Goal: Transaction & Acquisition: Purchase product/service

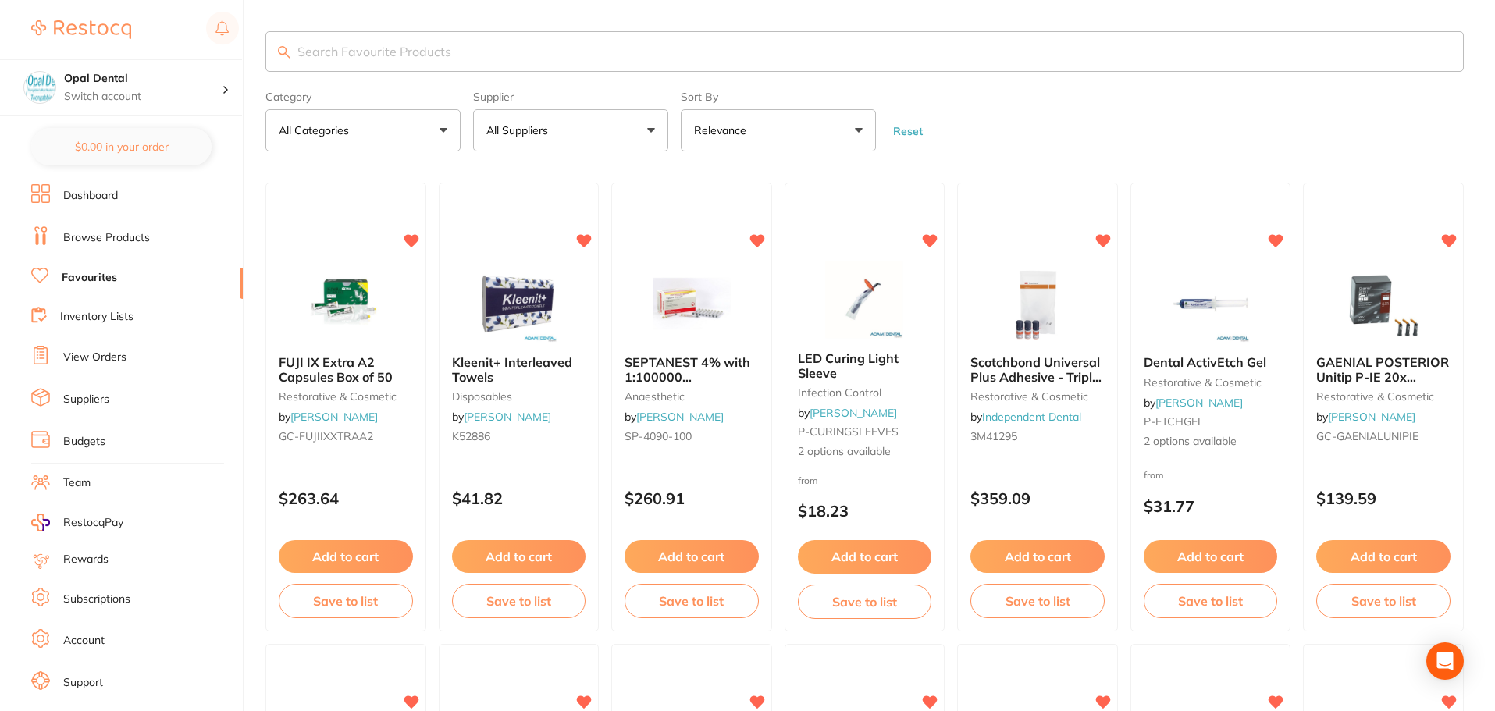
click at [370, 58] on input "search" at bounding box center [864, 51] width 1198 height 41
click at [112, 181] on section "Opal Dental Switch account Opal Dental $0.00 in your order Dashboard Browse Pro…" at bounding box center [122, 355] width 244 height 711
click at [103, 194] on link "Dashboard" at bounding box center [90, 196] width 55 height 16
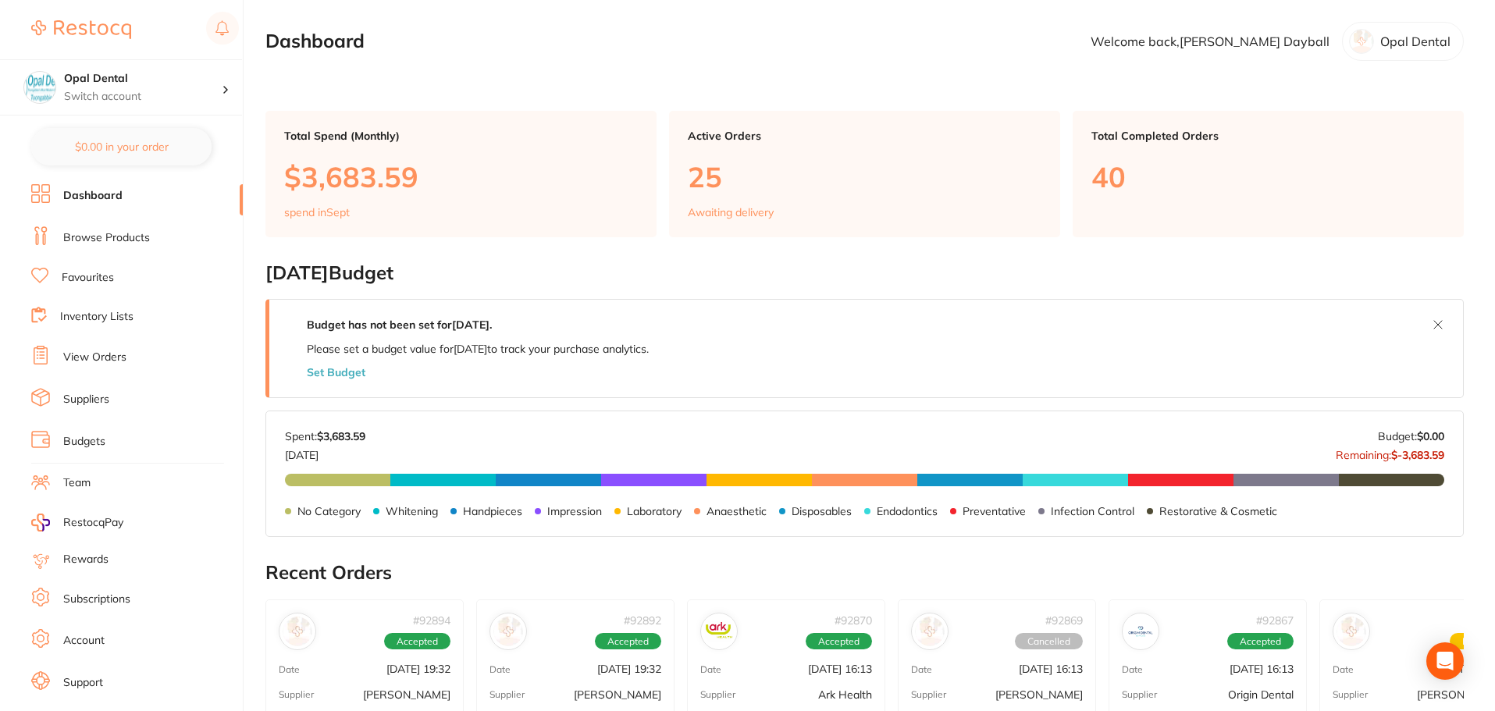
click at [108, 237] on link "Browse Products" at bounding box center [106, 238] width 87 height 16
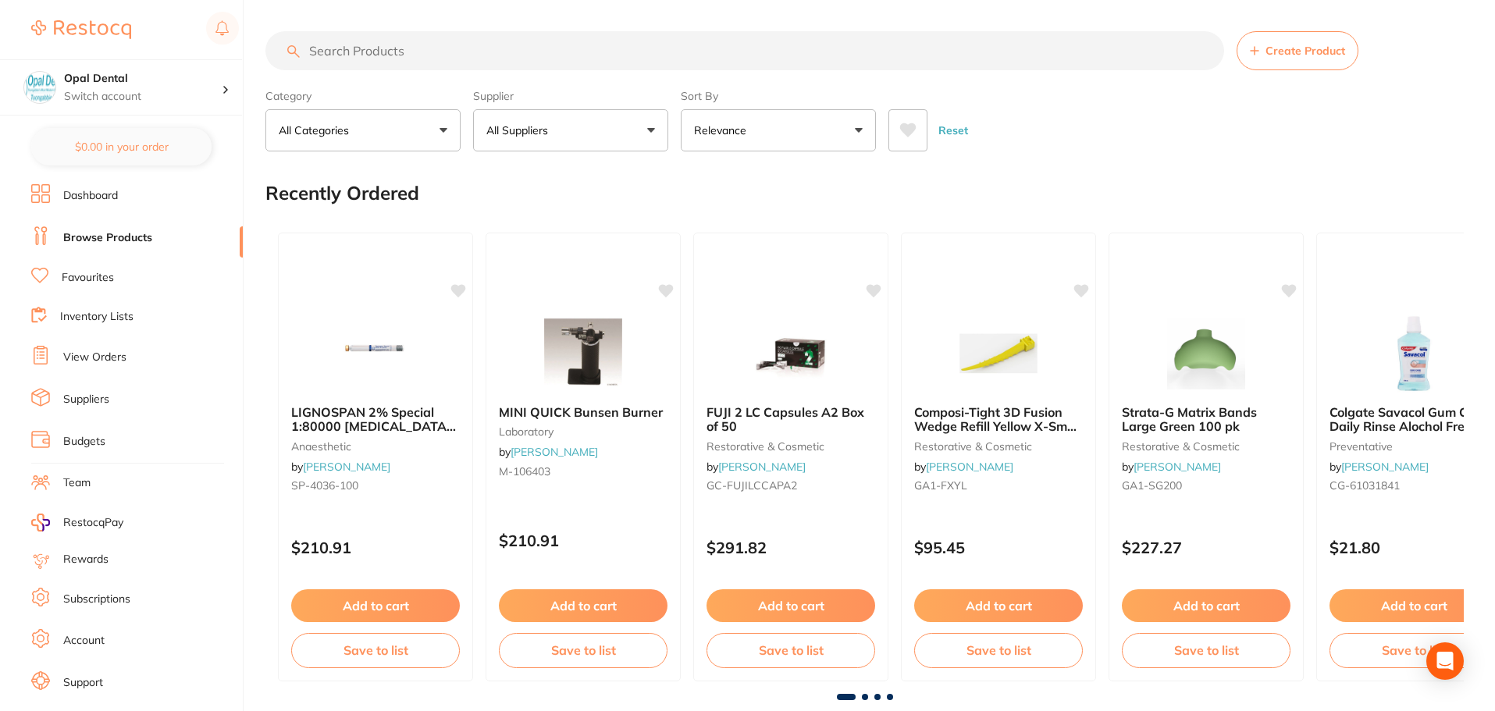
click at [341, 52] on input "search" at bounding box center [744, 50] width 959 height 39
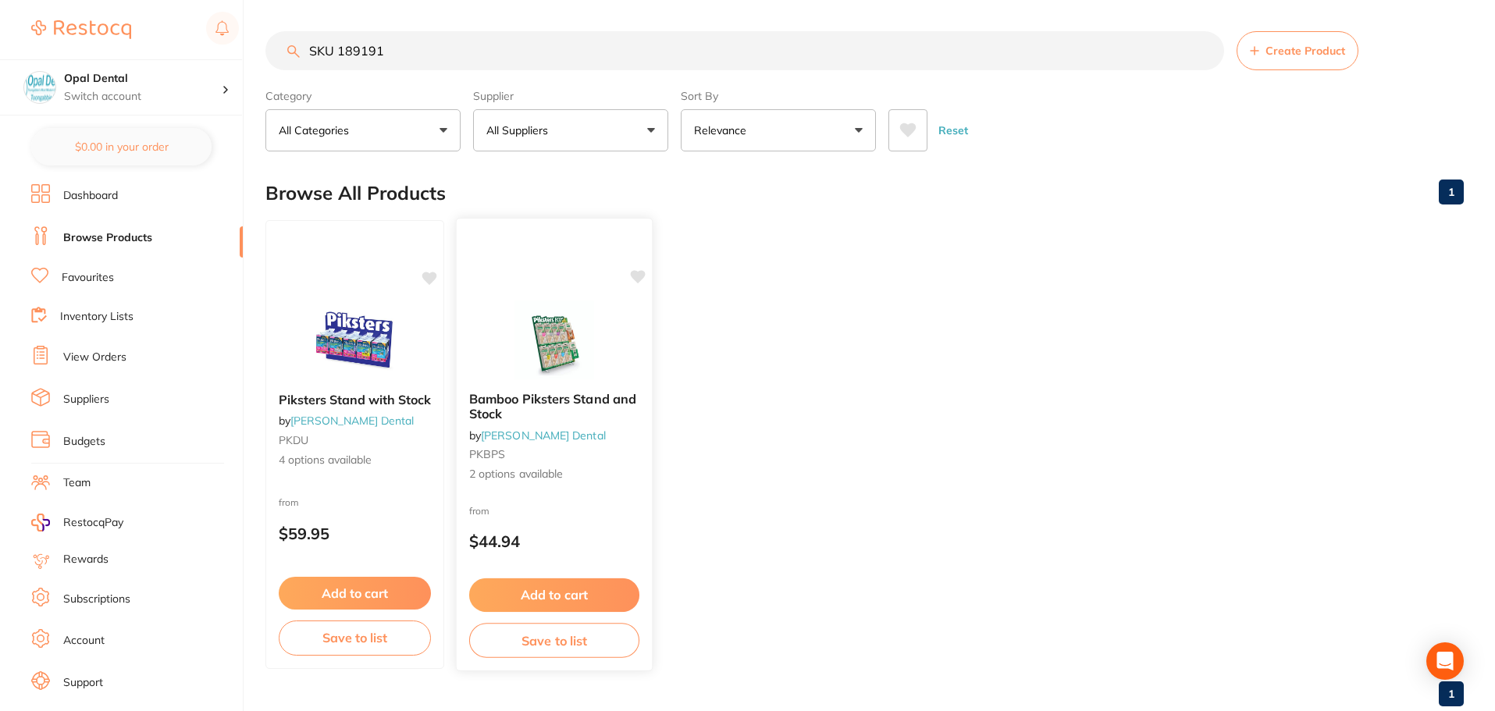
scroll to position [39, 0]
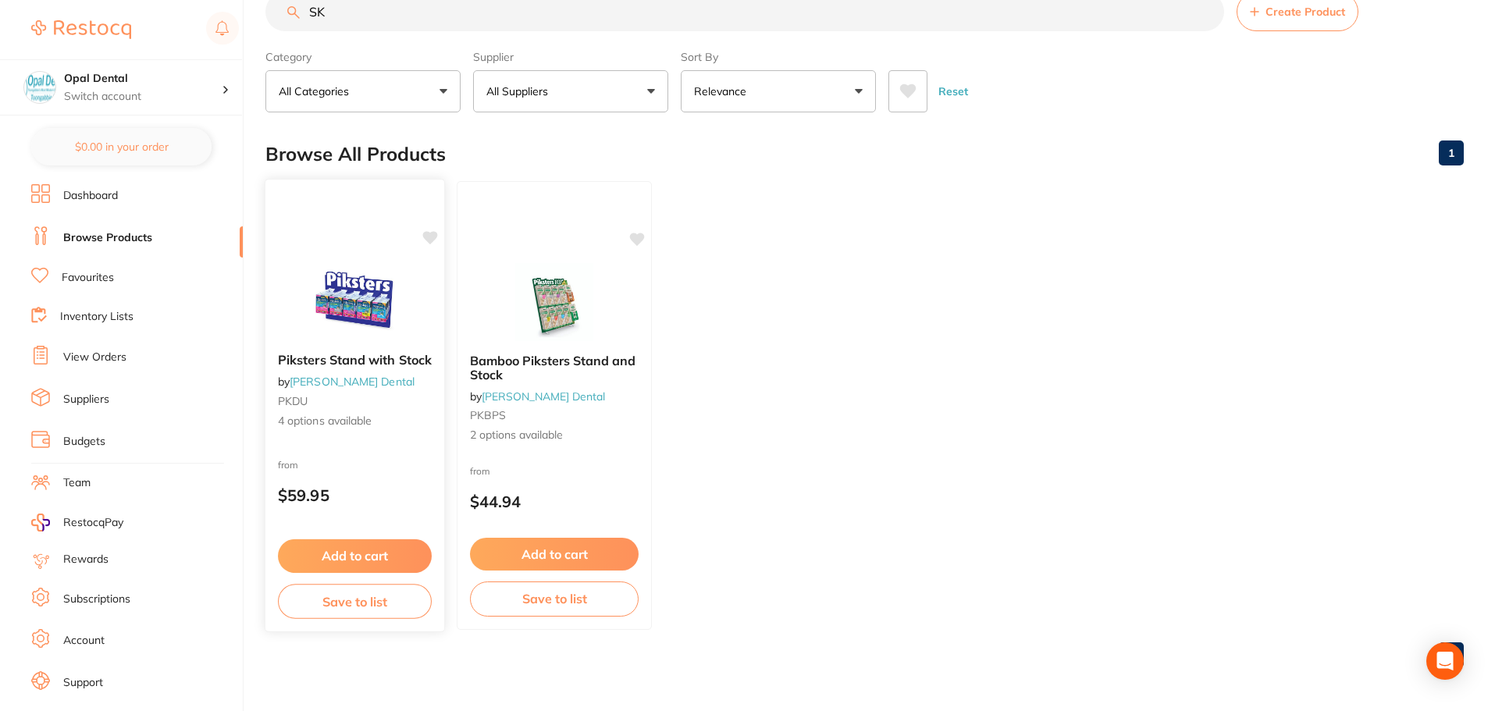
type input "S"
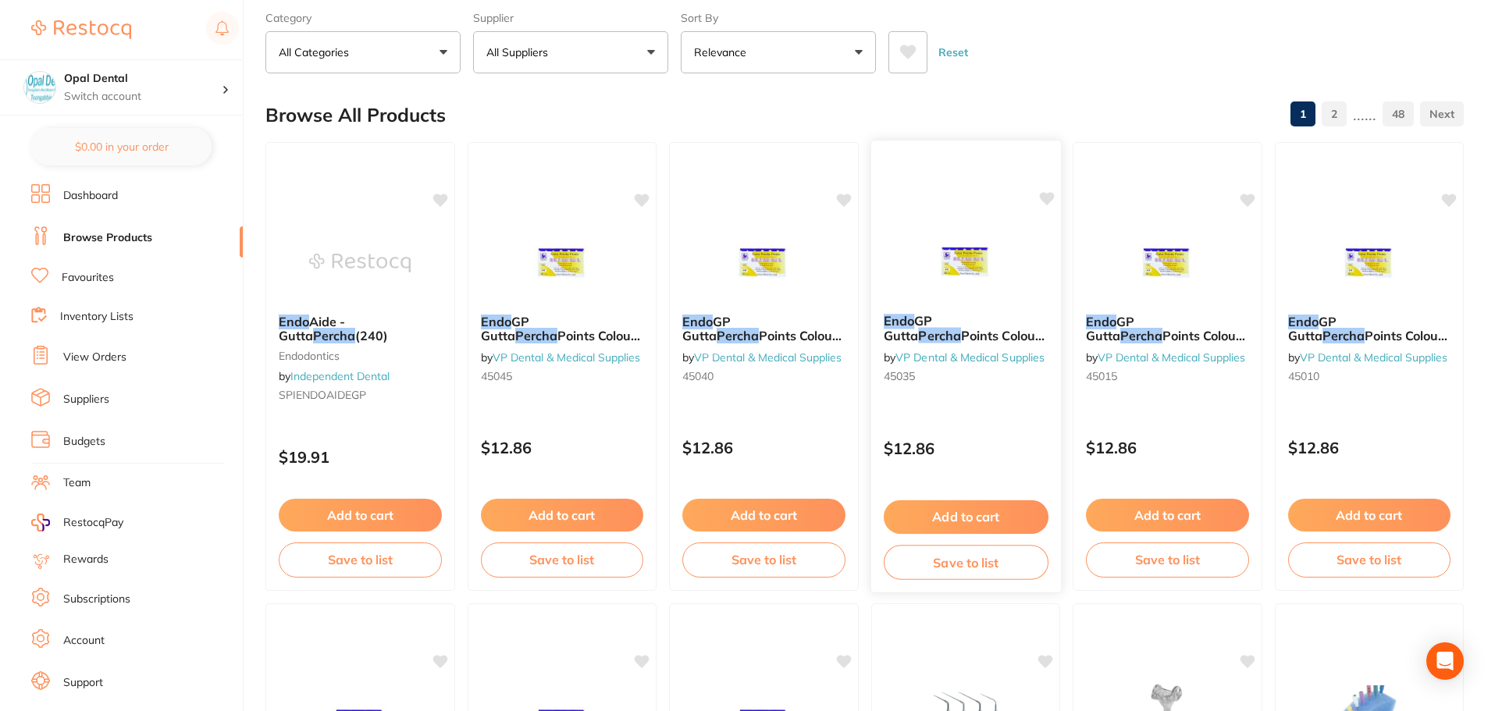
scroll to position [0, 0]
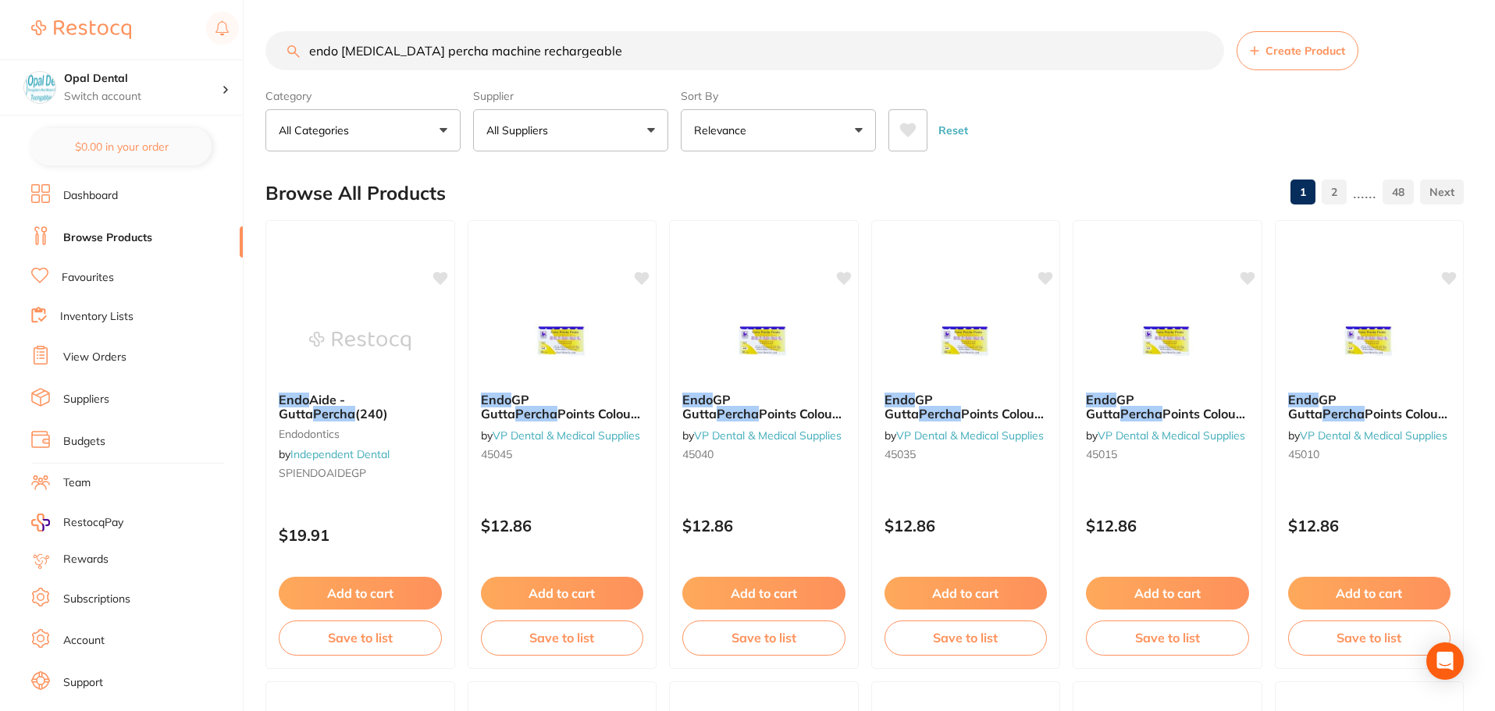
drag, startPoint x: 616, startPoint y: 53, endPoint x: 304, endPoint y: 57, distance: 312.3
click at [304, 57] on input "endo [MEDICAL_DATA] percha machine rechargeable" at bounding box center [744, 50] width 959 height 39
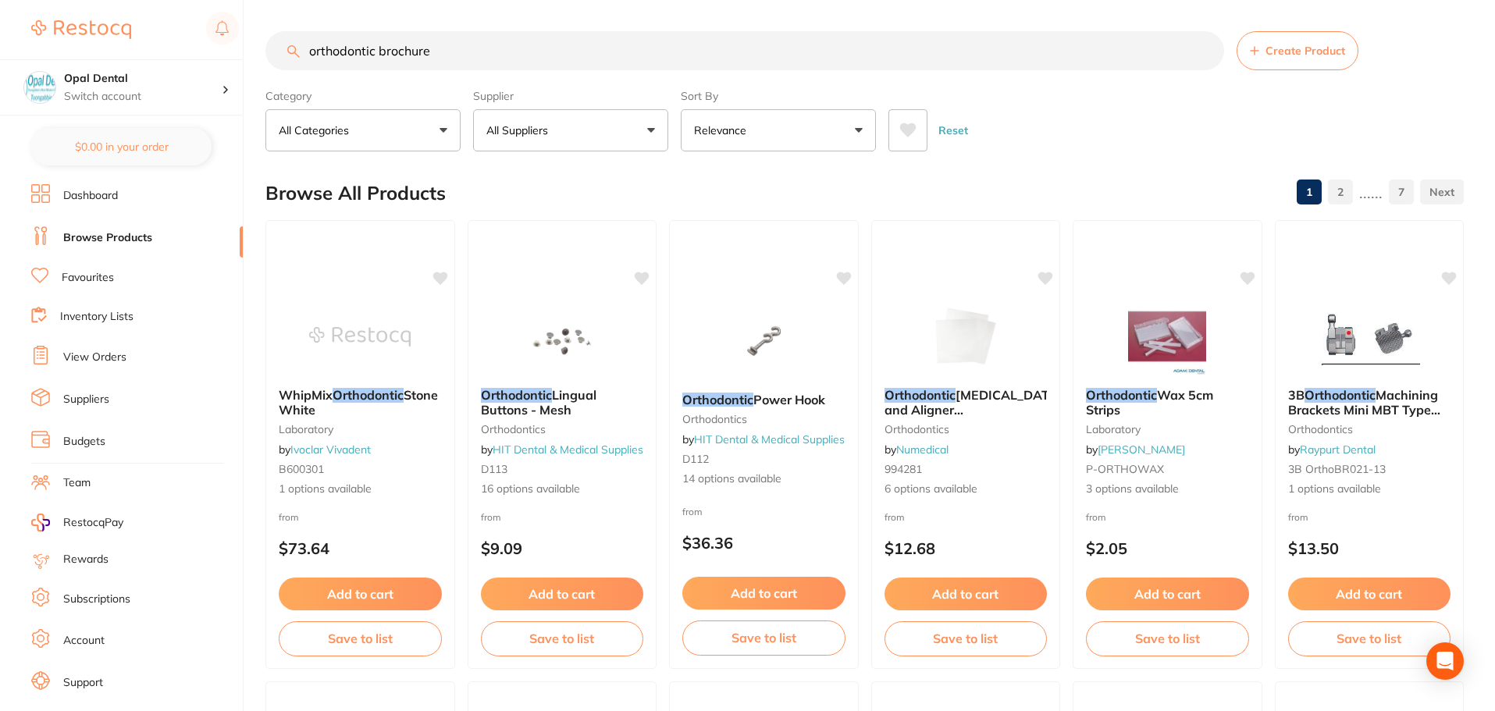
type input "orthodontic brochures"
drag, startPoint x: 465, startPoint y: 47, endPoint x: 301, endPoint y: 49, distance: 164.7
click at [301, 49] on input "orthodontic brochures" at bounding box center [744, 50] width 959 height 39
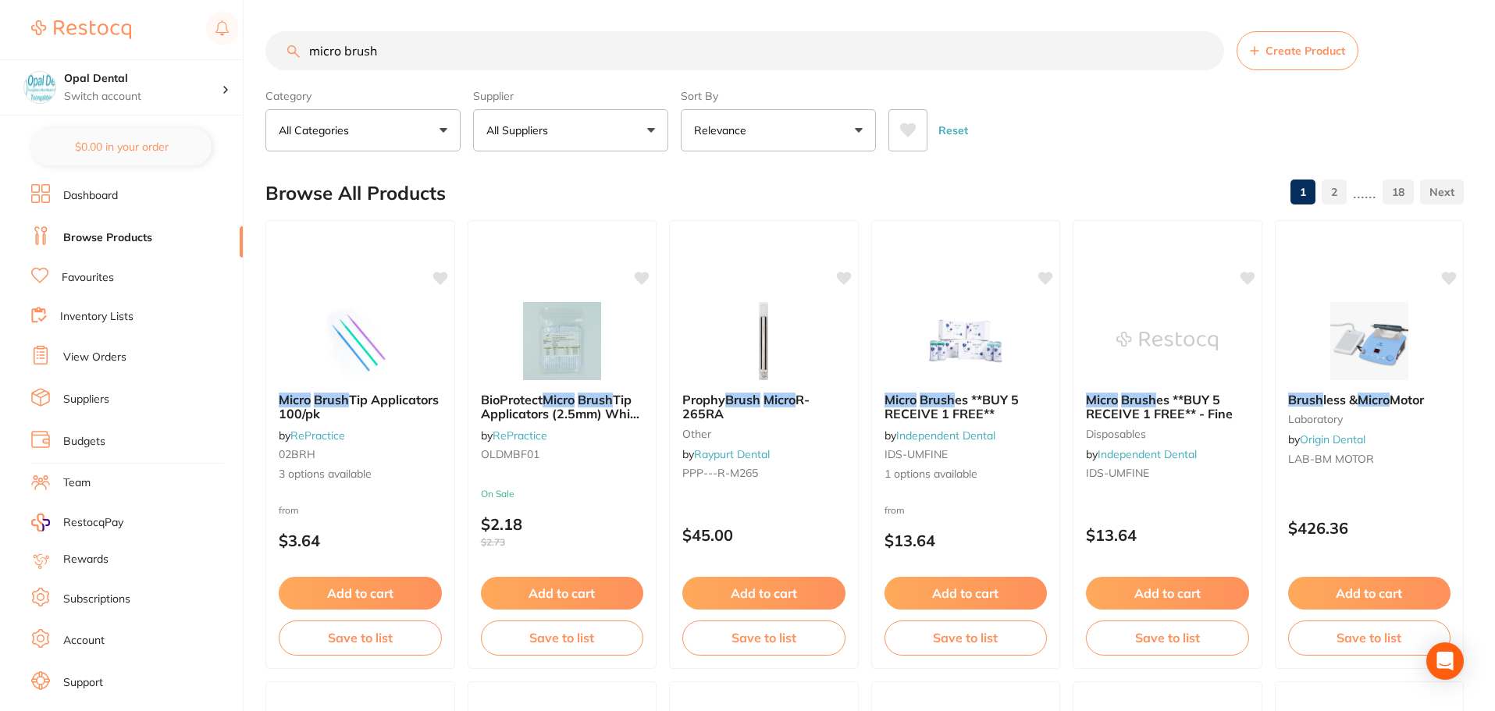
type input "micro brush"
click at [106, 288] on ul "Dashboard Browse Products Favourites Inventory Lists View Orders Suppliers Budg…" at bounding box center [137, 453] width 212 height 539
click at [109, 279] on link "Favourites" at bounding box center [88, 278] width 52 height 16
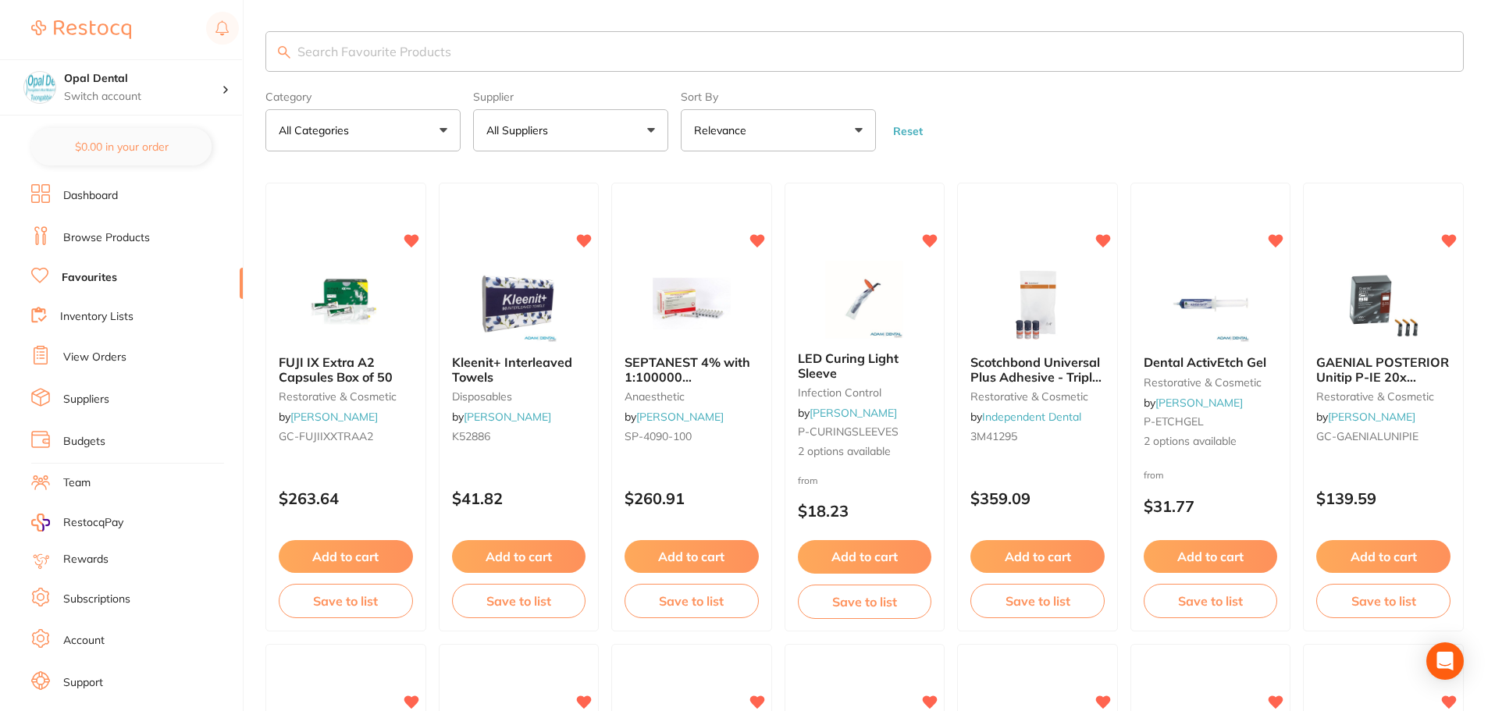
click at [360, 52] on input "search" at bounding box center [864, 51] width 1198 height 41
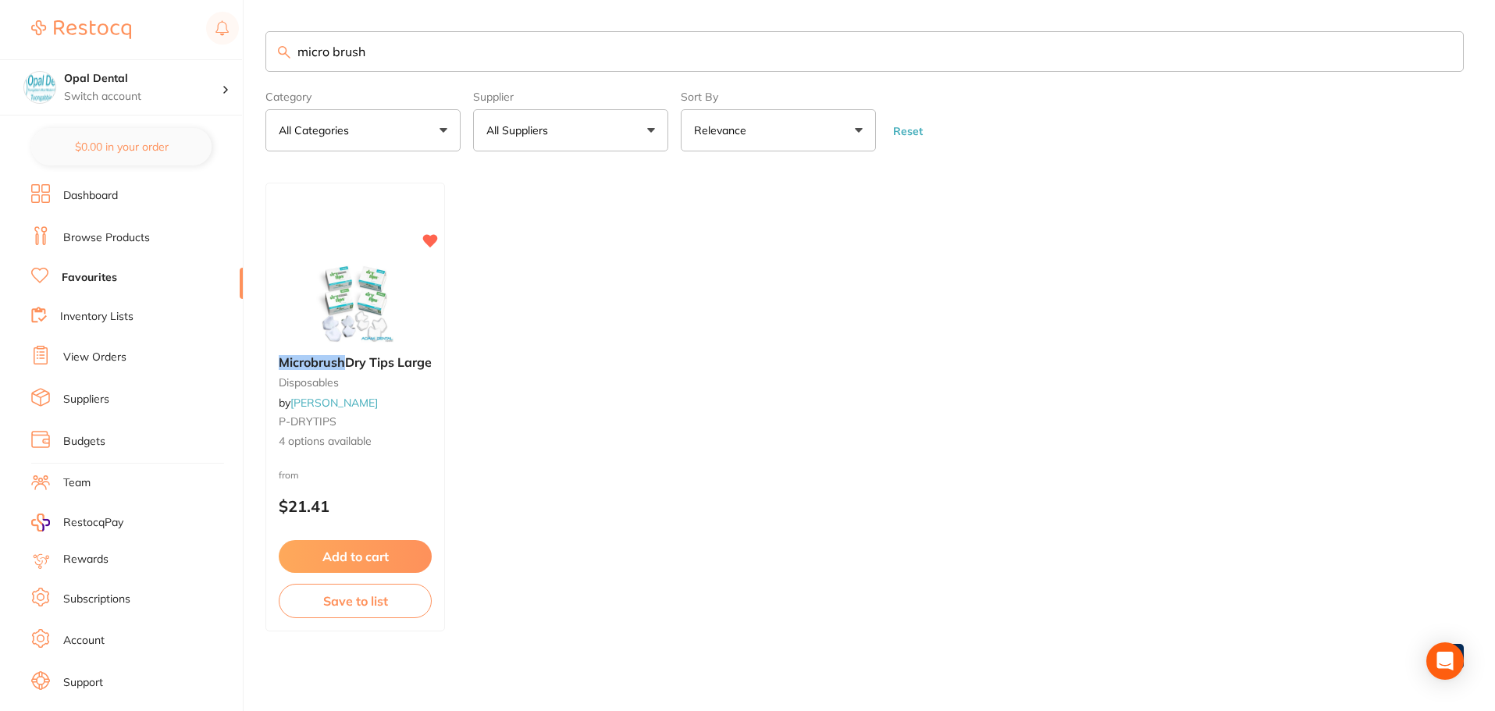
click at [332, 53] on input "micro brush" at bounding box center [864, 51] width 1198 height 41
type input "microbrush"
click at [121, 240] on link "Browse Products" at bounding box center [106, 238] width 87 height 16
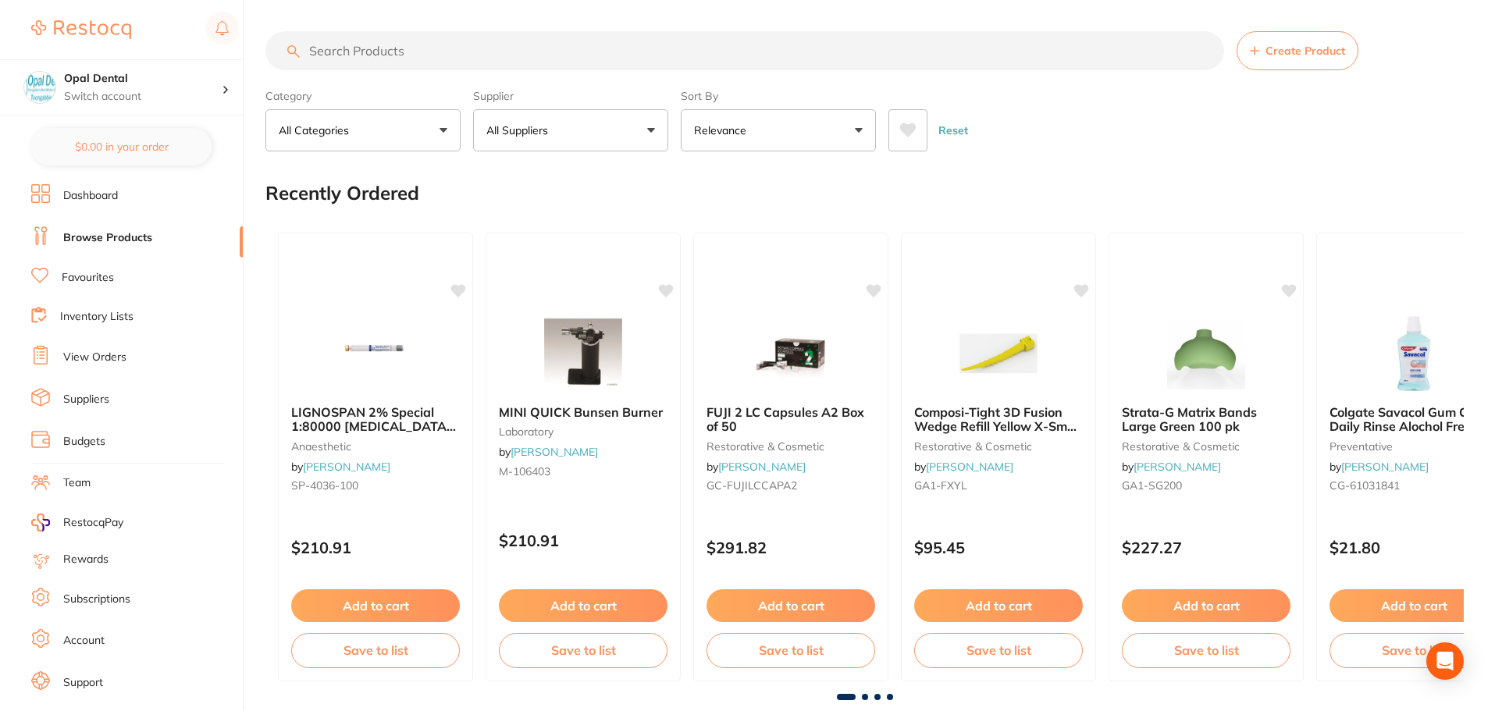
click at [362, 55] on input "search" at bounding box center [744, 50] width 959 height 39
click at [357, 44] on input "search" at bounding box center [744, 50] width 959 height 39
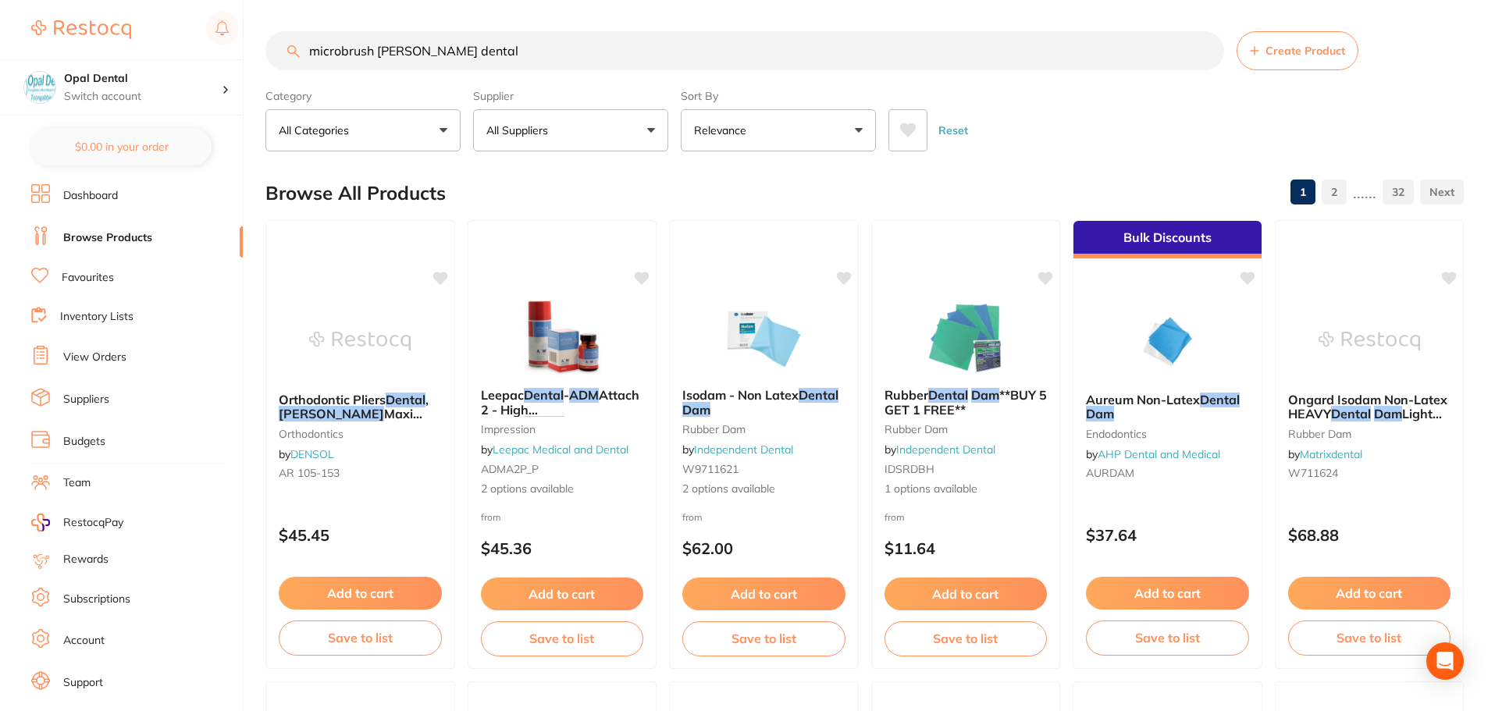
click at [516, 126] on p "All Suppliers" at bounding box center [520, 131] width 68 height 16
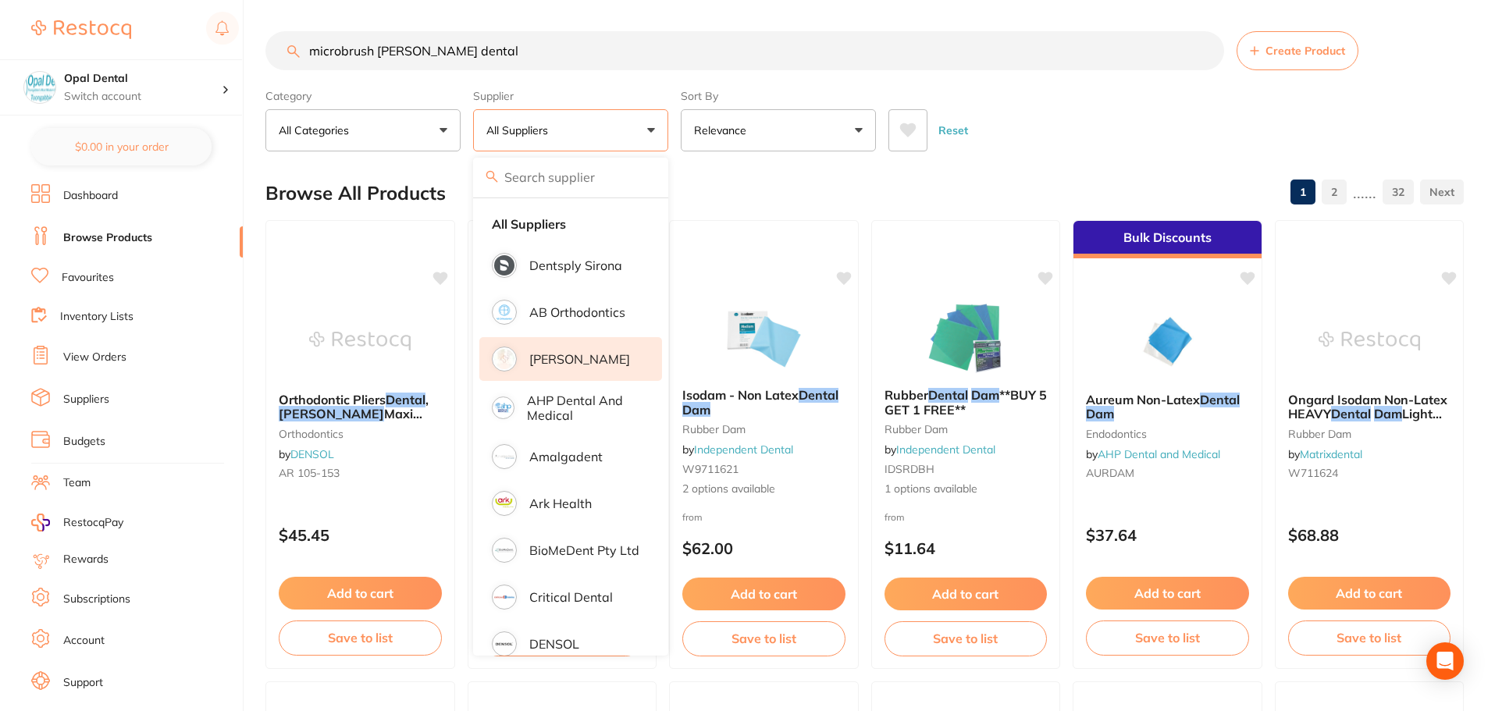
click at [550, 358] on p "[PERSON_NAME]" at bounding box center [579, 359] width 101 height 14
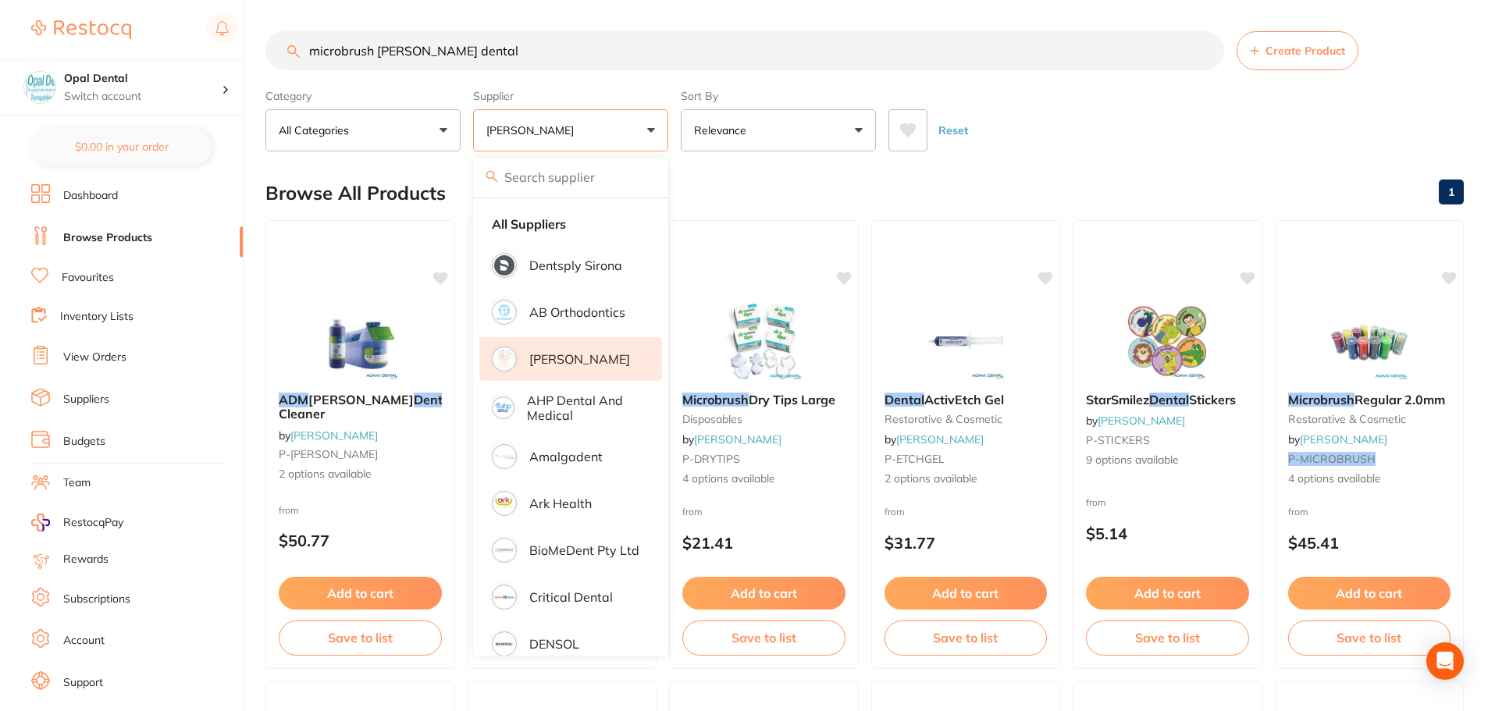
click at [468, 52] on input "microbrush [PERSON_NAME] dental" at bounding box center [744, 50] width 959 height 39
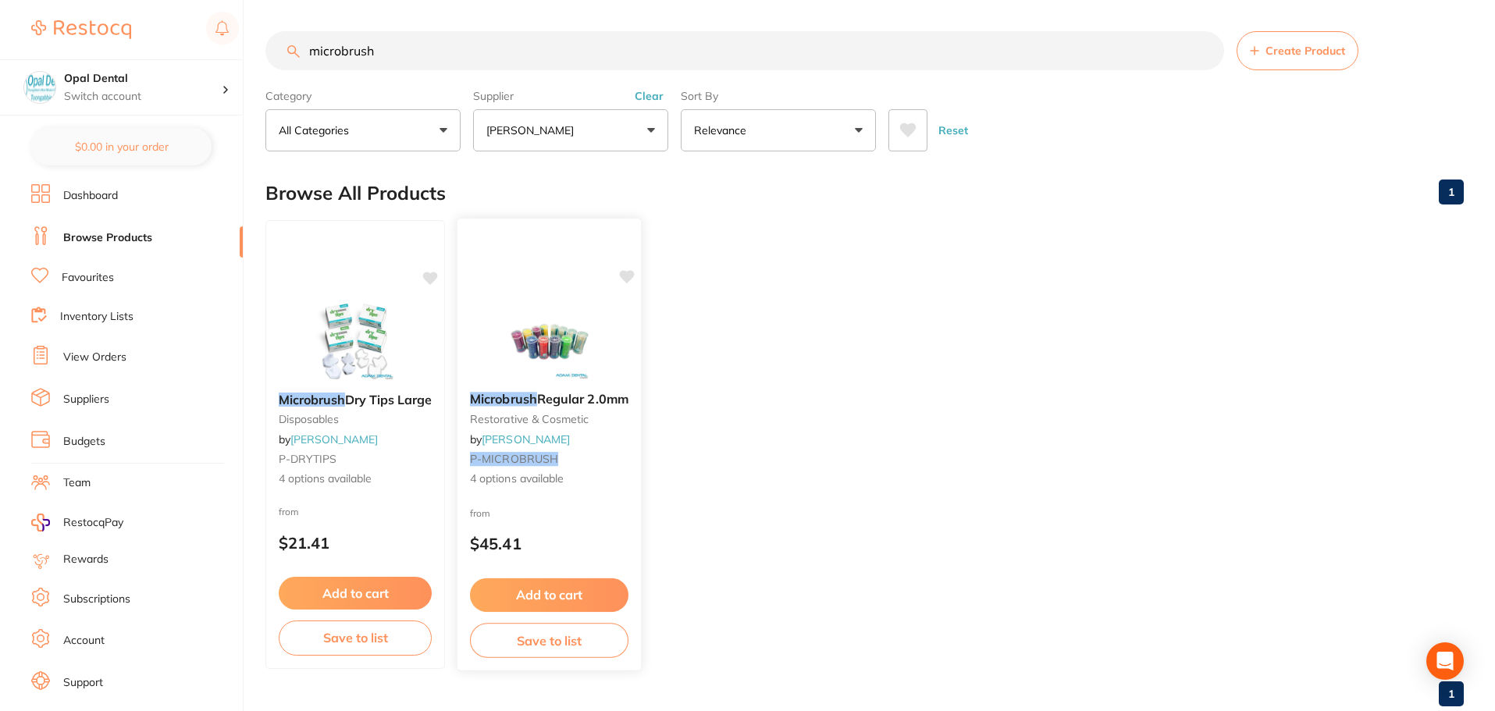
scroll to position [39, 0]
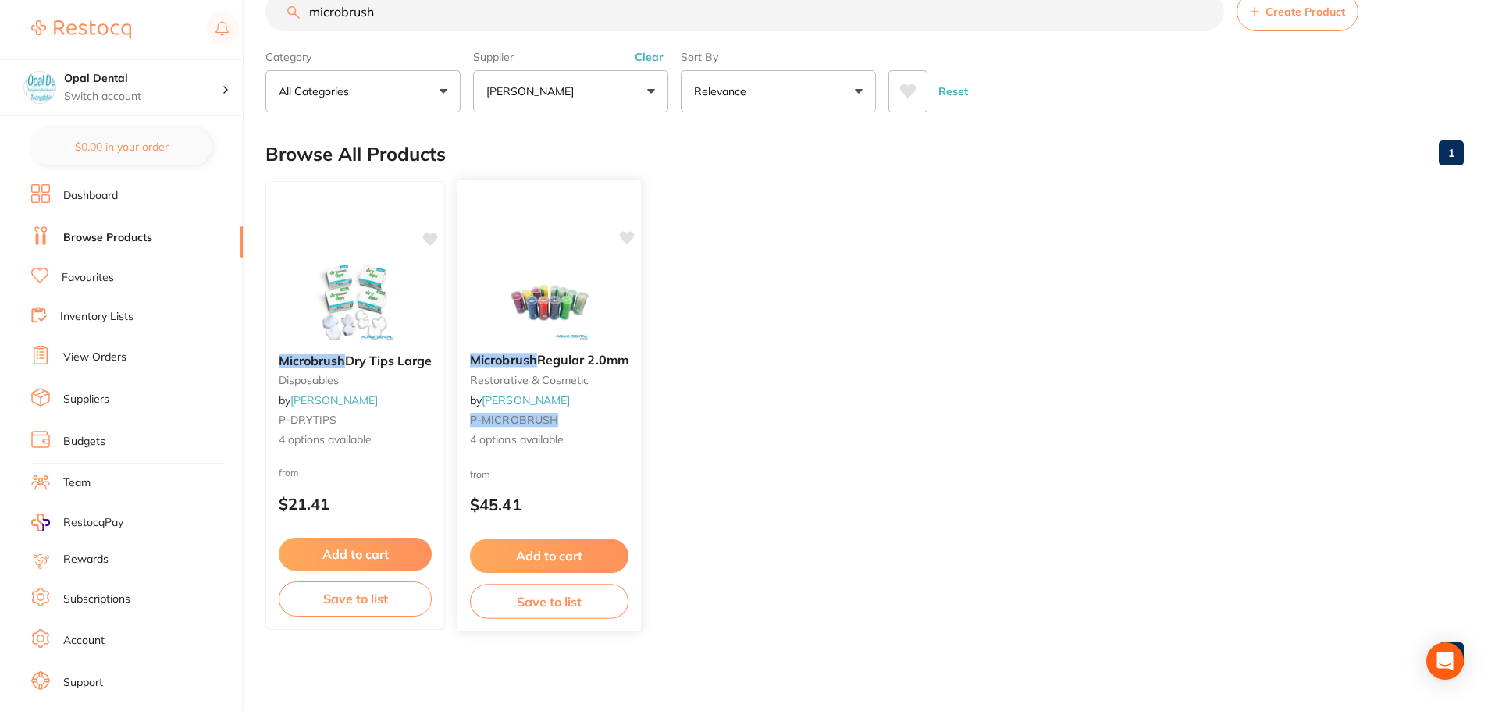
type input "microbrush"
click at [523, 362] on em "Microbrush" at bounding box center [503, 360] width 67 height 16
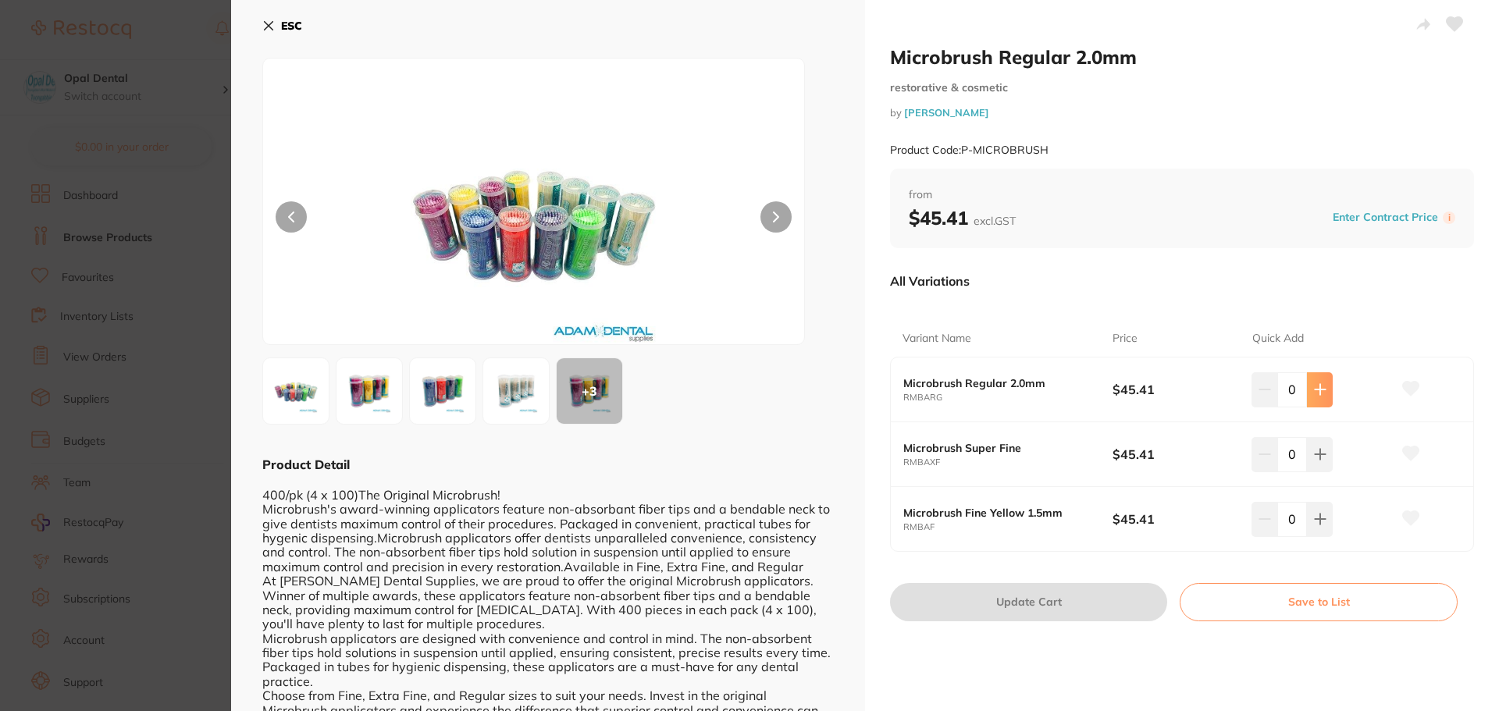
click at [1317, 395] on icon at bounding box center [1319, 390] width 10 height 10
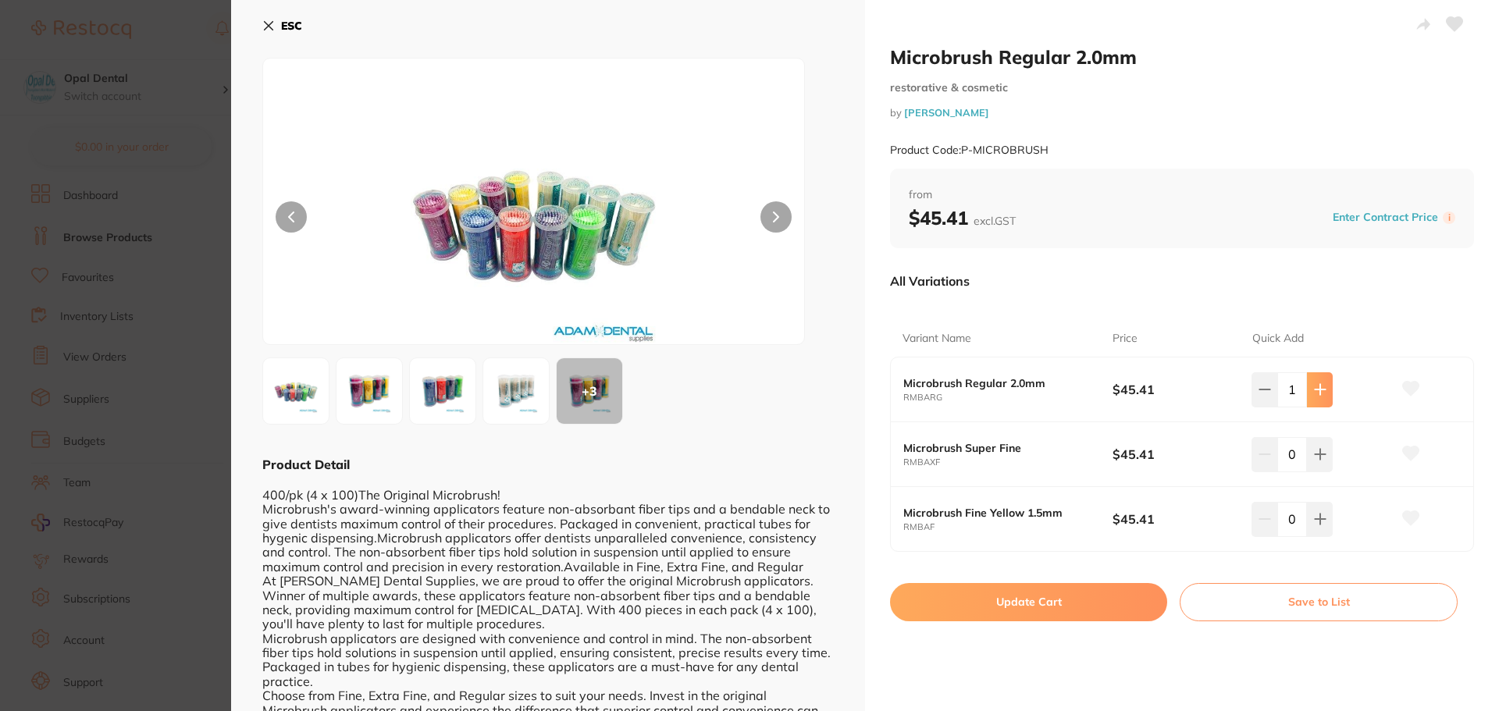
click at [1317, 395] on icon at bounding box center [1319, 390] width 10 height 10
type input "2"
click at [1084, 610] on button "Update Cart" at bounding box center [1028, 601] width 277 height 37
checkbox input "false"
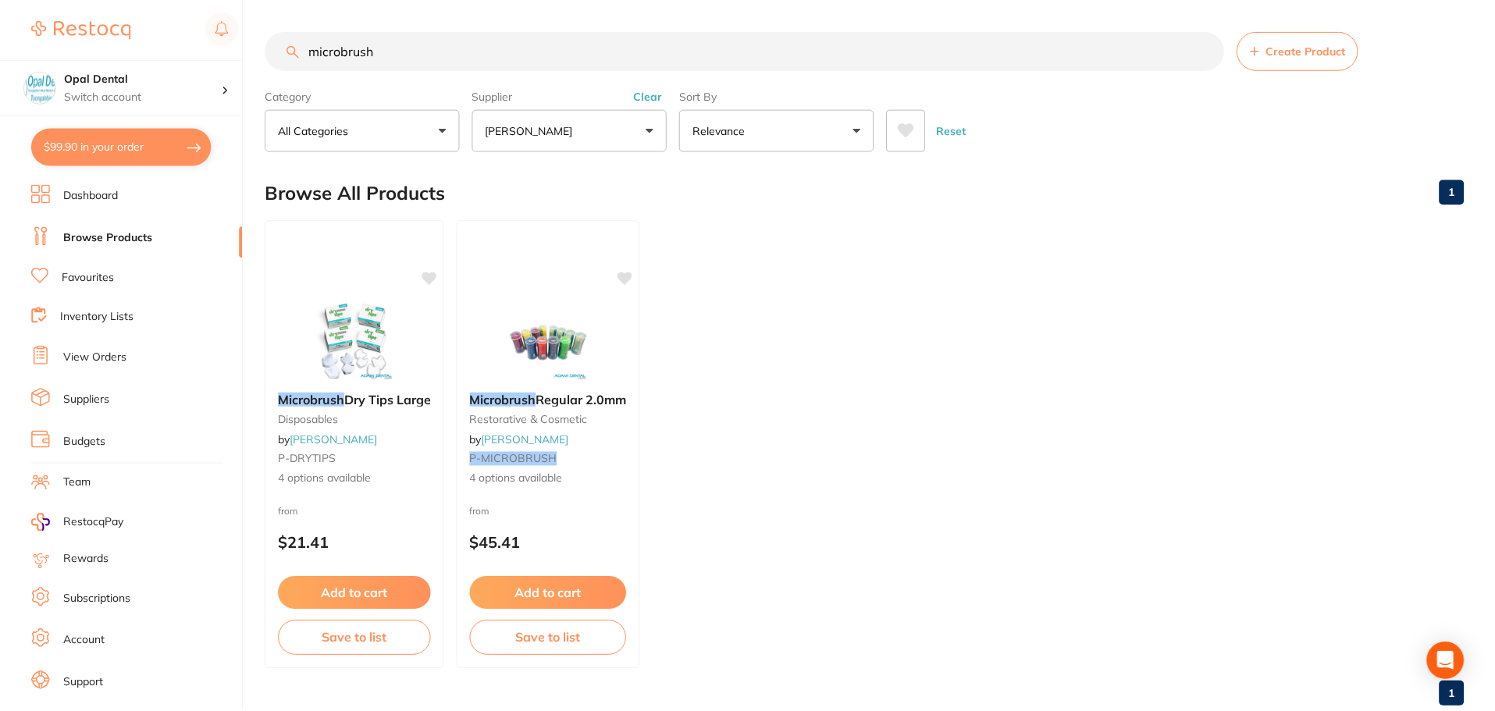
scroll to position [39, 0]
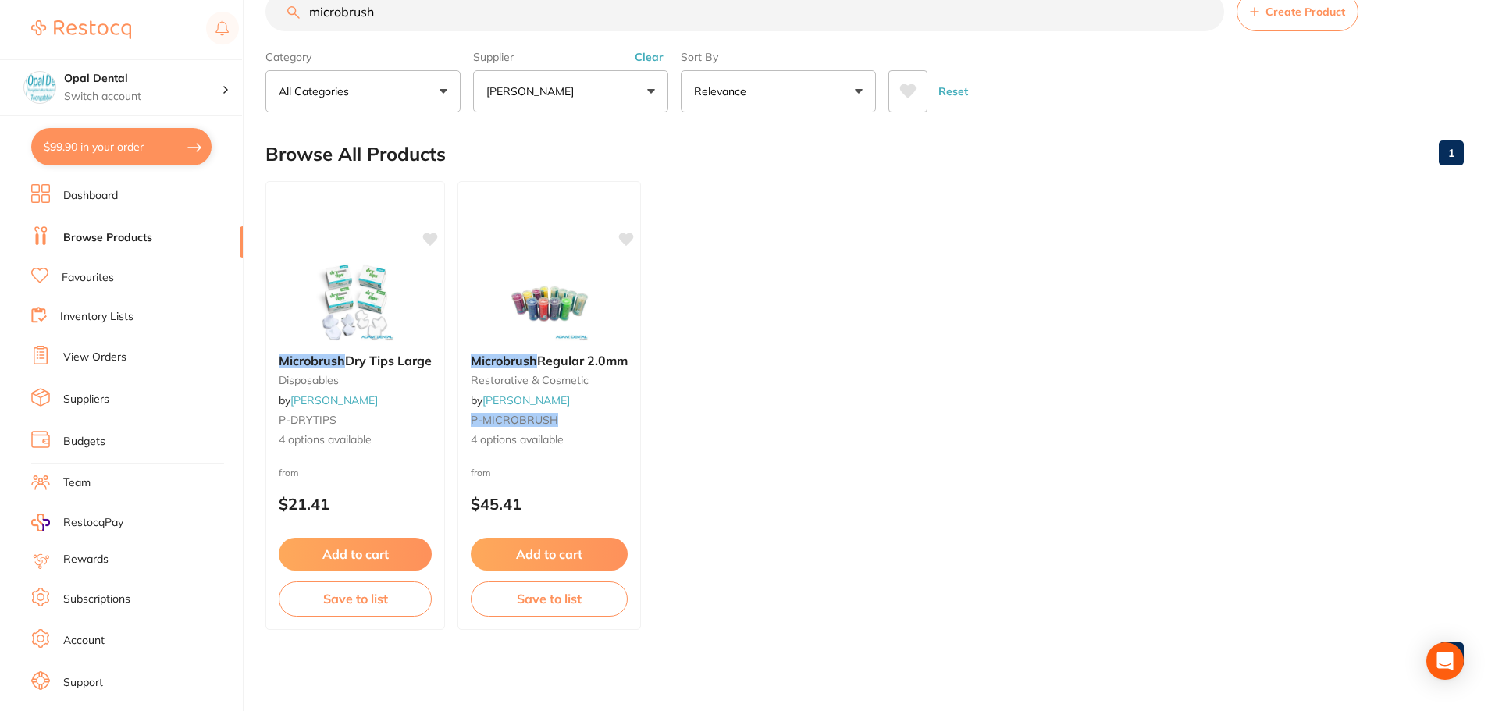
click at [646, 58] on button "Clear" at bounding box center [649, 57] width 38 height 14
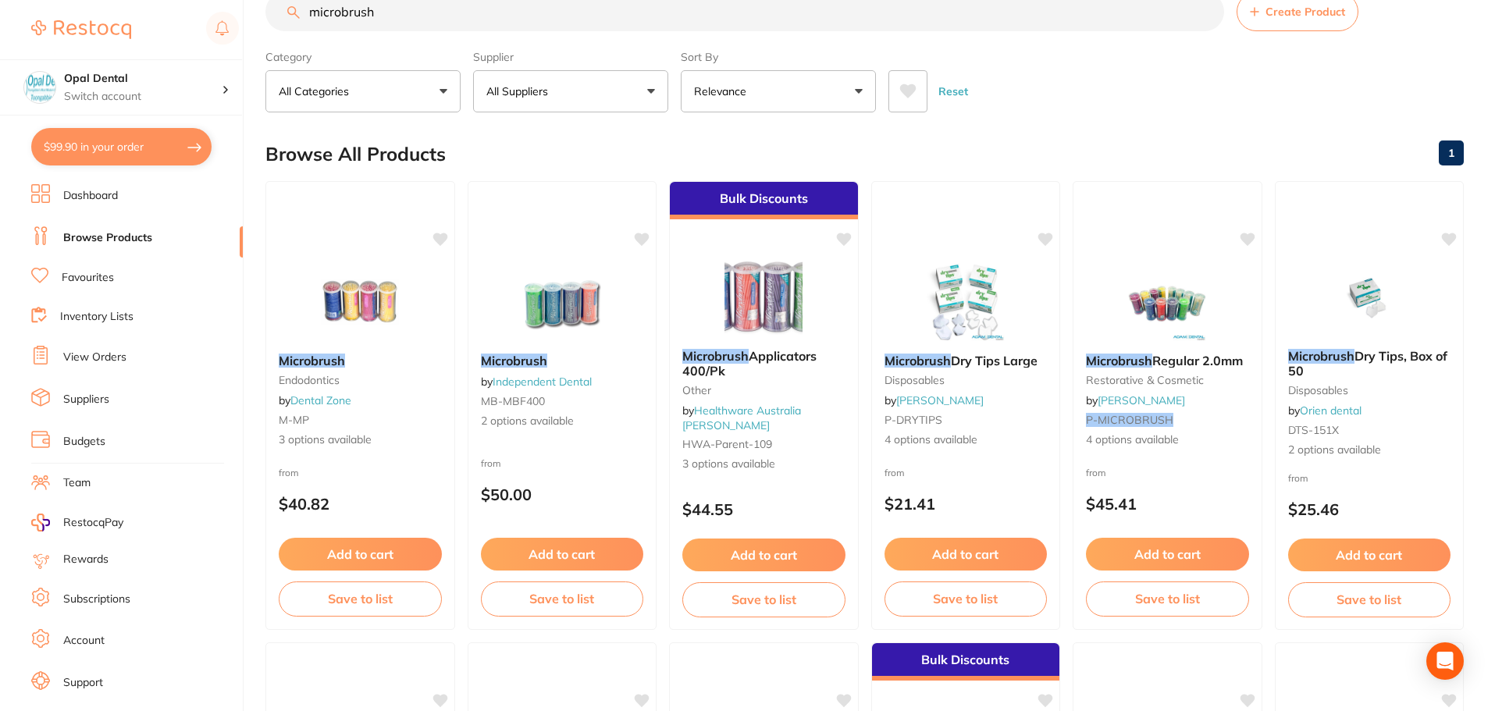
scroll to position [0, 0]
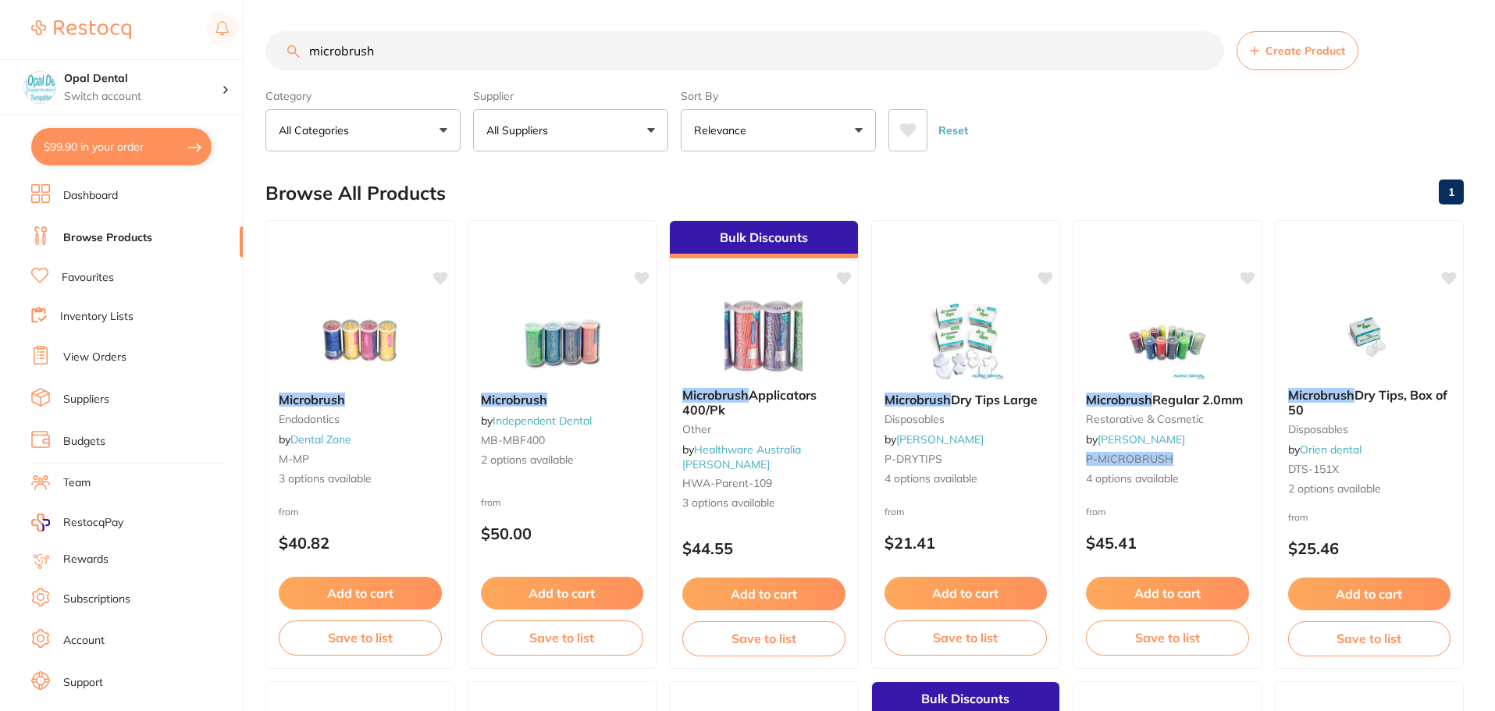
click at [639, 132] on button "All Suppliers" at bounding box center [570, 130] width 195 height 42
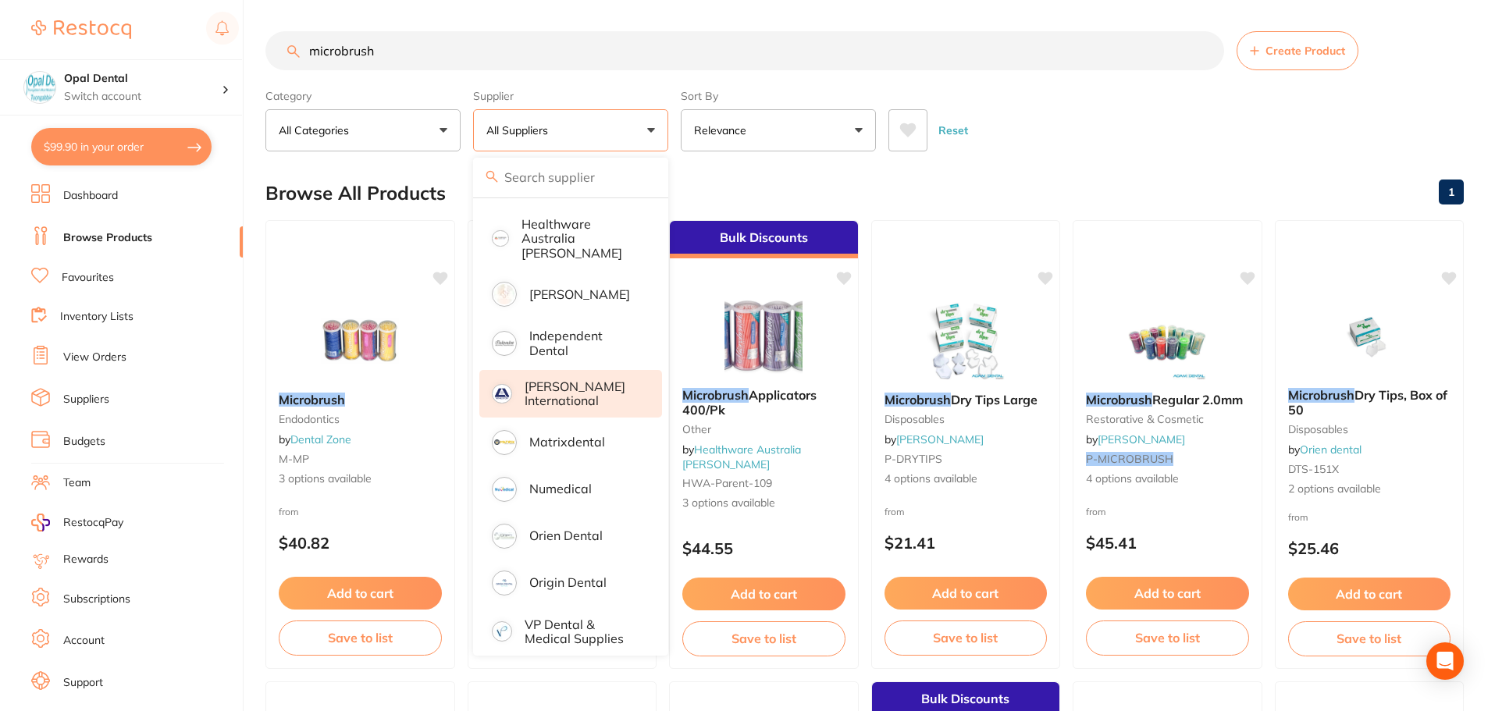
scroll to position [322, 0]
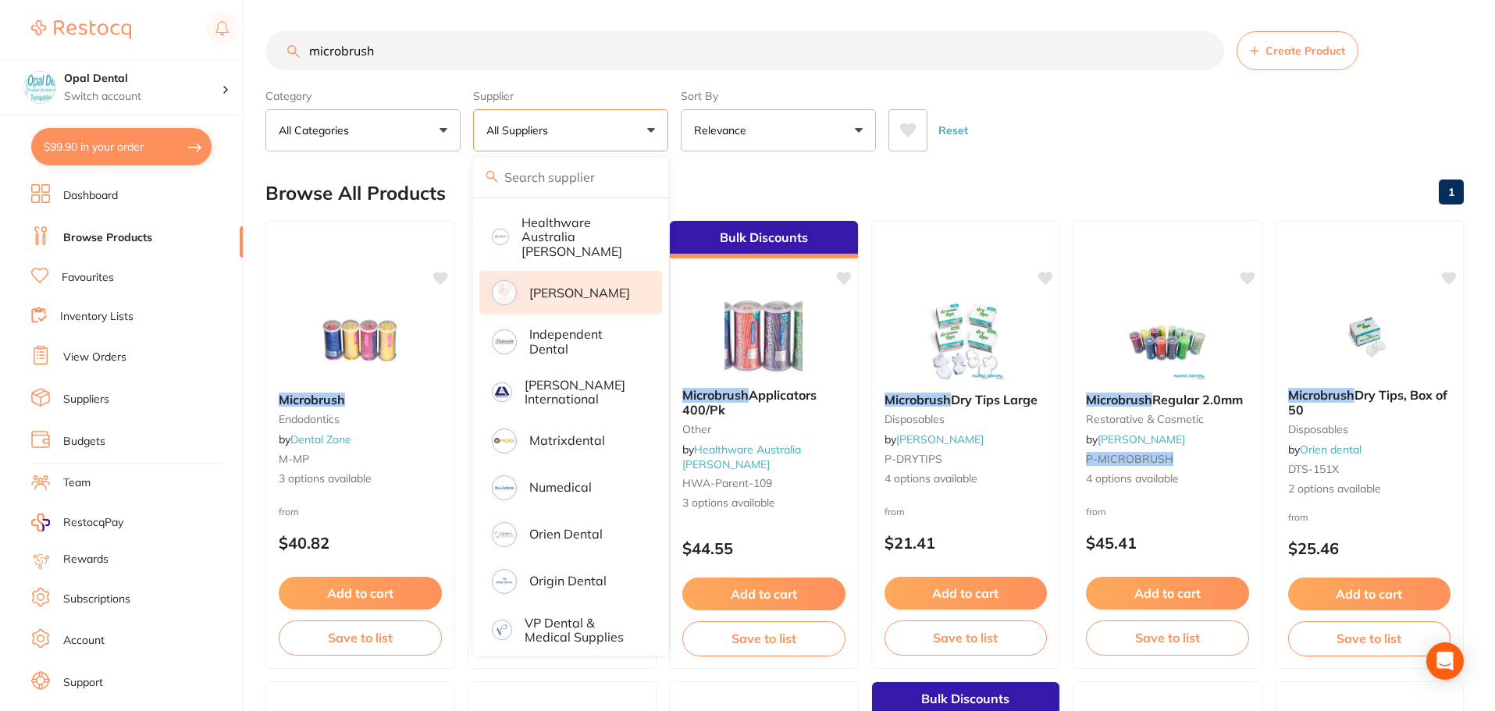
click at [546, 292] on p "[PERSON_NAME]" at bounding box center [579, 293] width 101 height 14
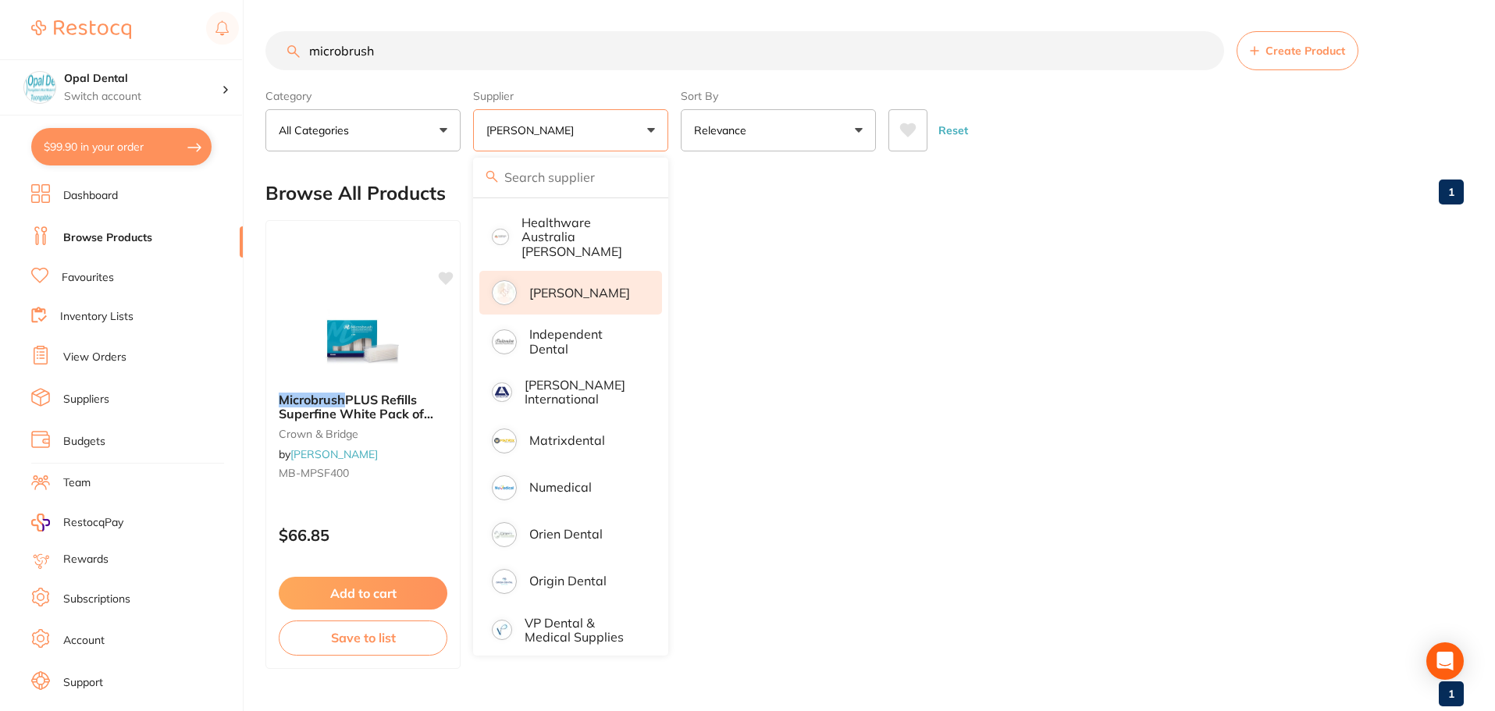
click at [404, 48] on input "microbrush" at bounding box center [744, 50] width 959 height 39
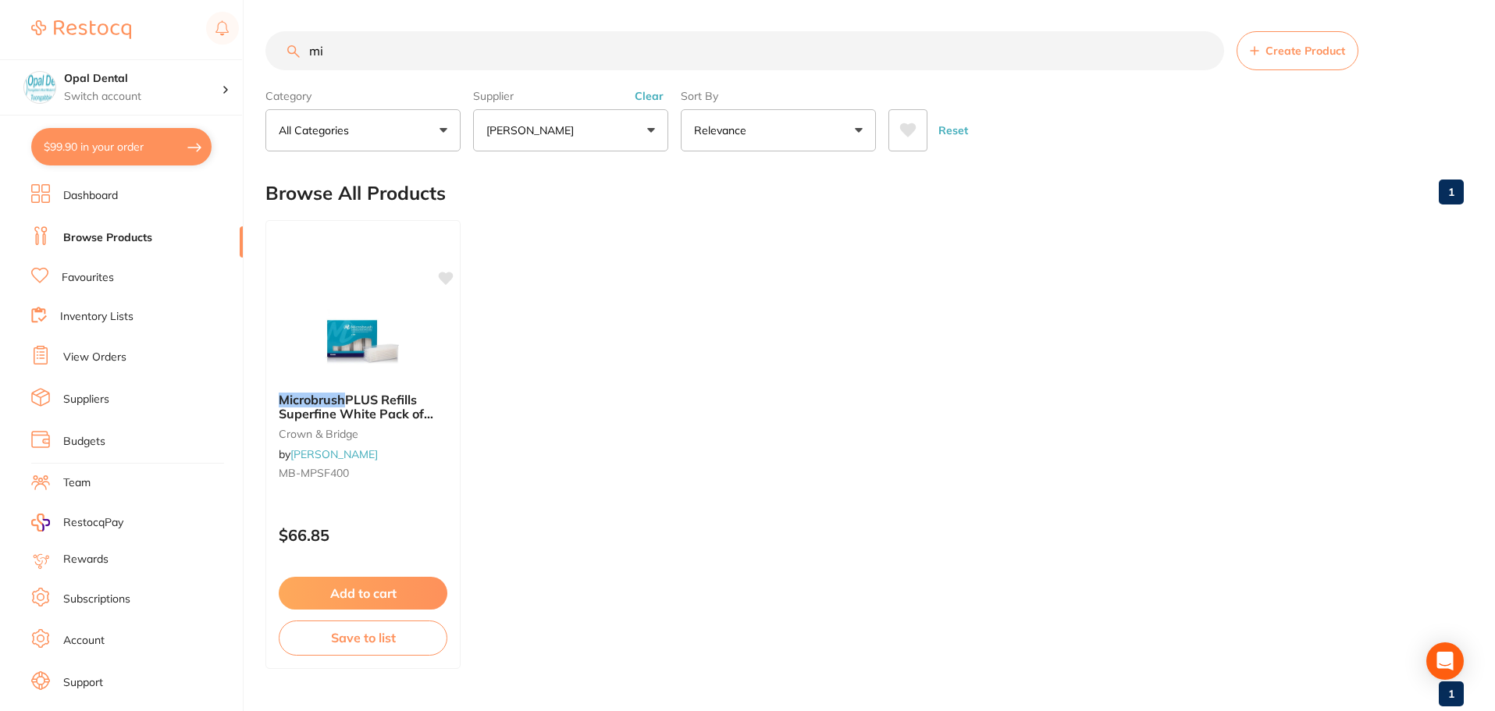
type input "m"
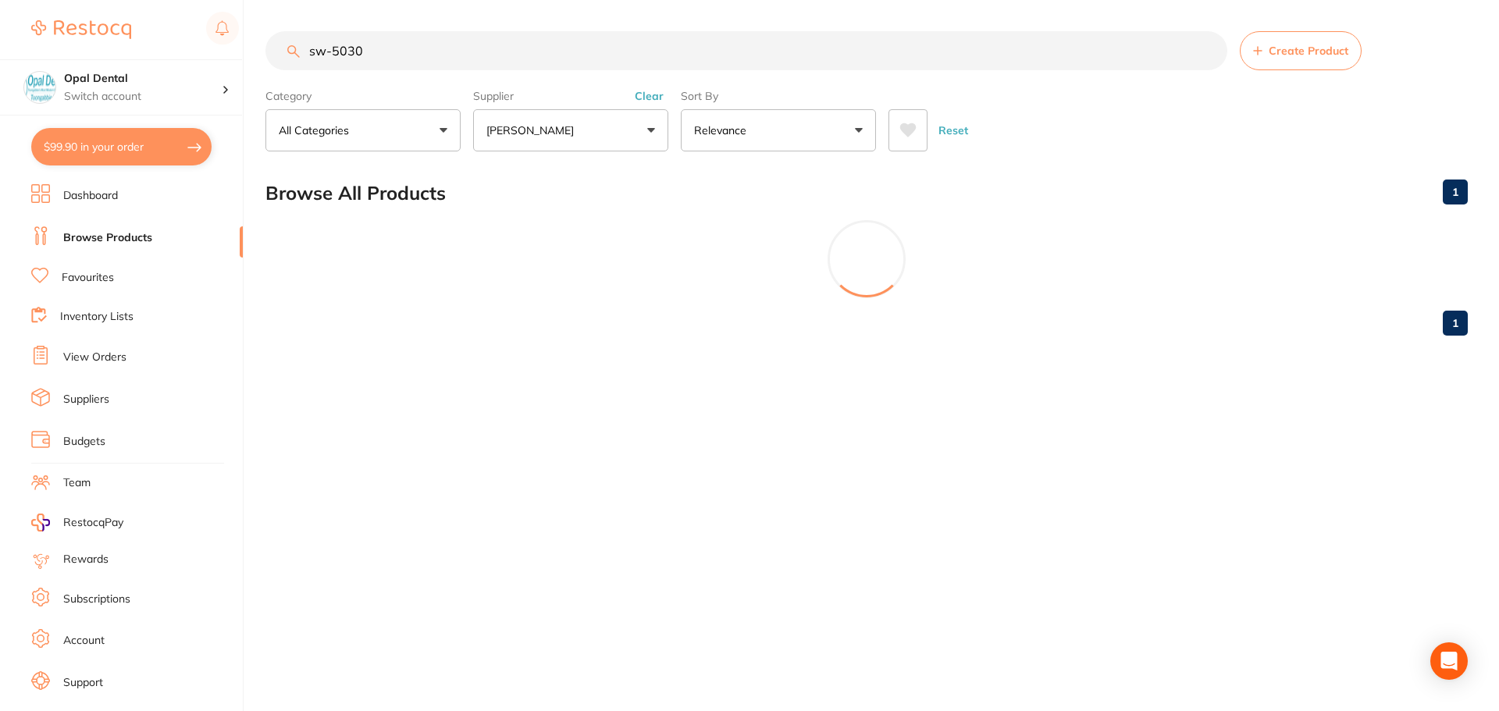
scroll to position [0, 0]
type input "sw-5030287"
drag, startPoint x: 414, startPoint y: 55, endPoint x: 305, endPoint y: 72, distance: 110.6
click at [305, 72] on section "sw-5030287 Create Product Category All Categories All Categories No categories …" at bounding box center [866, 91] width 1202 height 120
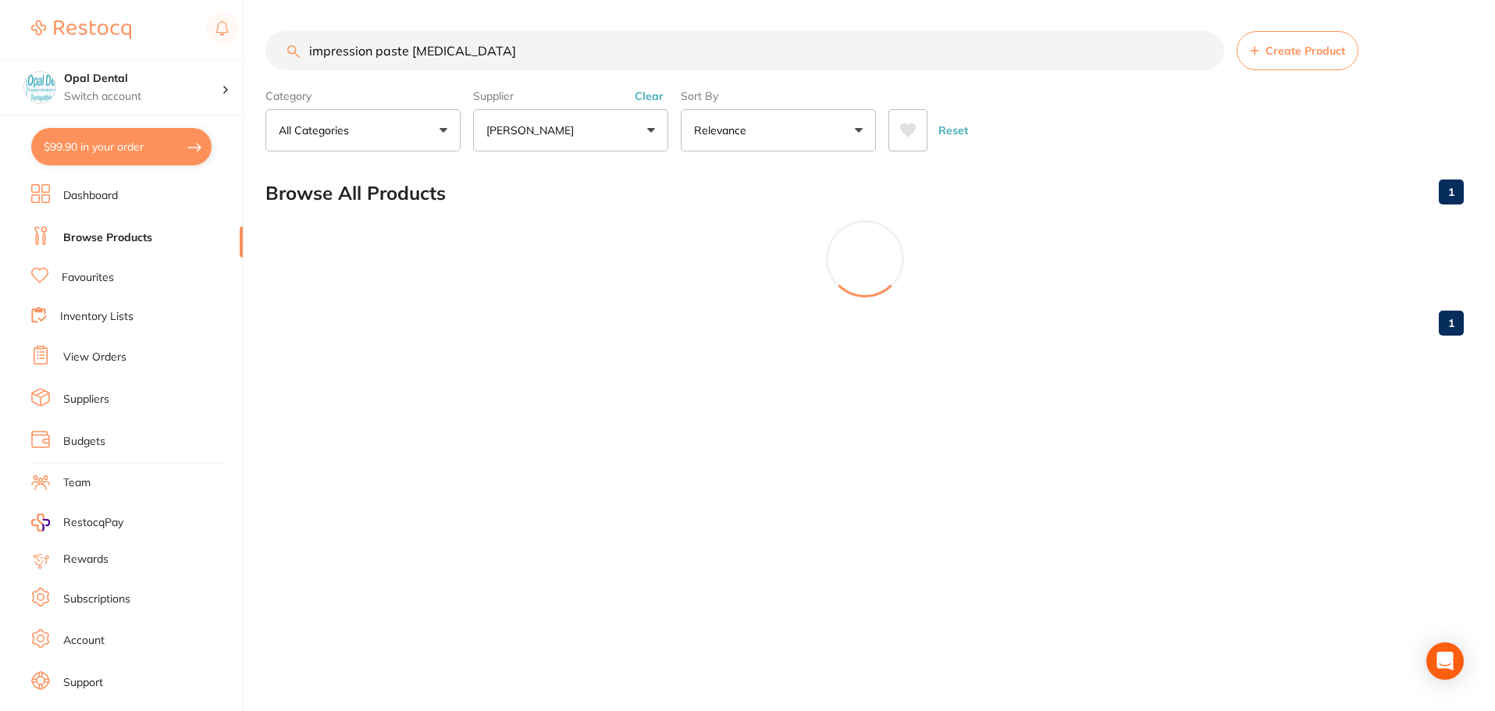
scroll to position [0, 0]
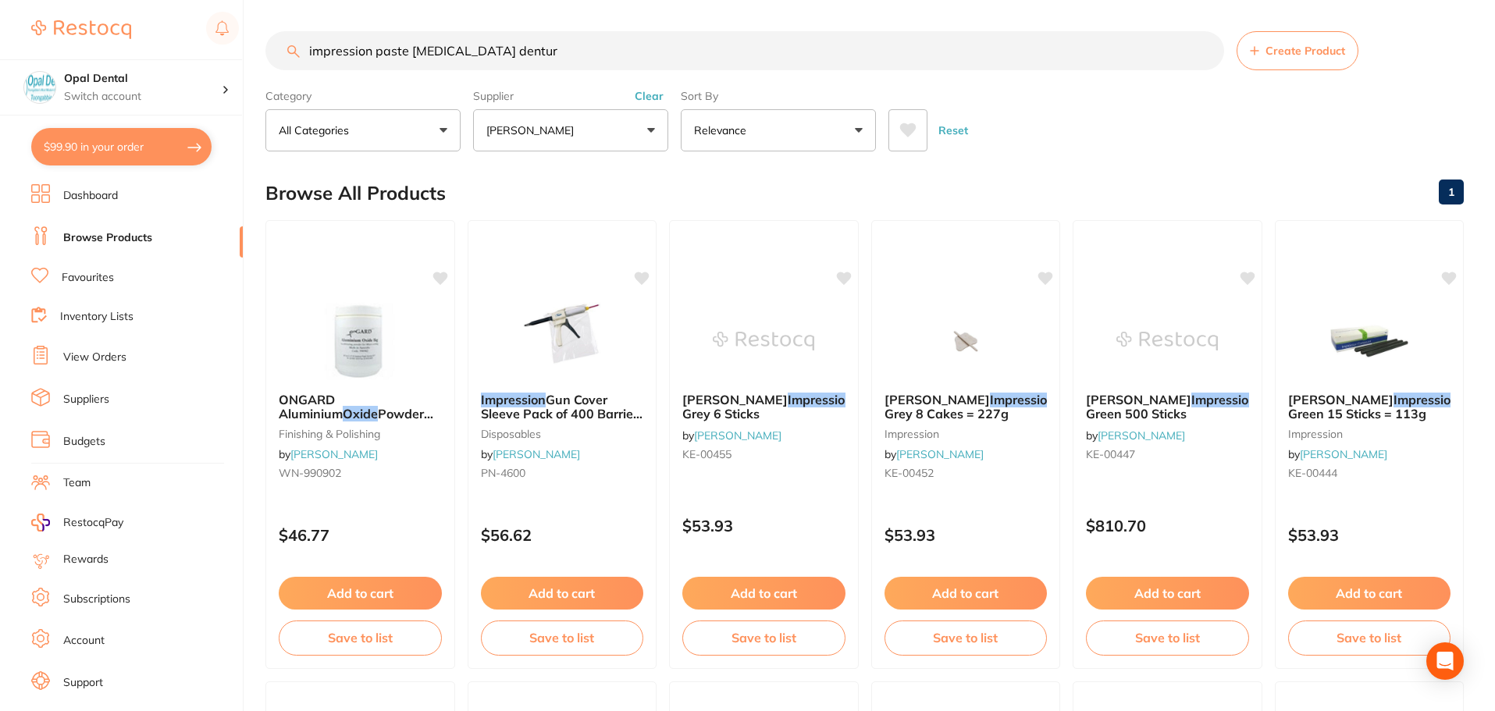
type input "impression paste [MEDICAL_DATA] denture"
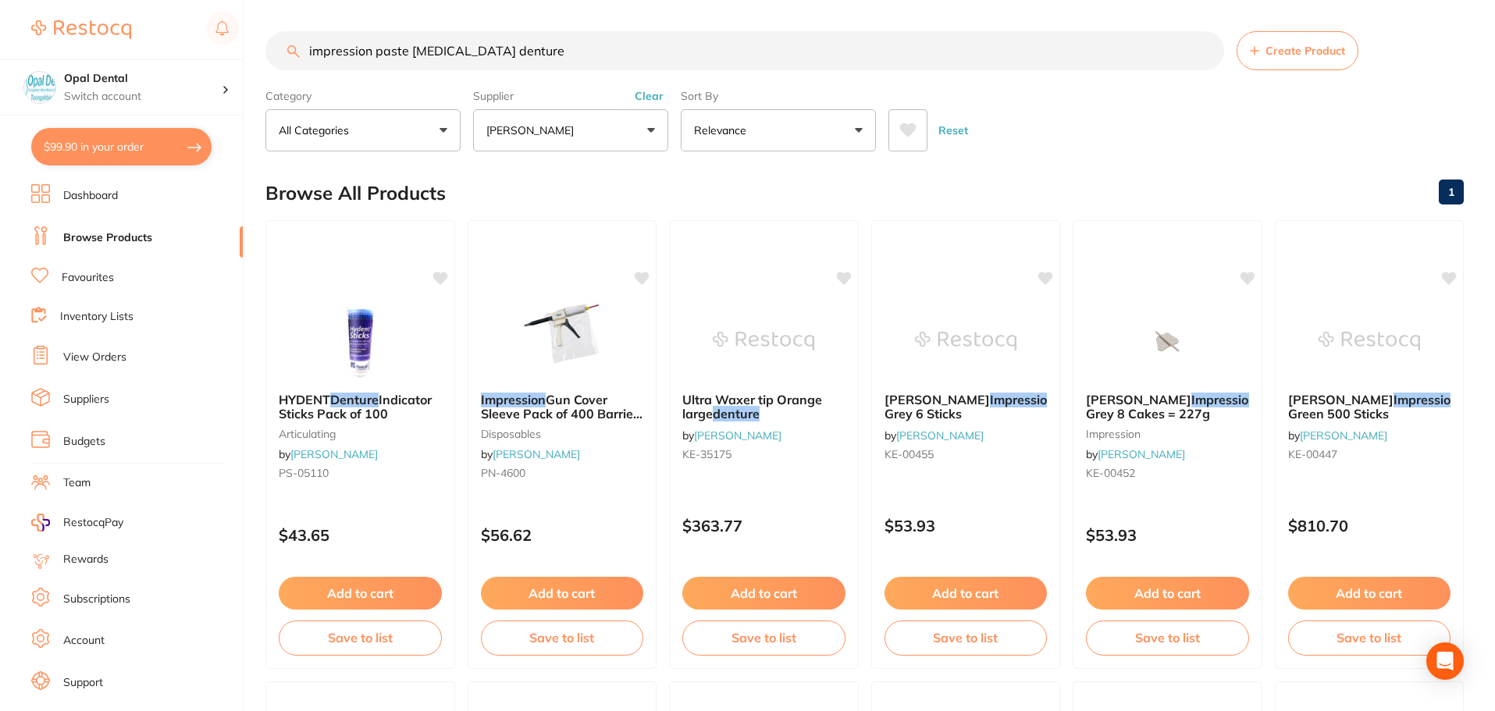
scroll to position [1, 0]
drag, startPoint x: 553, startPoint y: 57, endPoint x: 295, endPoint y: 72, distance: 258.0
click at [295, 72] on section "impression paste [MEDICAL_DATA] denture Create Product Category All Categories …" at bounding box center [864, 91] width 1198 height 120
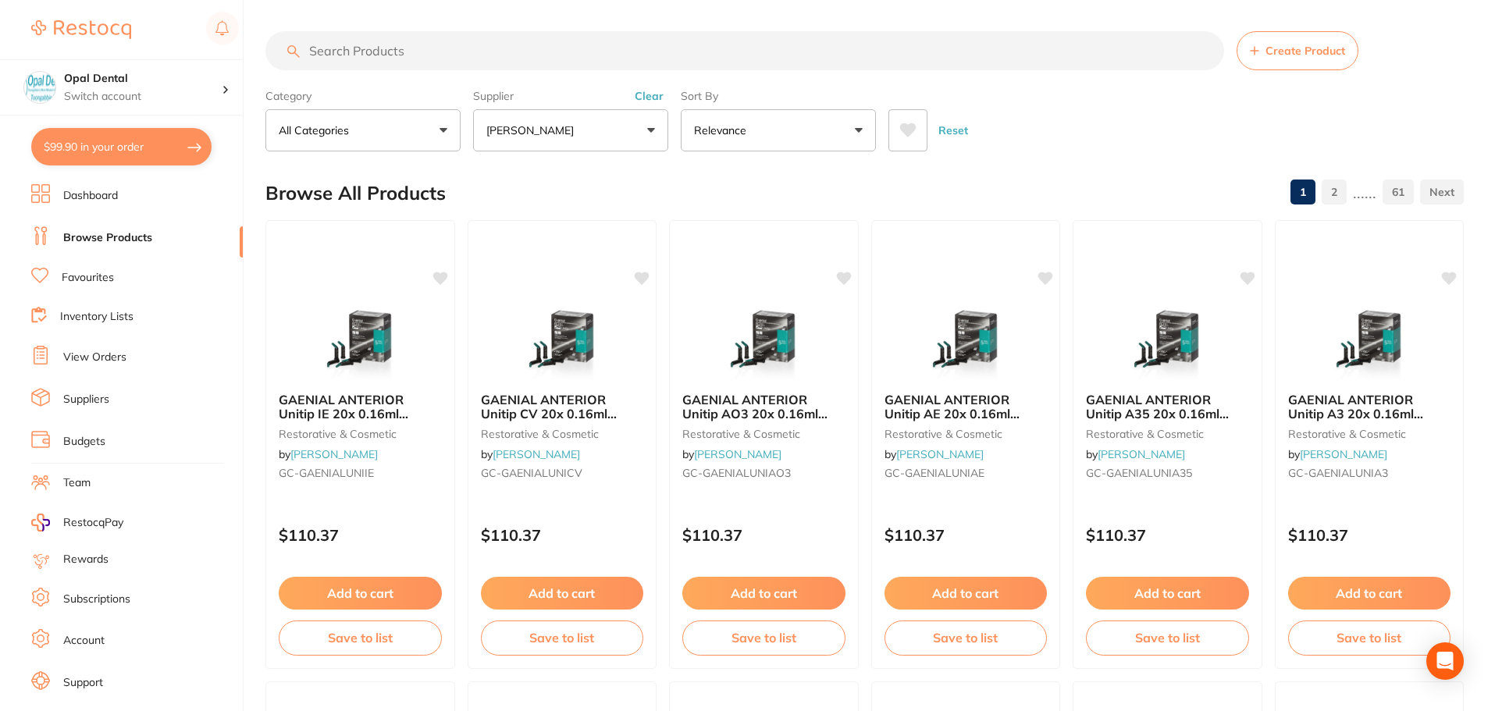
click at [374, 134] on button "All Categories" at bounding box center [362, 130] width 195 height 42
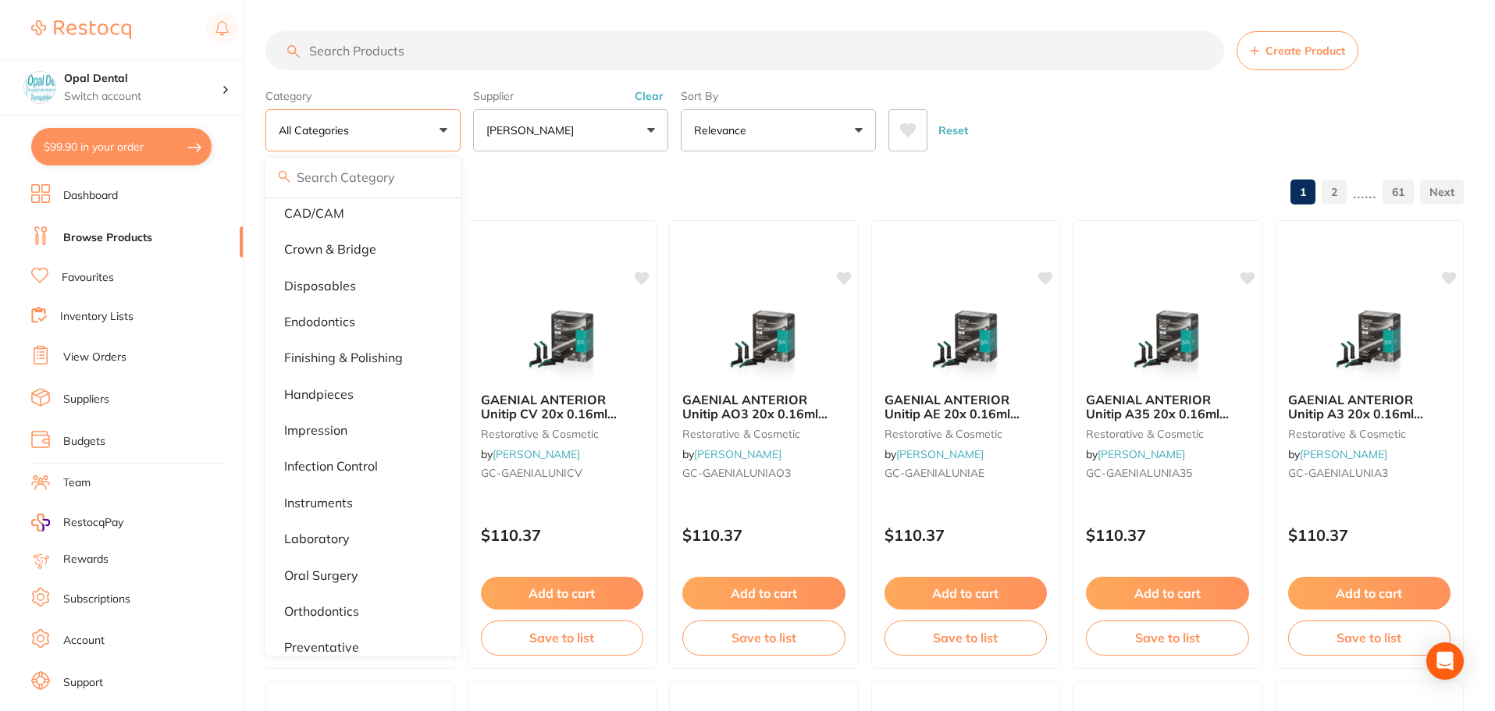
scroll to position [234, 0]
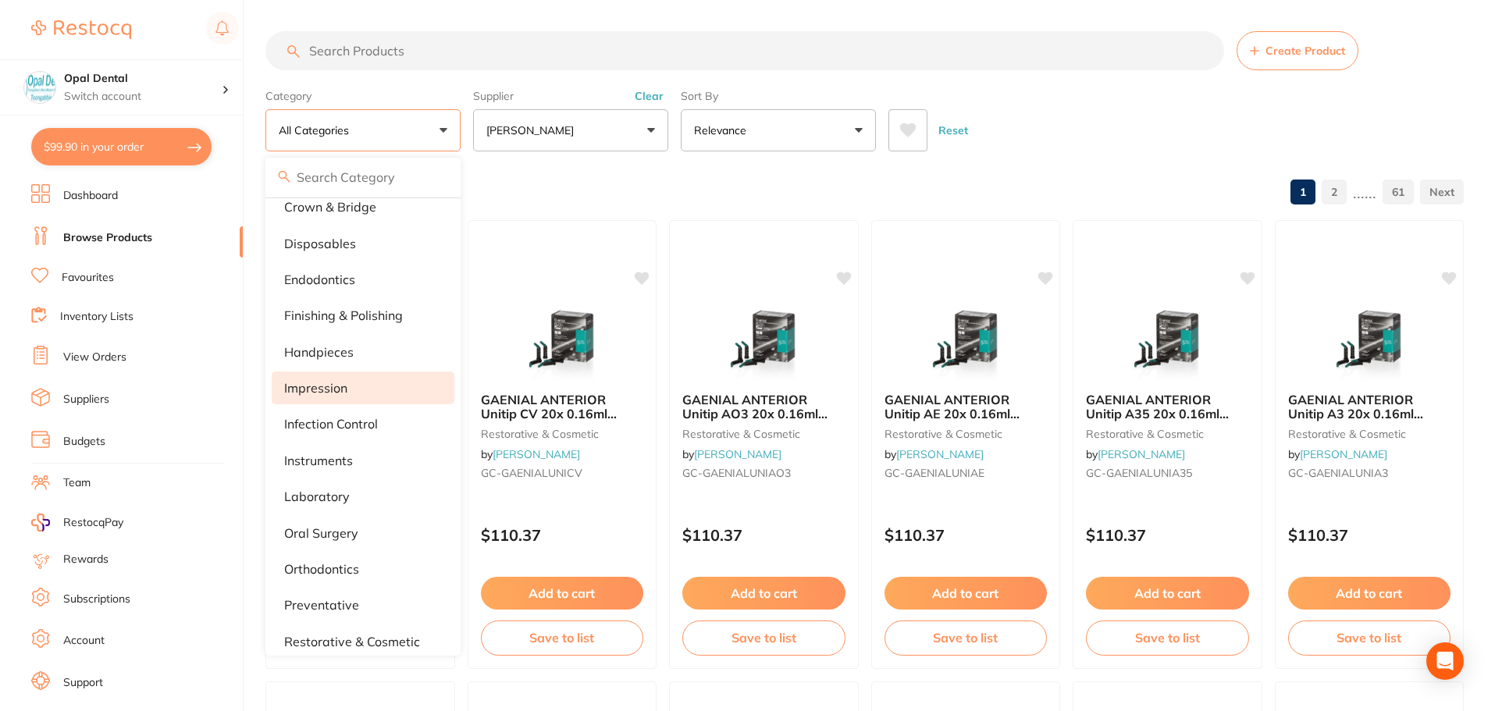
click at [357, 386] on li "impression" at bounding box center [363, 388] width 183 height 33
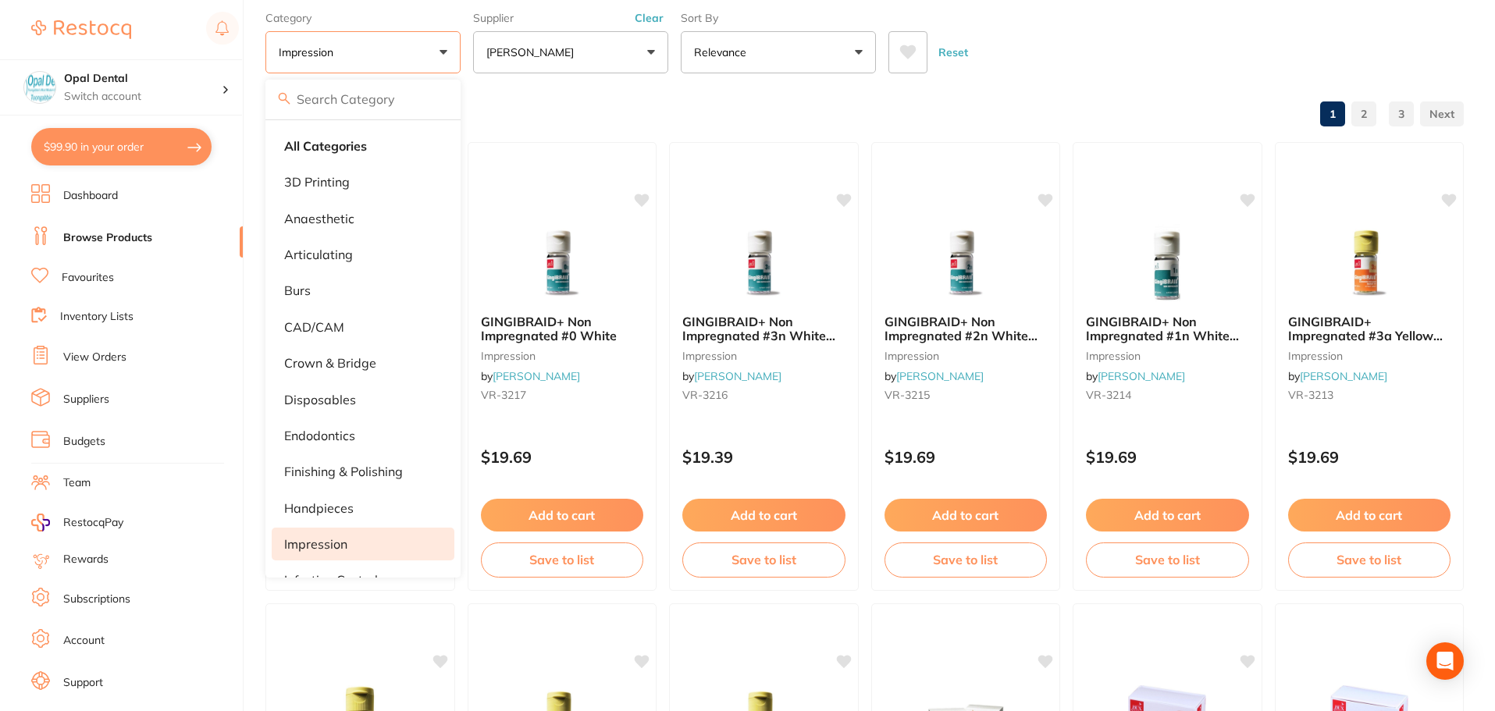
scroll to position [0, 0]
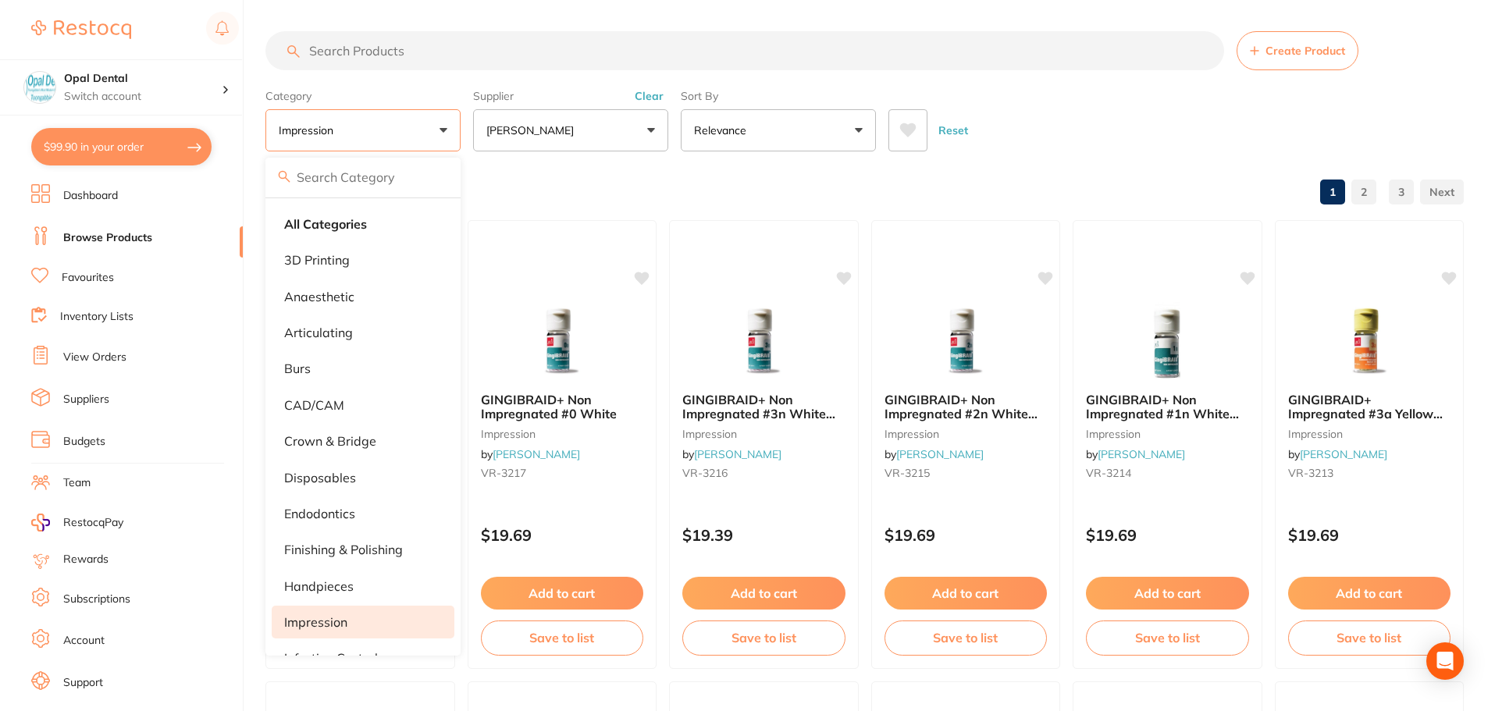
click at [386, 133] on button "impression" at bounding box center [362, 130] width 195 height 42
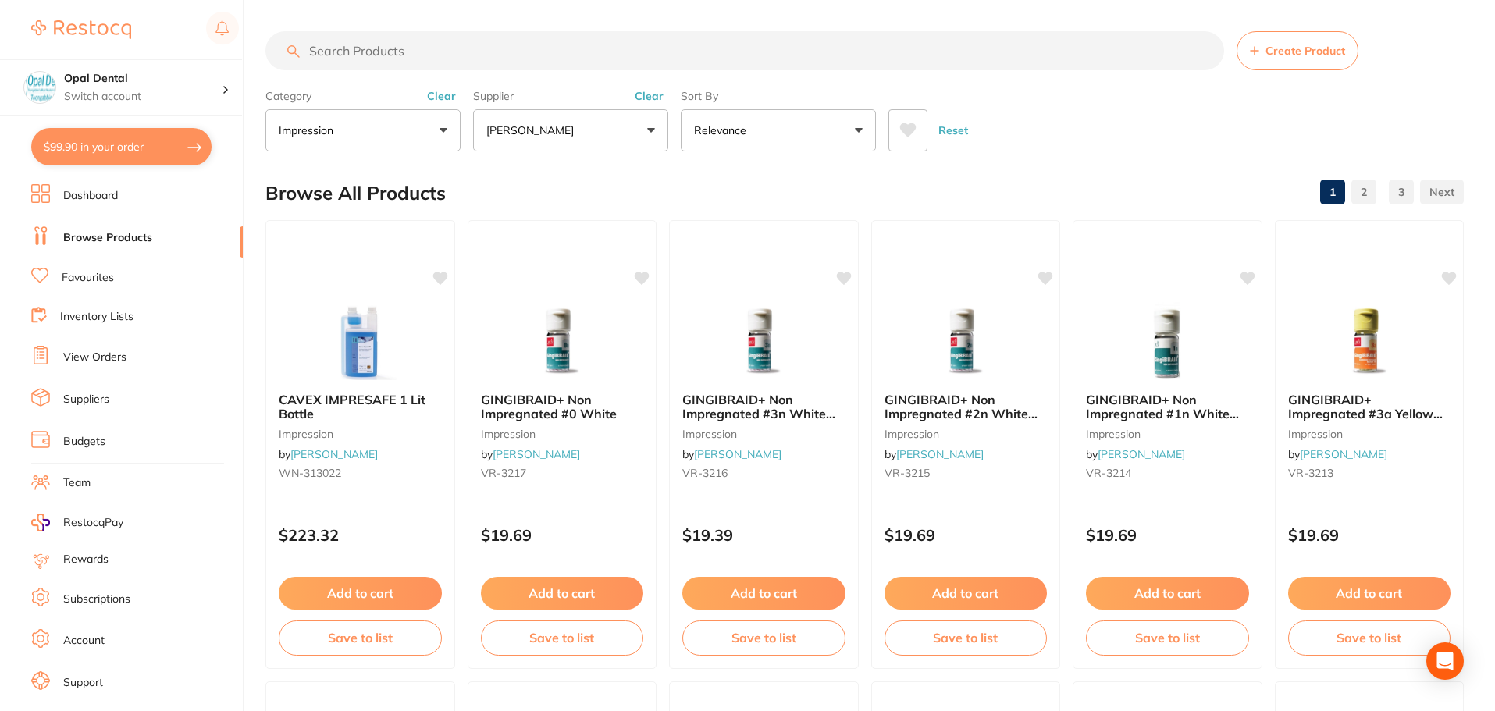
click at [386, 133] on button "impression" at bounding box center [362, 130] width 195 height 42
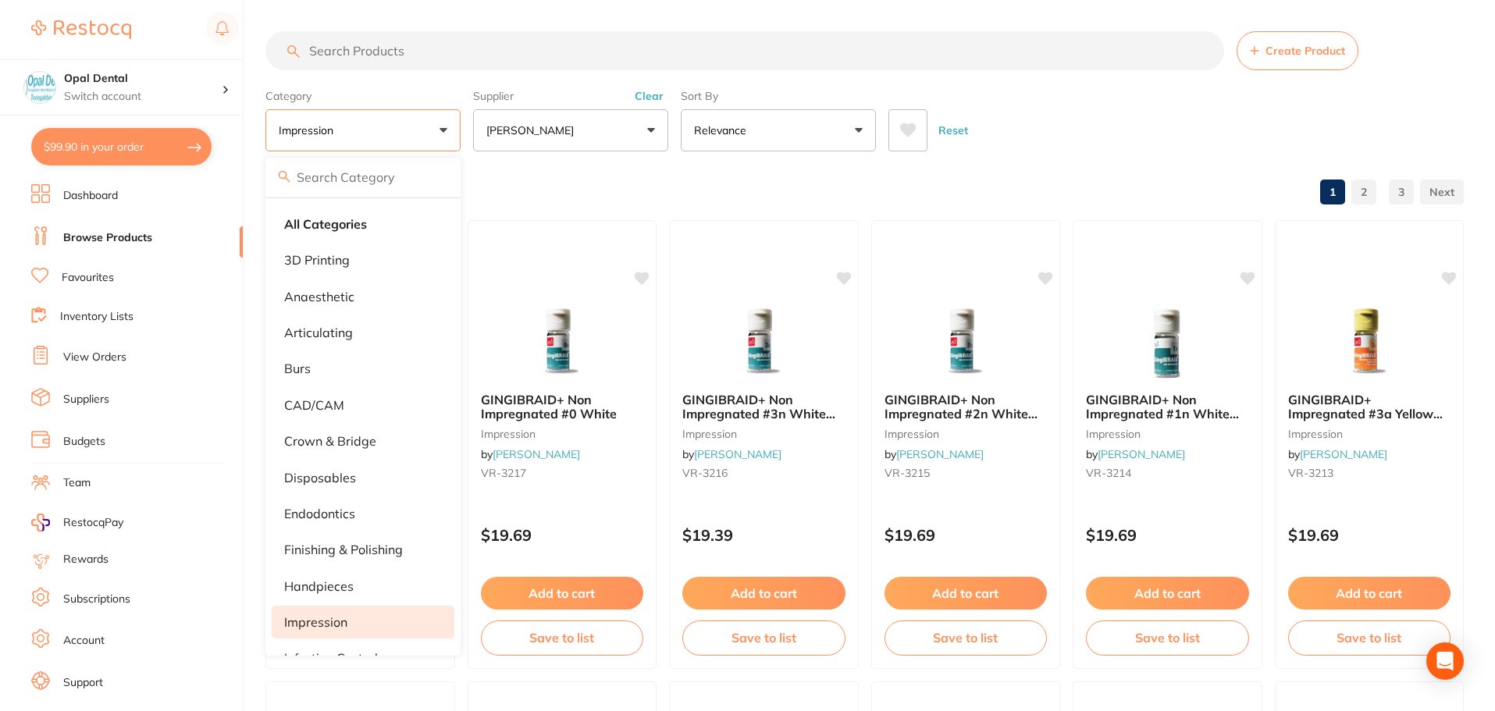
click at [386, 133] on button "impression" at bounding box center [362, 130] width 195 height 42
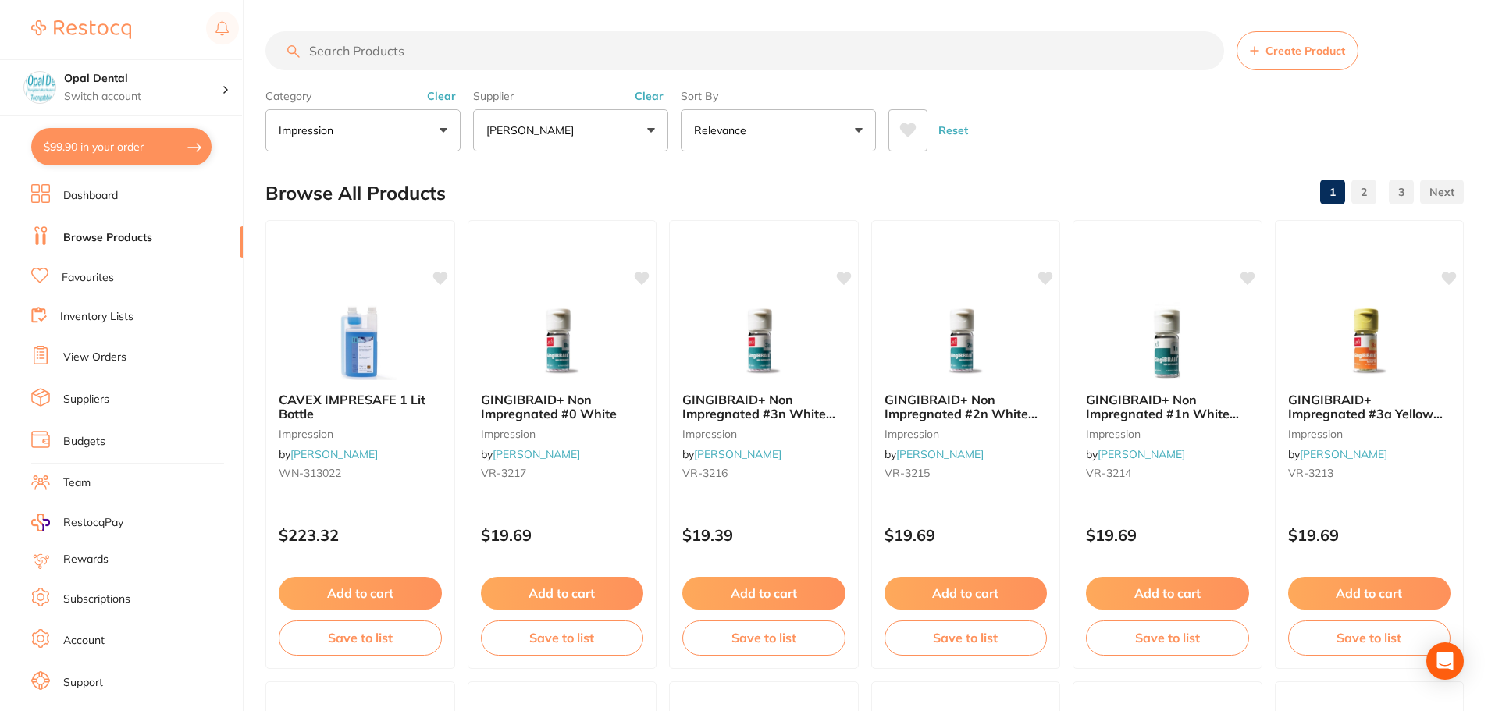
click at [443, 97] on button "Clear" at bounding box center [441, 96] width 38 height 14
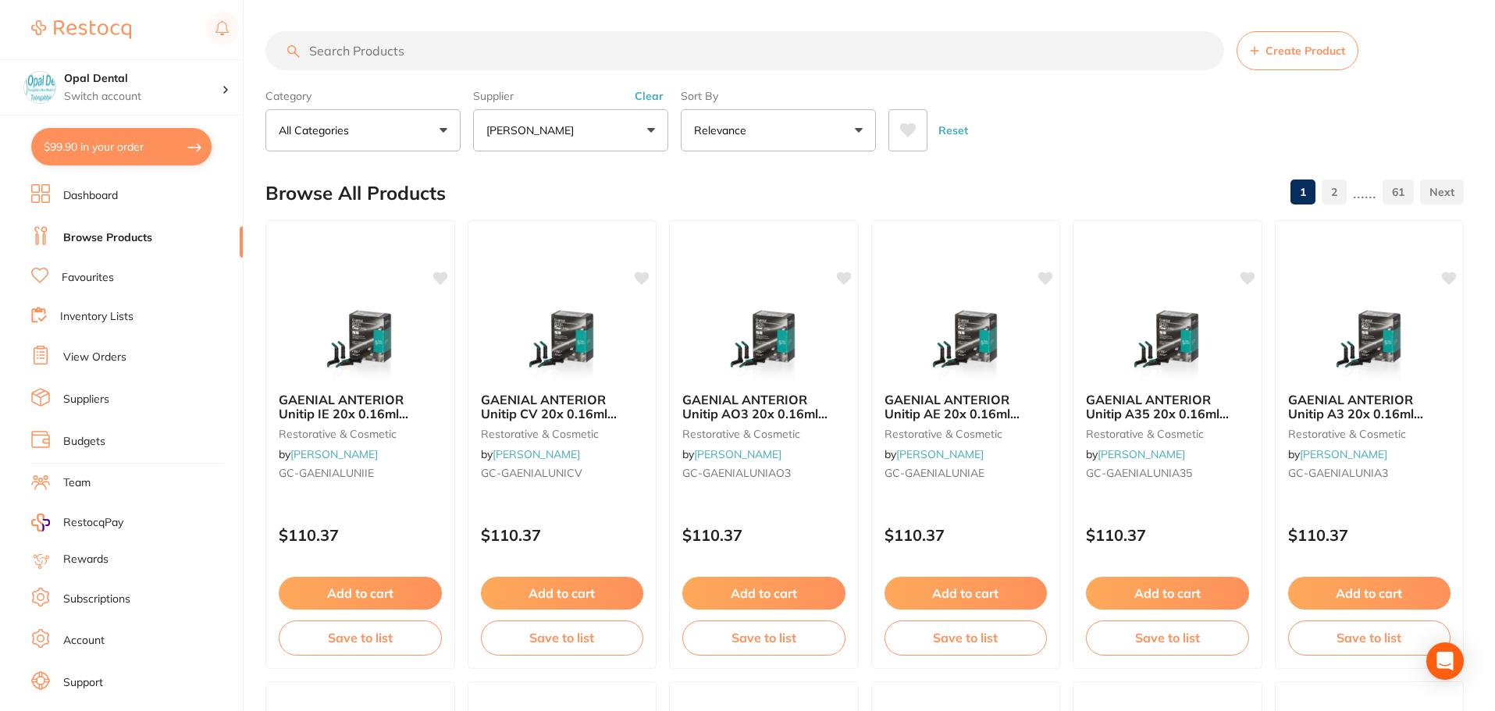
click at [368, 52] on input "search" at bounding box center [744, 50] width 959 height 39
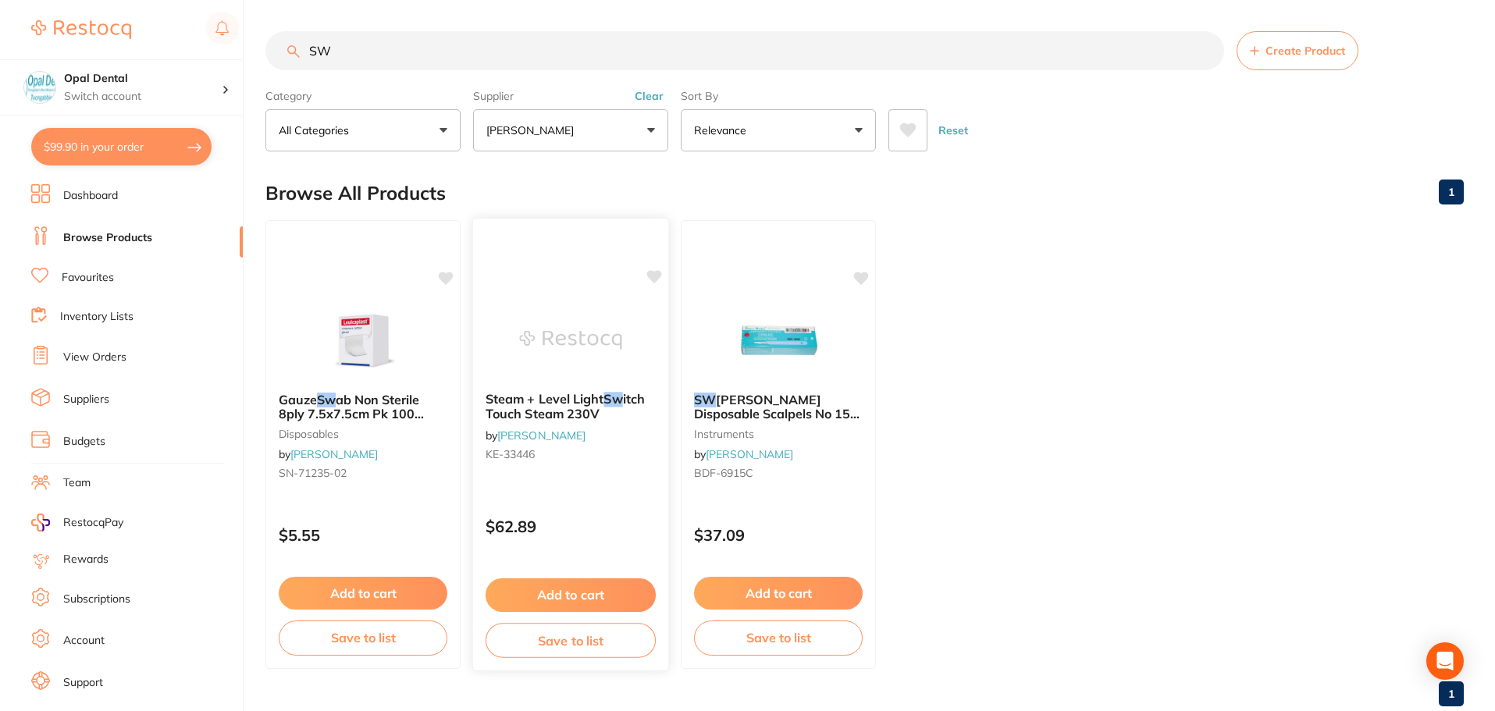
scroll to position [39, 0]
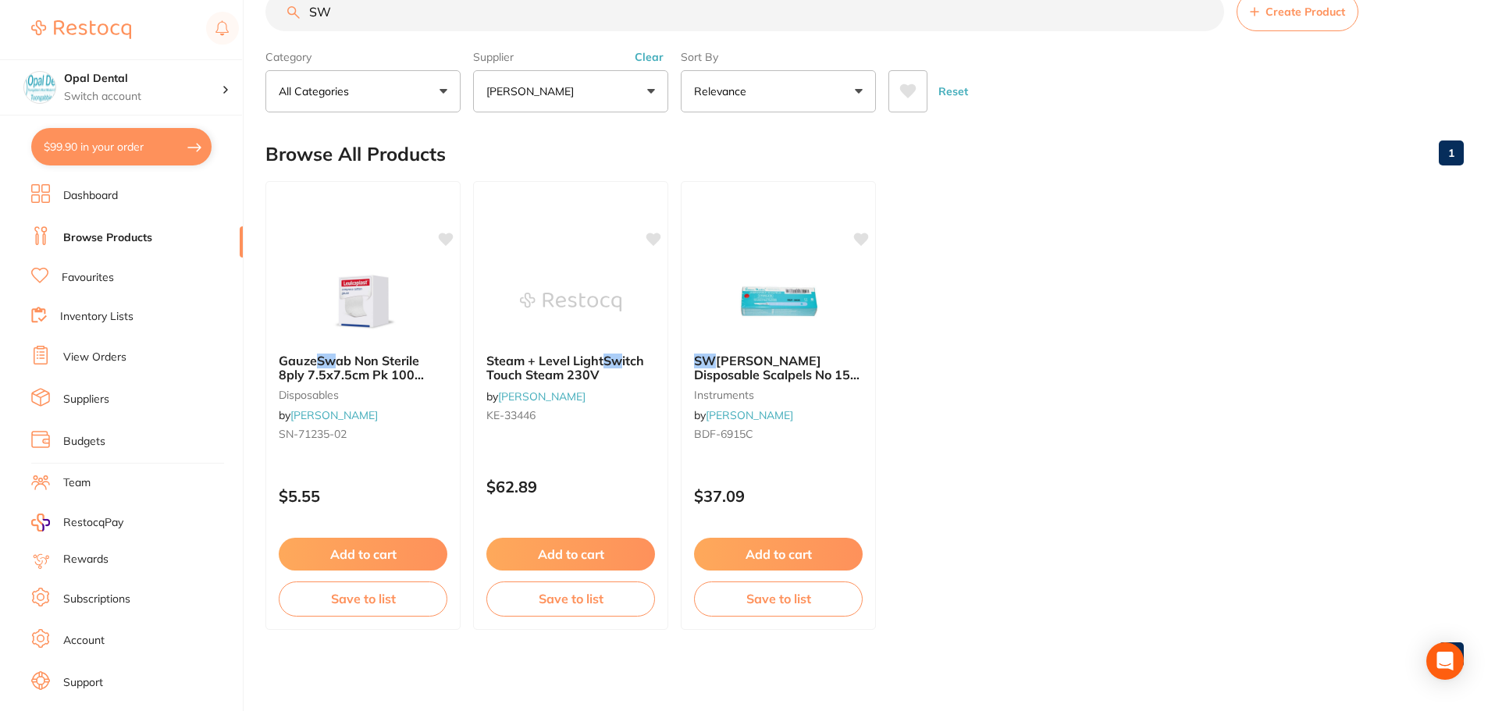
type input "S"
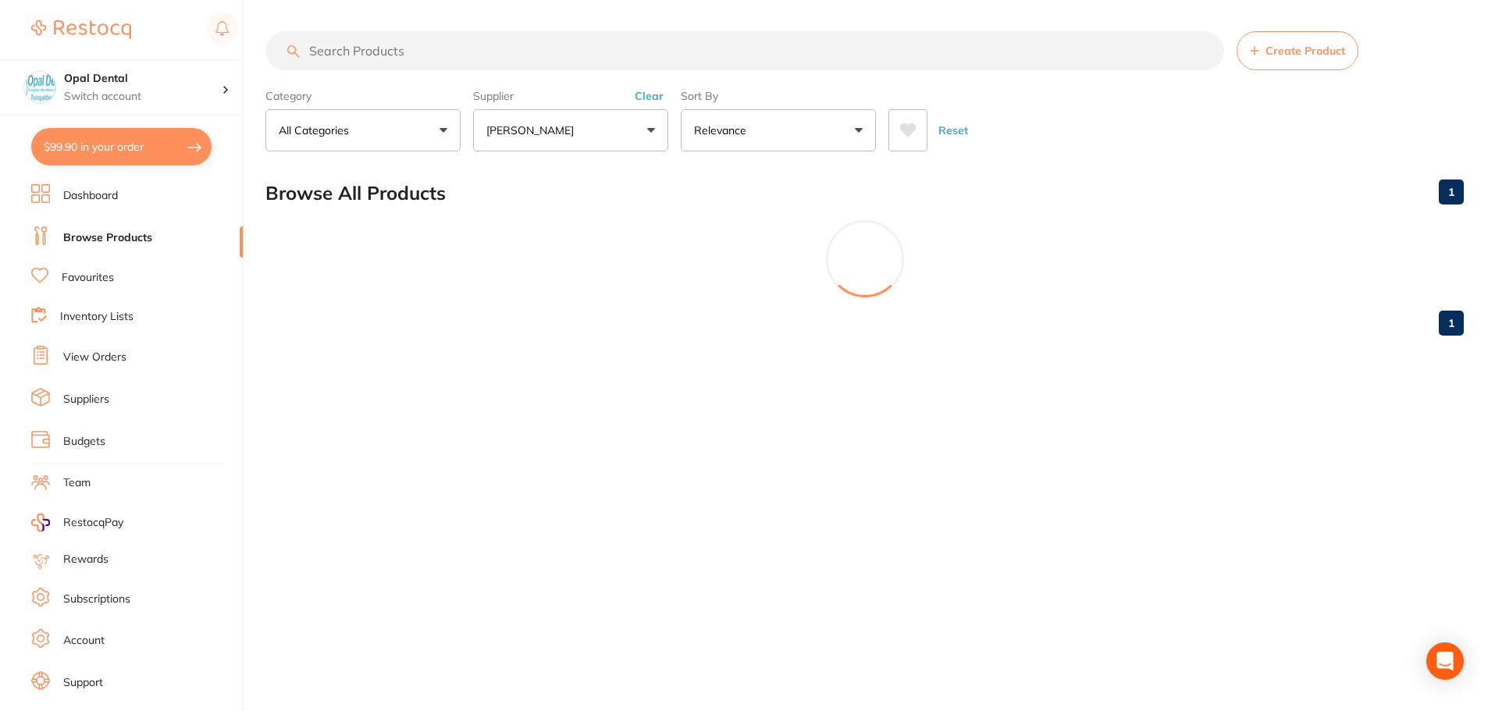
scroll to position [0, 0]
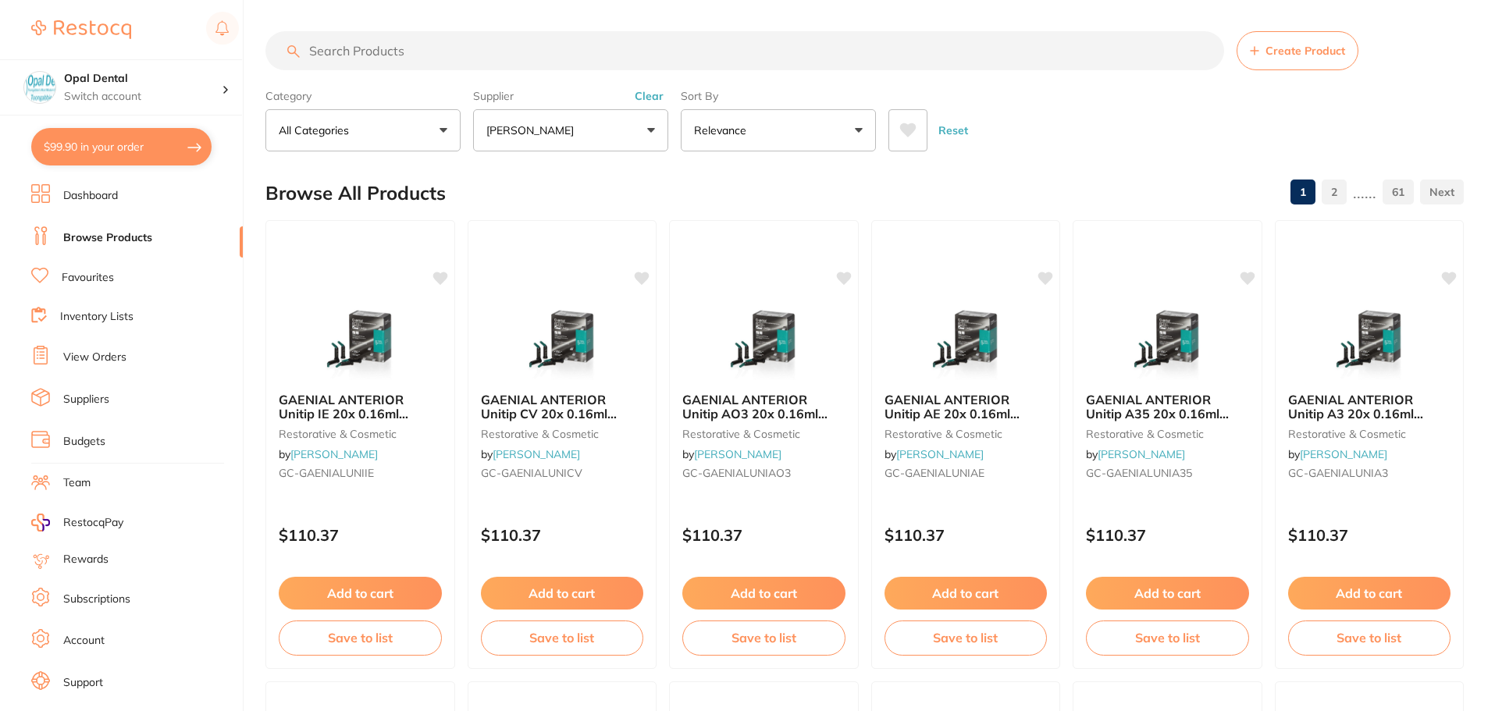
click at [763, 130] on button "Relevance" at bounding box center [778, 130] width 195 height 42
click at [346, 135] on p "All Categories" at bounding box center [317, 131] width 76 height 16
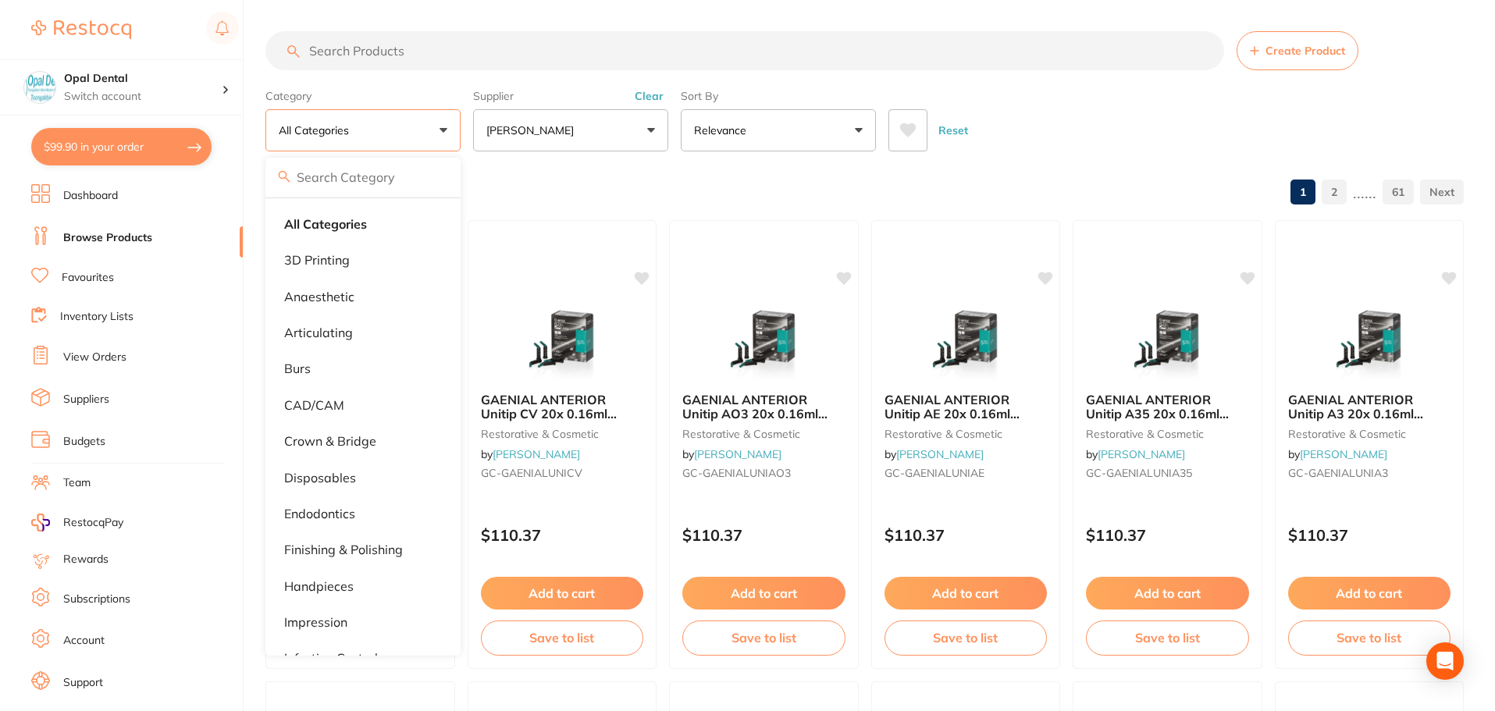
click at [357, 57] on input "search" at bounding box center [744, 50] width 959 height 39
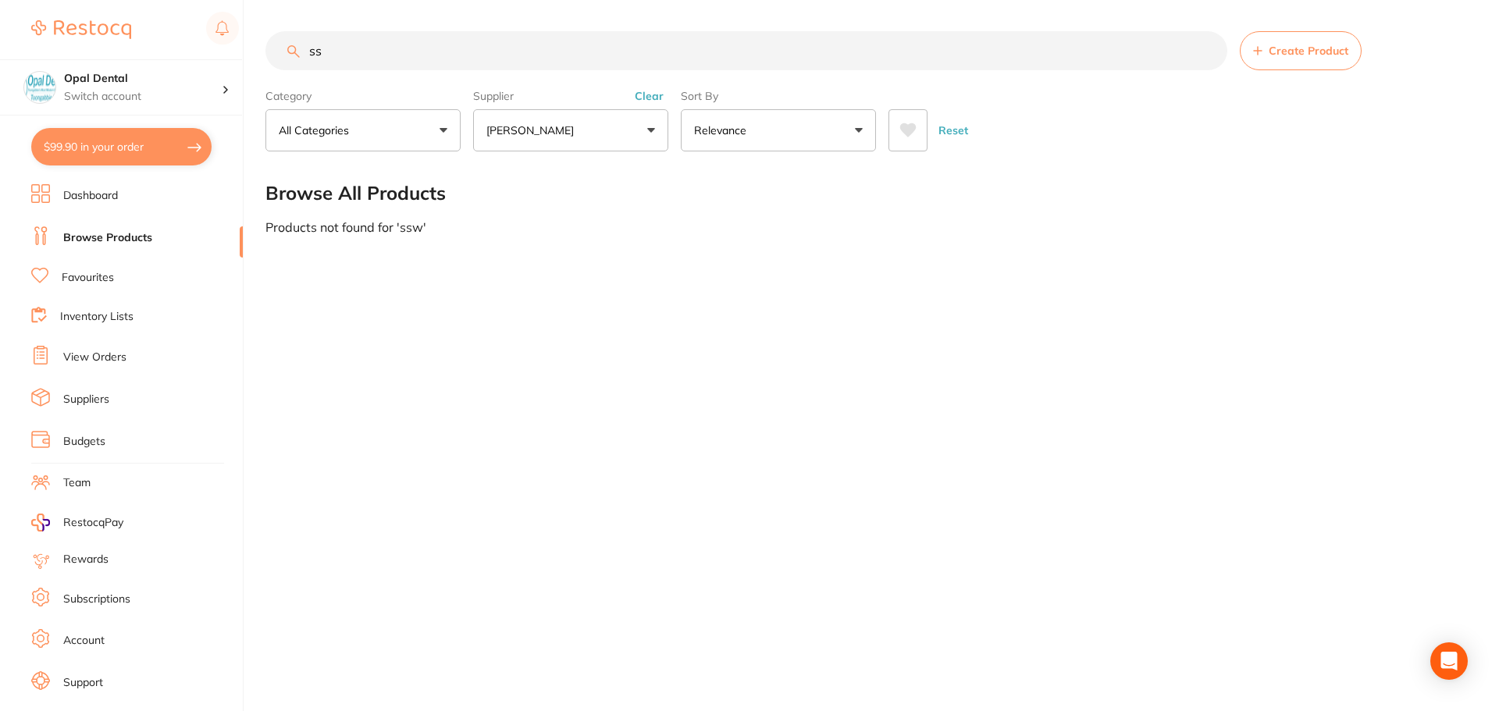
type input "s"
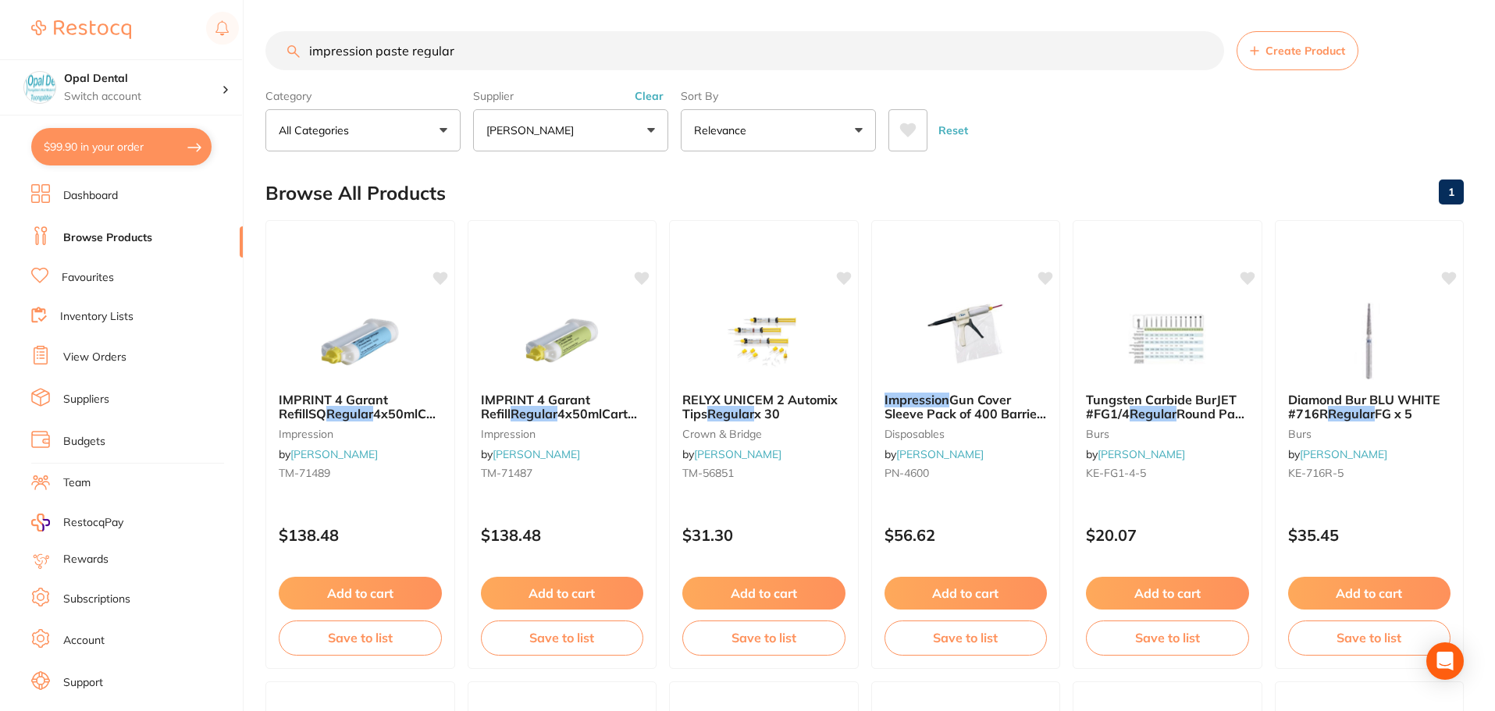
click at [504, 54] on input "impression paste regular" at bounding box center [744, 50] width 959 height 39
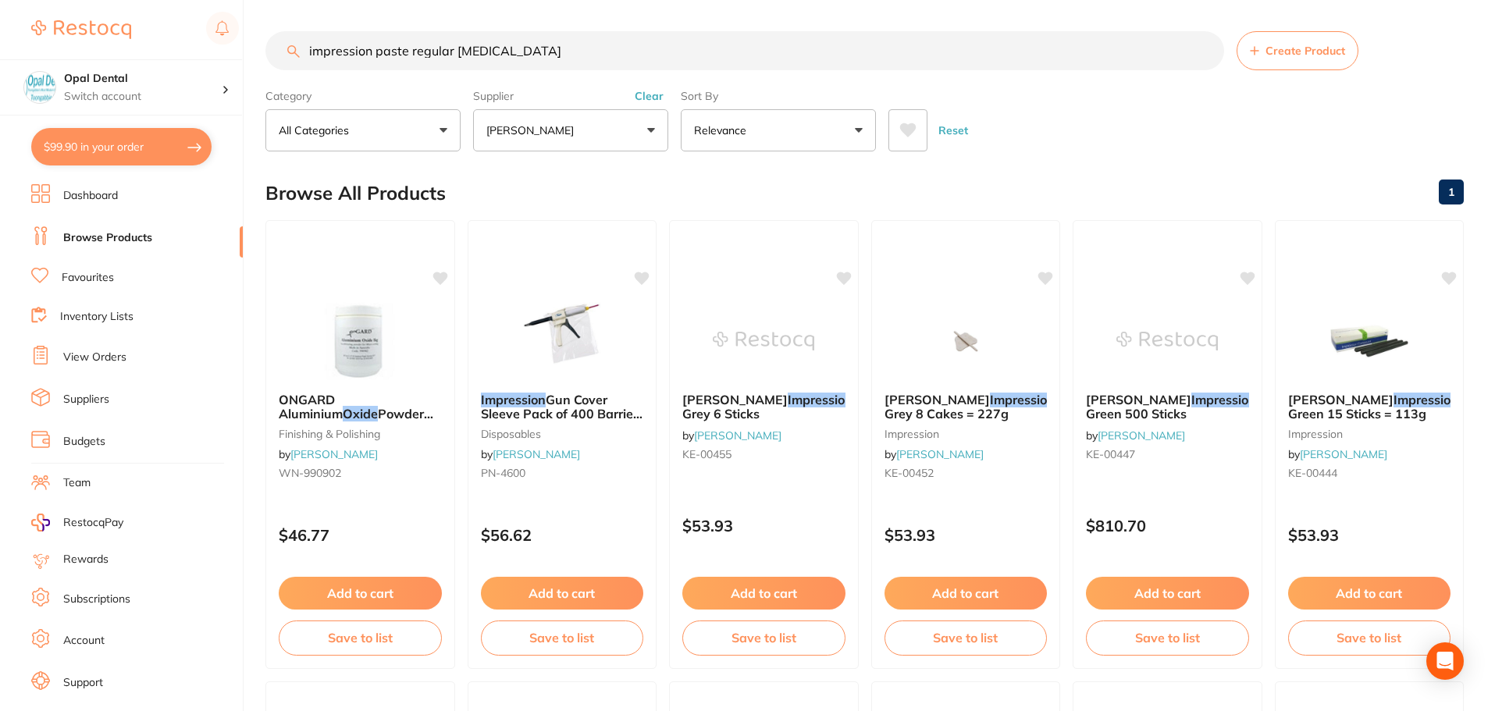
click at [638, 131] on button "[PERSON_NAME]" at bounding box center [570, 130] width 195 height 42
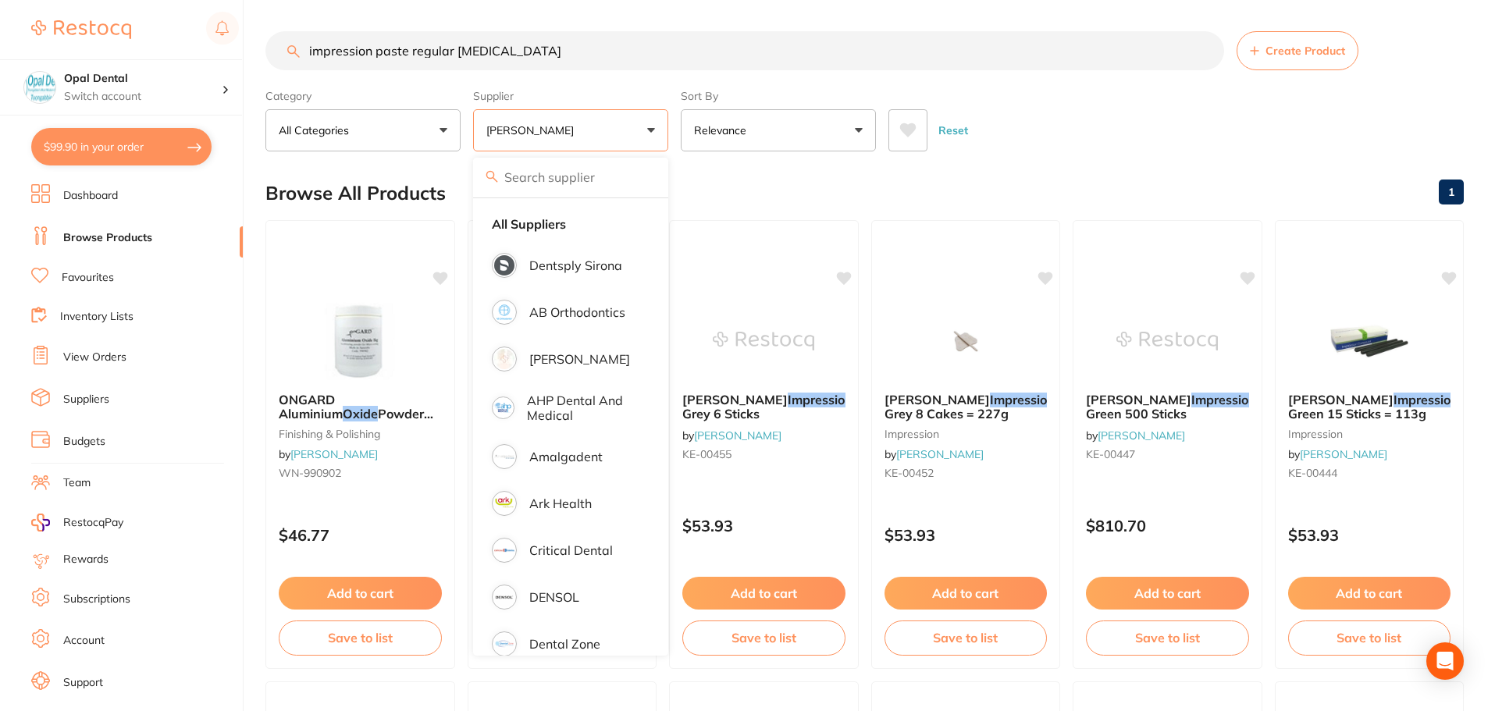
click at [621, 116] on button "[PERSON_NAME]" at bounding box center [570, 130] width 195 height 42
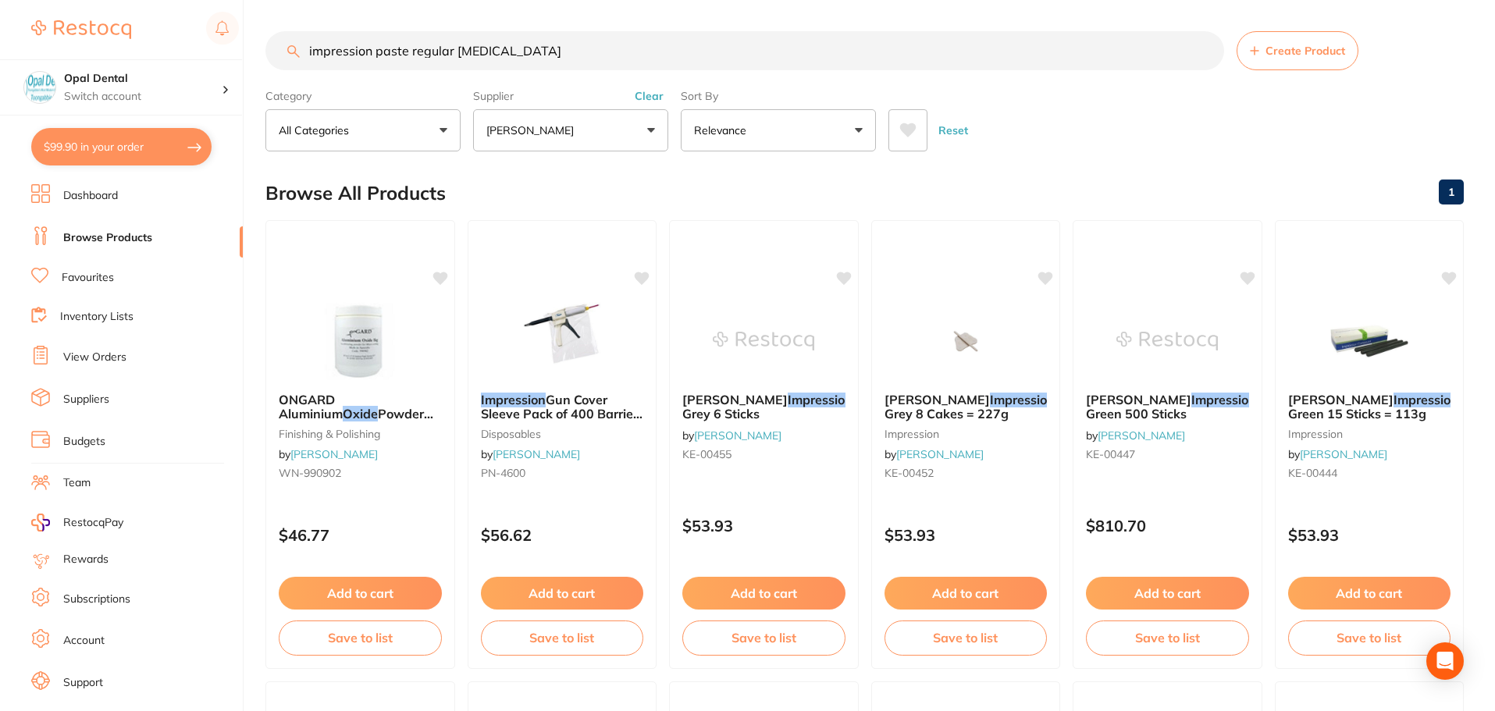
click at [657, 98] on button "Clear" at bounding box center [649, 96] width 38 height 14
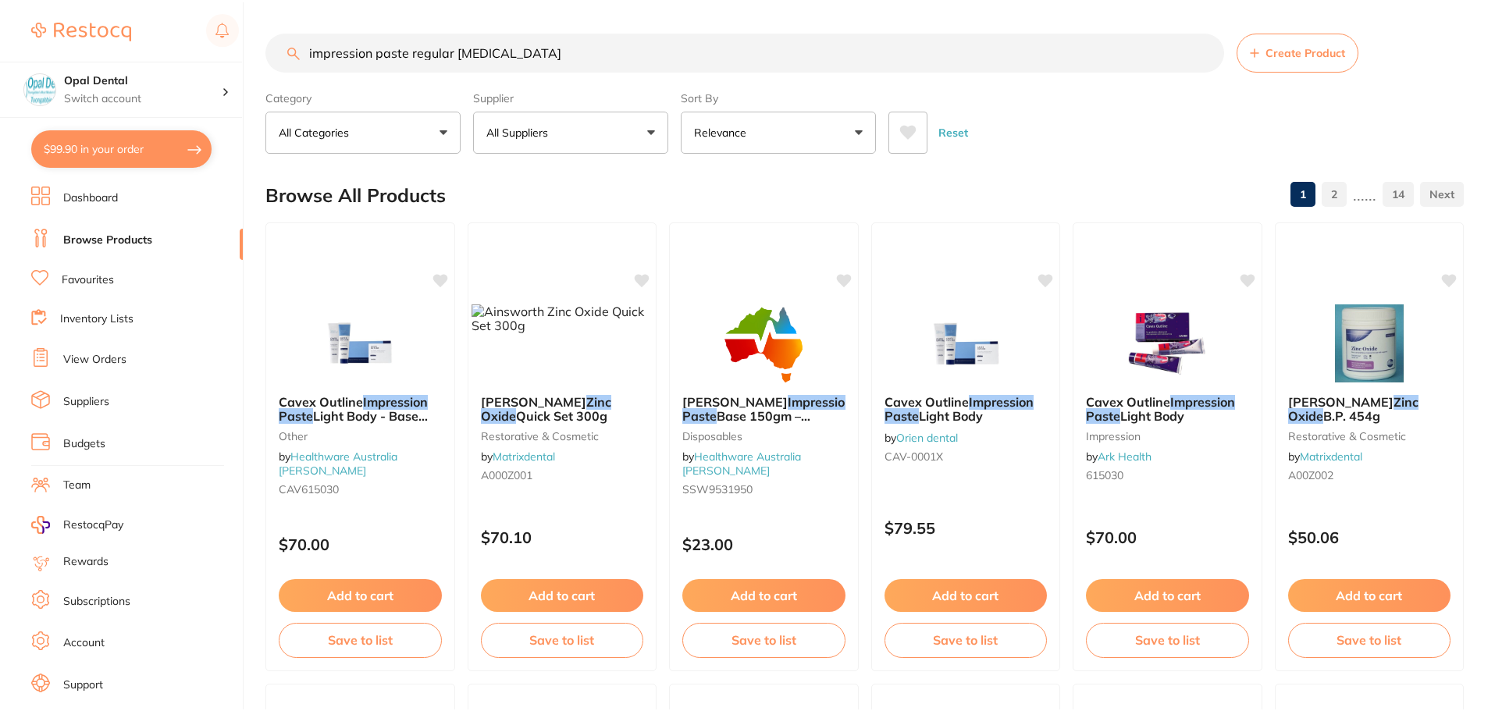
scroll to position [1, 0]
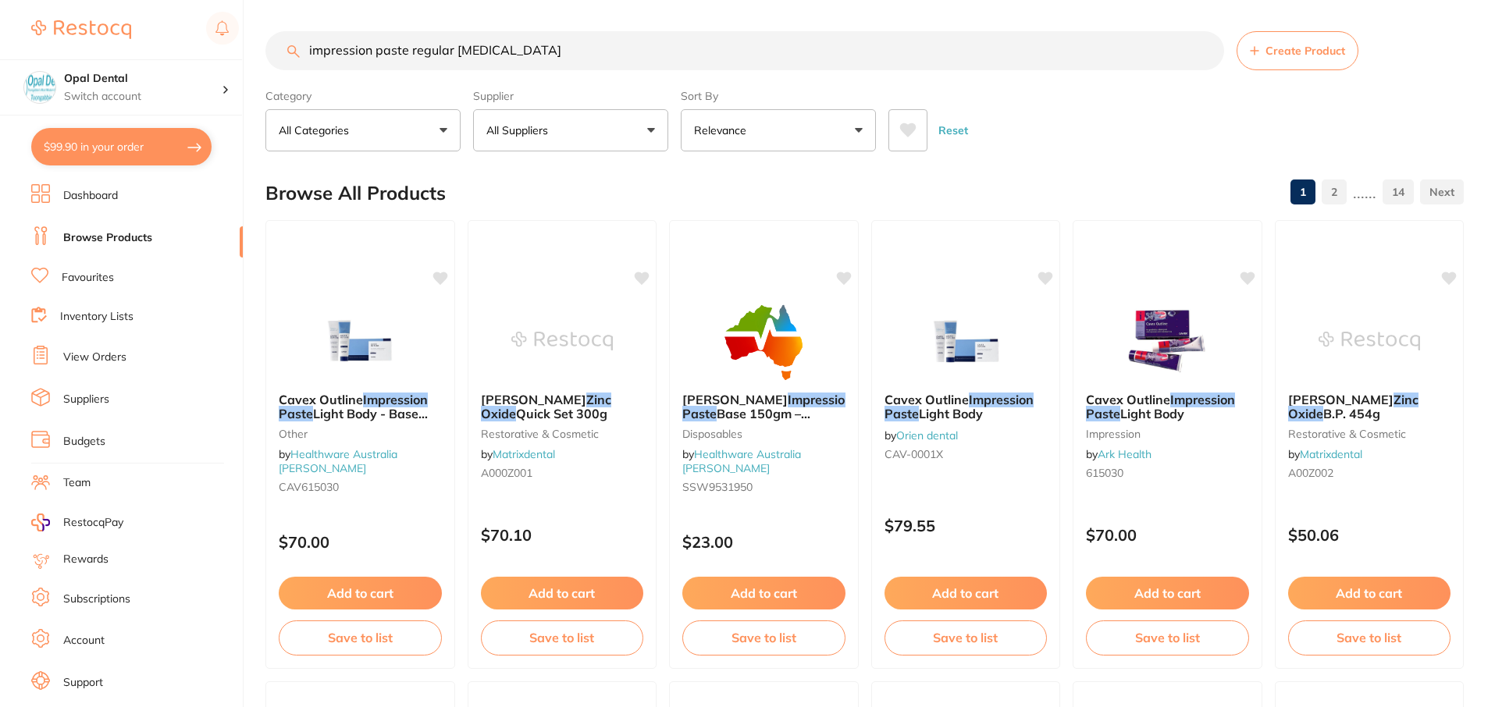
drag, startPoint x: 560, startPoint y: 54, endPoint x: 308, endPoint y: 62, distance: 251.5
click at [308, 62] on input "impression paste regular [MEDICAL_DATA]" at bounding box center [744, 50] width 959 height 39
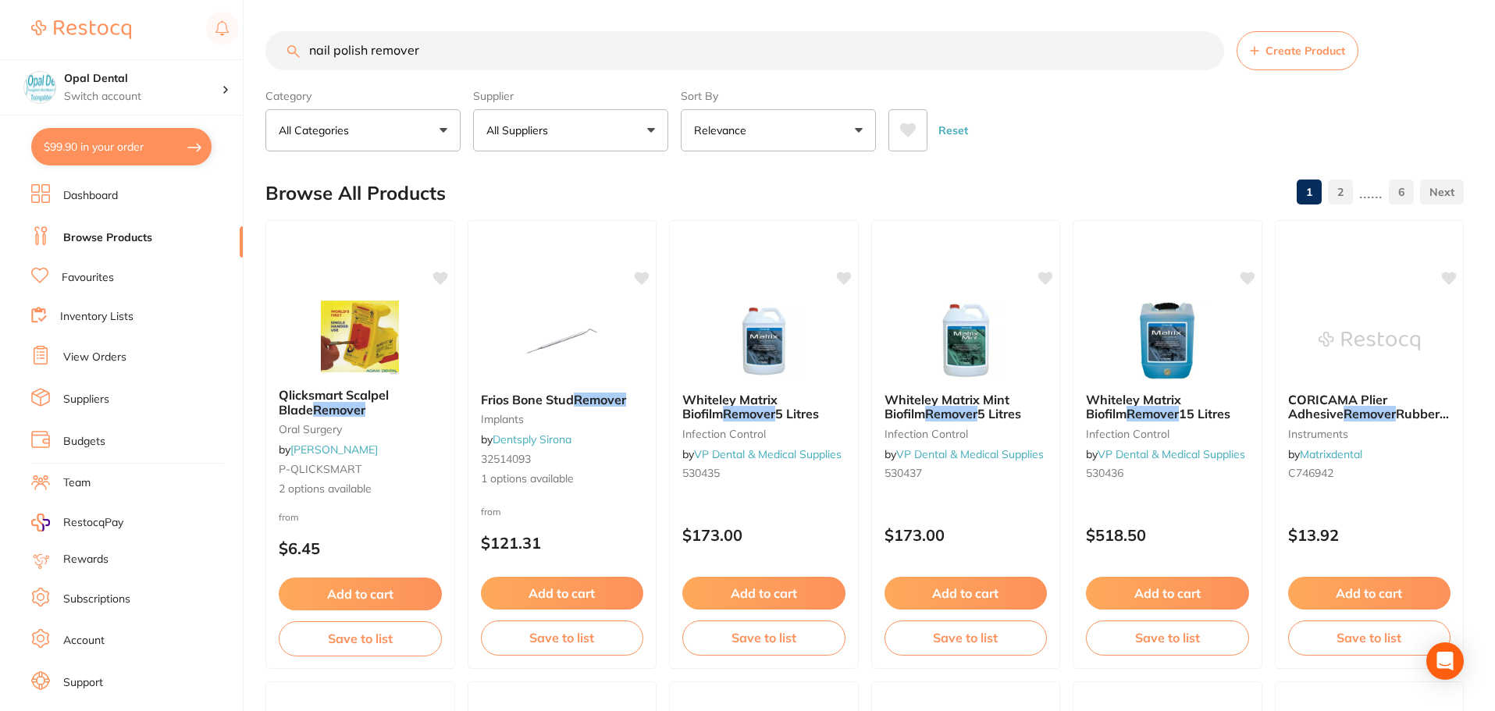
drag, startPoint x: 400, startPoint y: 58, endPoint x: 313, endPoint y: 64, distance: 86.9
click at [313, 64] on input "nail polish remover" at bounding box center [744, 50] width 959 height 39
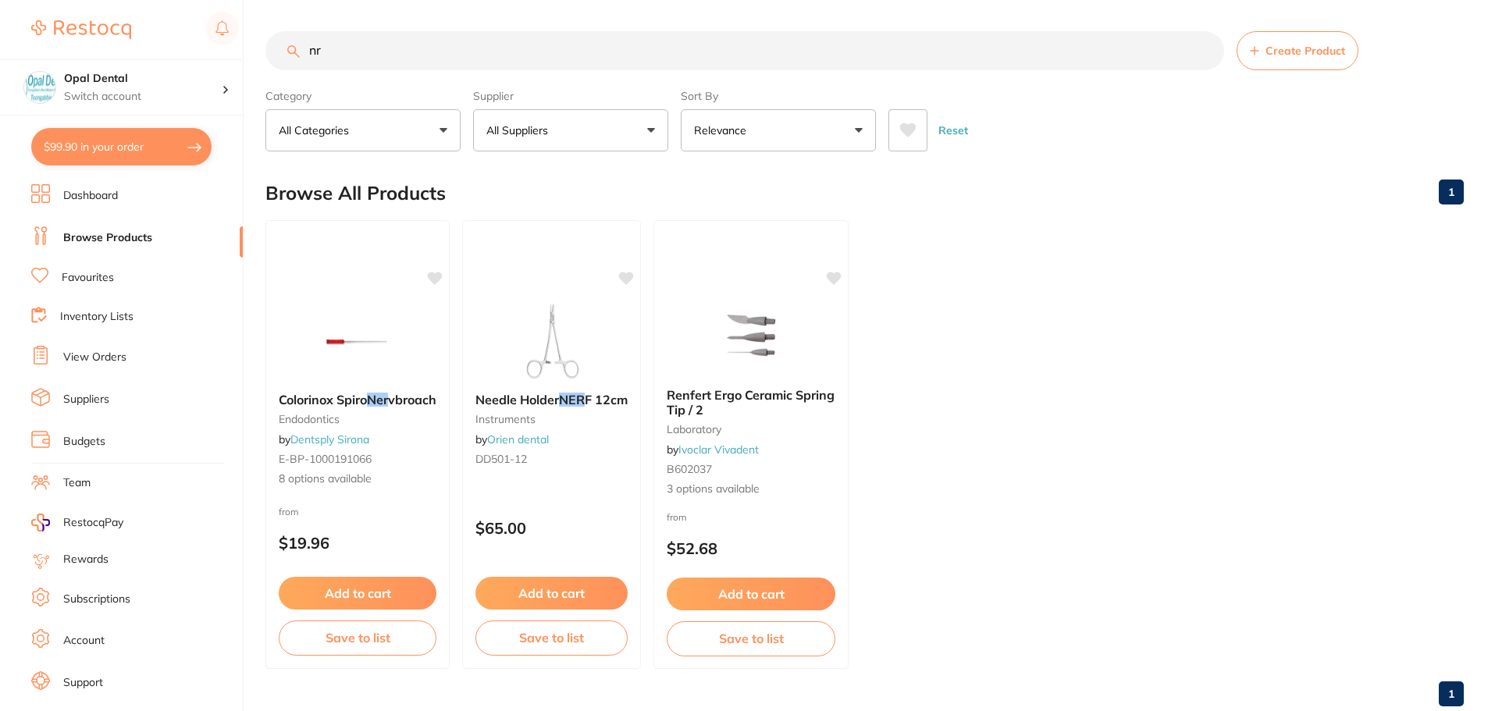
type input "r"
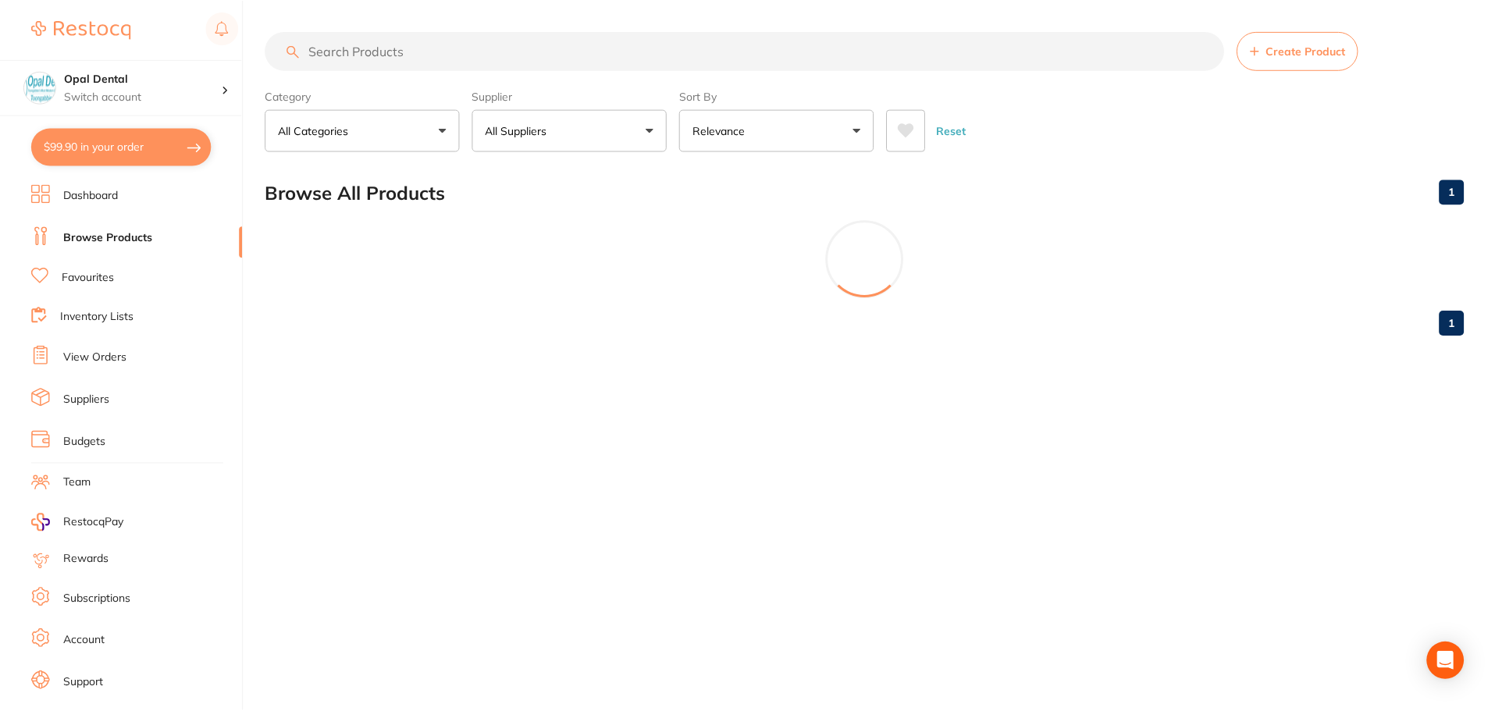
scroll to position [0, 0]
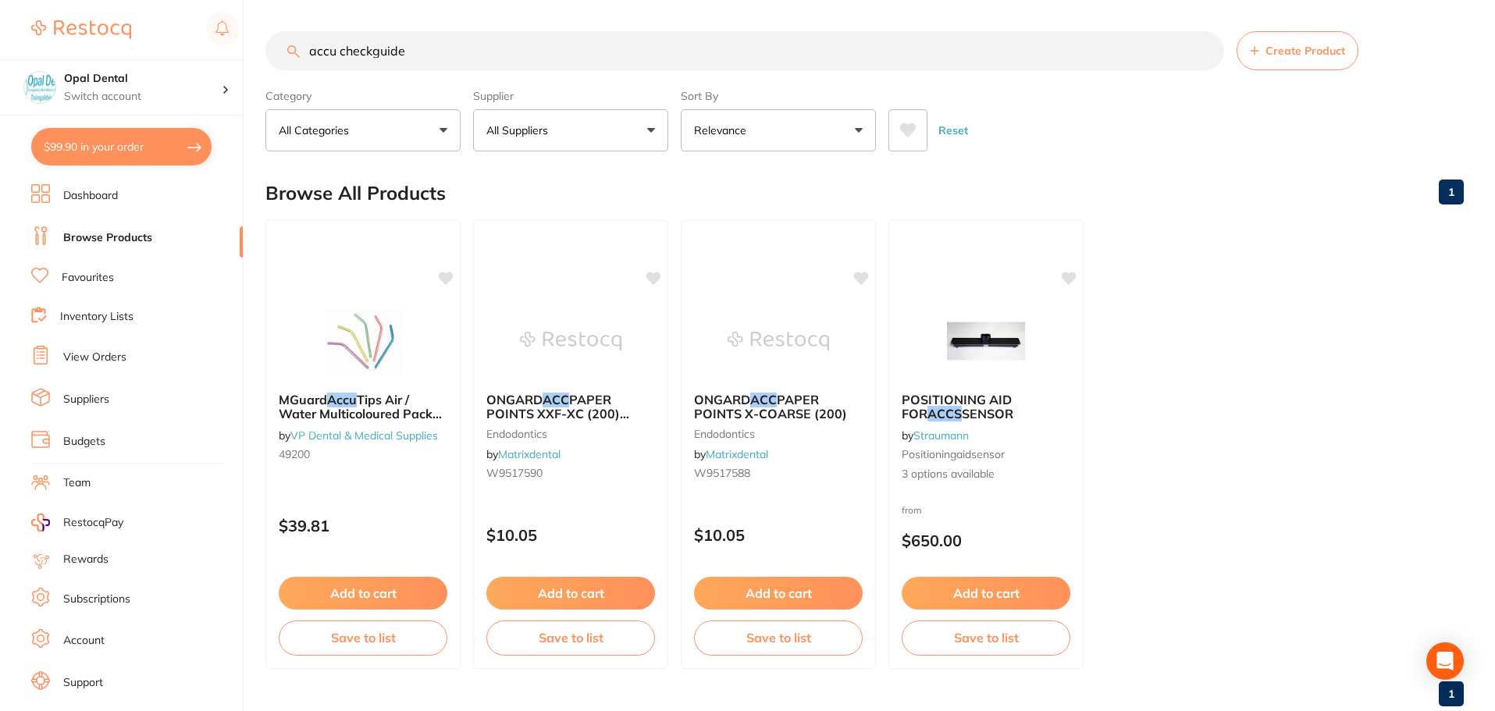
click at [372, 56] on input "accu checkguide" at bounding box center [744, 50] width 959 height 39
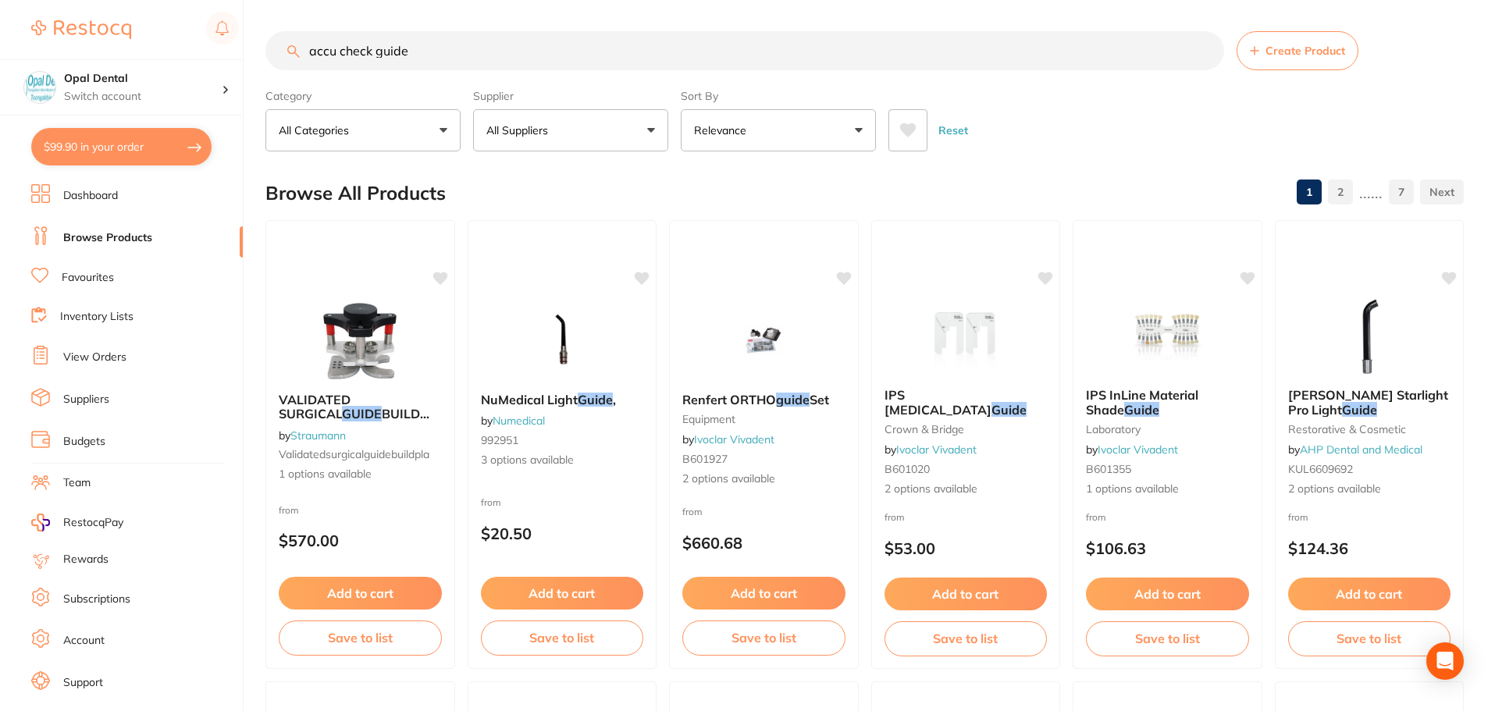
click at [435, 49] on input "accu check guide" at bounding box center [744, 50] width 959 height 39
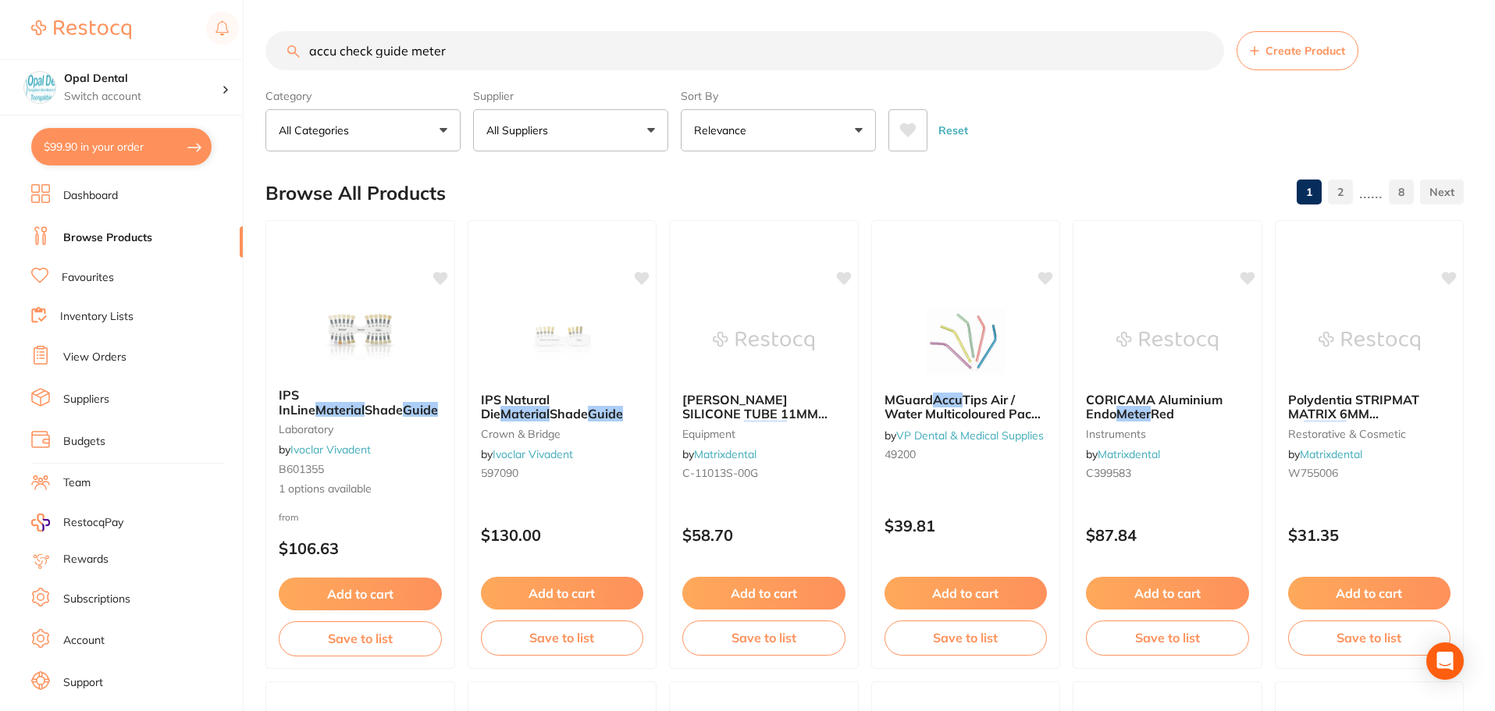
type input "accu check guide meter"
drag, startPoint x: 505, startPoint y: 51, endPoint x: 289, endPoint y: 59, distance: 216.4
click at [289, 59] on input "accu check guide meter" at bounding box center [744, 50] width 959 height 39
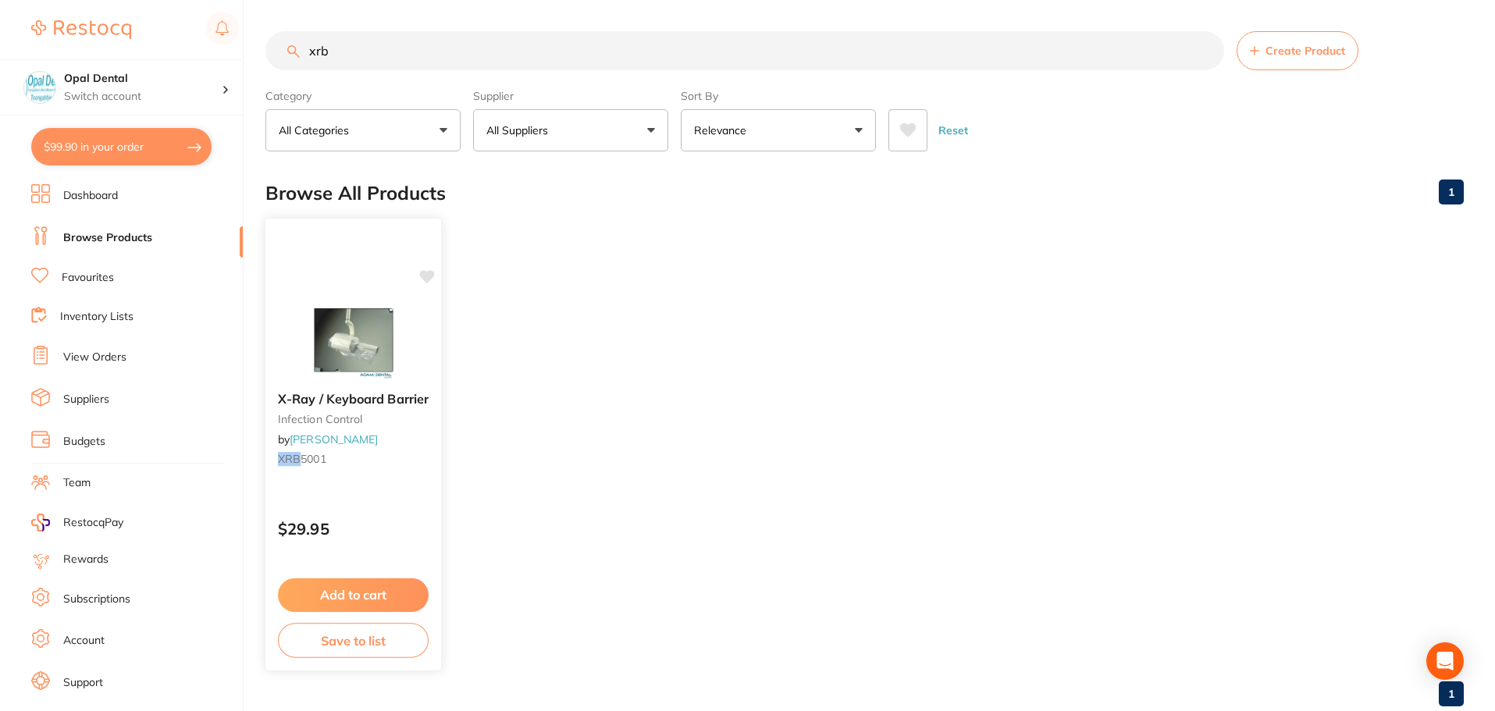
type input "xrb"
click at [342, 397] on span "X-Ray / Keyboard Barrier" at bounding box center [353, 399] width 151 height 16
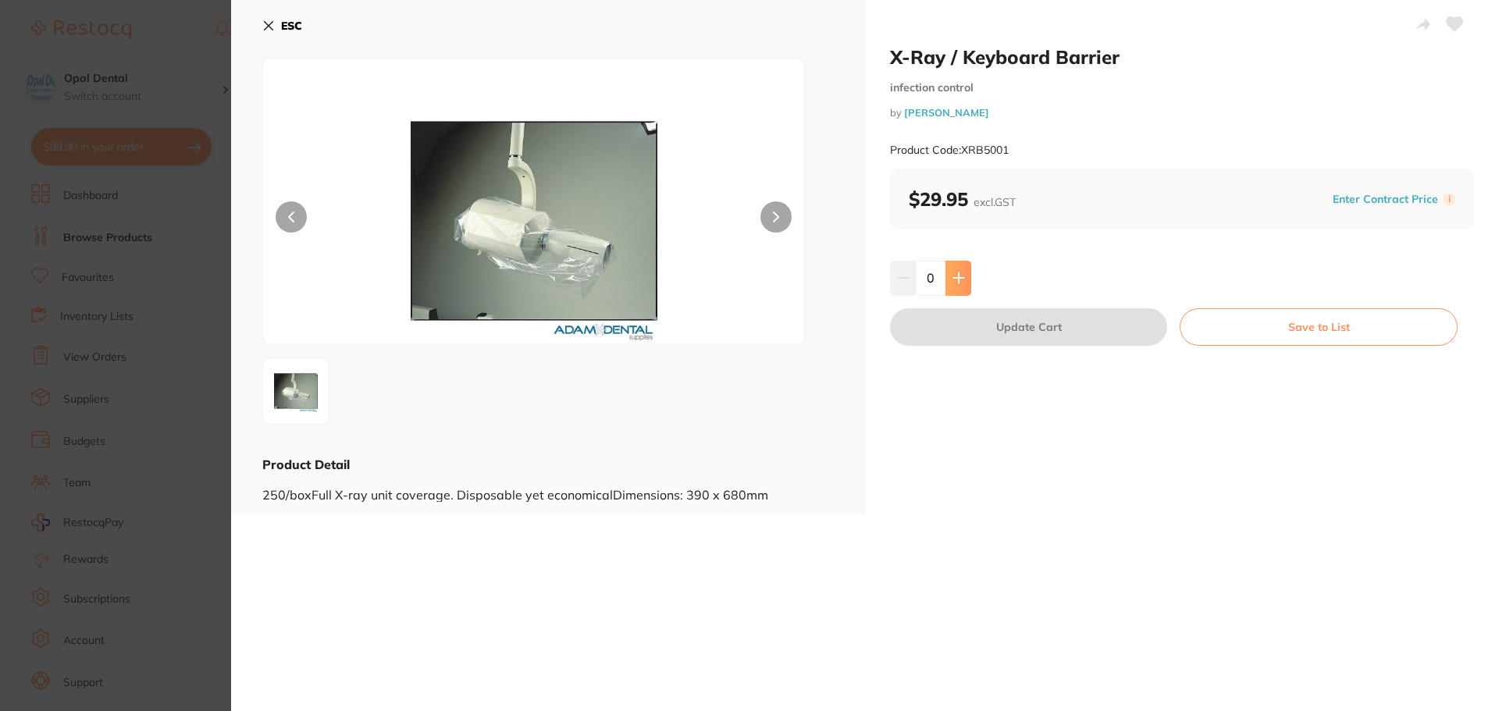
click at [952, 276] on icon at bounding box center [958, 278] width 12 height 12
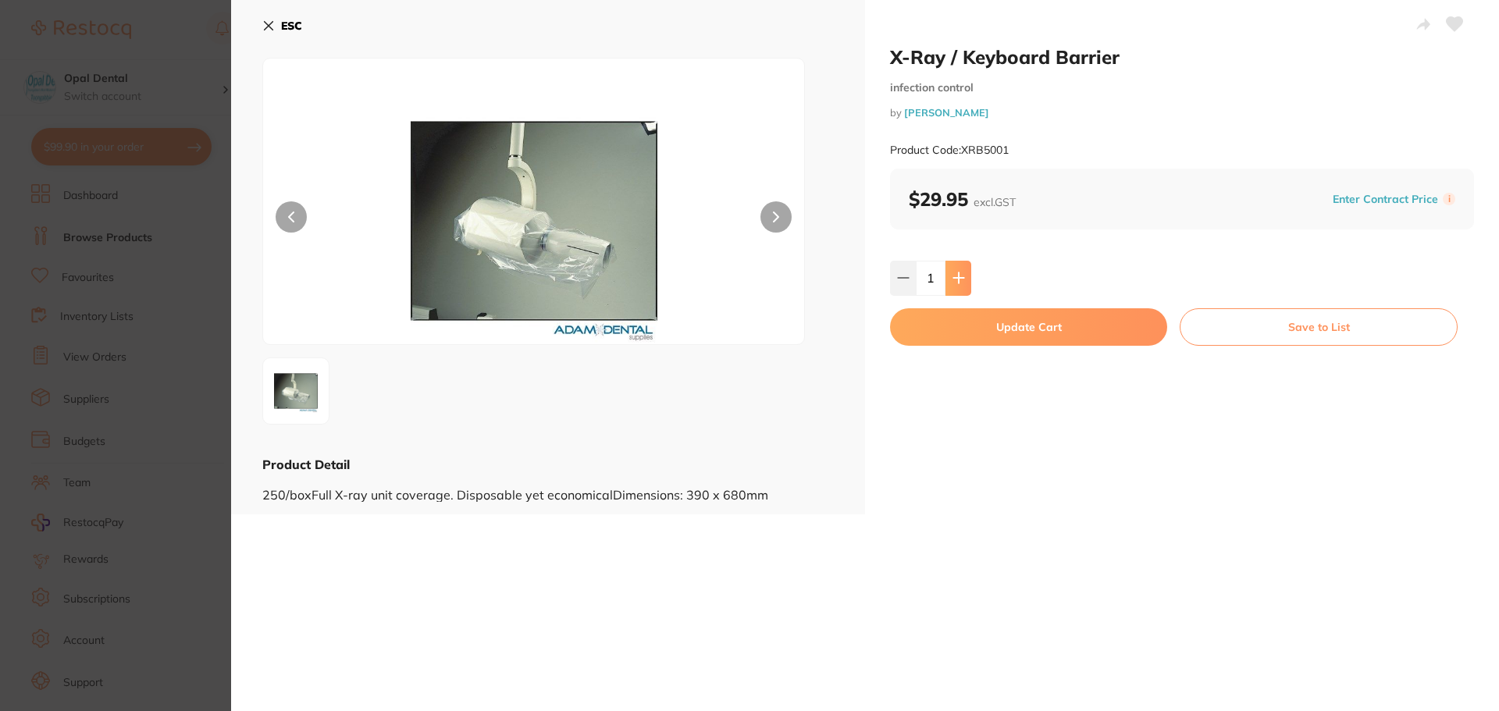
click at [952, 276] on icon at bounding box center [958, 278] width 12 height 12
type input "3"
click at [276, 29] on button "ESC" at bounding box center [282, 25] width 40 height 27
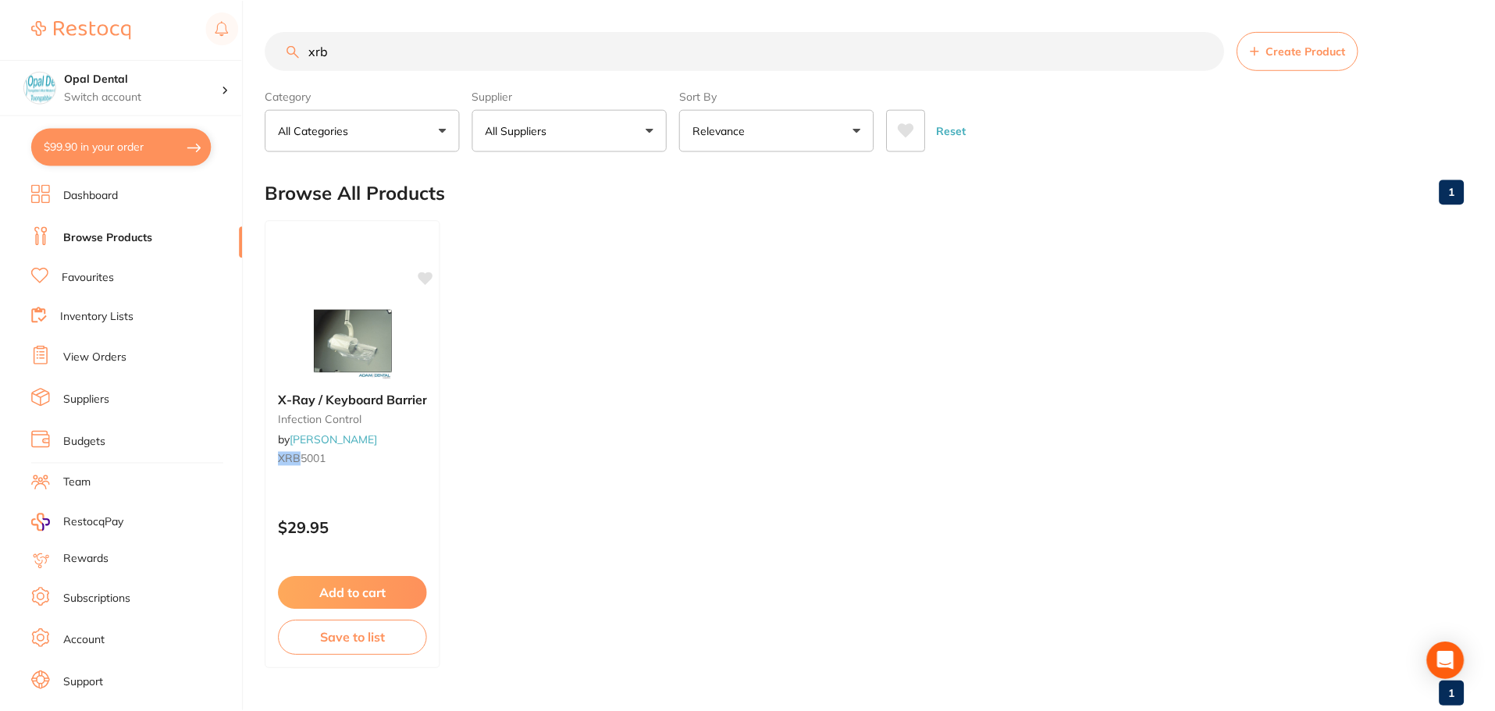
scroll to position [11, 0]
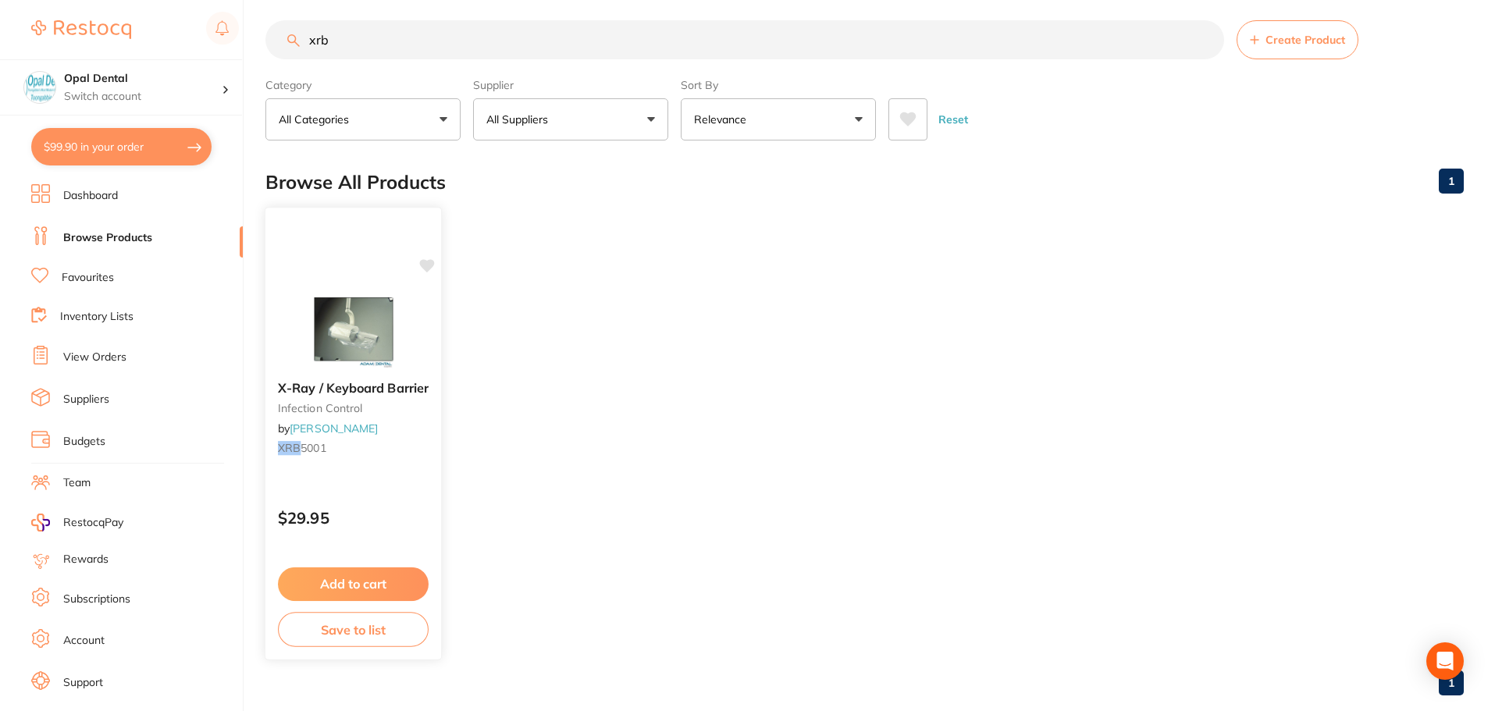
click at [348, 576] on button "Add to cart" at bounding box center [353, 584] width 151 height 34
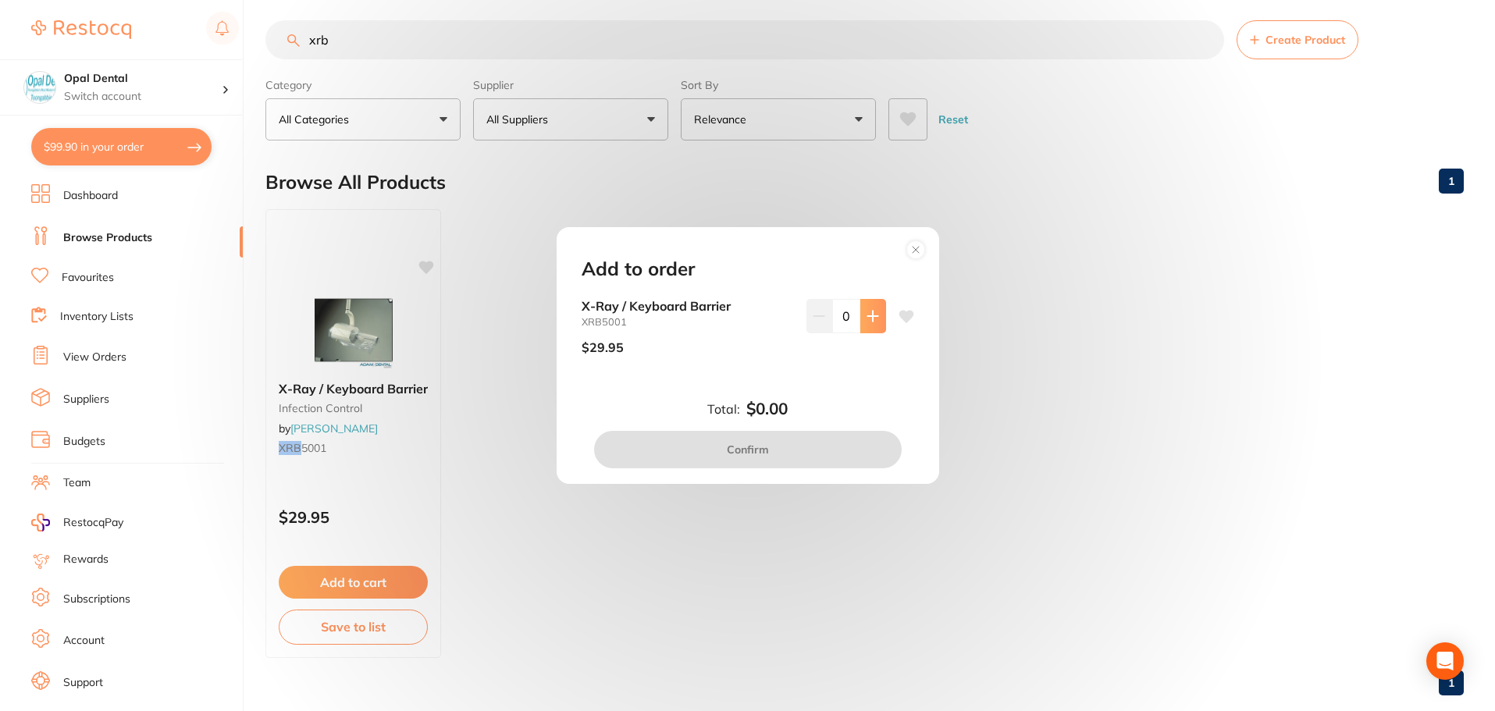
click at [872, 315] on icon at bounding box center [872, 316] width 12 height 12
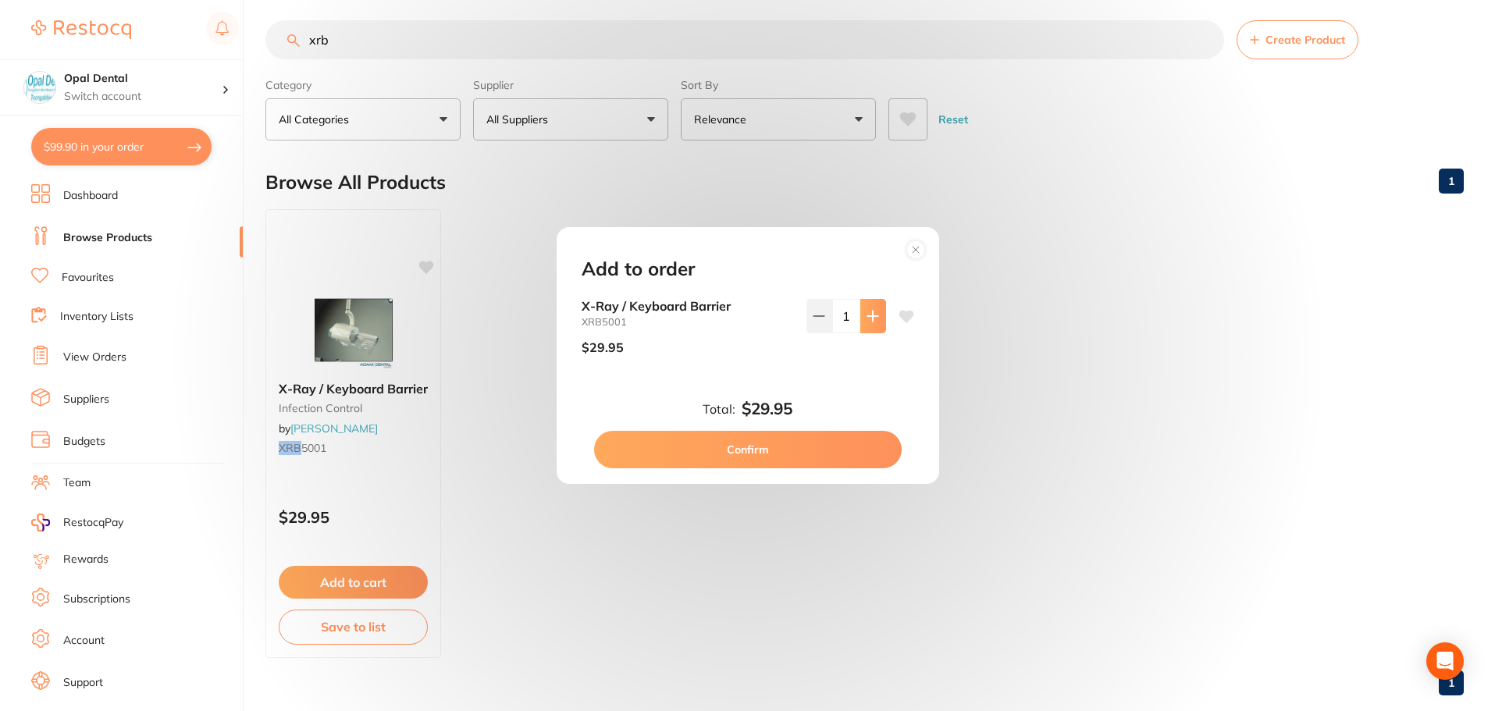
click at [872, 315] on icon at bounding box center [872, 316] width 12 height 12
type input "3"
click at [770, 449] on button "Confirm" at bounding box center [748, 449] width 308 height 37
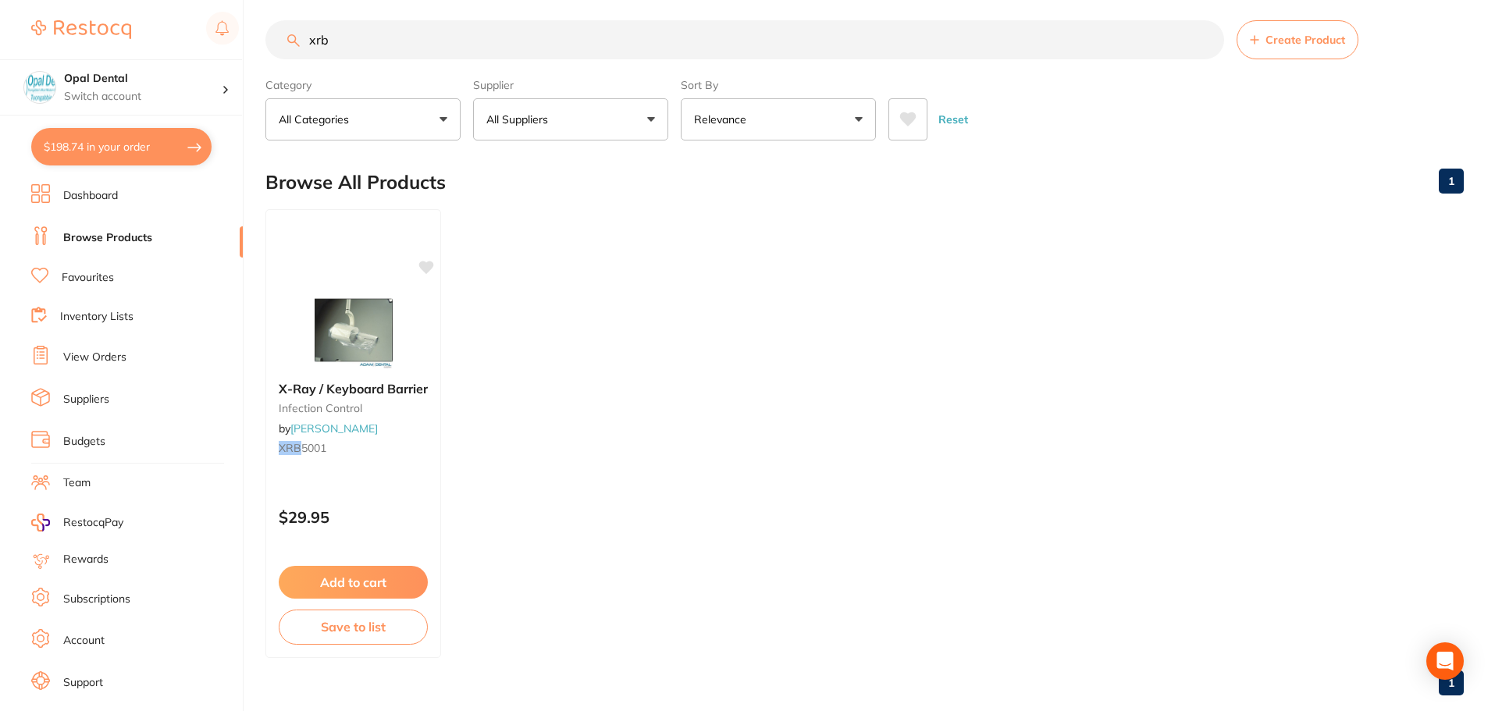
scroll to position [1, 0]
drag, startPoint x: 329, startPoint y: 47, endPoint x: 310, endPoint y: 49, distance: 18.9
click at [310, 49] on input "xrb" at bounding box center [744, 39] width 959 height 39
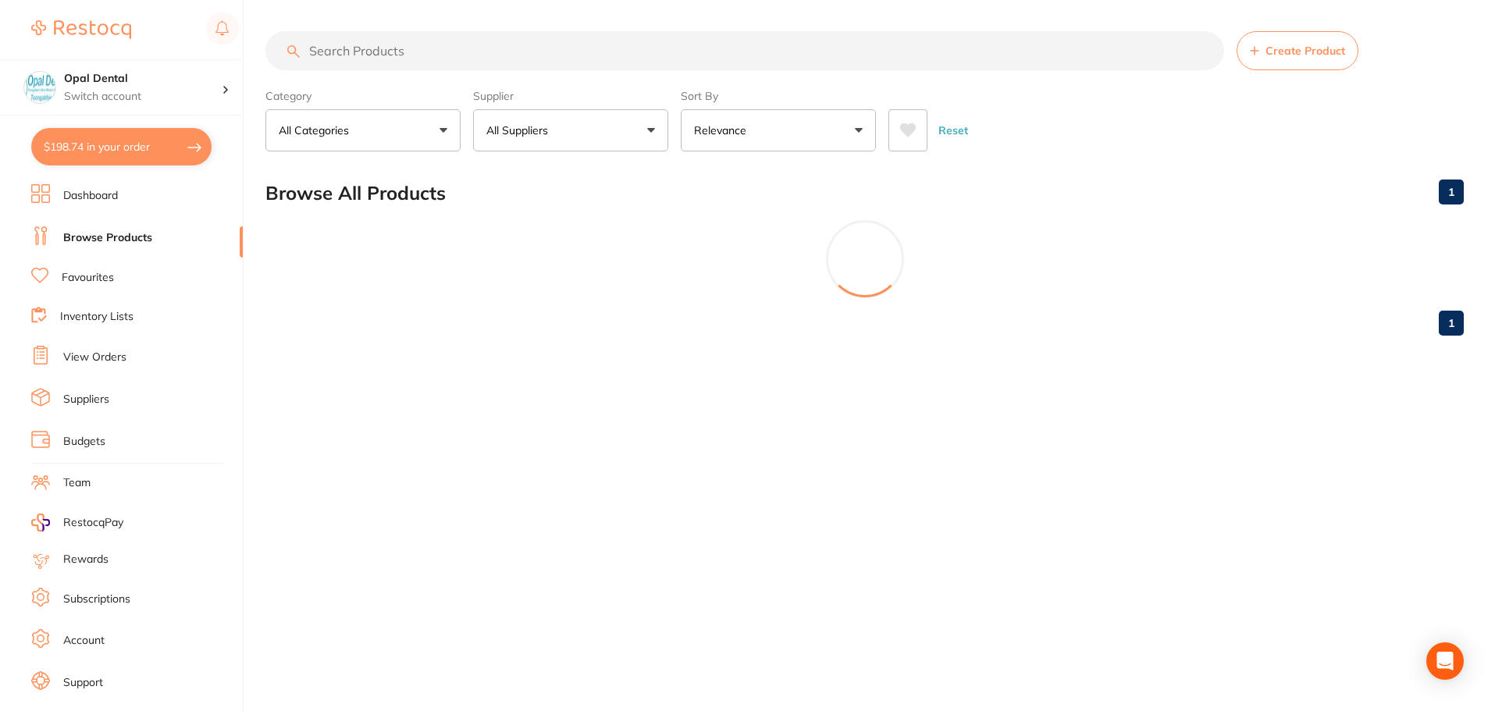
scroll to position [0, 0]
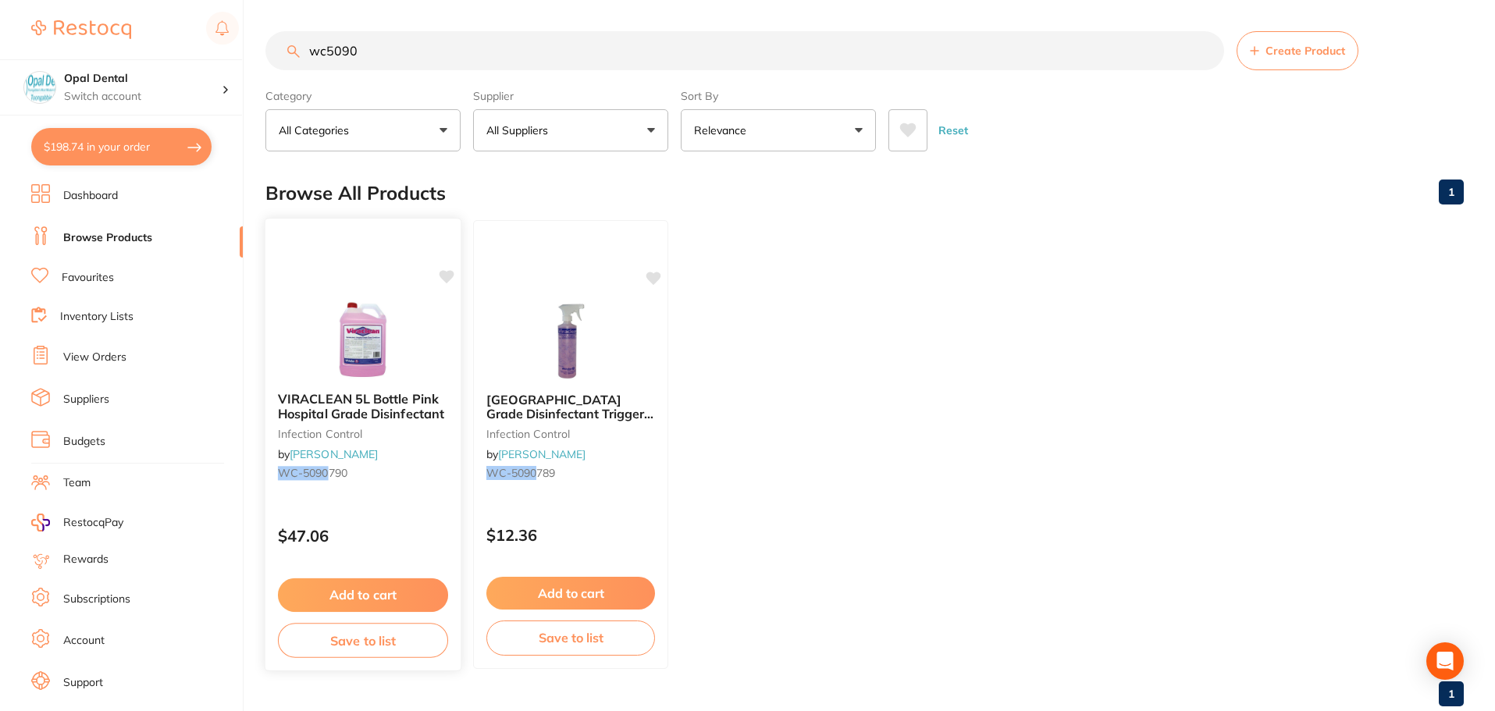
type input "wc5090"
click at [352, 602] on button "Add to cart" at bounding box center [363, 595] width 170 height 34
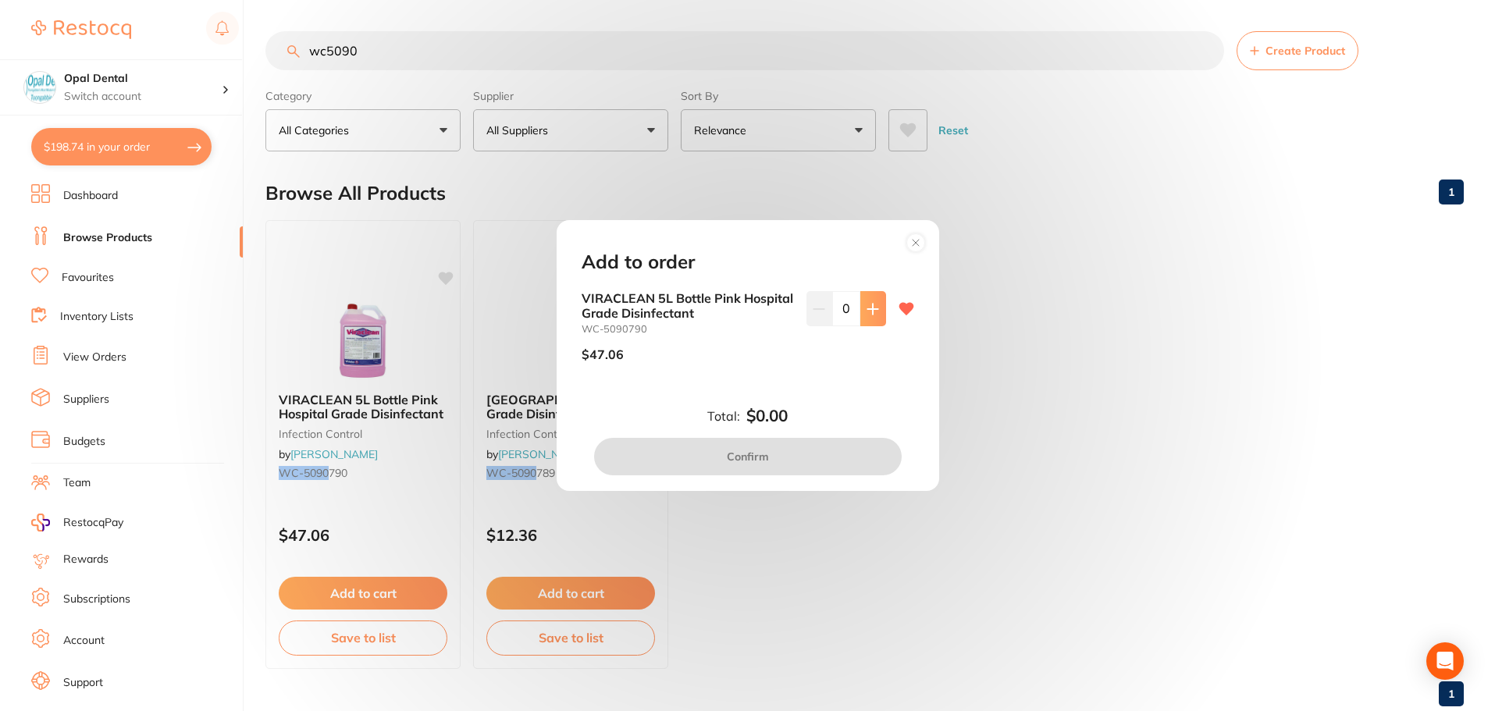
click at [861, 320] on button at bounding box center [873, 308] width 26 height 34
type input "1"
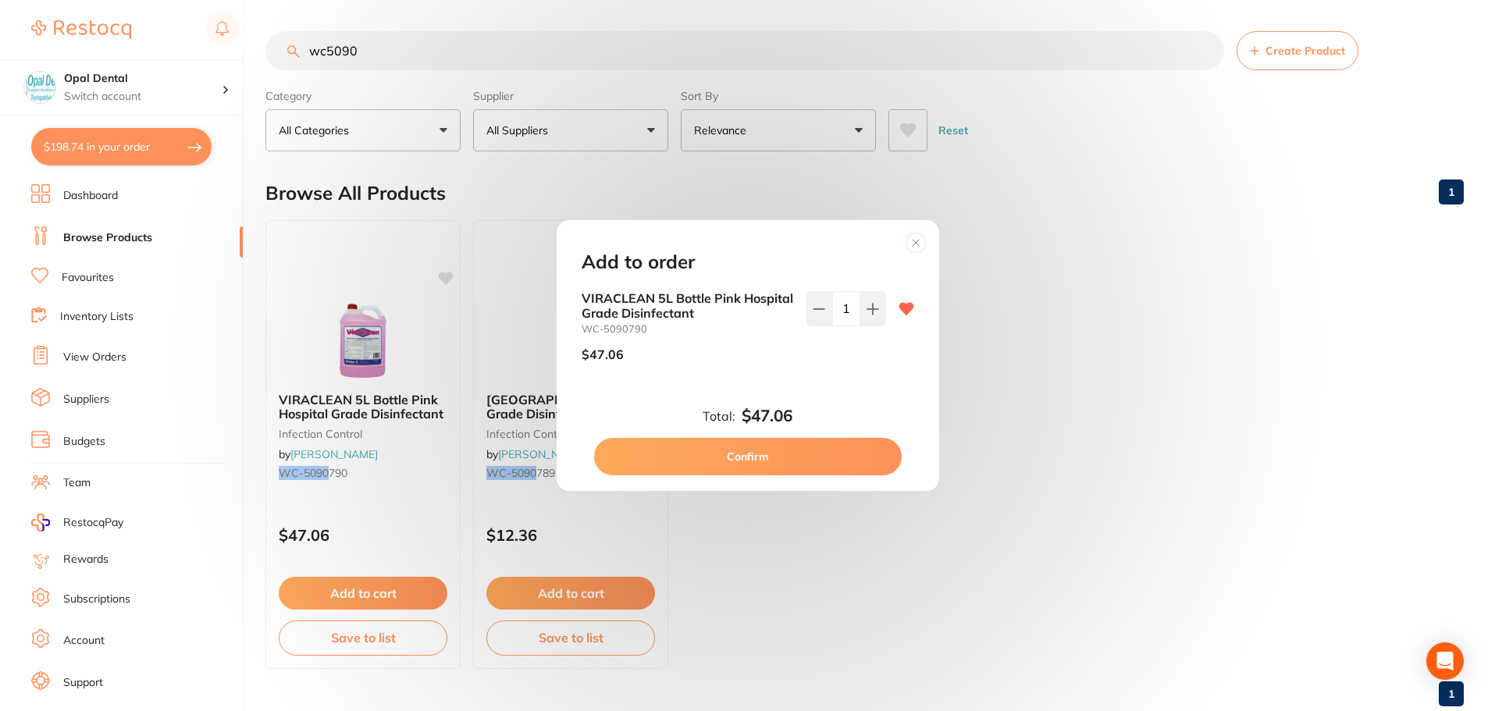
click at [766, 450] on button "Confirm" at bounding box center [748, 456] width 308 height 37
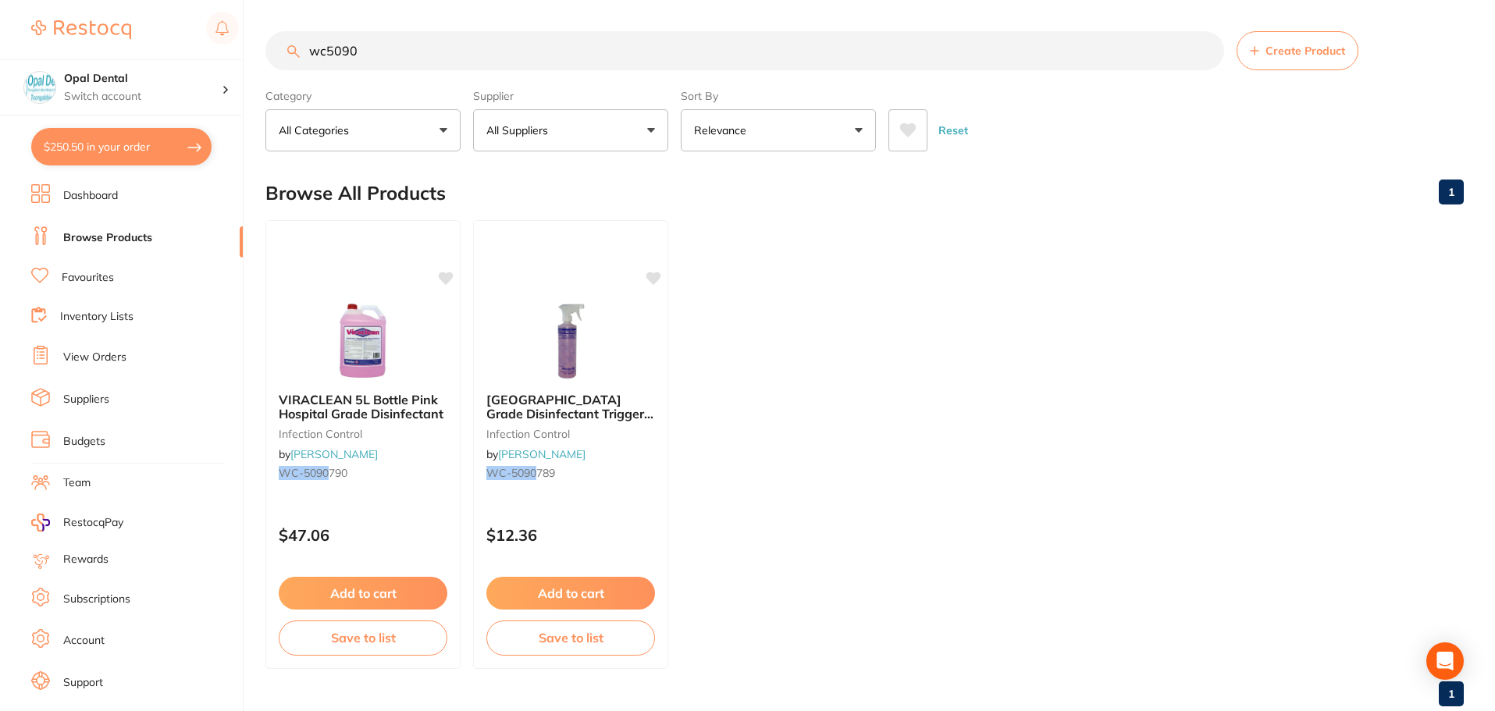
scroll to position [1, 0]
drag, startPoint x: 383, startPoint y: 50, endPoint x: 297, endPoint y: 65, distance: 87.9
click at [297, 65] on input "wc5090" at bounding box center [744, 50] width 959 height 39
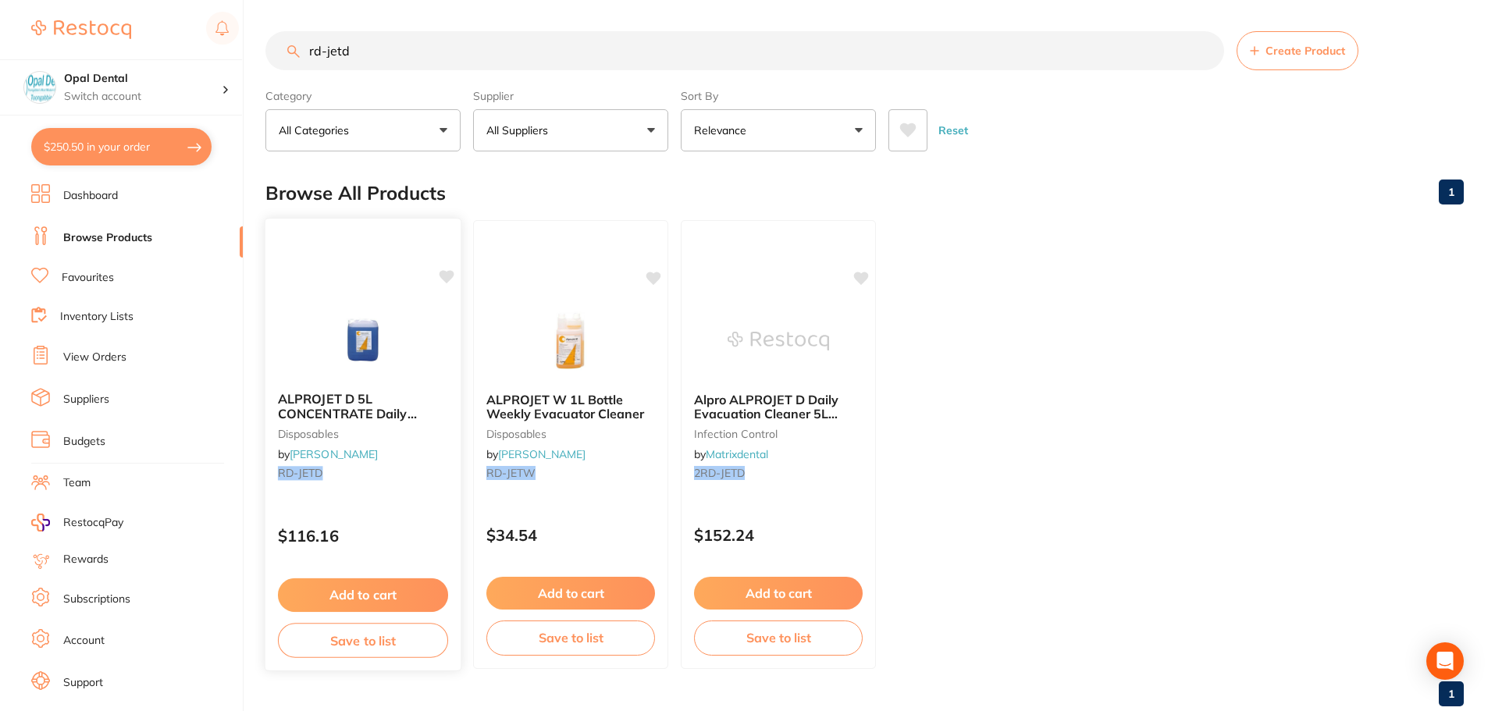
type input "rd-jetd"
click at [378, 599] on button "Add to cart" at bounding box center [363, 595] width 170 height 34
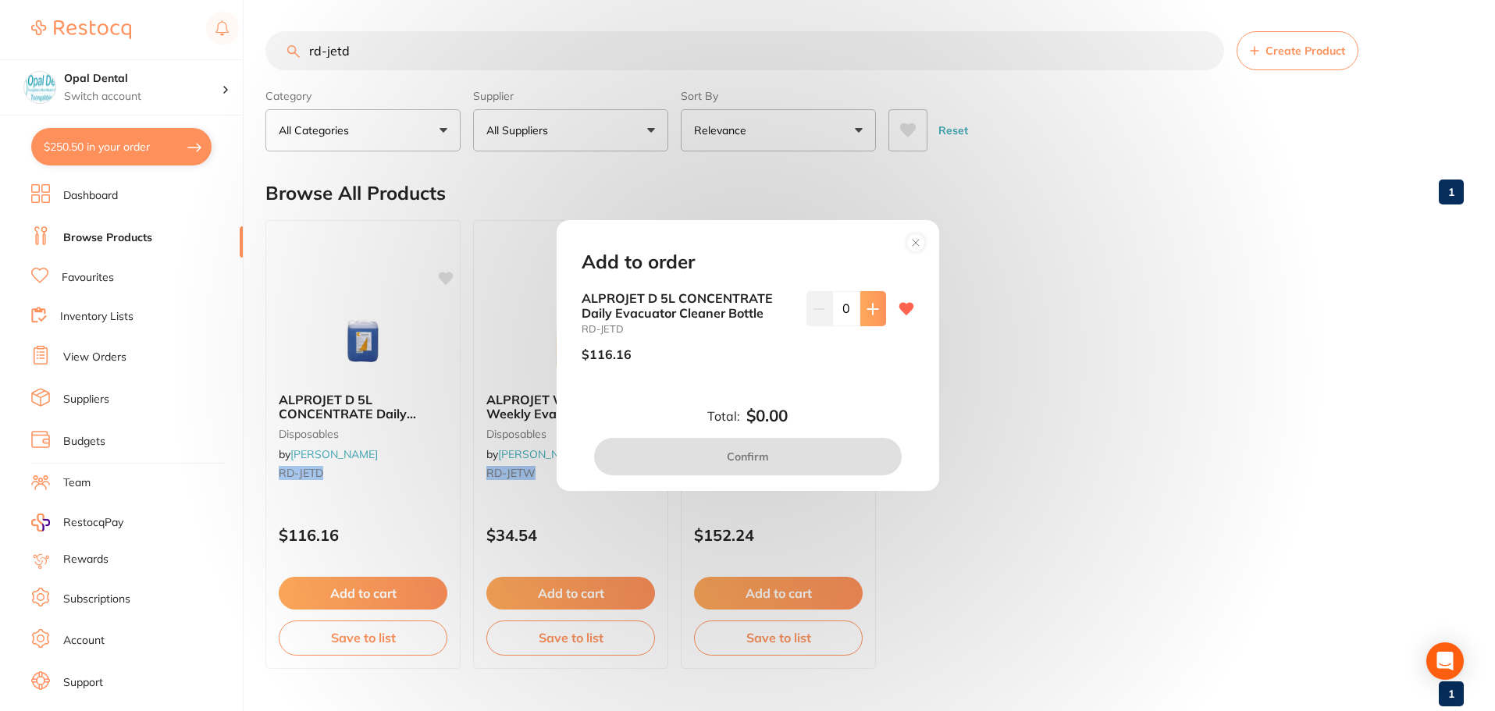
click at [866, 314] on icon at bounding box center [872, 309] width 12 height 12
type input "1"
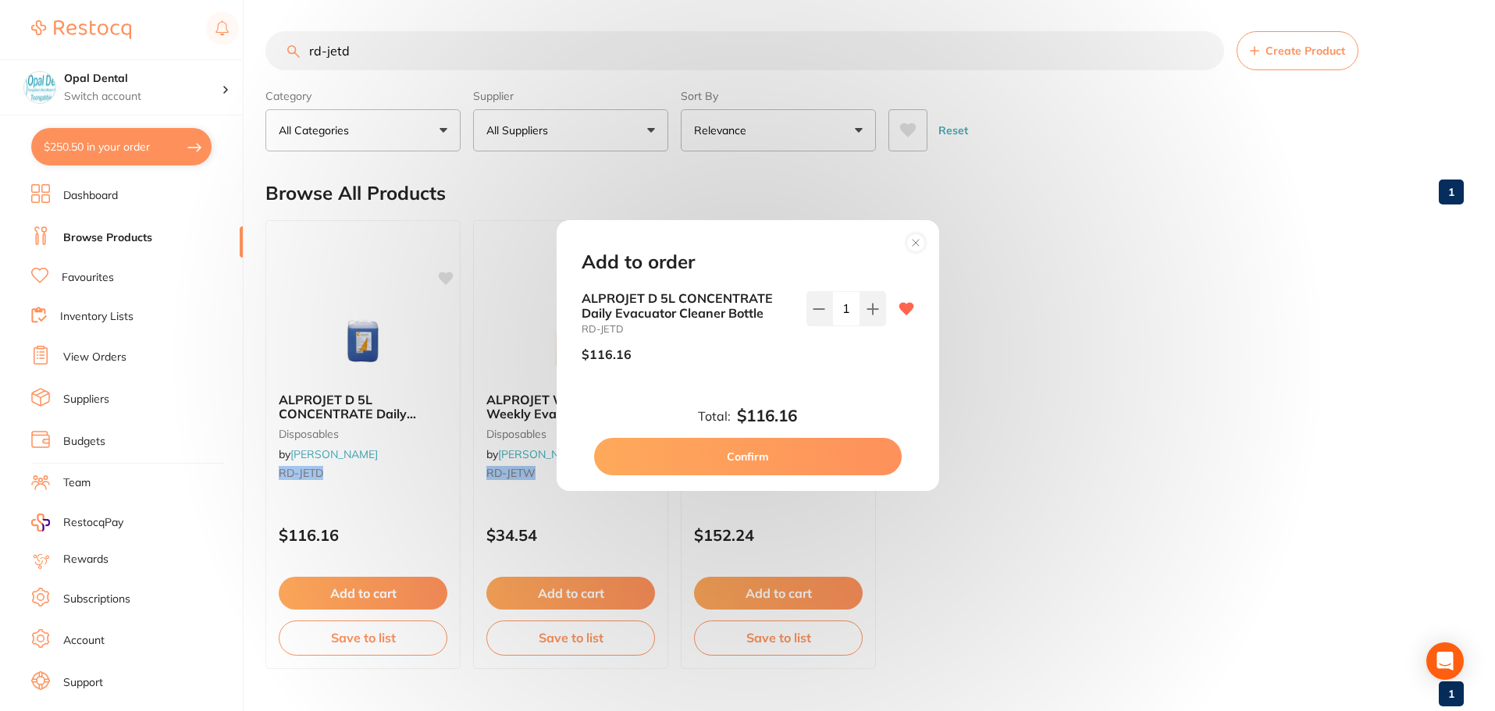
click at [755, 455] on button "Confirm" at bounding box center [748, 456] width 308 height 37
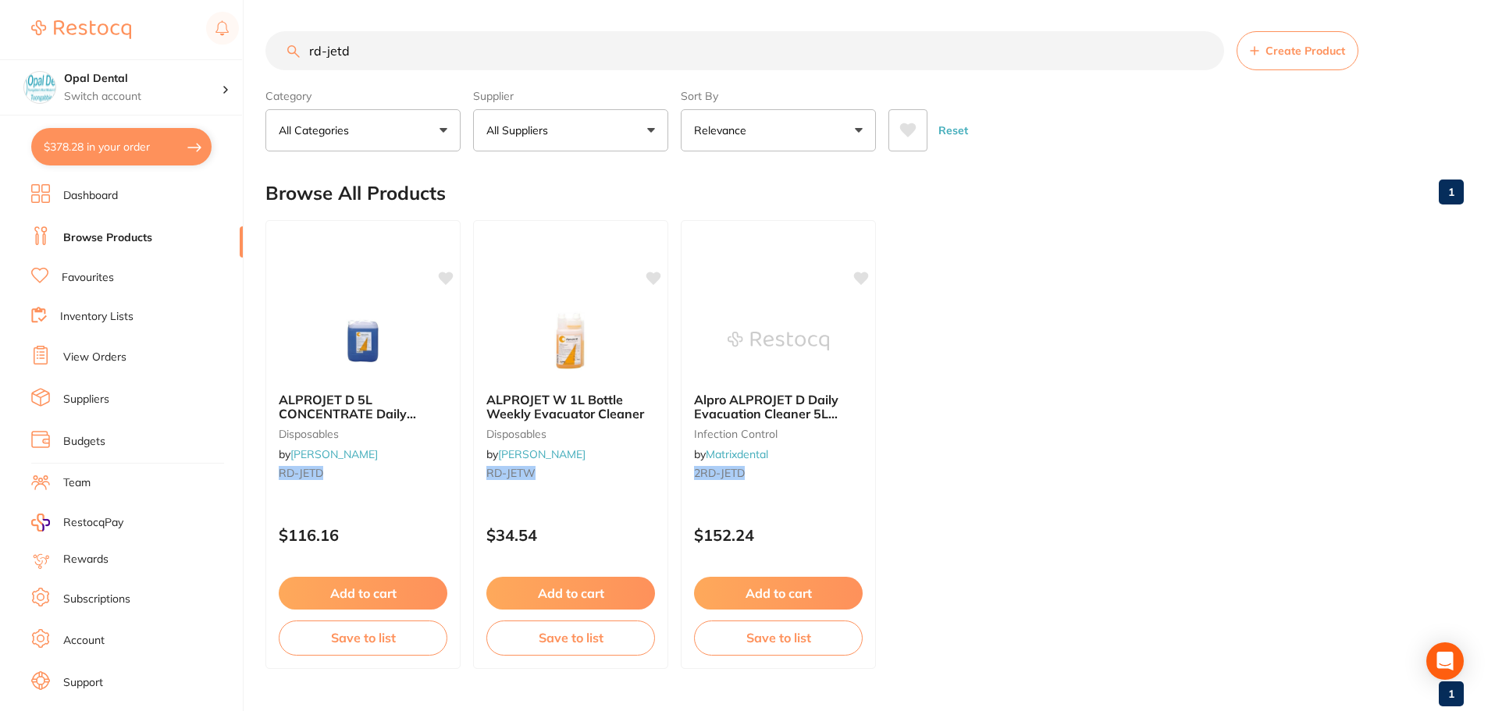
scroll to position [1, 0]
drag, startPoint x: 362, startPoint y: 54, endPoint x: 311, endPoint y: 67, distance: 53.2
click at [311, 67] on input "rd-jetd" at bounding box center [744, 50] width 959 height 39
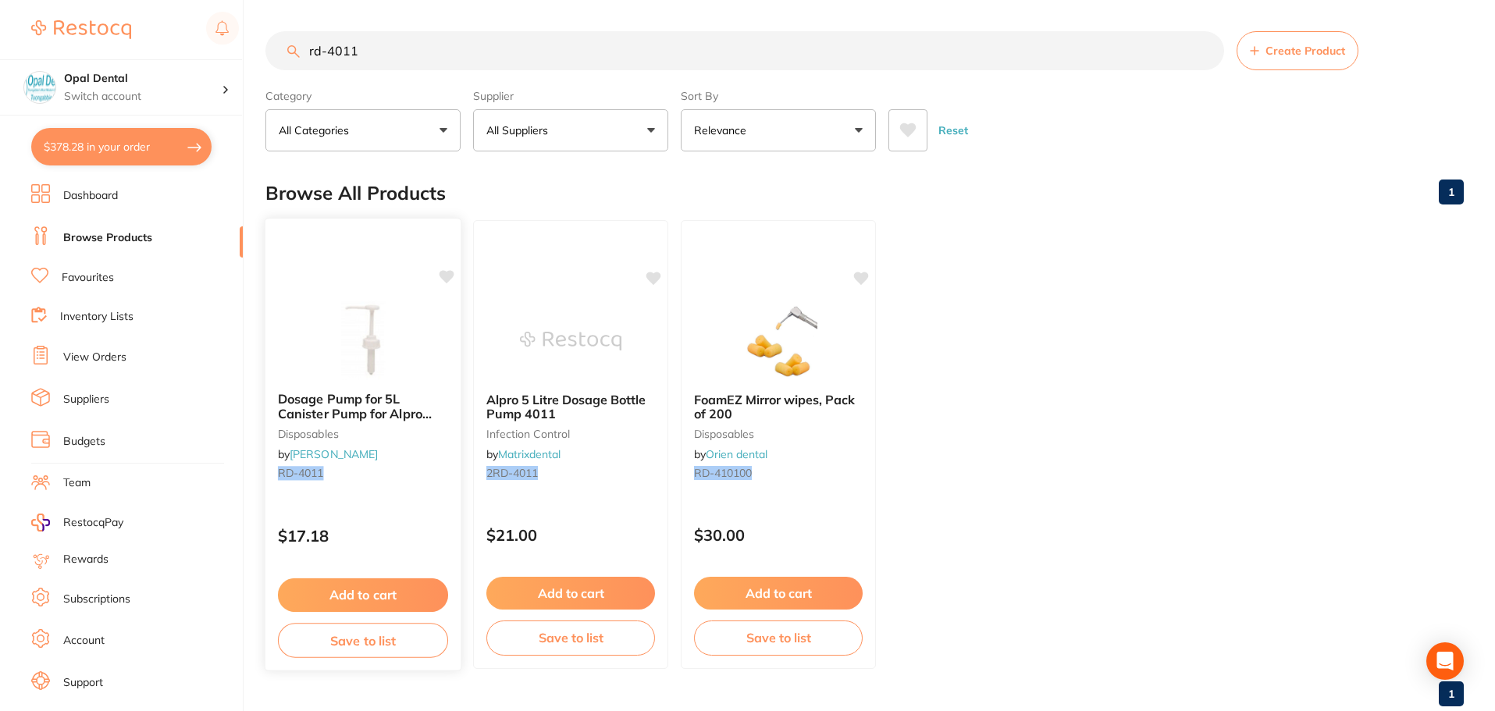
type input "rd-4011"
click at [368, 588] on button "Add to cart" at bounding box center [363, 595] width 170 height 34
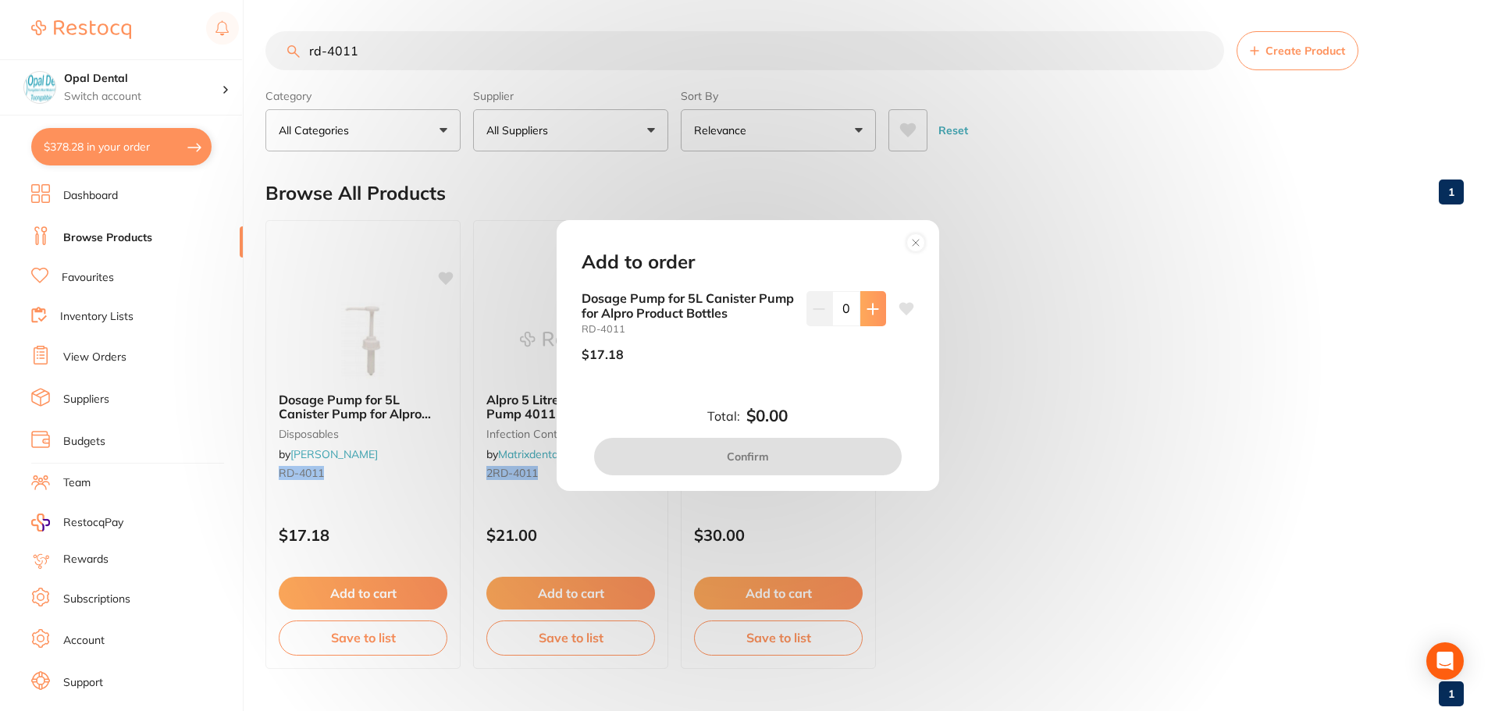
click at [873, 307] on icon at bounding box center [872, 309] width 12 height 12
type input "2"
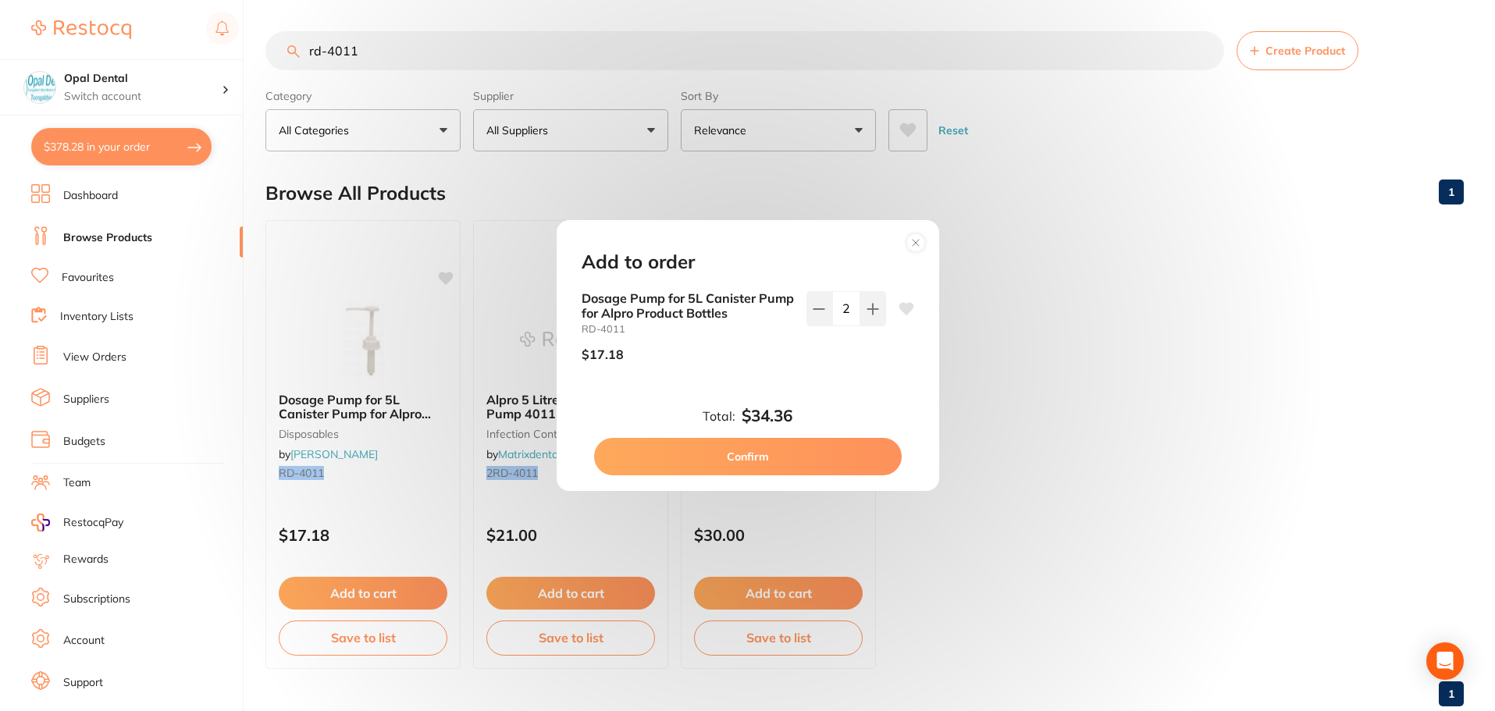
click at [745, 454] on button "Confirm" at bounding box center [748, 456] width 308 height 37
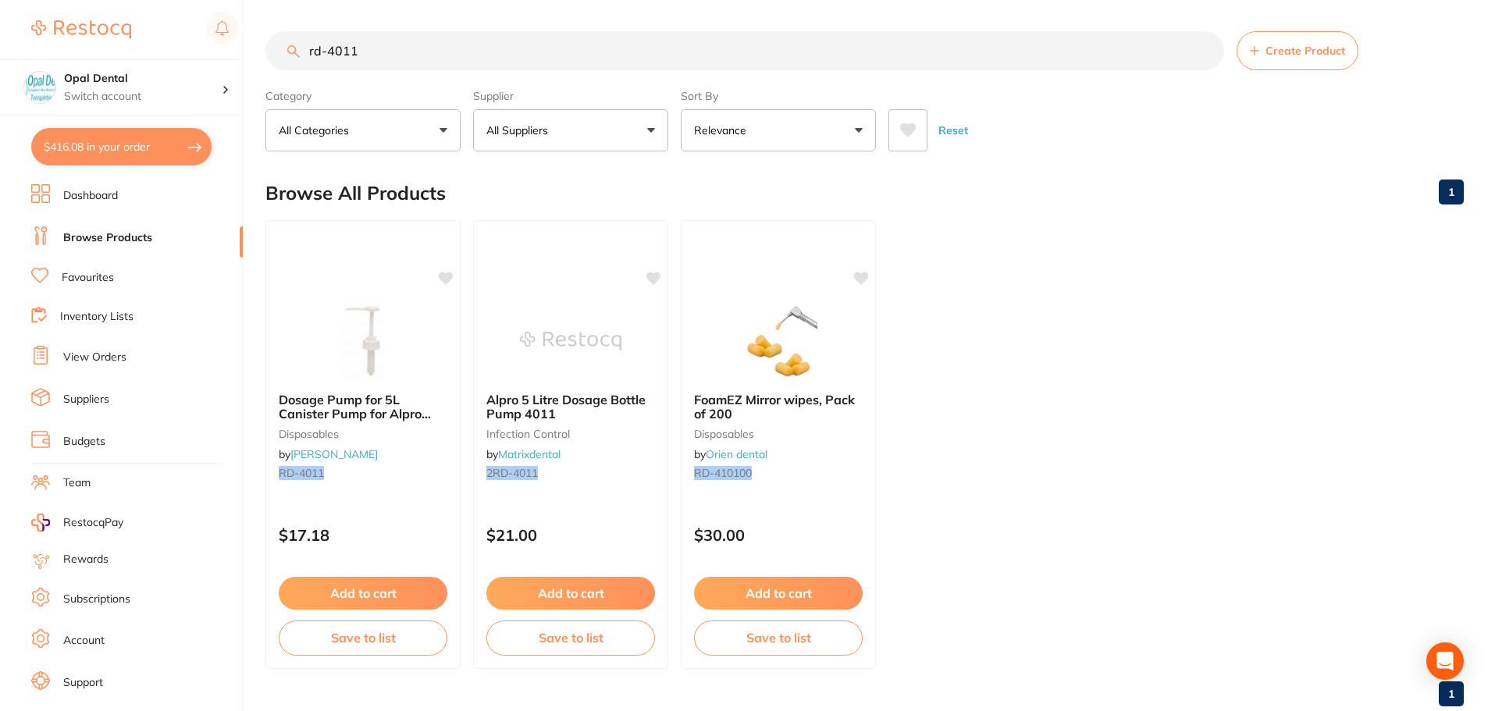
drag, startPoint x: 386, startPoint y: 37, endPoint x: 303, endPoint y: 53, distance: 85.0
click at [303, 53] on input "rd-4011" at bounding box center [744, 50] width 959 height 39
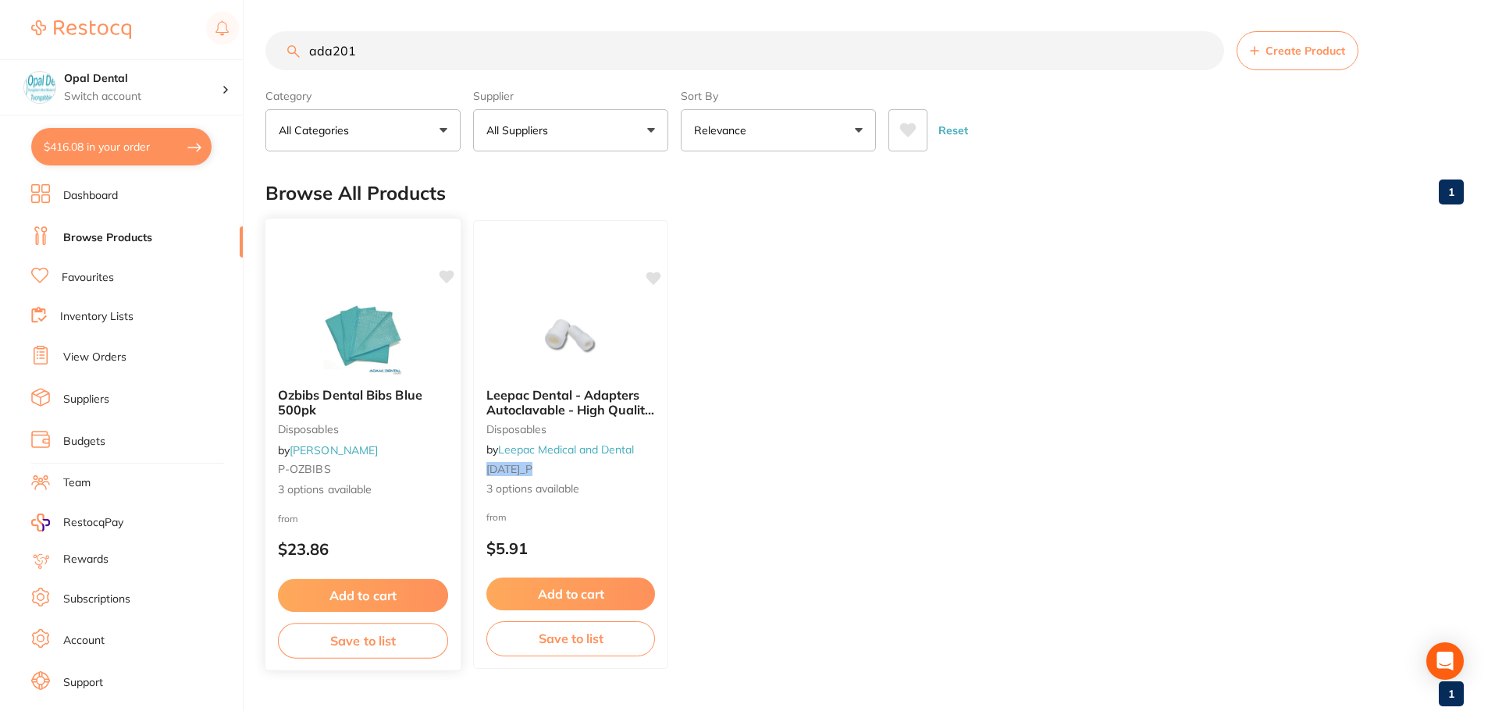
type input "ada201"
click at [366, 596] on button "Add to cart" at bounding box center [363, 596] width 170 height 34
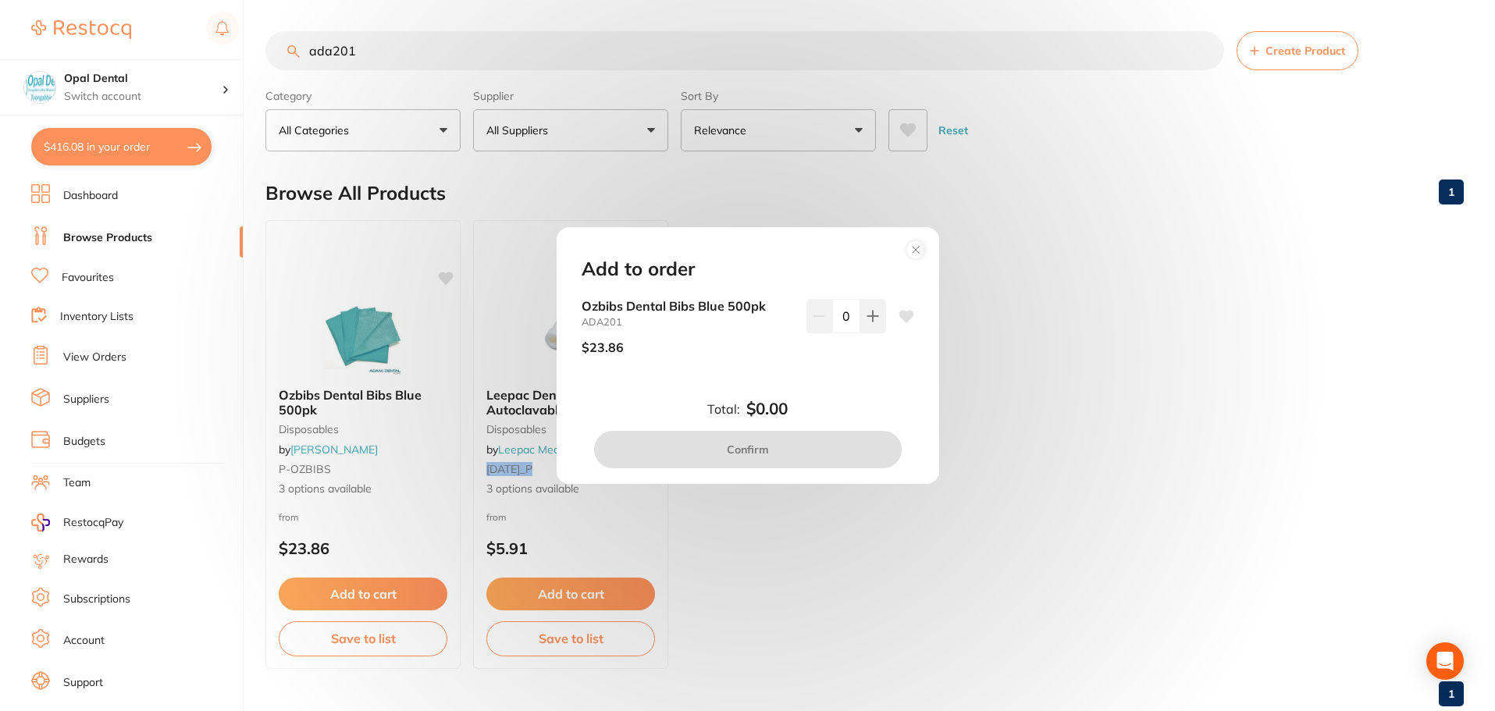
click at [902, 315] on icon at bounding box center [905, 316] width 15 height 12
click at [874, 327] on button at bounding box center [873, 316] width 26 height 34
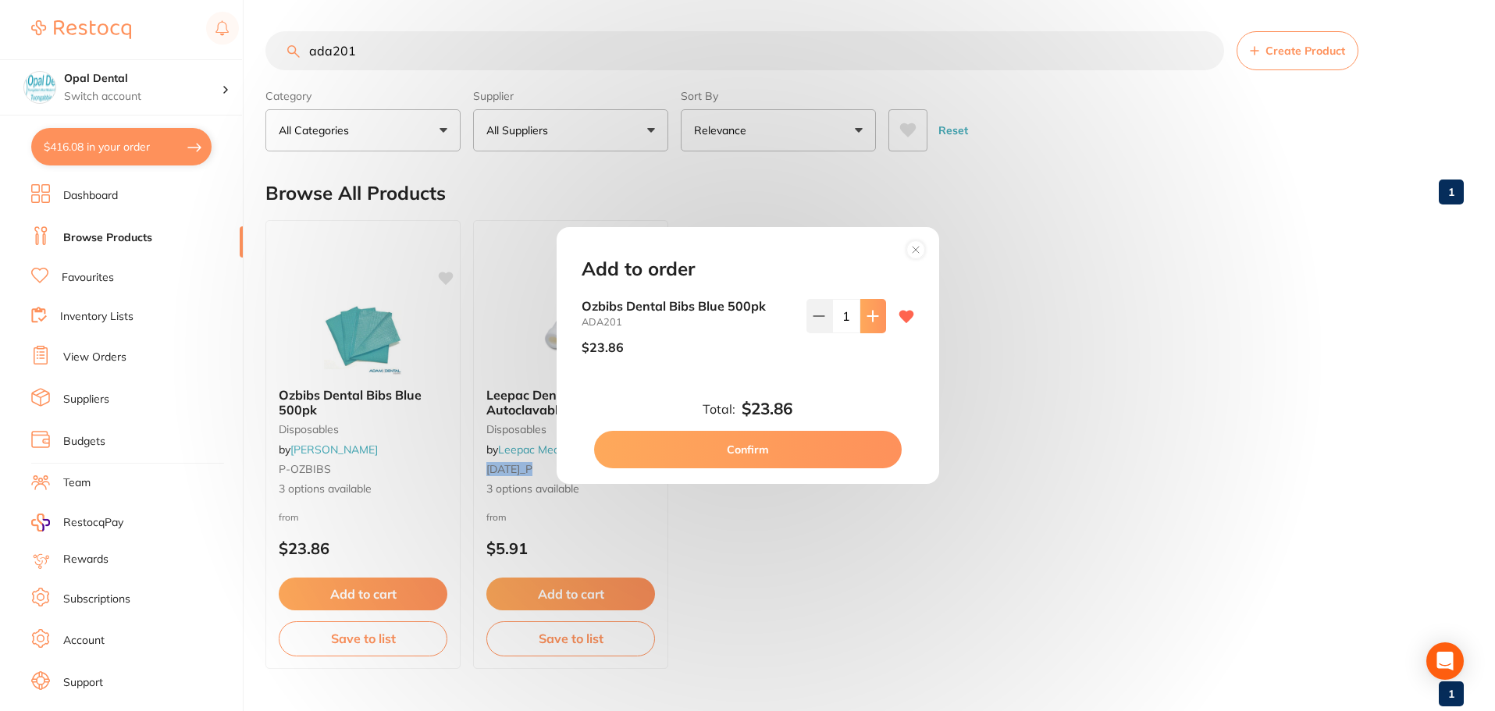
click at [874, 327] on button at bounding box center [873, 316] width 26 height 34
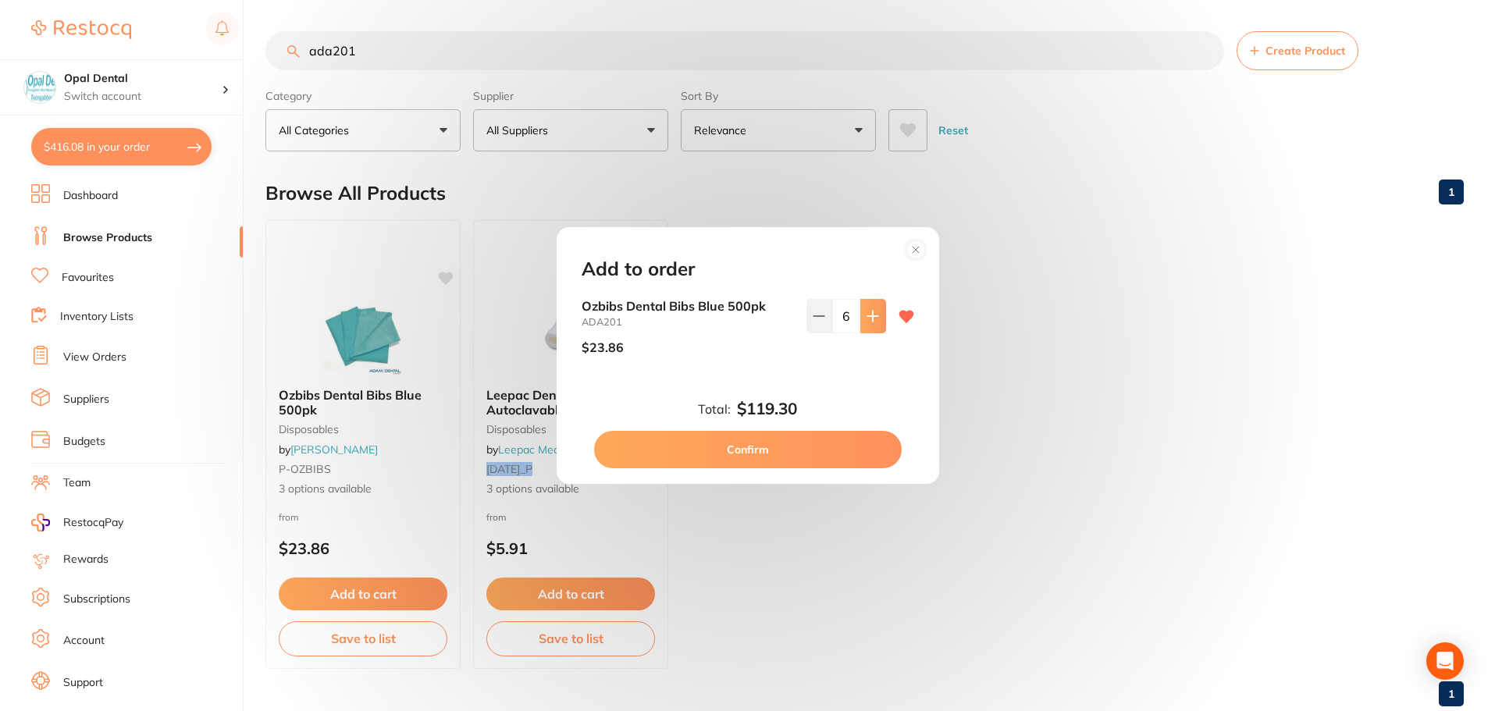
click at [874, 327] on button at bounding box center [873, 316] width 26 height 34
type input "10"
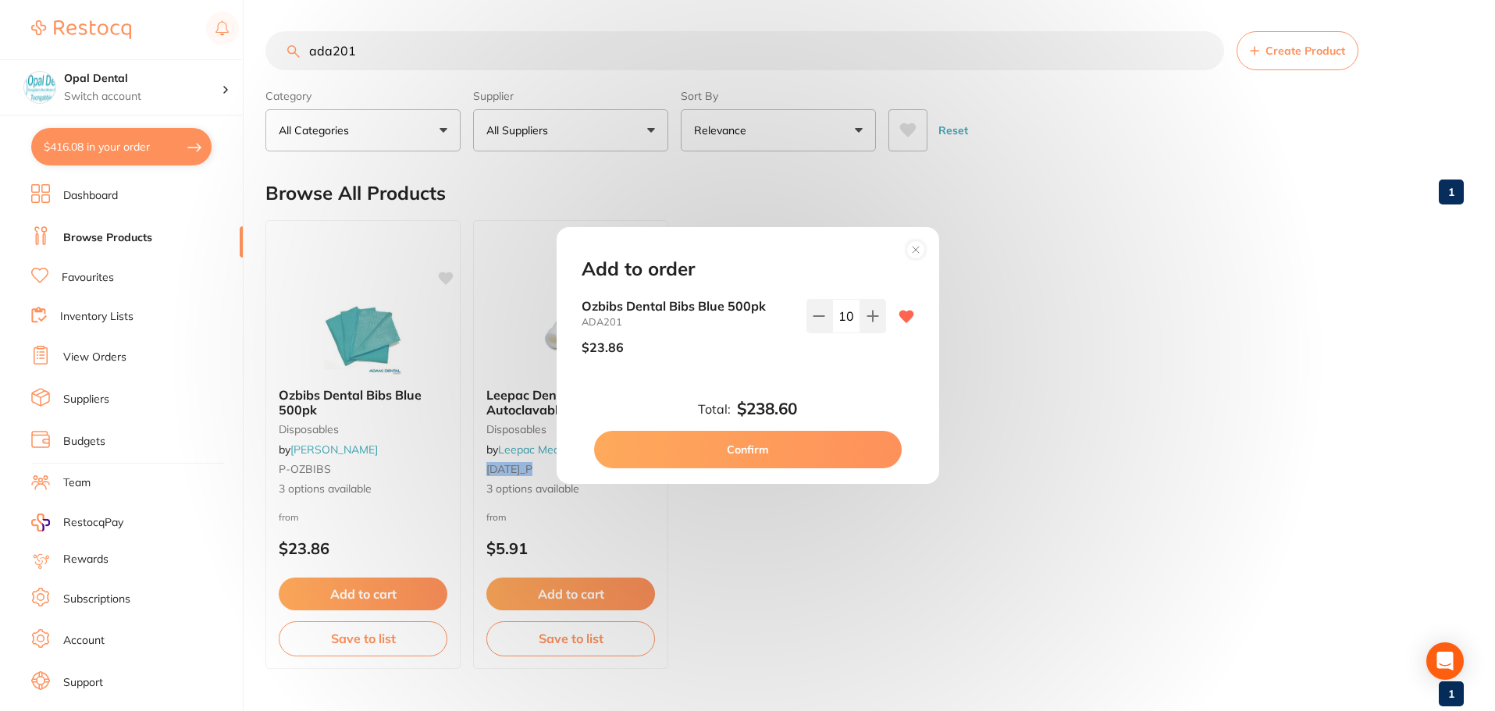
click at [771, 448] on button "Confirm" at bounding box center [748, 449] width 308 height 37
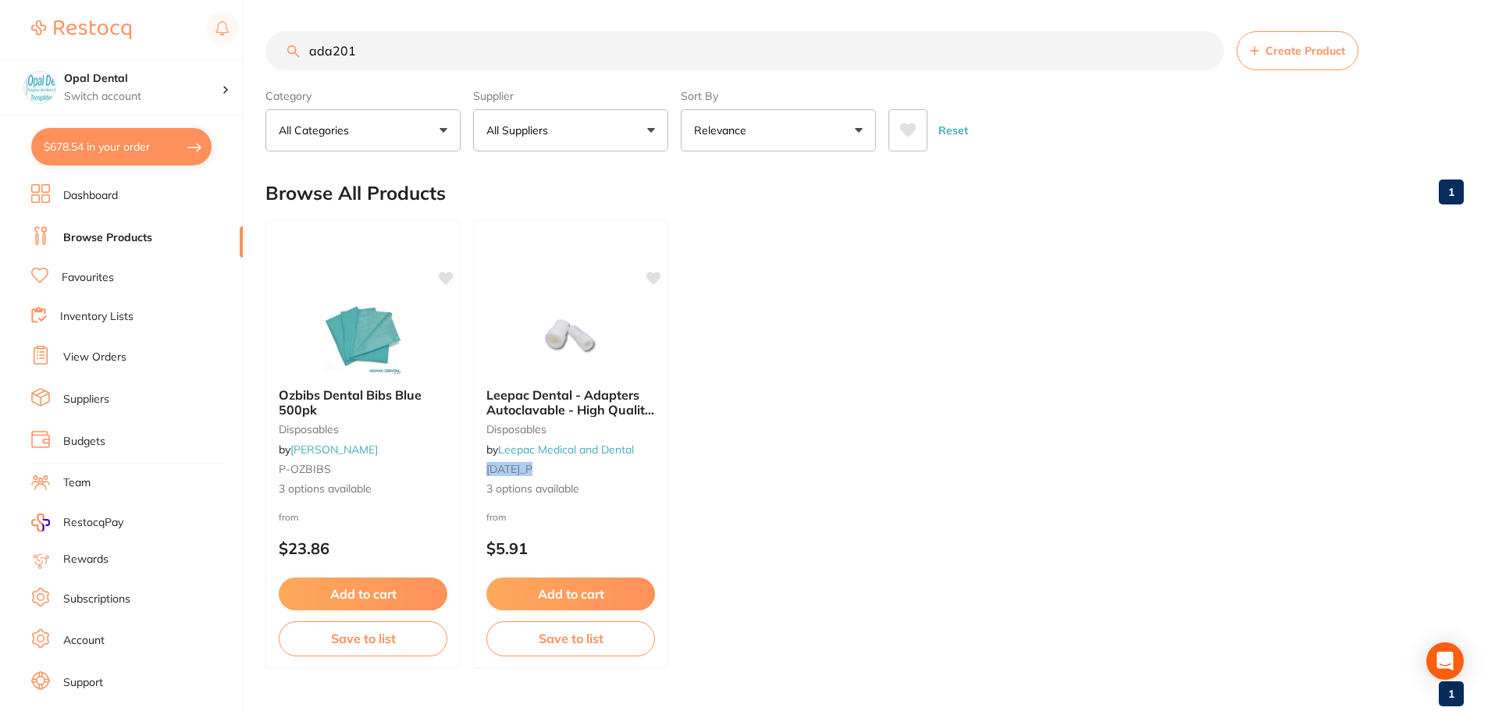
scroll to position [1, 0]
drag, startPoint x: 381, startPoint y: 55, endPoint x: 301, endPoint y: 64, distance: 80.2
click at [301, 64] on input "ada201" at bounding box center [744, 50] width 959 height 39
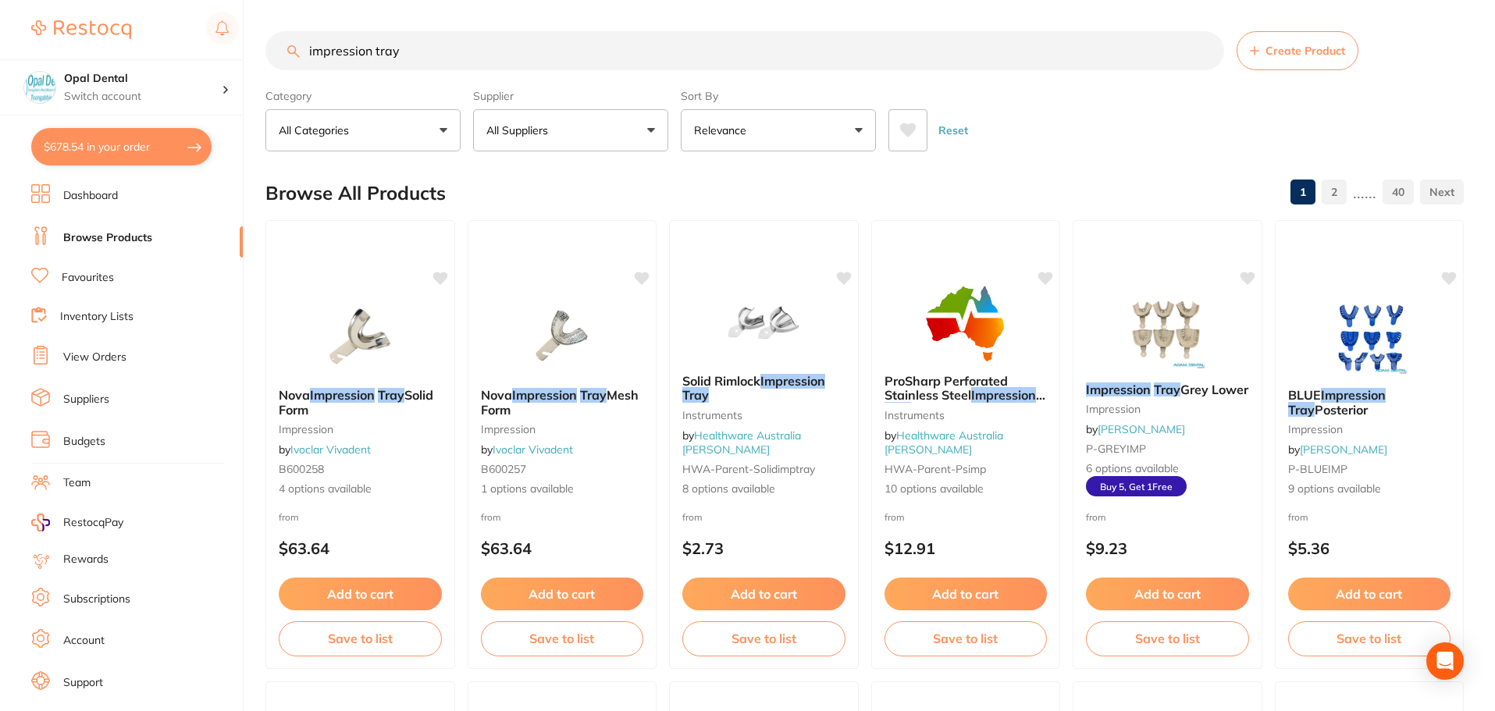
click at [589, 133] on button "All Suppliers" at bounding box center [570, 130] width 195 height 42
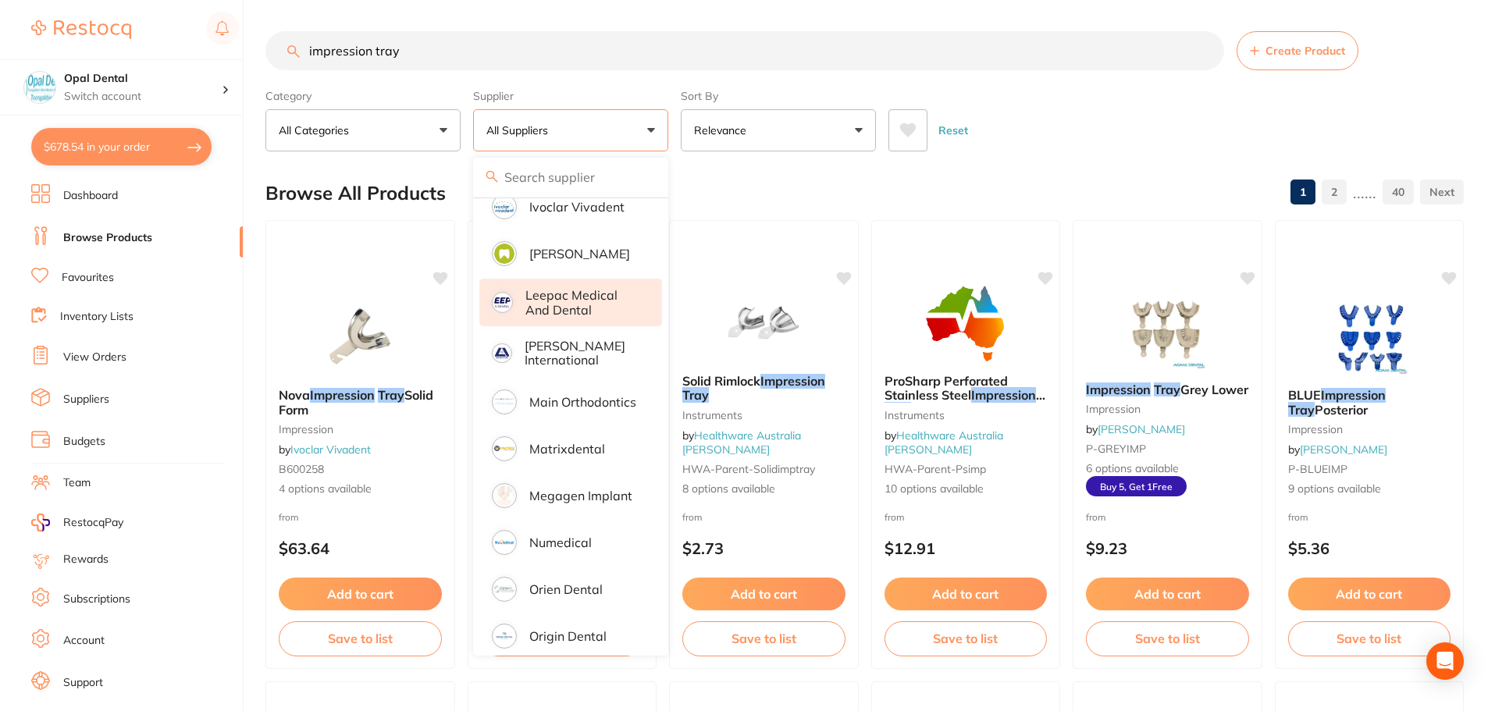
scroll to position [1015, 0]
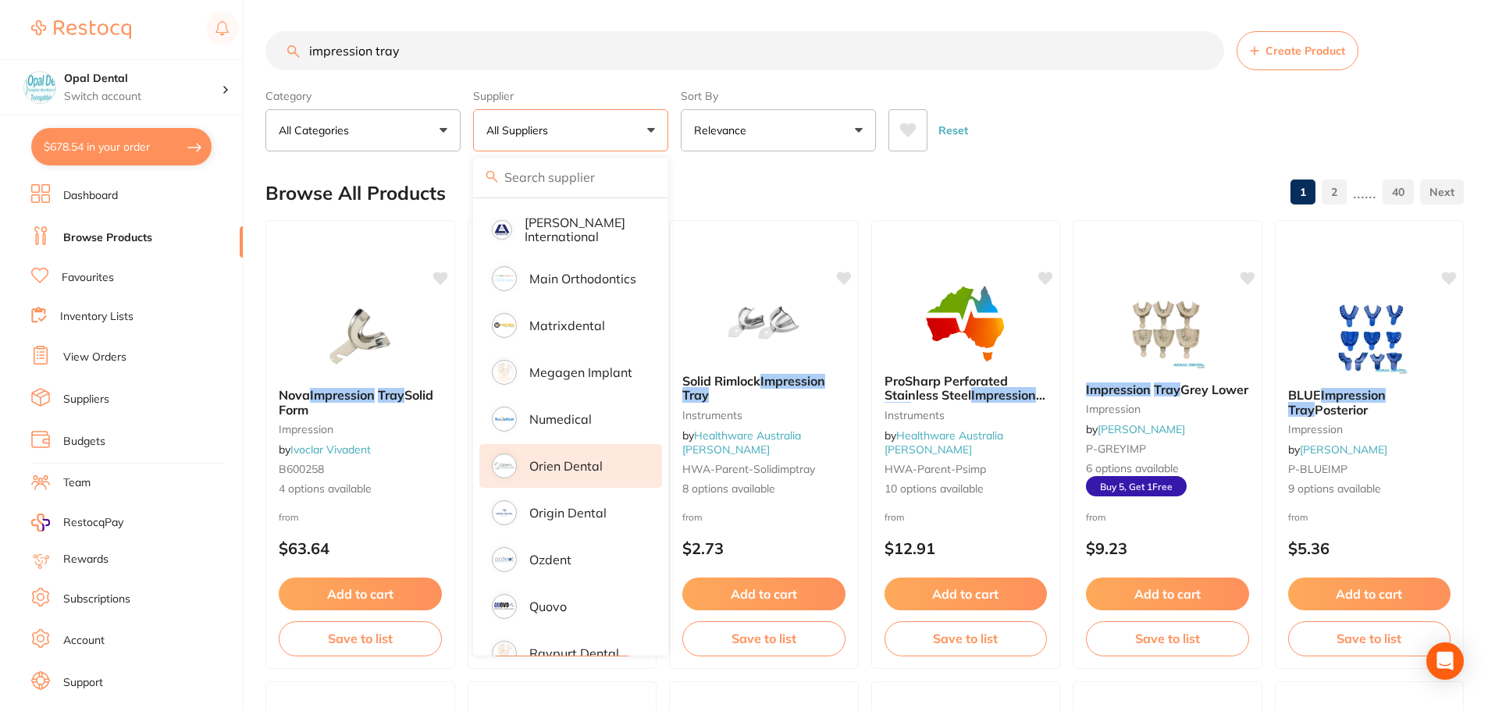
click at [566, 460] on li "Orien dental" at bounding box center [570, 466] width 183 height 44
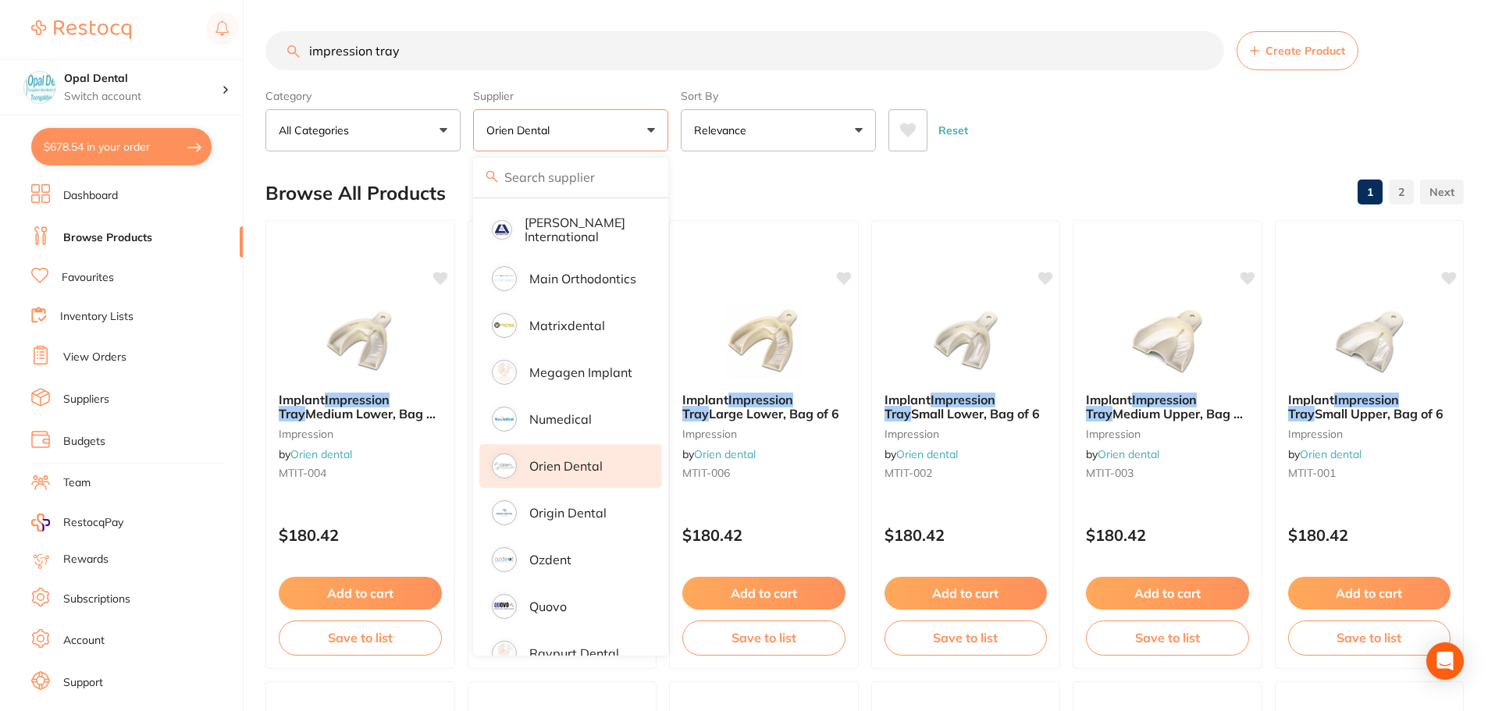
click at [309, 52] on input "impression tray" at bounding box center [744, 50] width 959 height 39
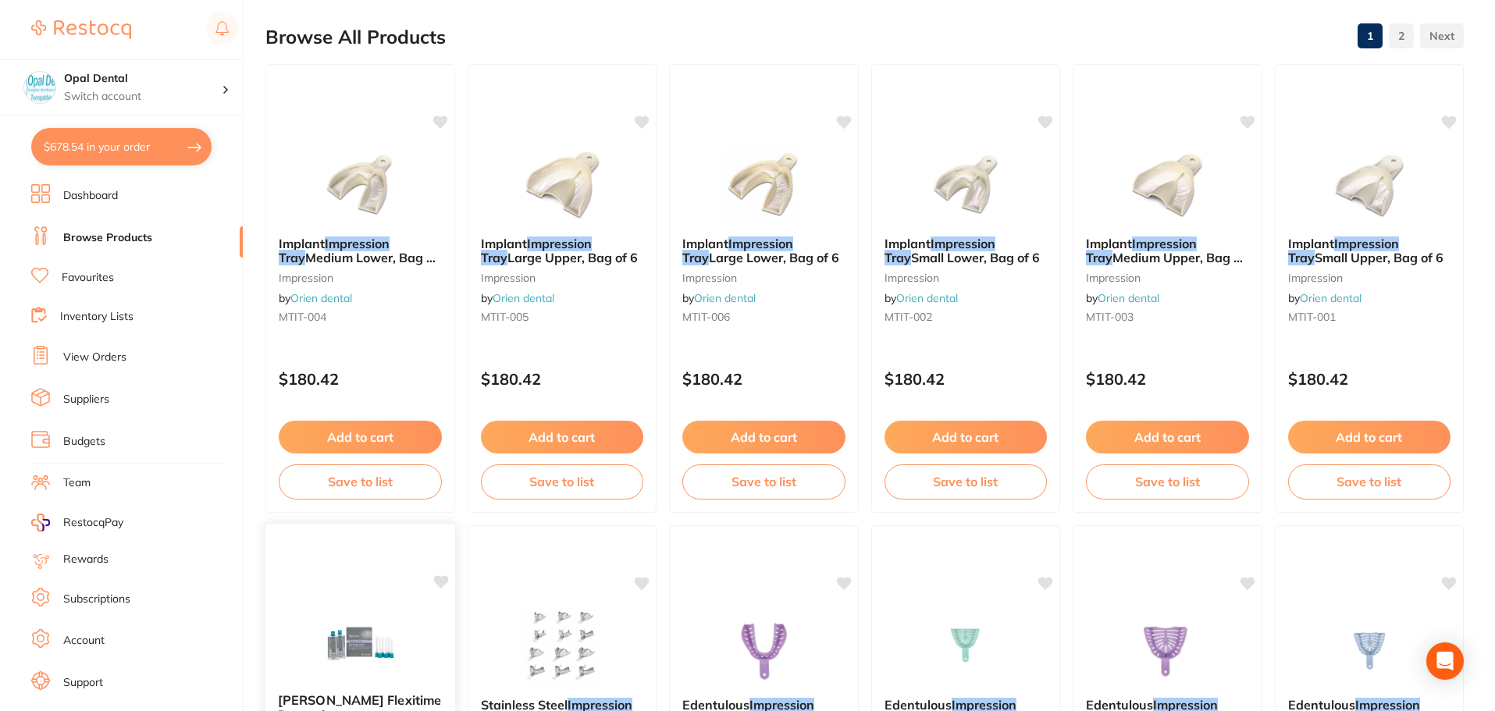
scroll to position [0, 0]
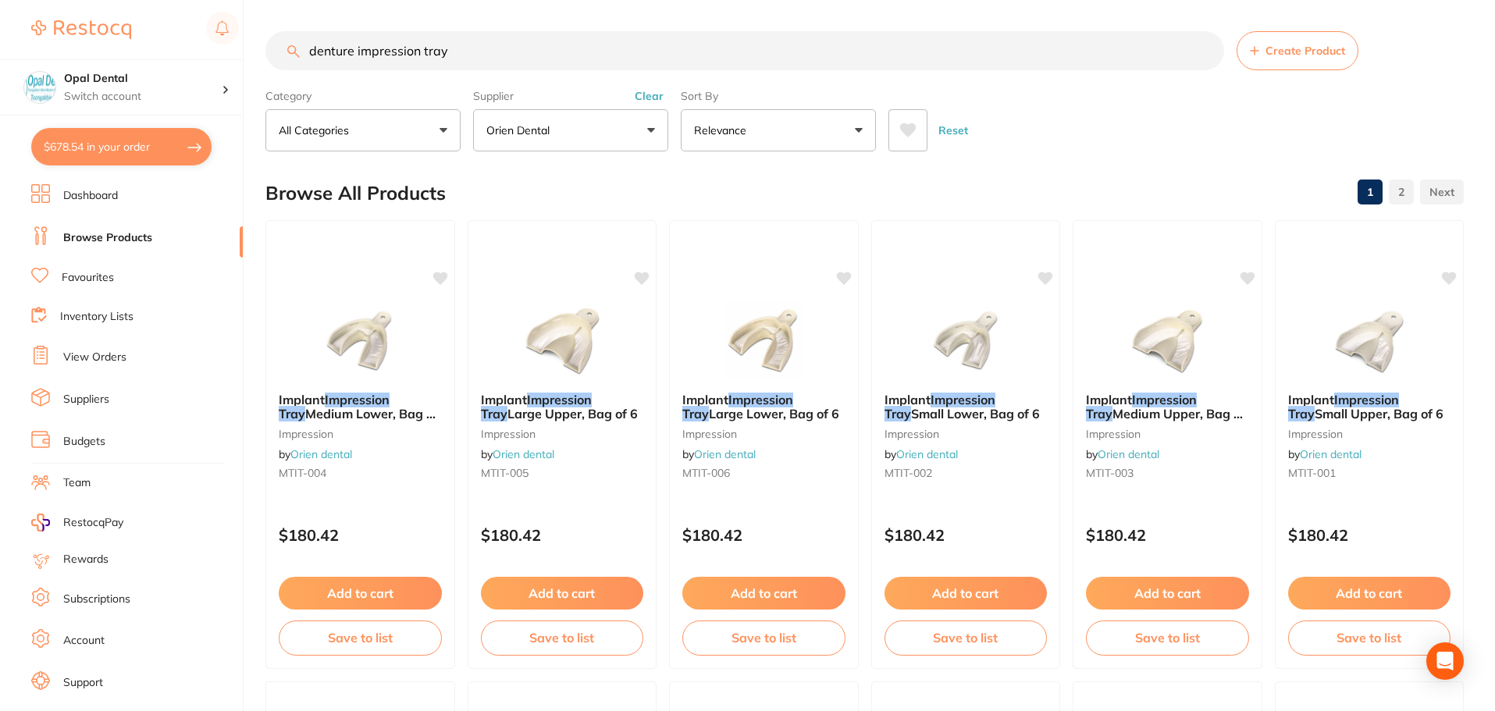
drag, startPoint x: 491, startPoint y: 51, endPoint x: 309, endPoint y: 57, distance: 182.0
click at [309, 57] on input "denture impression tray" at bounding box center [744, 50] width 959 height 39
paste input "Disposable Impression Trays"
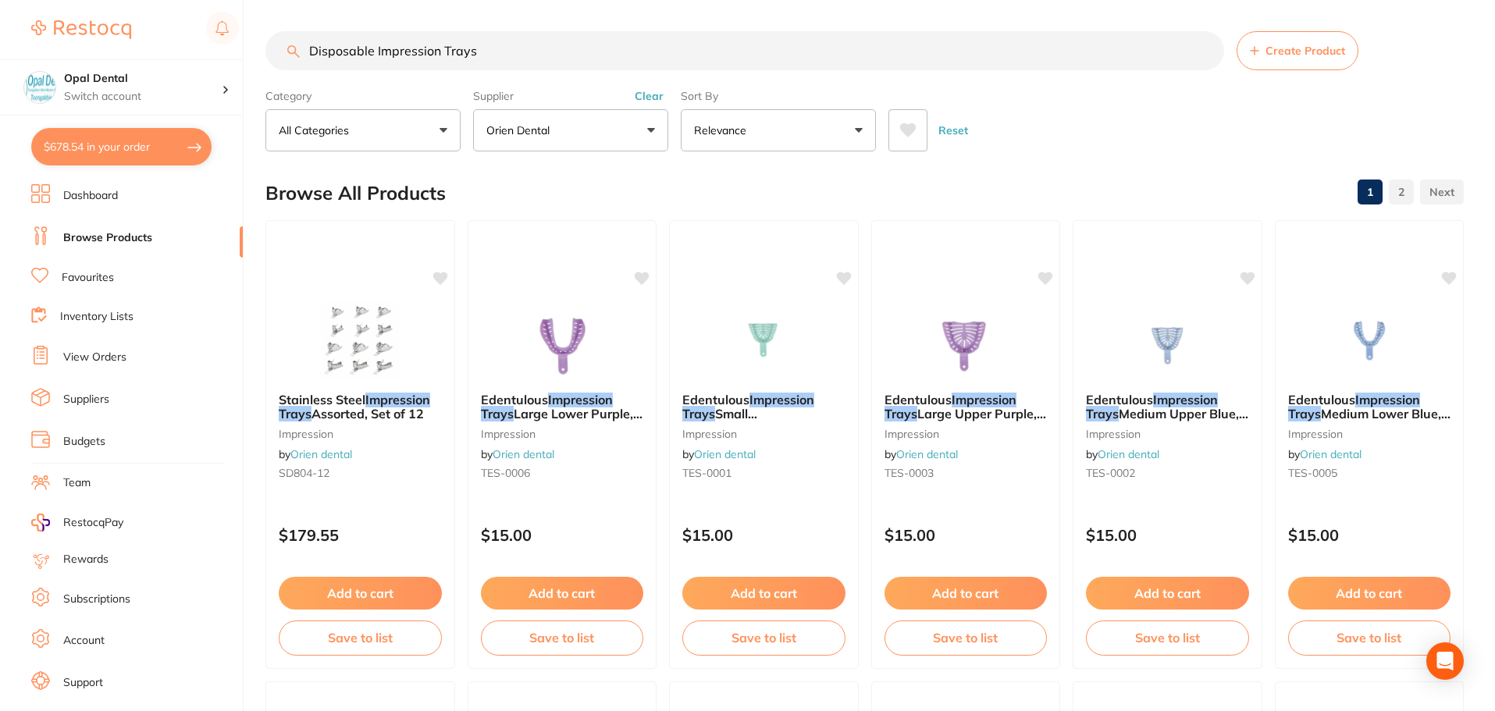
type input "Disposable Impression Trays"
click at [650, 93] on button "Clear" at bounding box center [649, 96] width 38 height 14
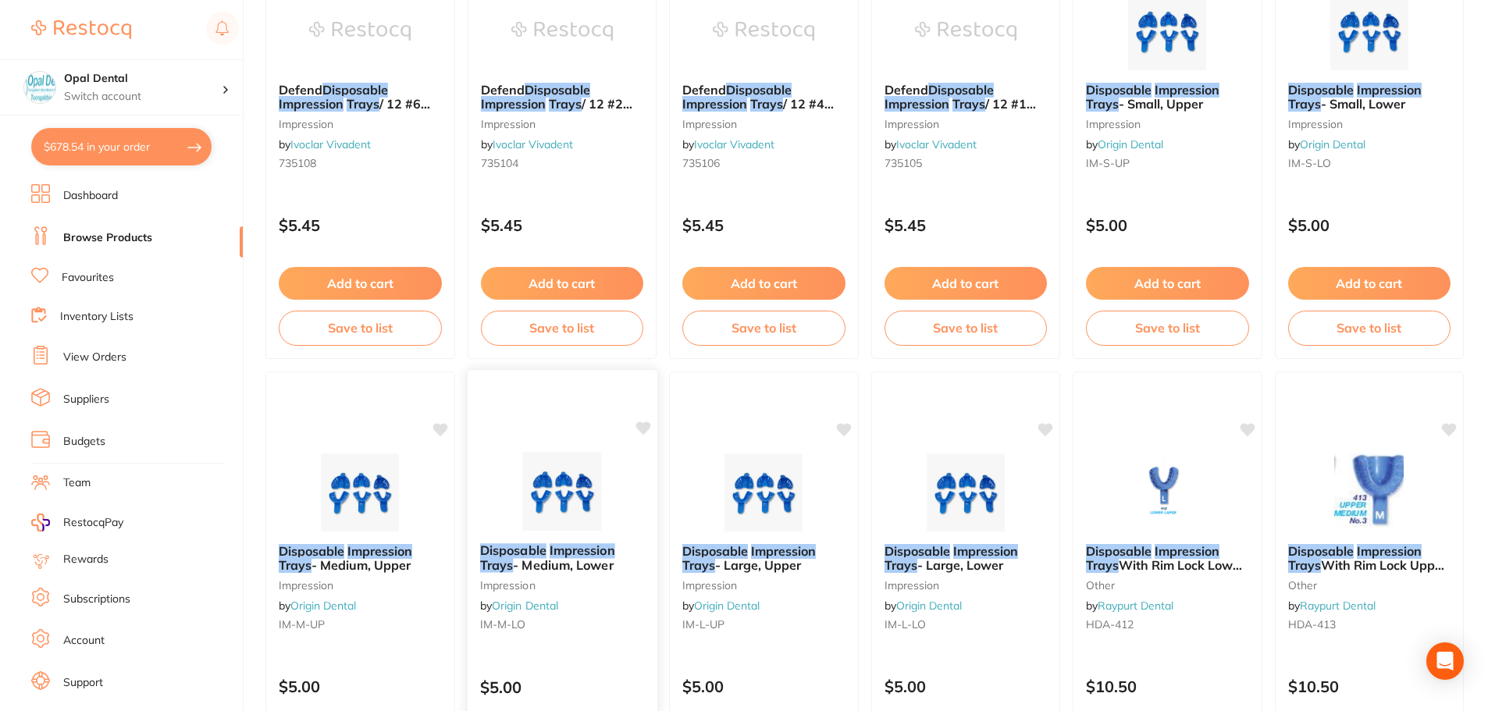
scroll to position [859, 0]
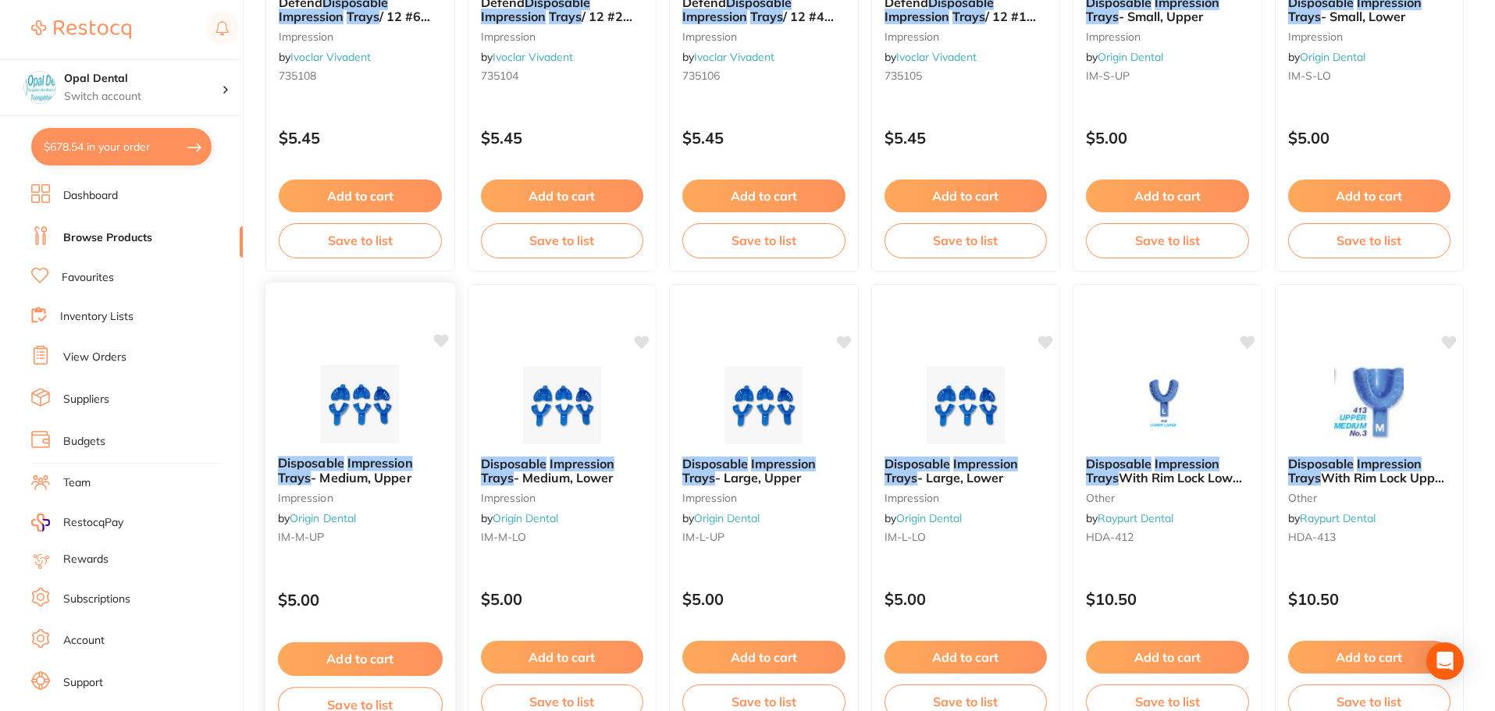
click at [350, 468] on em "Impression" at bounding box center [380, 463] width 66 height 16
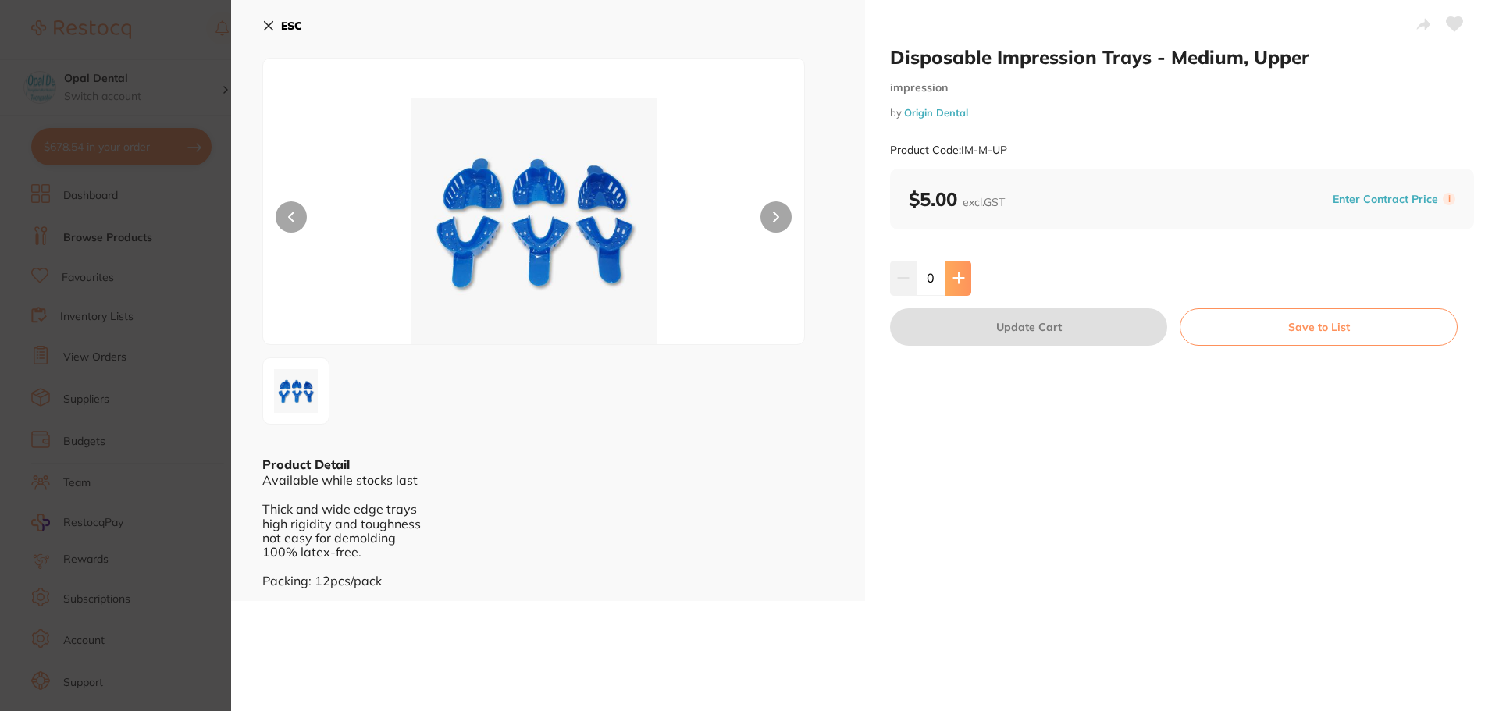
click at [962, 279] on button at bounding box center [958, 278] width 26 height 34
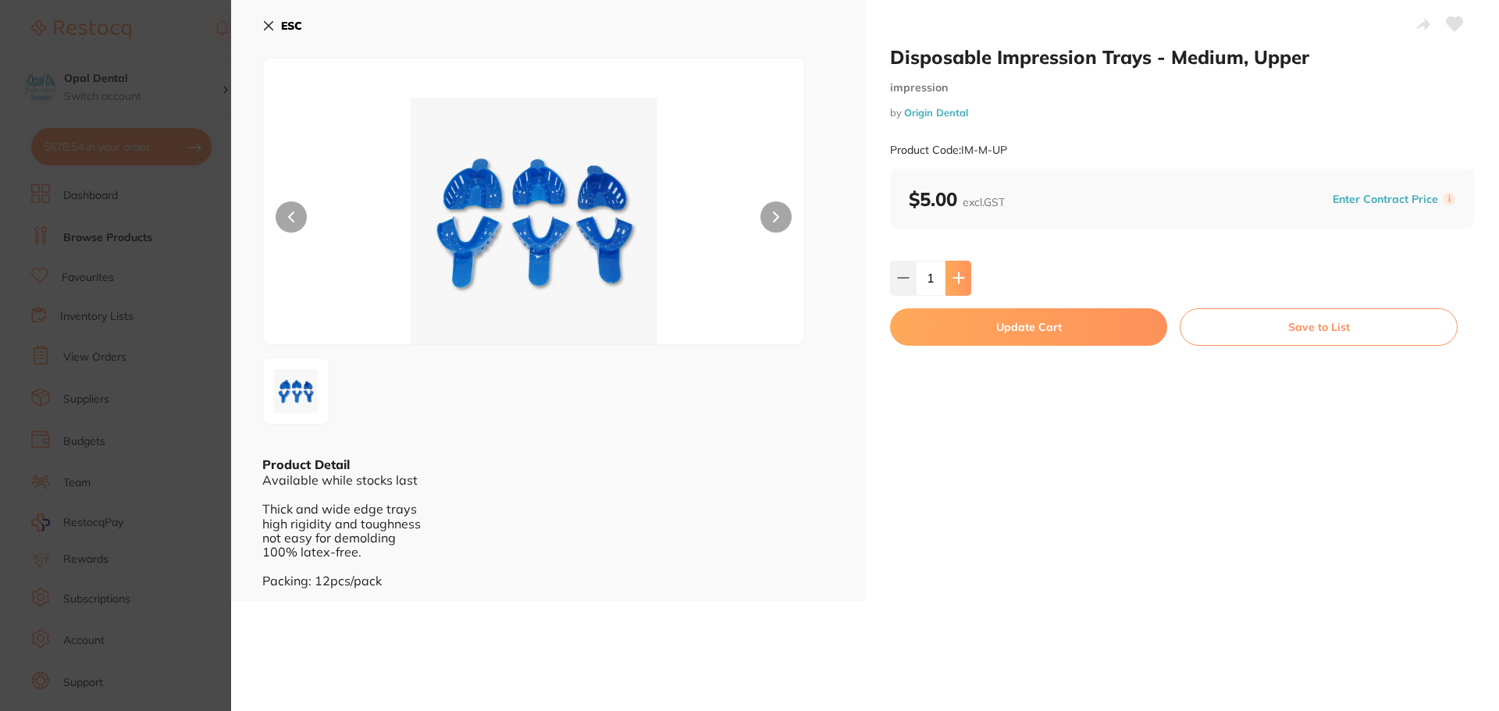
click at [962, 279] on button at bounding box center [958, 278] width 26 height 34
type input "5"
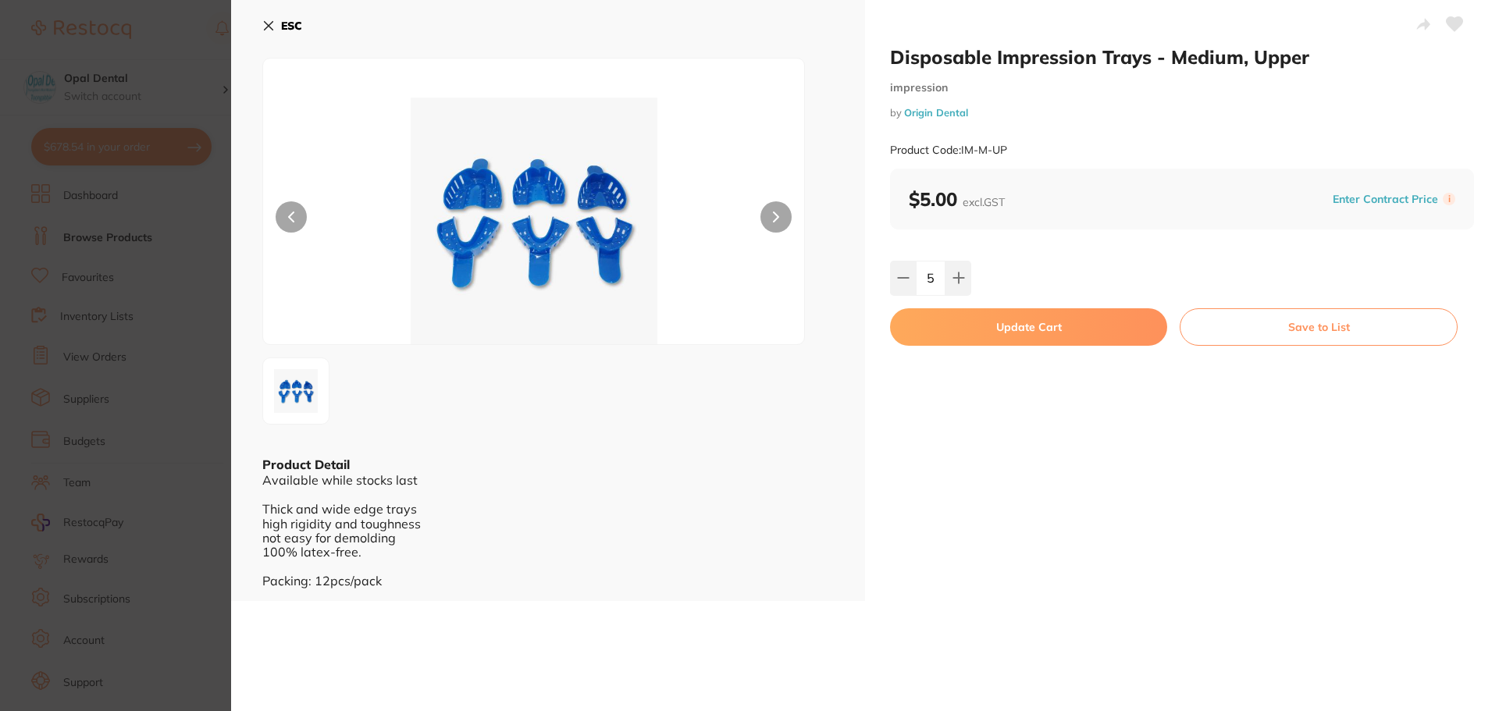
click at [978, 333] on button "Update Cart" at bounding box center [1028, 326] width 277 height 37
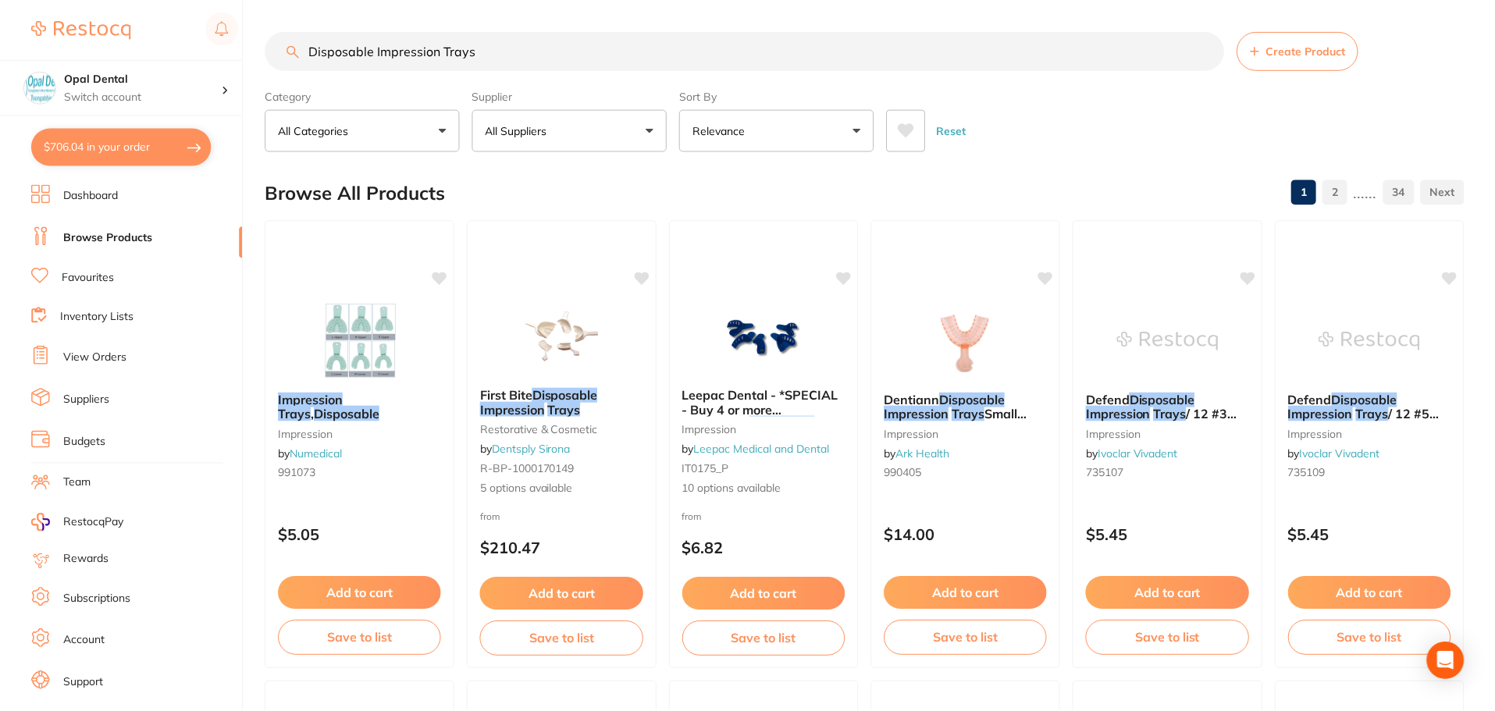
scroll to position [859, 0]
click at [592, 129] on button "All Suppliers" at bounding box center [570, 130] width 195 height 42
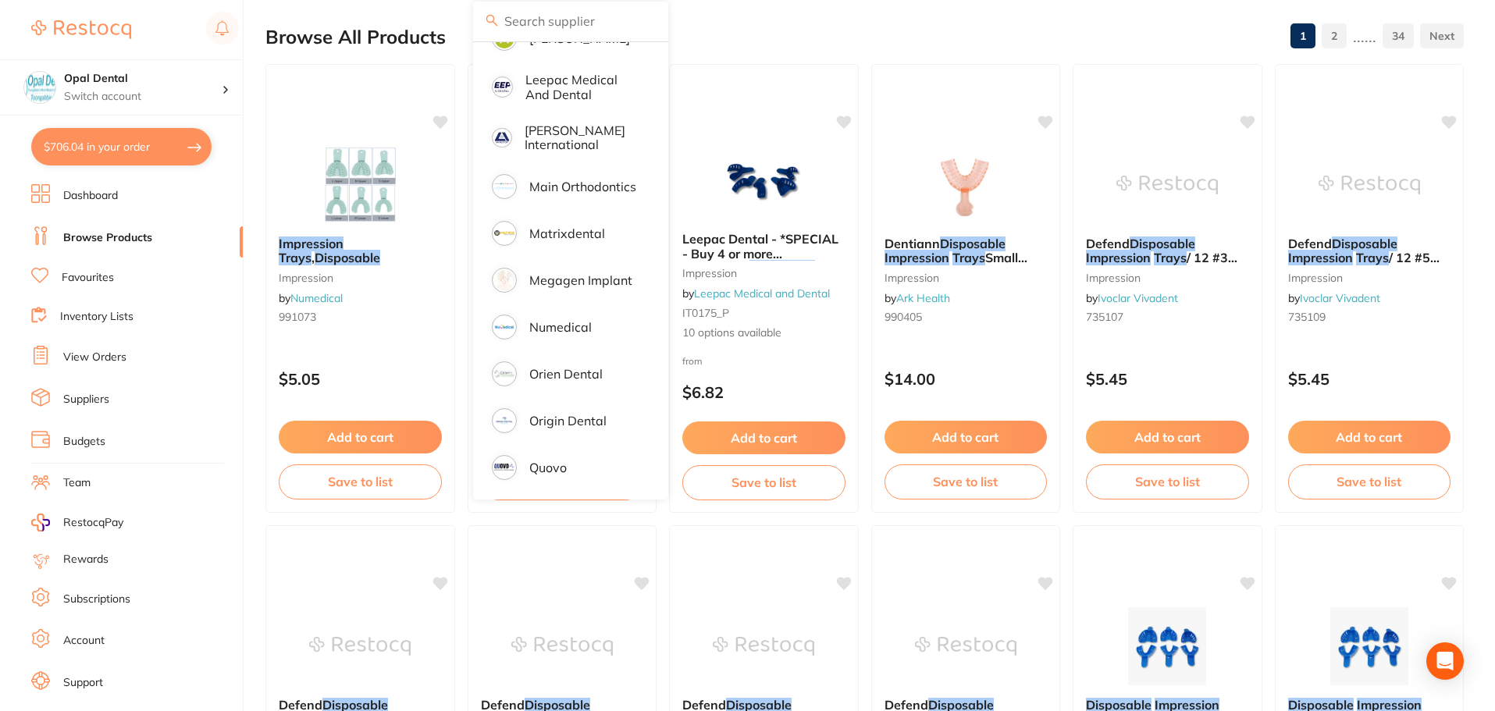
scroll to position [849, 0]
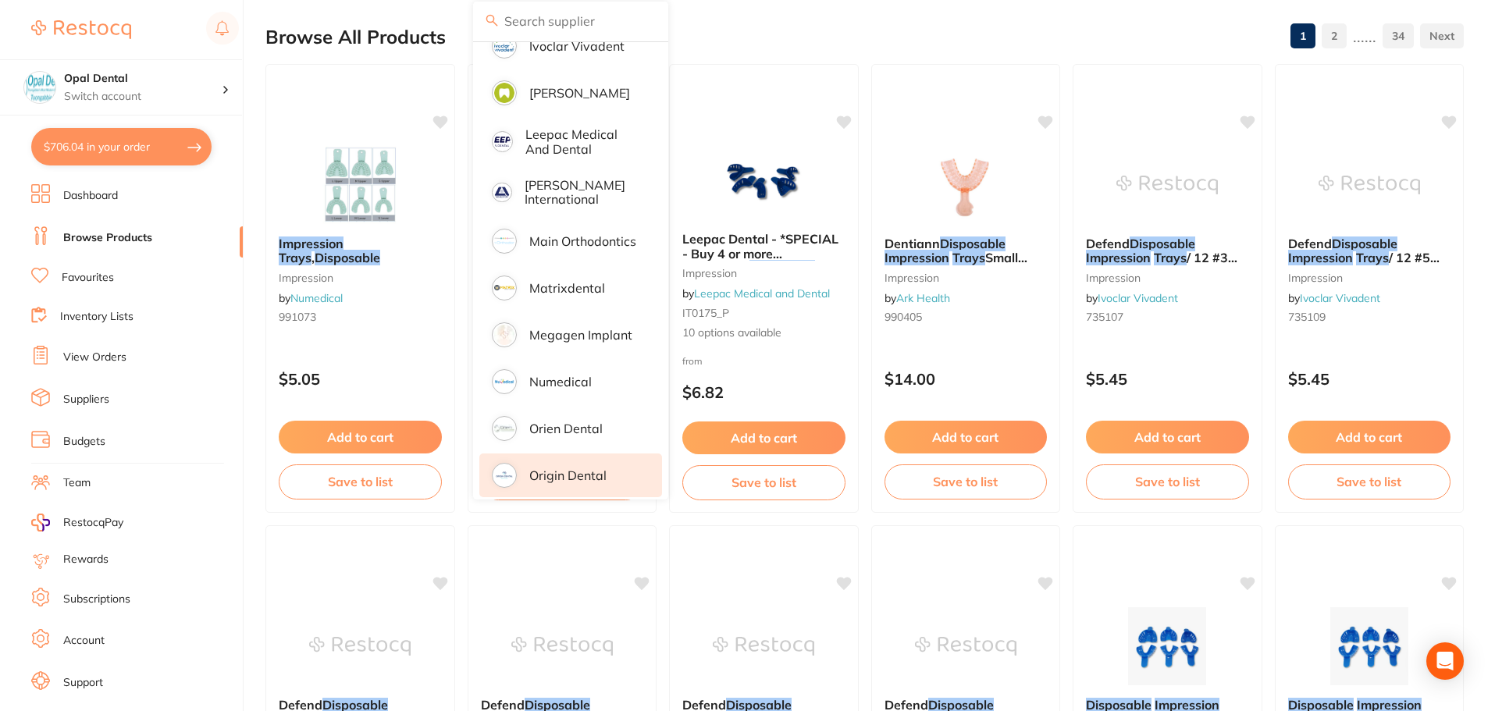
click at [560, 468] on p "Origin Dental" at bounding box center [567, 475] width 77 height 14
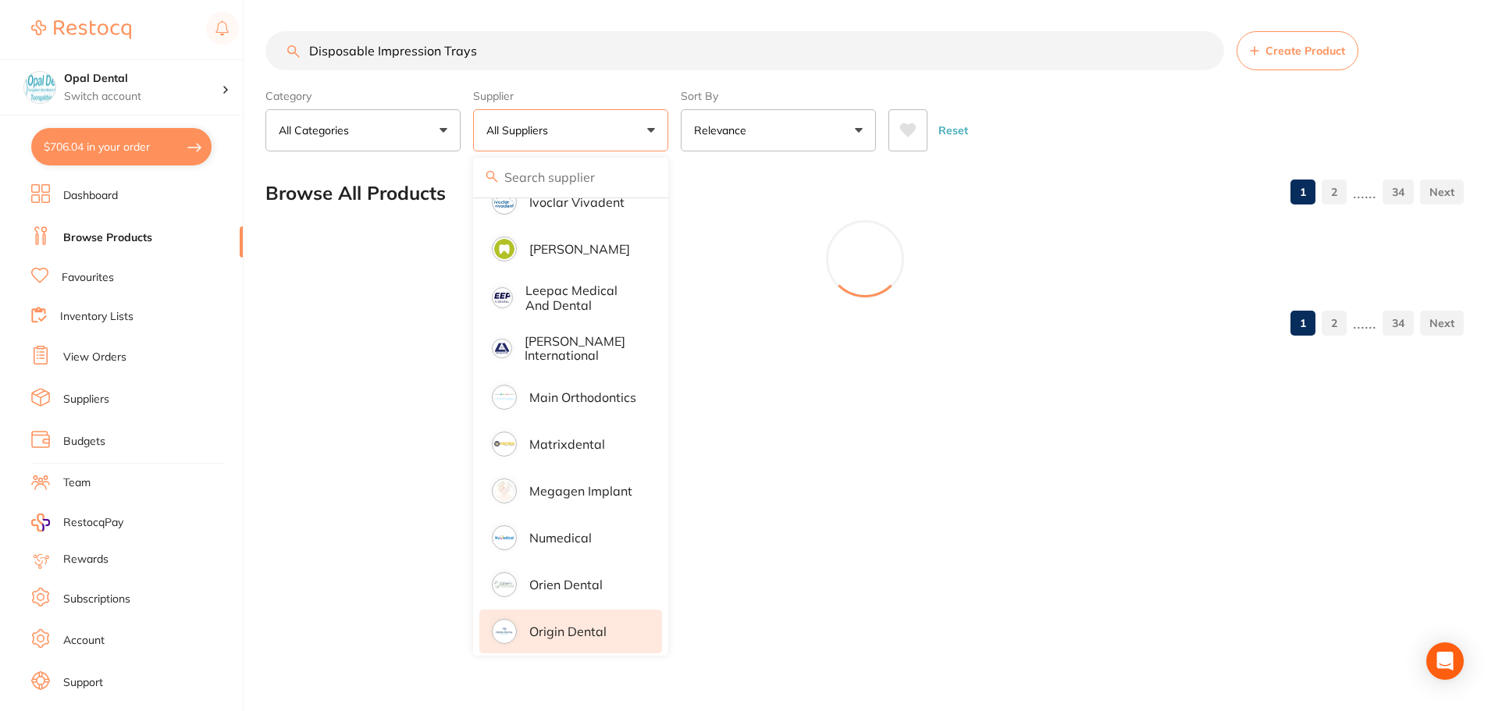
scroll to position [0, 0]
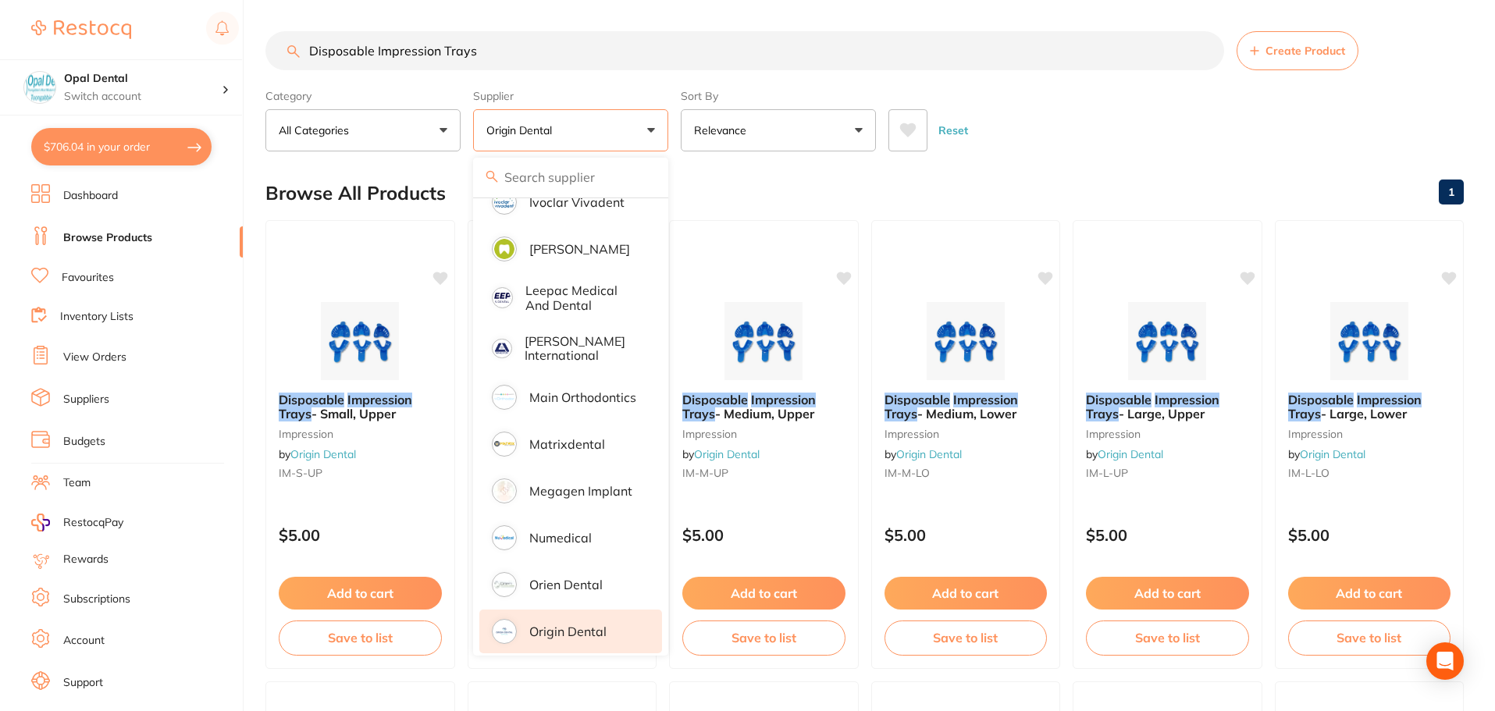
drag, startPoint x: 525, startPoint y: 47, endPoint x: 308, endPoint y: 59, distance: 217.3
click at [308, 59] on input "Disposable Impression Trays" at bounding box center [744, 50] width 959 height 39
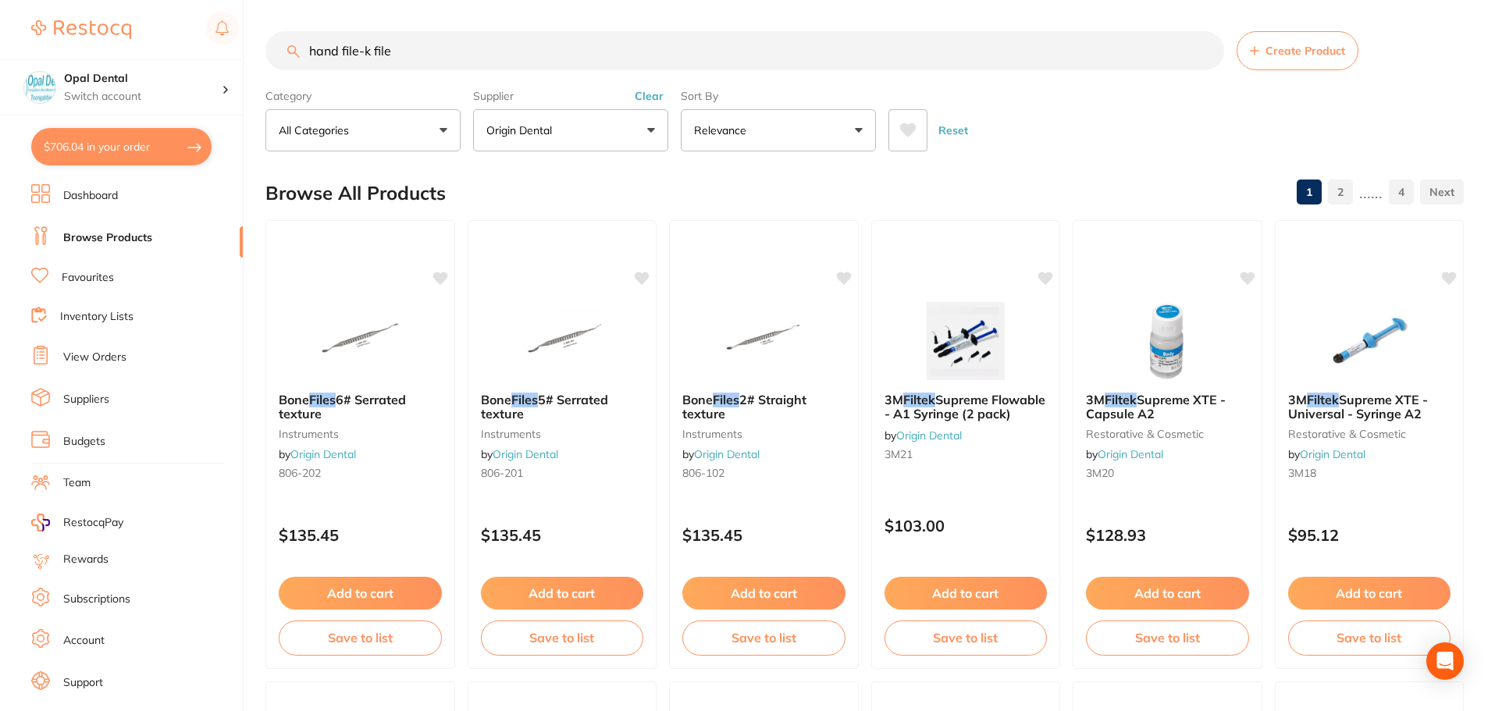
drag, startPoint x: 423, startPoint y: 39, endPoint x: 307, endPoint y: 56, distance: 117.6
click at [307, 56] on input "hand file-k file" at bounding box center [744, 50] width 959 height 39
paste input "Hand File – K"
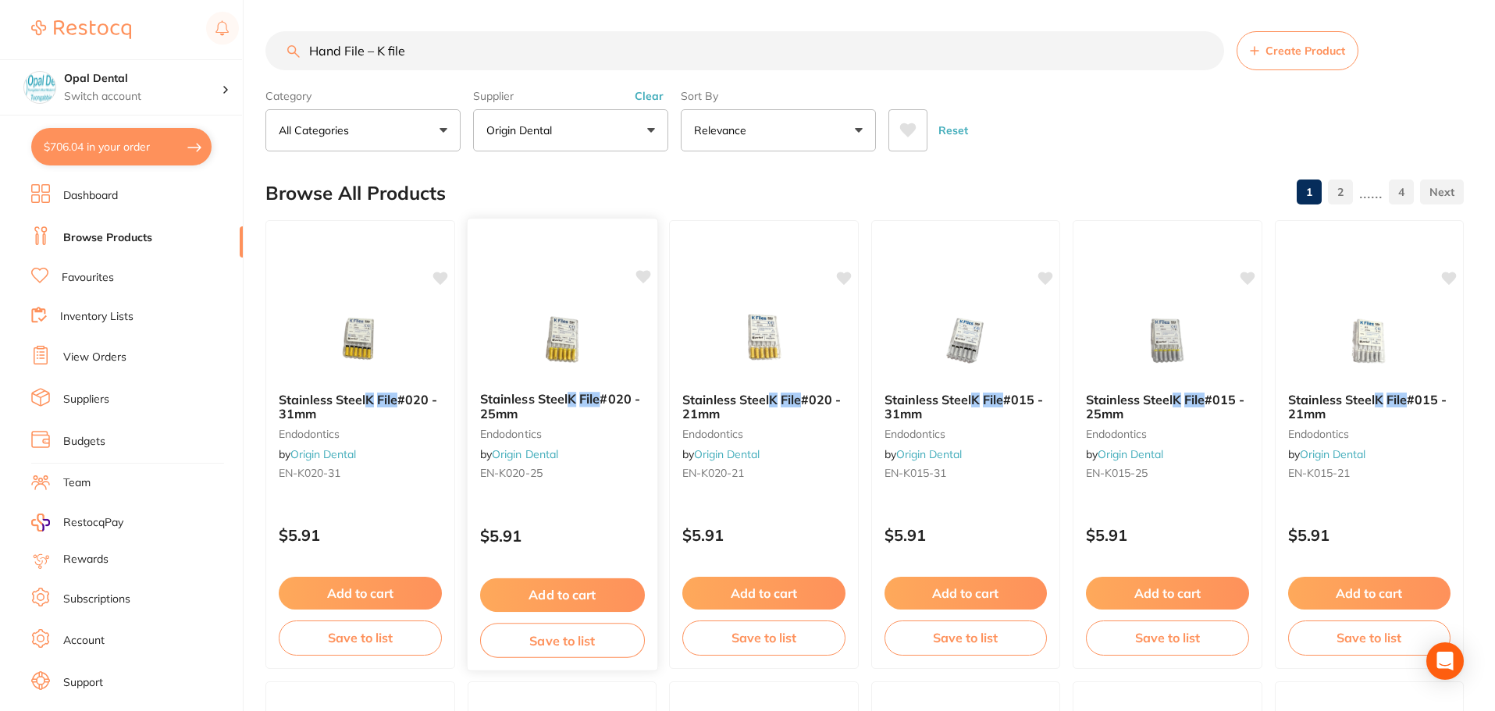
type input "Hand File – K file"
click at [546, 587] on button "Add to cart" at bounding box center [561, 595] width 165 height 34
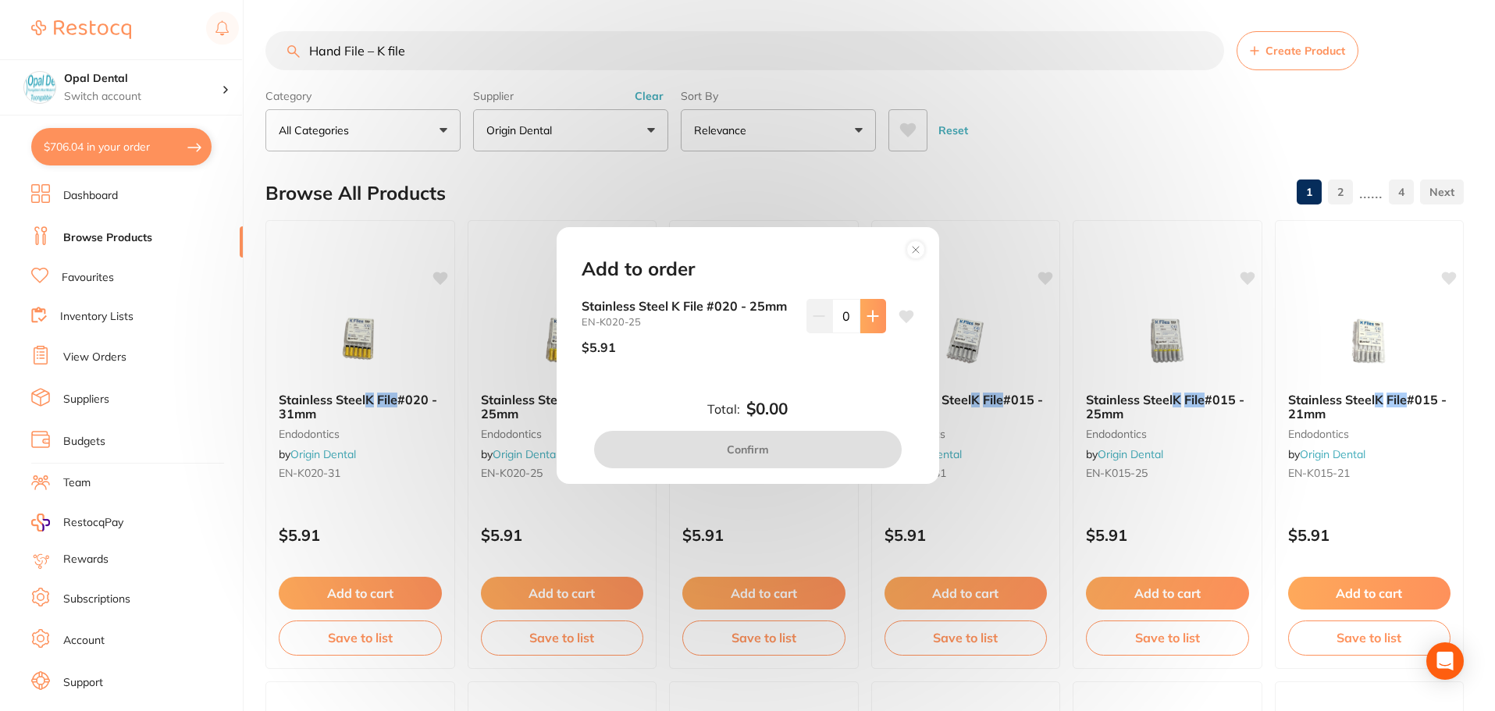
click at [868, 315] on icon at bounding box center [872, 316] width 10 height 10
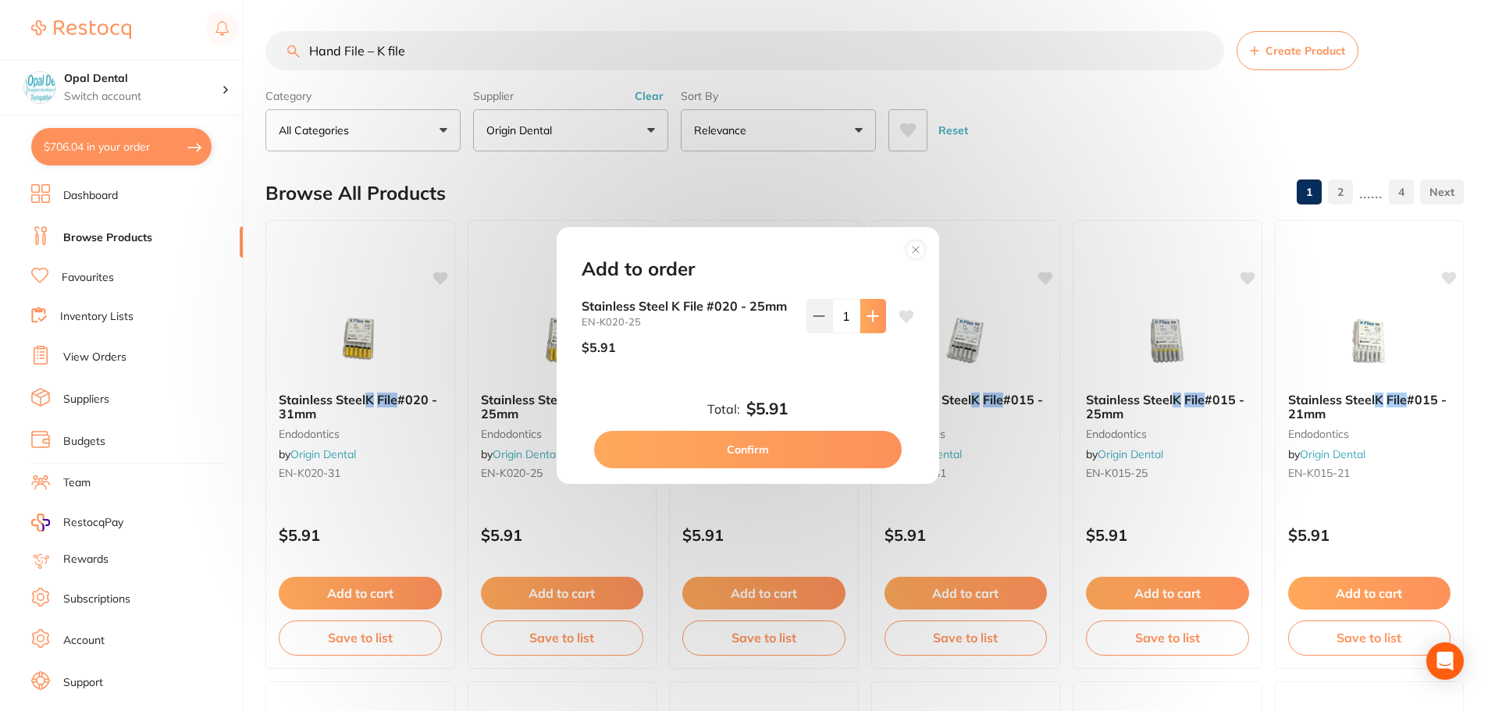
click at [868, 315] on icon at bounding box center [872, 316] width 10 height 10
type input "5"
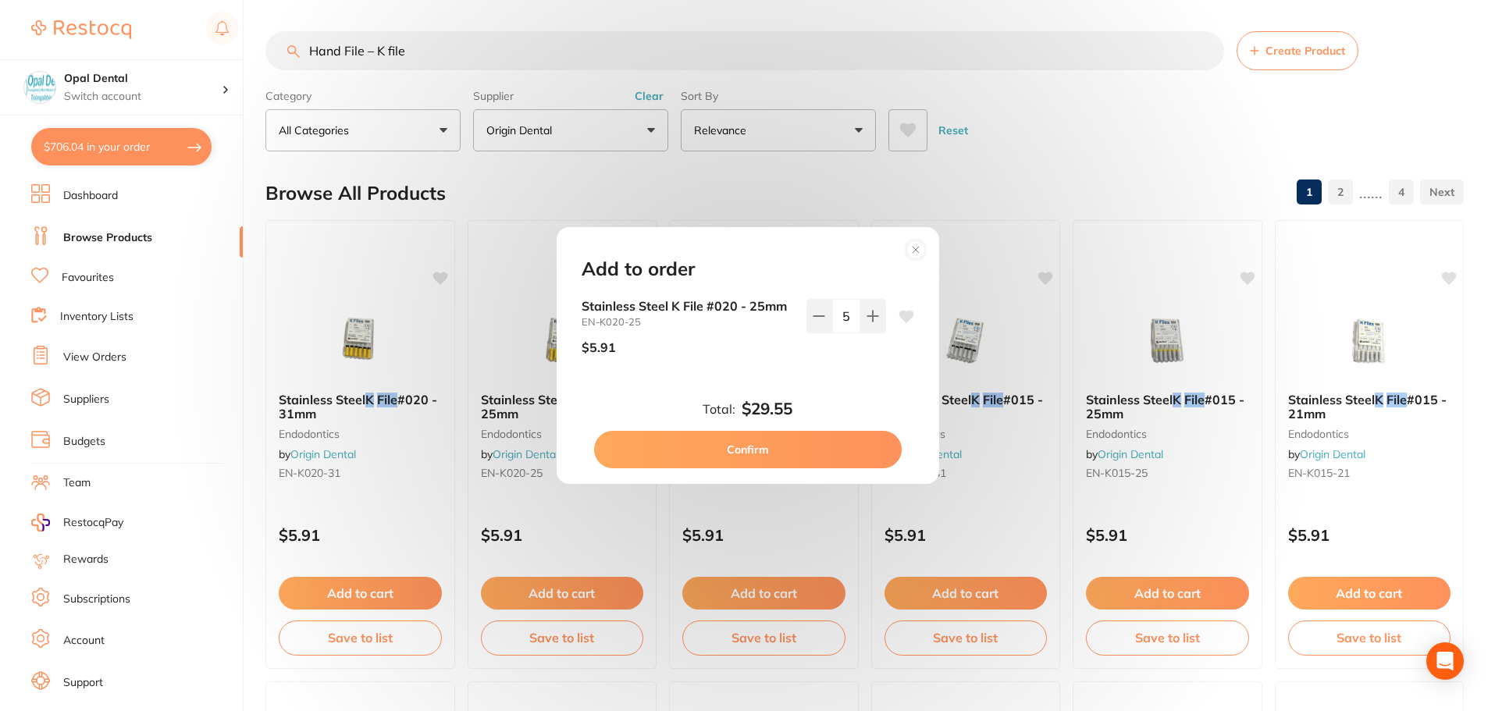
click at [786, 445] on button "Confirm" at bounding box center [748, 449] width 308 height 37
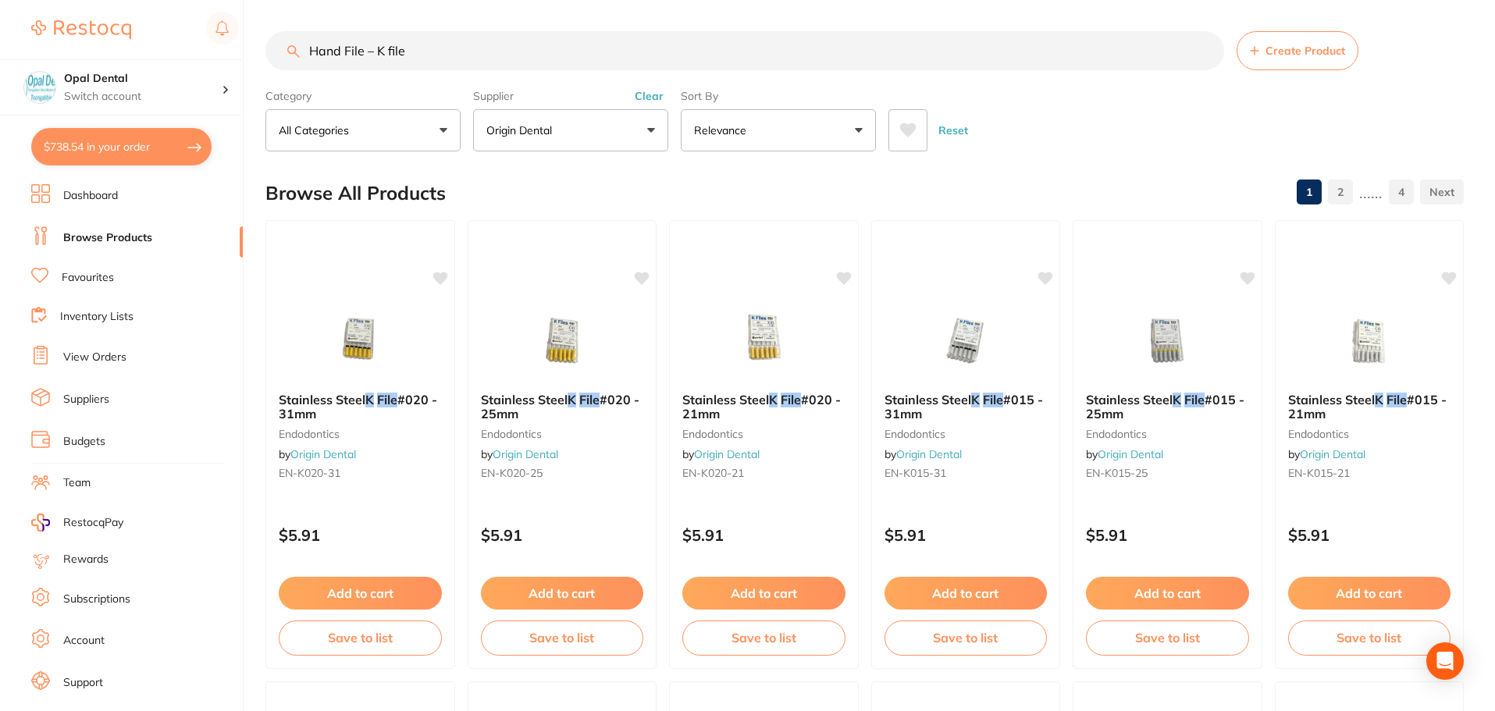
drag, startPoint x: 444, startPoint y: 48, endPoint x: 305, endPoint y: 56, distance: 139.2
click at [305, 56] on input "Hand File – K file" at bounding box center [744, 50] width 959 height 39
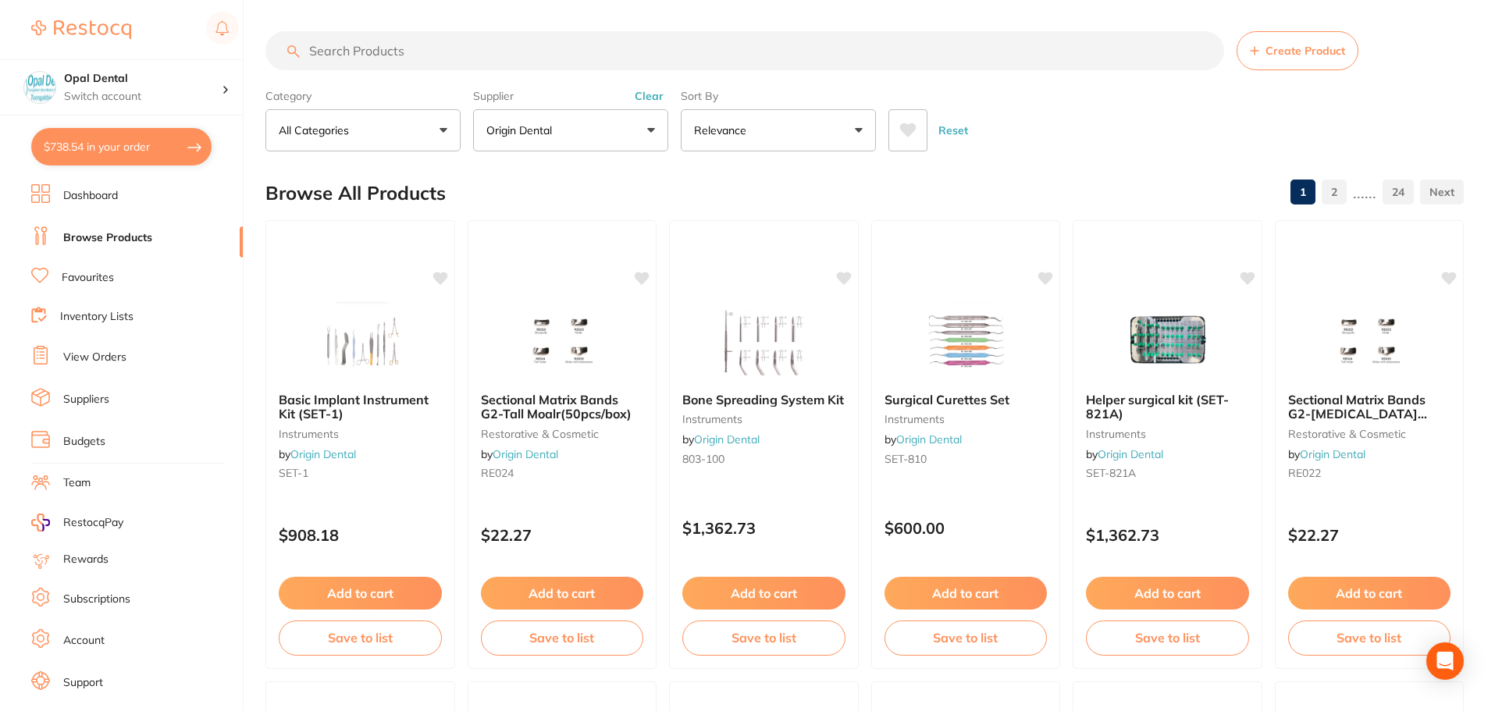
scroll to position [1040, 0]
click at [646, 91] on button "Clear" at bounding box center [649, 96] width 38 height 14
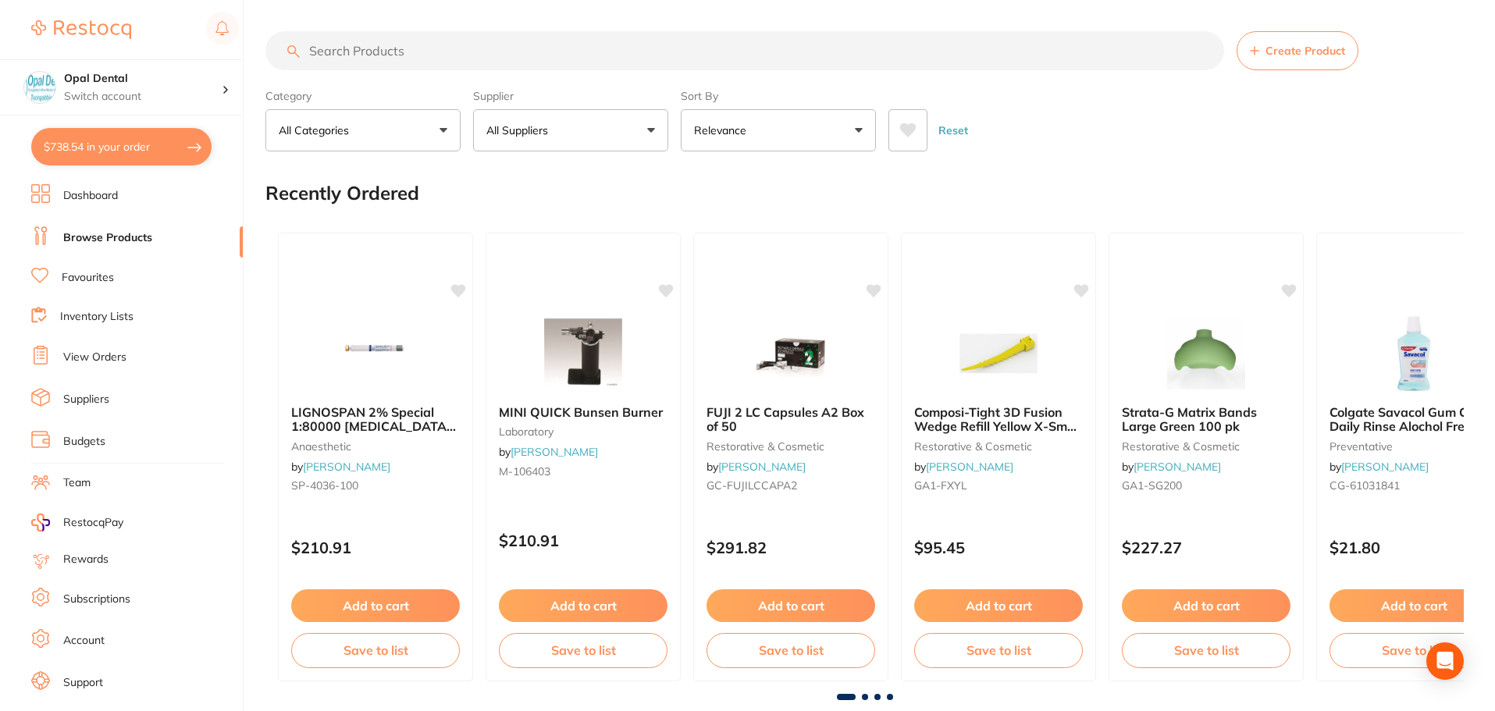
click at [328, 46] on input "search" at bounding box center [744, 50] width 959 height 39
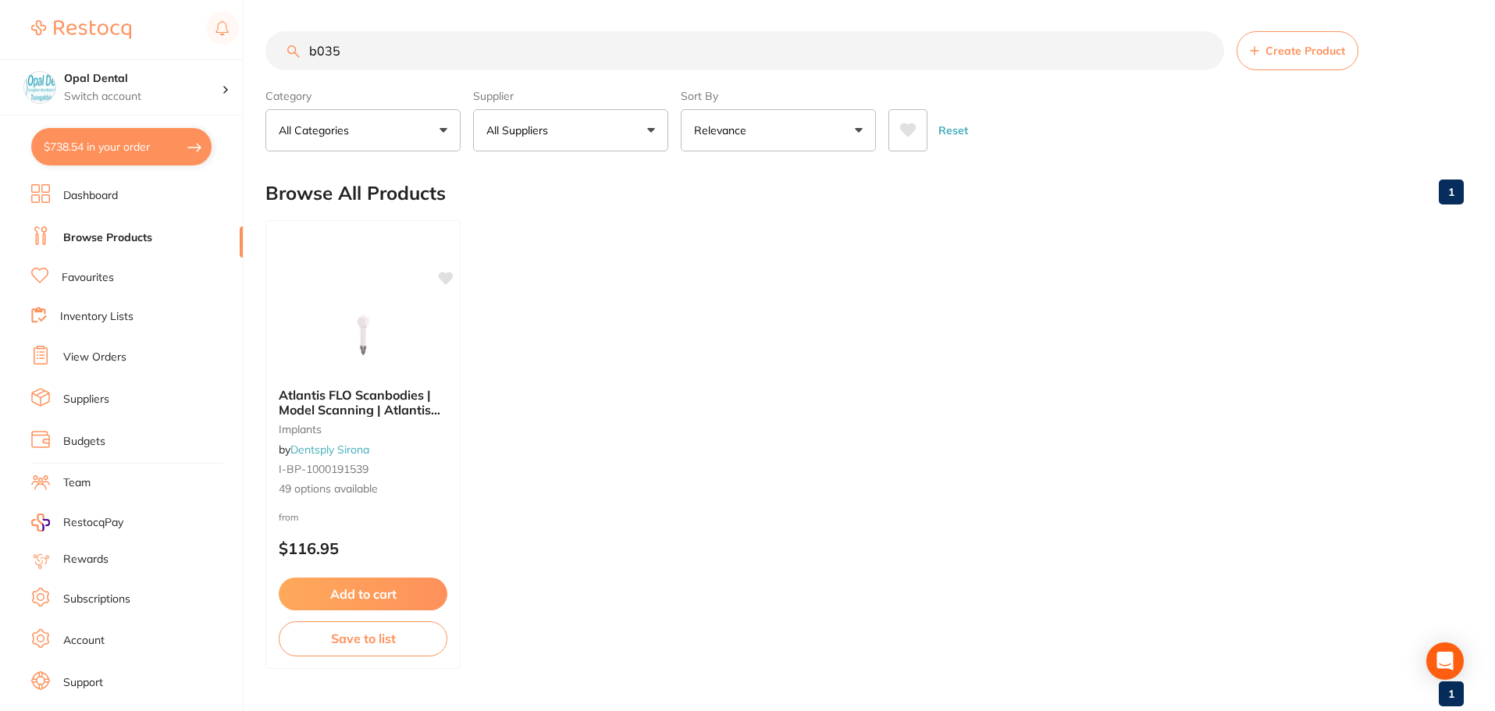
scroll to position [0, 0]
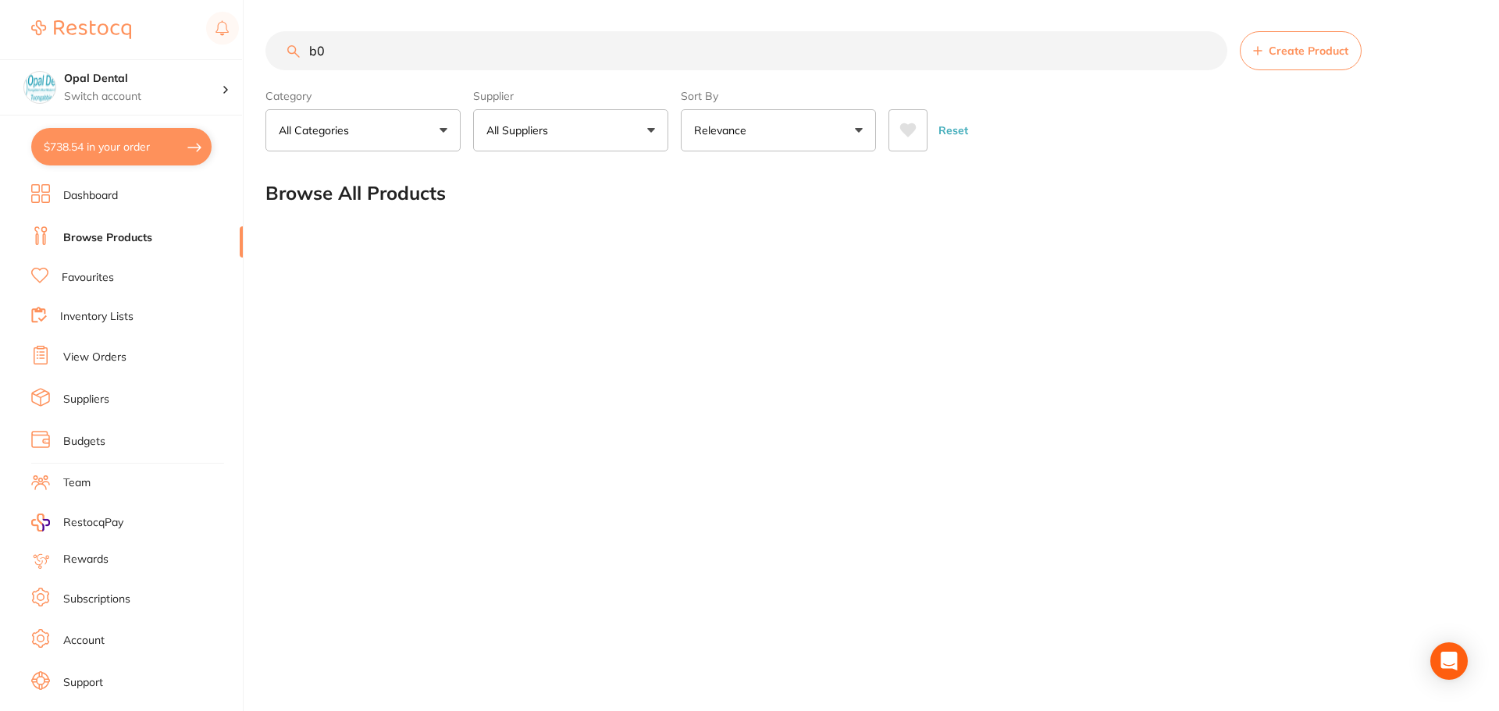
type input "b"
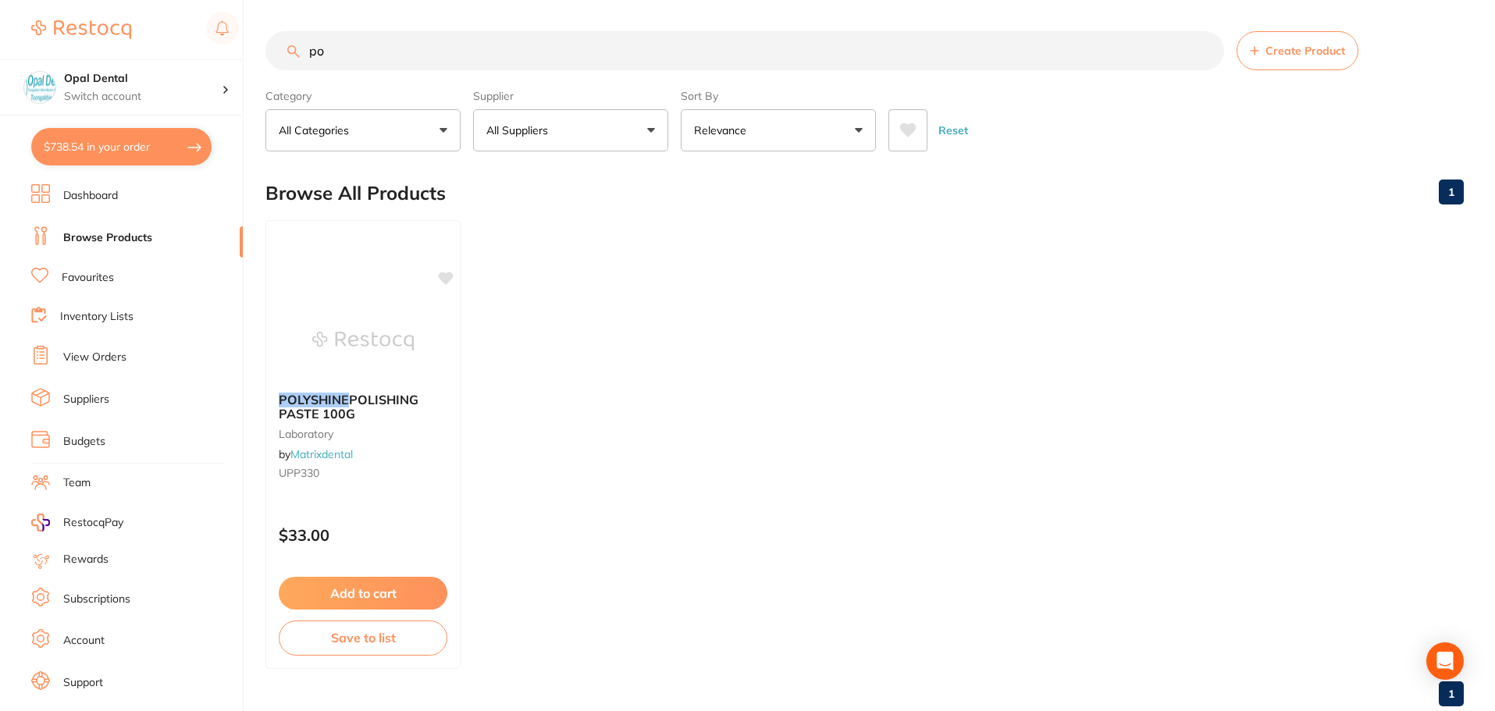
type input "p"
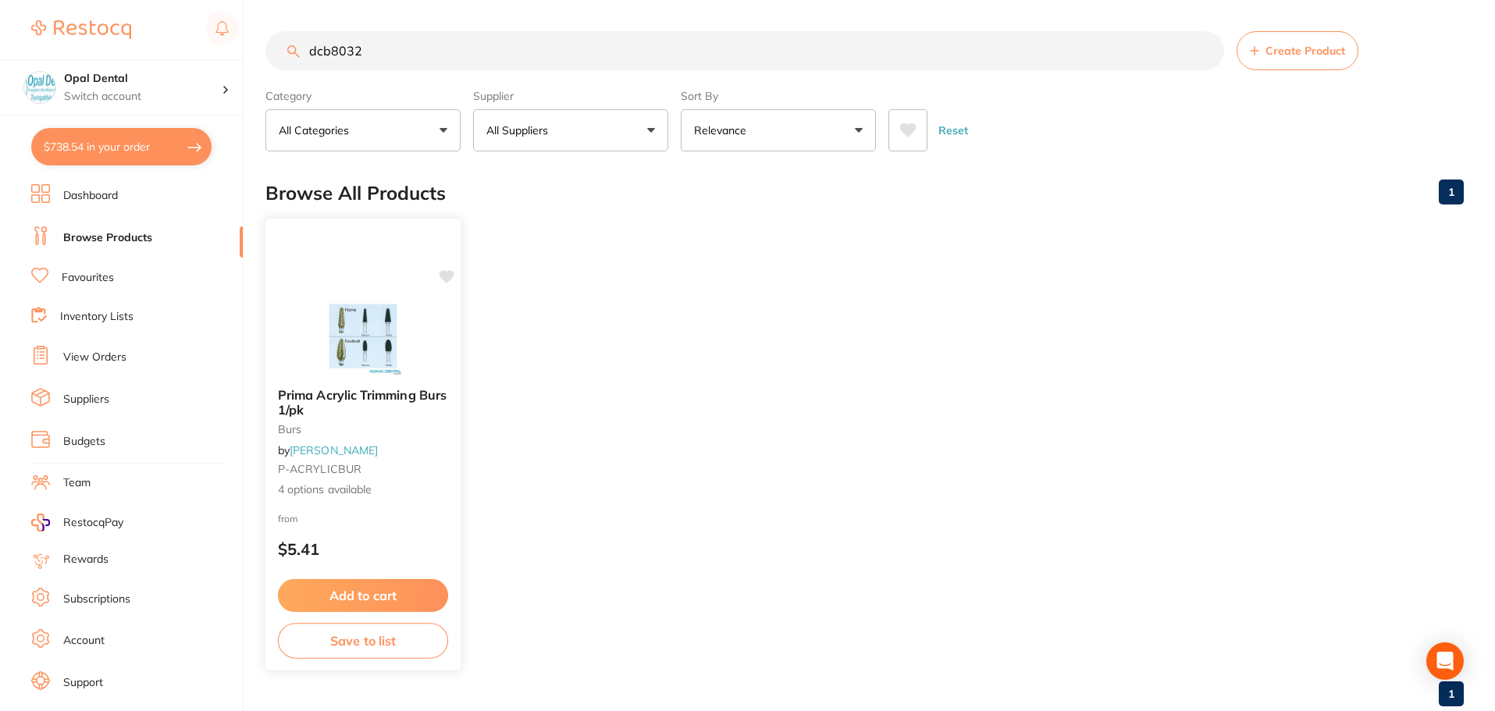
type input "dcb8032"
click at [345, 419] on div "Prima Acrylic Trimming Burs 1/pk burs by Adam Dental P-ACRYLICBUR 4 options ava…" at bounding box center [362, 442] width 195 height 135
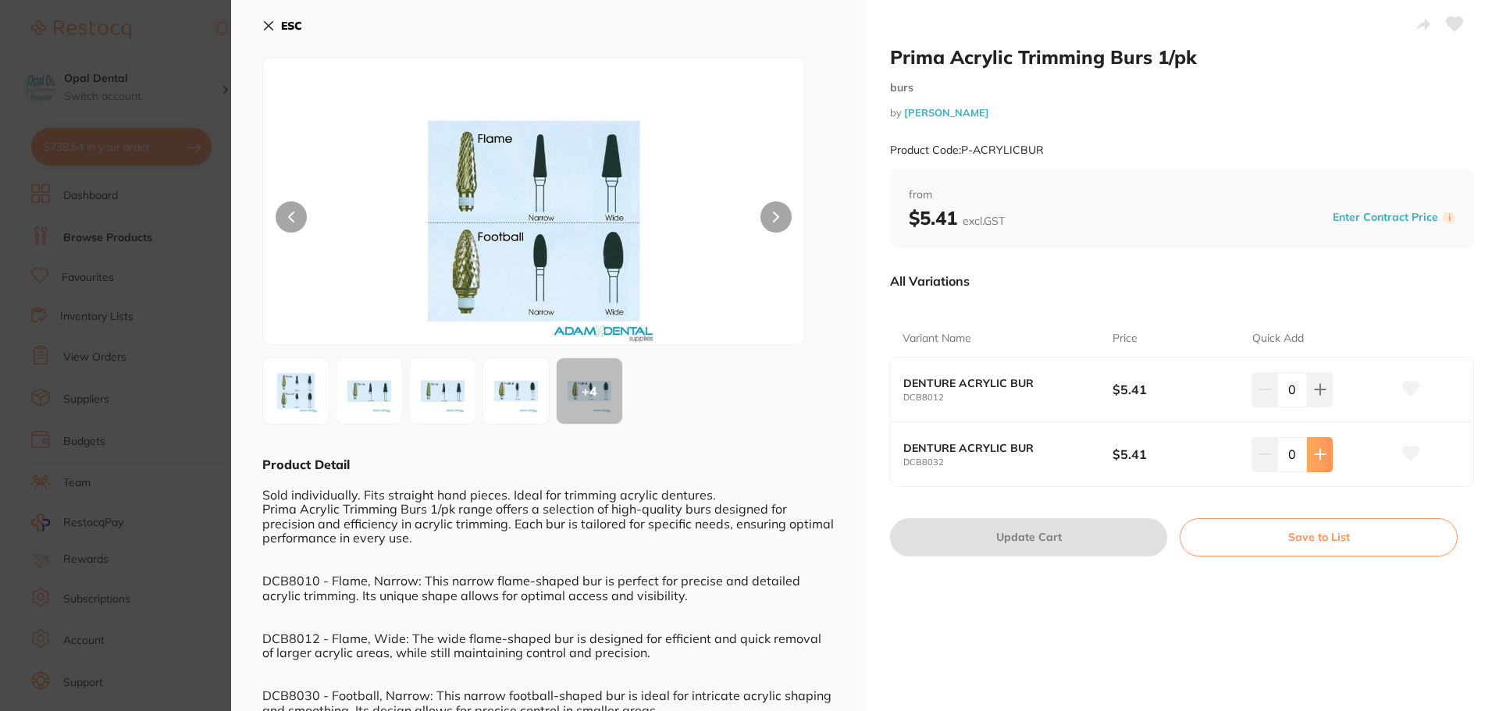
click at [1318, 454] on icon at bounding box center [1320, 454] width 12 height 12
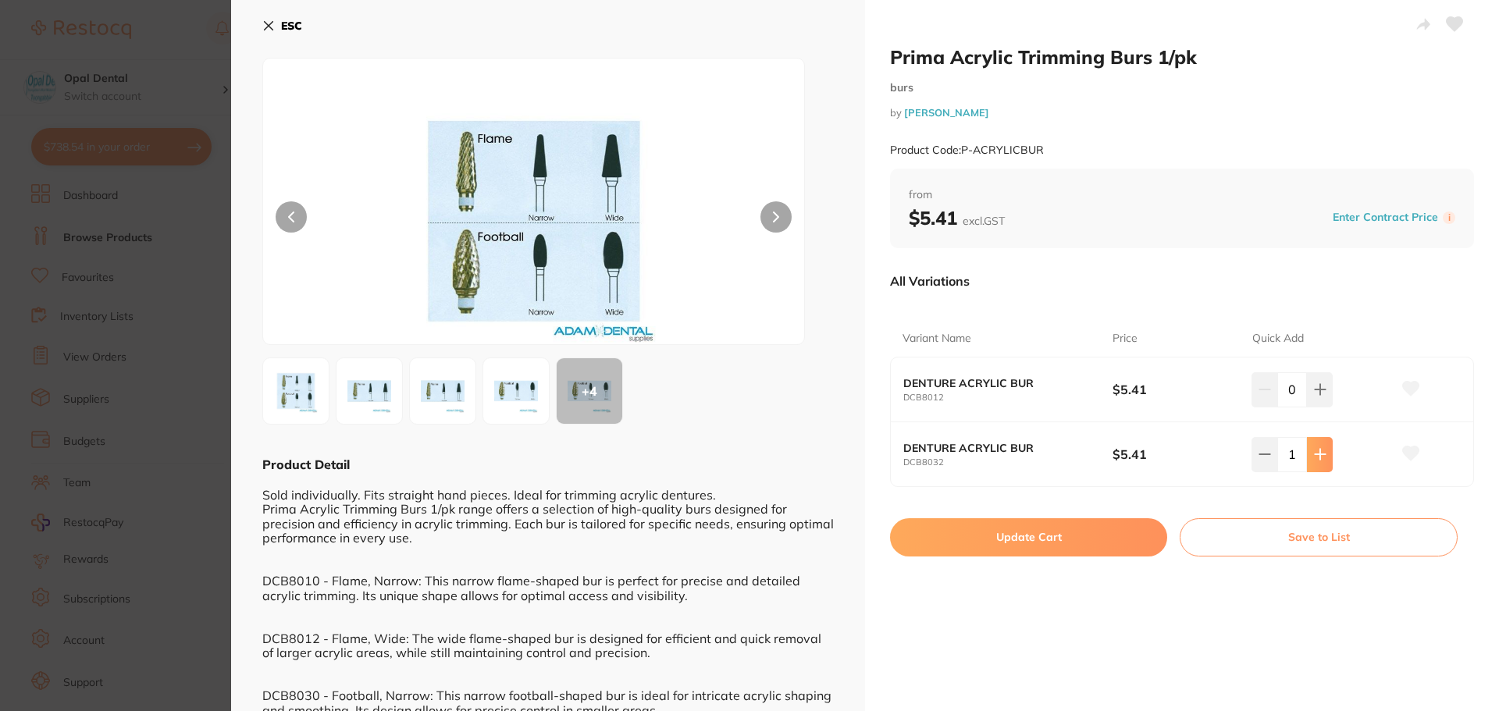
click at [1318, 453] on icon at bounding box center [1320, 454] width 12 height 12
type input "5"
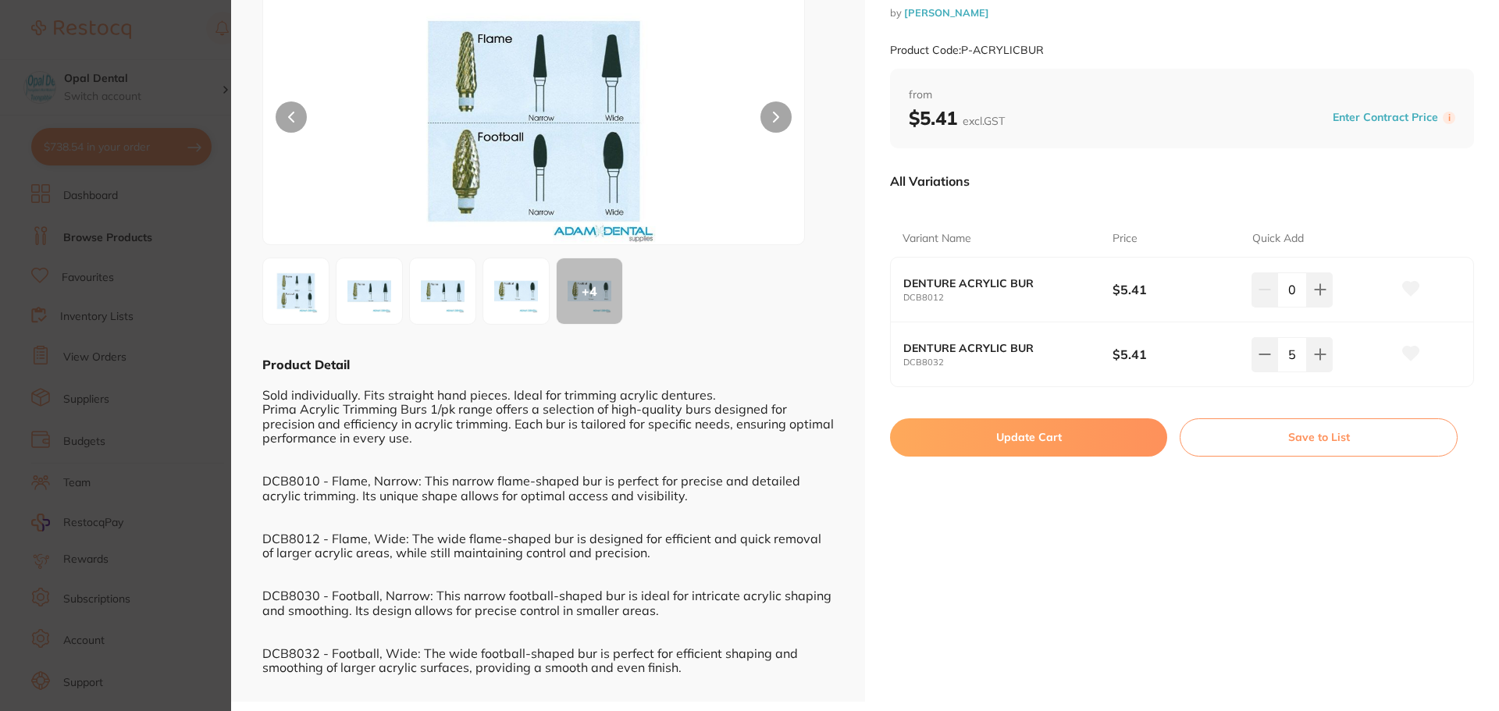
scroll to position [102, 0]
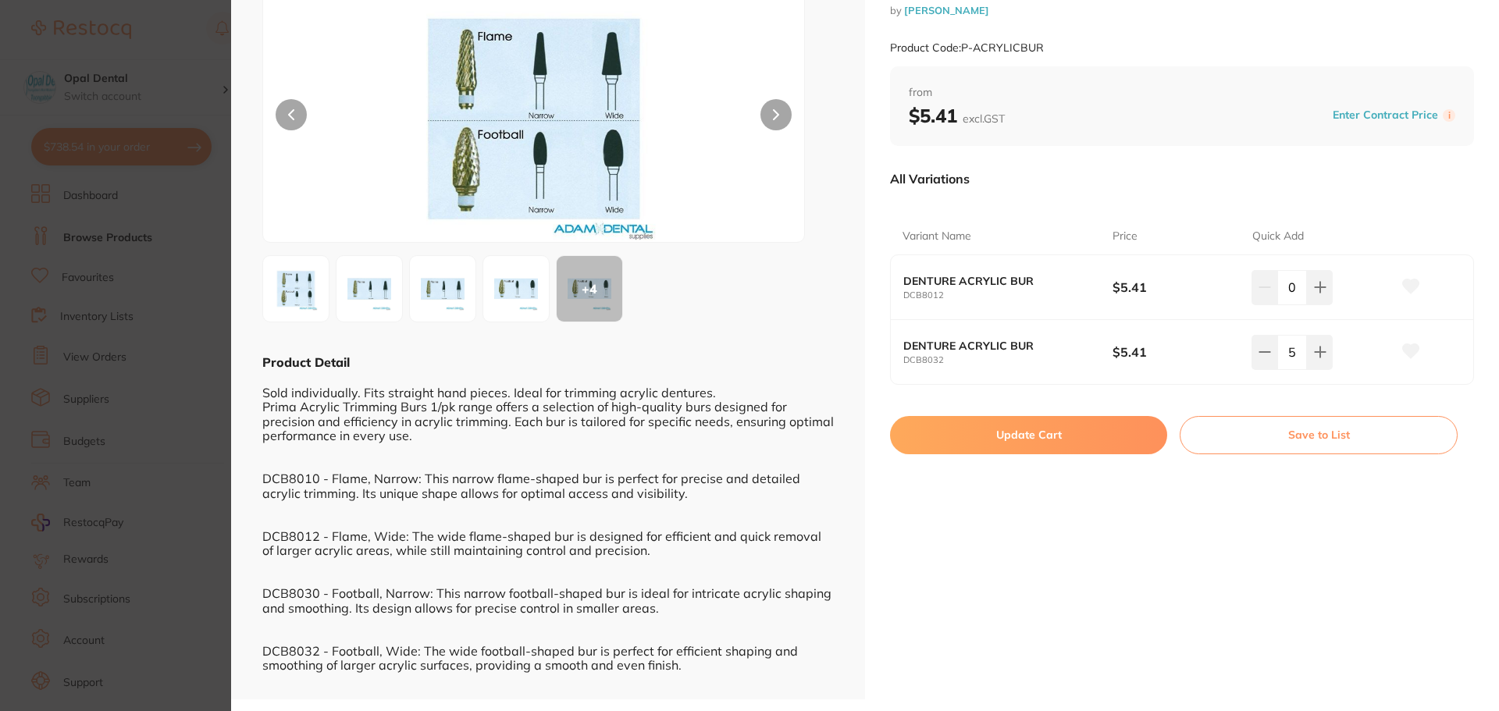
click at [1034, 442] on button "Update Cart" at bounding box center [1028, 434] width 277 height 37
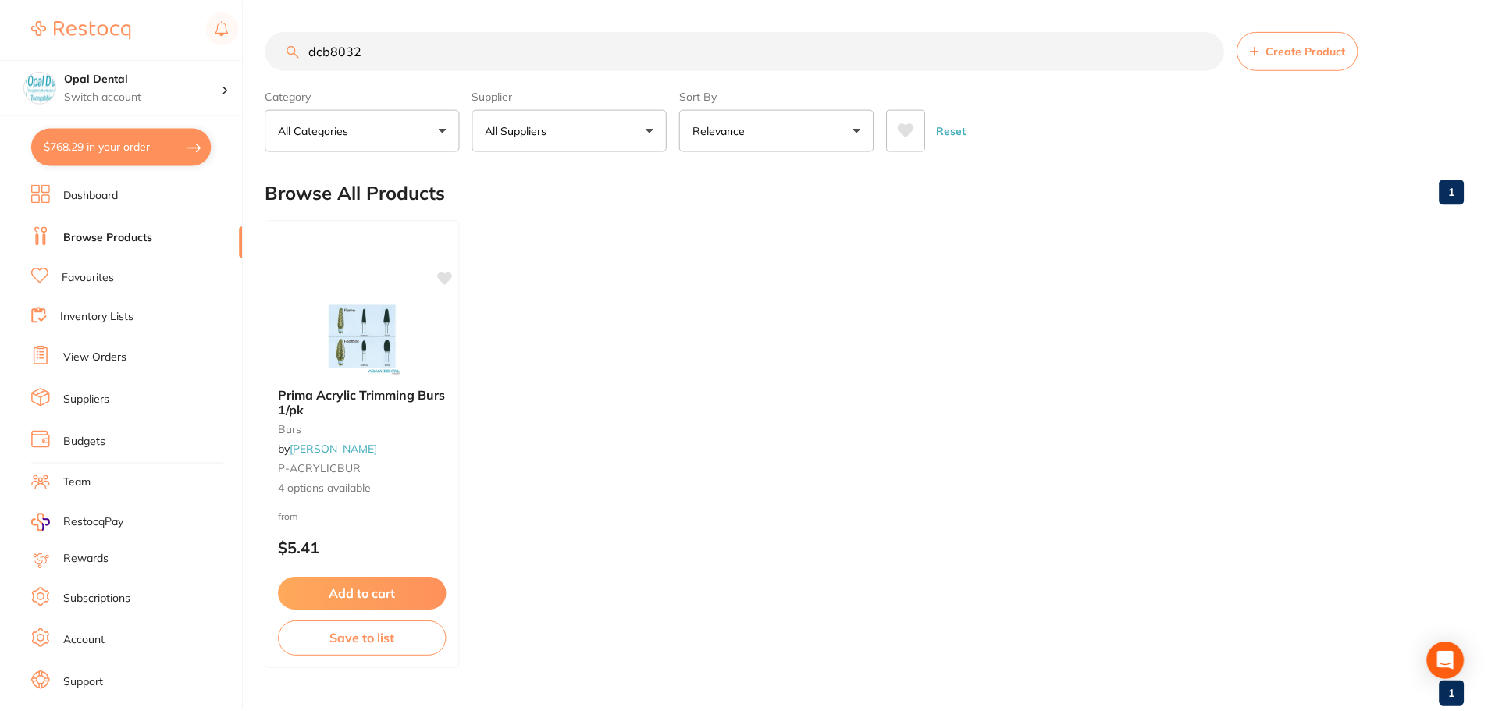
scroll to position [1, 0]
click at [346, 402] on span "Prima Acrylic Trimming Burs 1/pk" at bounding box center [362, 401] width 169 height 30
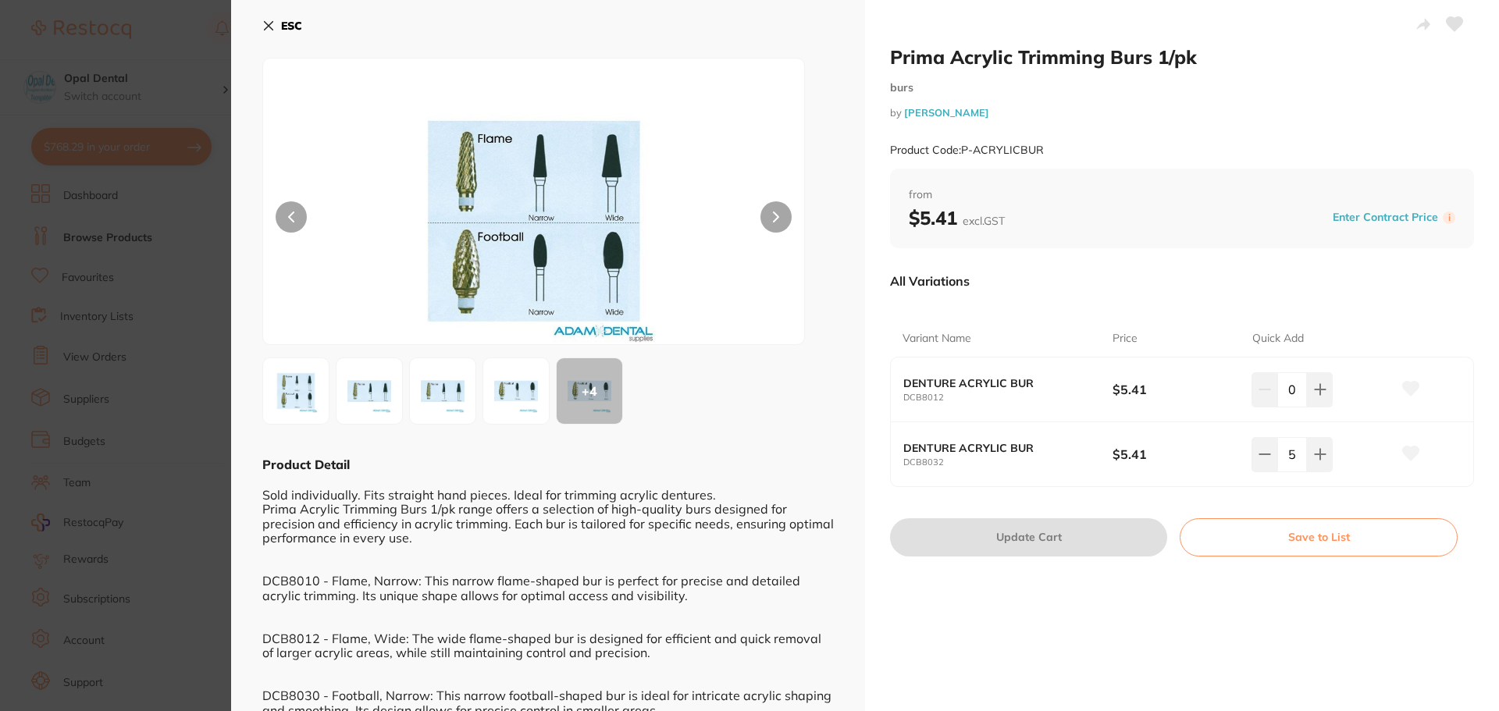
click at [535, 394] on img at bounding box center [516, 391] width 56 height 56
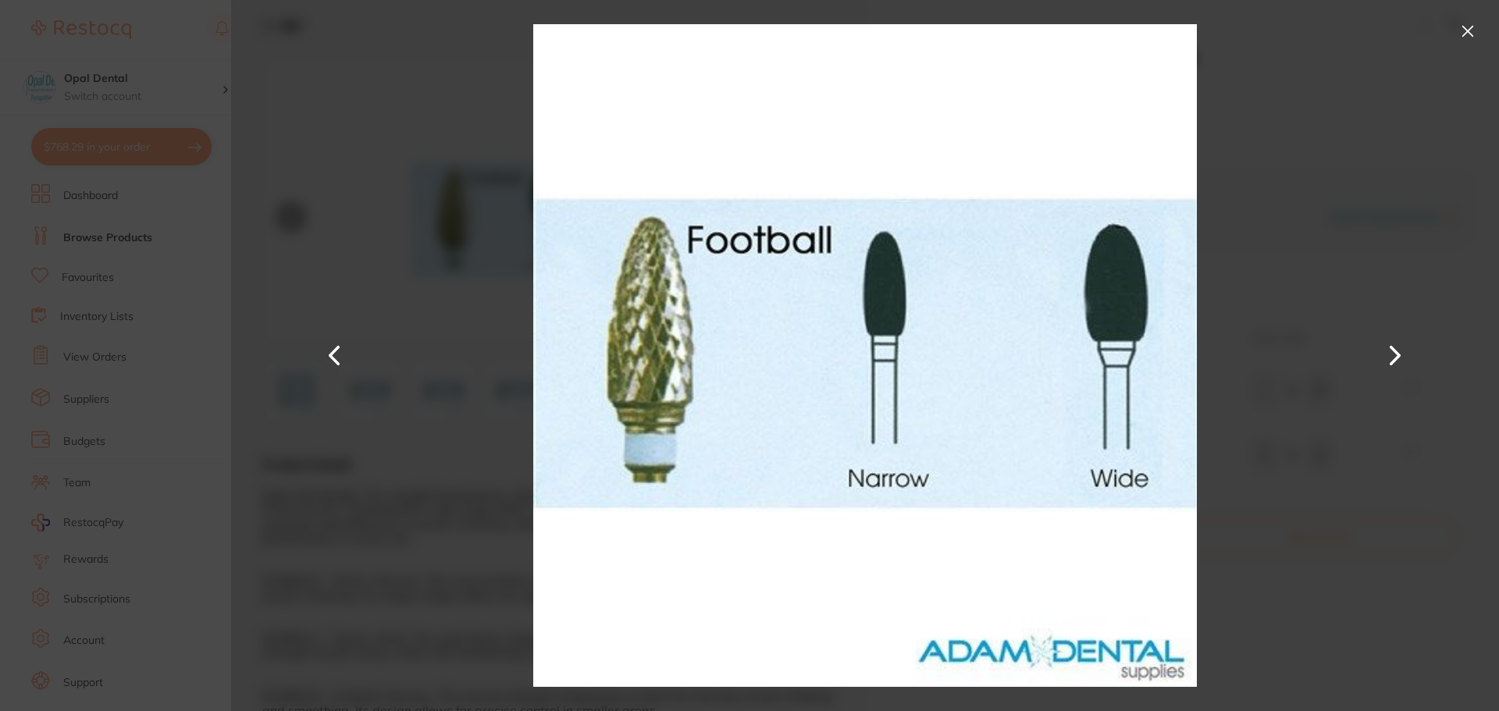
click at [1462, 31] on button at bounding box center [1467, 31] width 25 height 25
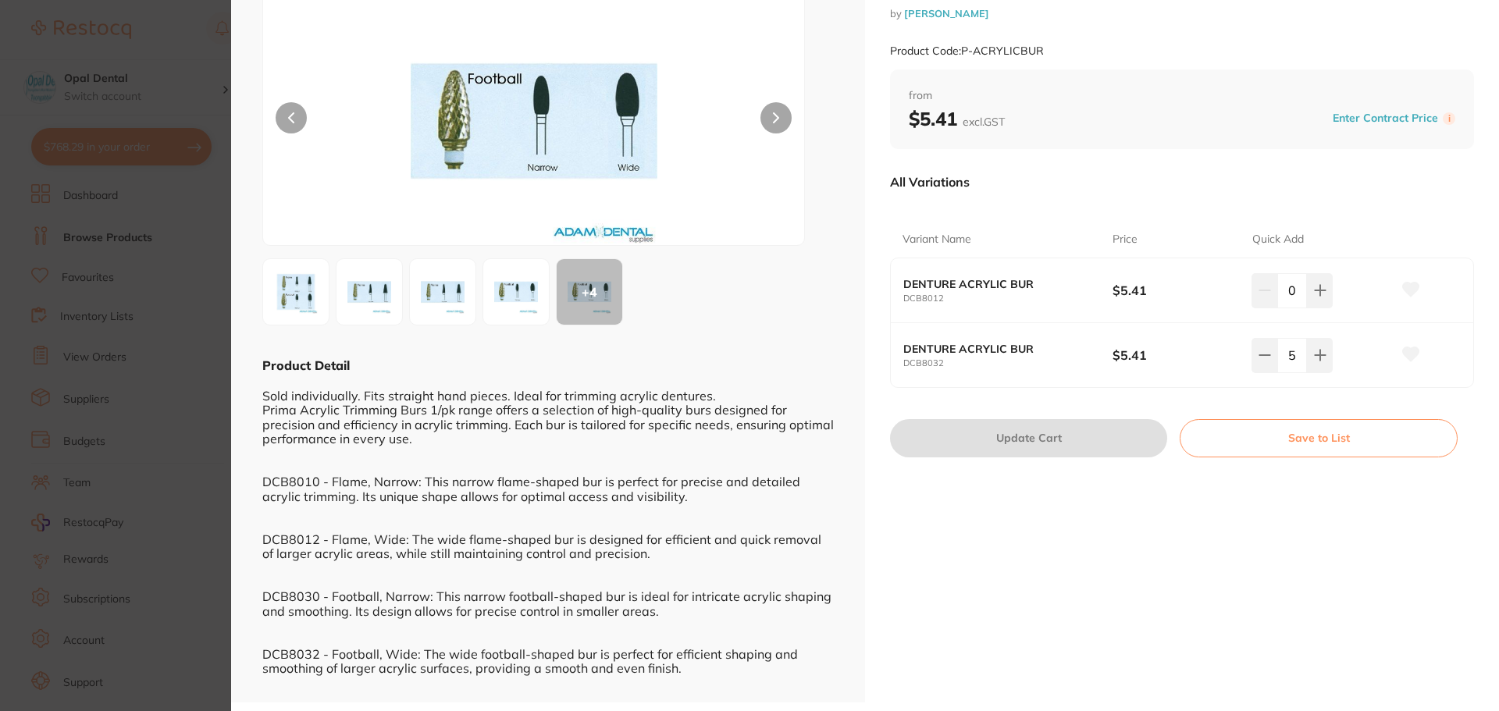
scroll to position [102, 0]
click at [201, 74] on section "Prima Acrylic Trimming Burs 1/pk burs by Adam Dental Product Code: P-ACRYLICBUR…" at bounding box center [749, 355] width 1499 height 711
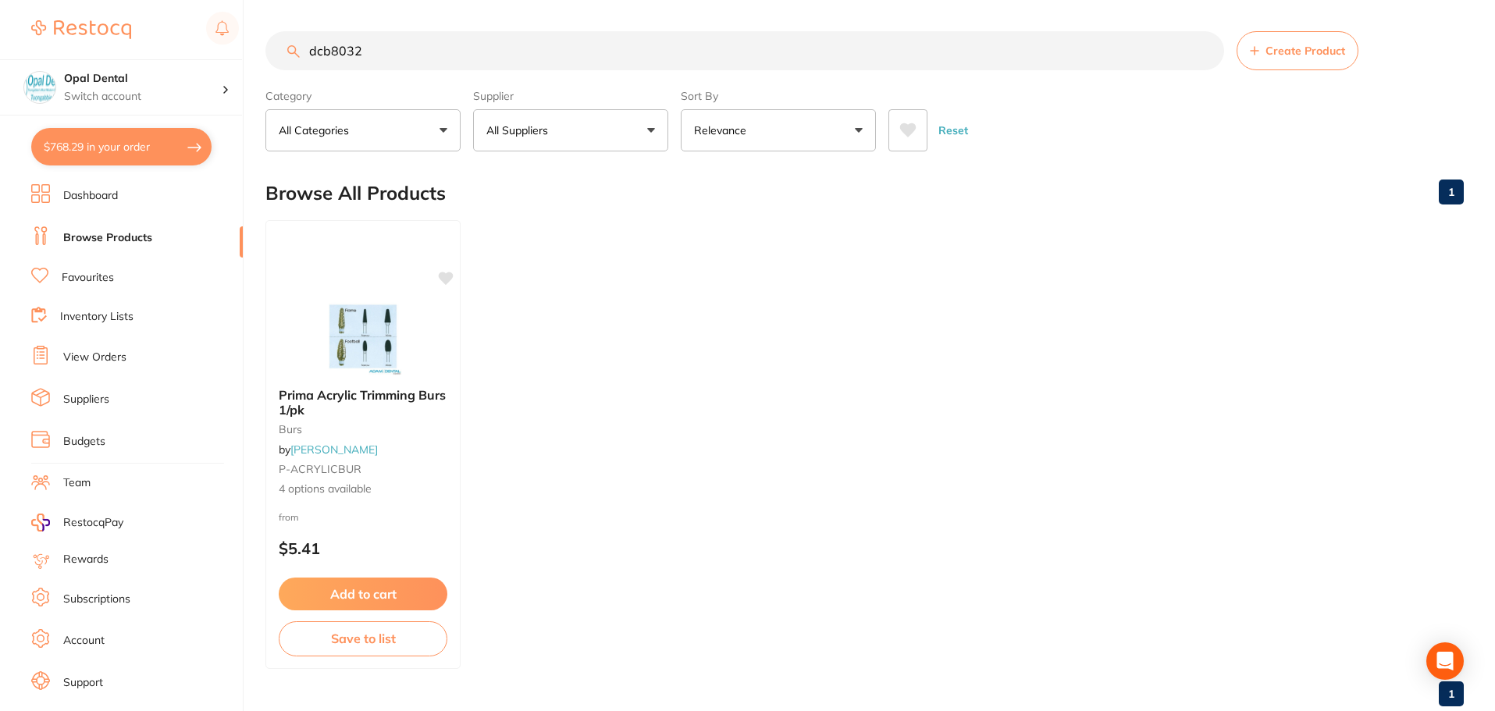
scroll to position [1, 0]
drag, startPoint x: 406, startPoint y: 50, endPoint x: 296, endPoint y: 60, distance: 110.5
click at [296, 60] on input "dcb8032" at bounding box center [744, 50] width 959 height 39
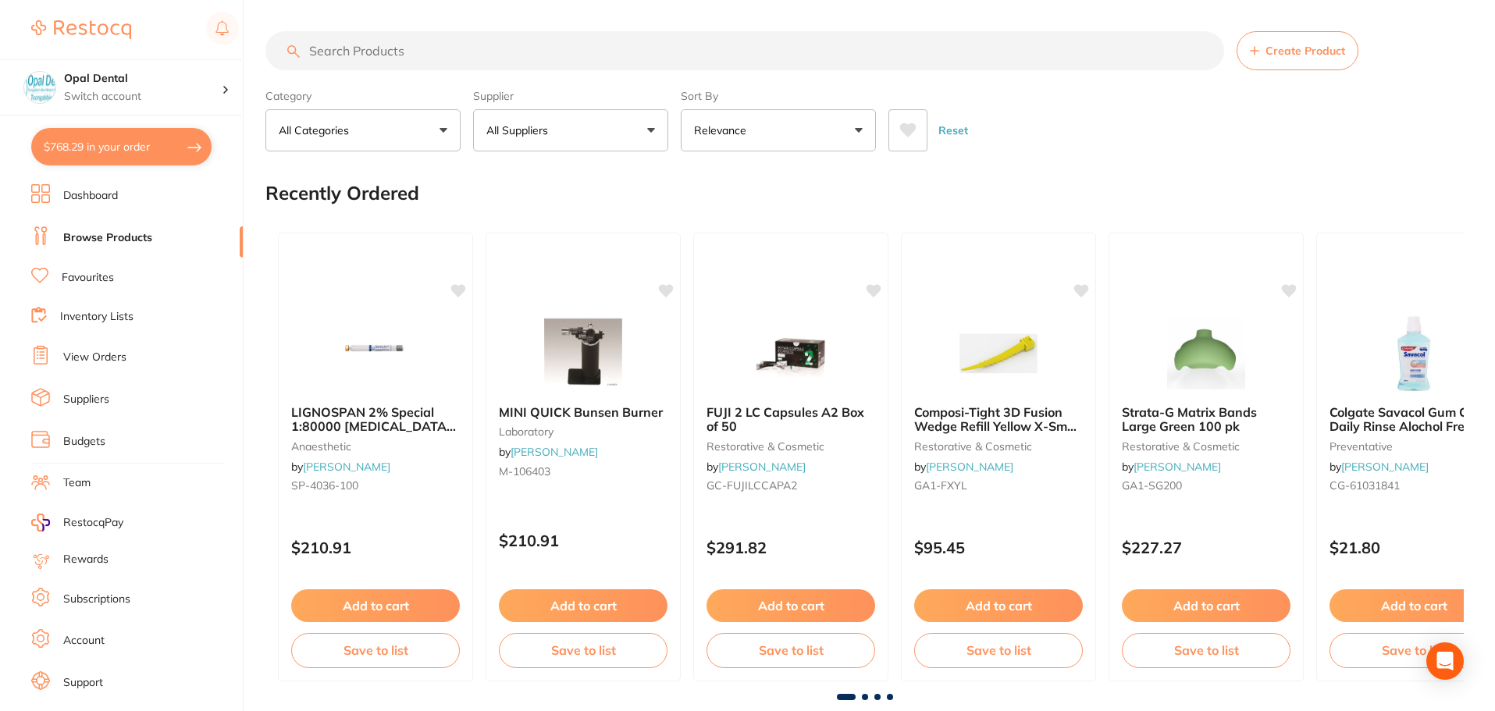
click at [381, 59] on input "search" at bounding box center [744, 50] width 959 height 39
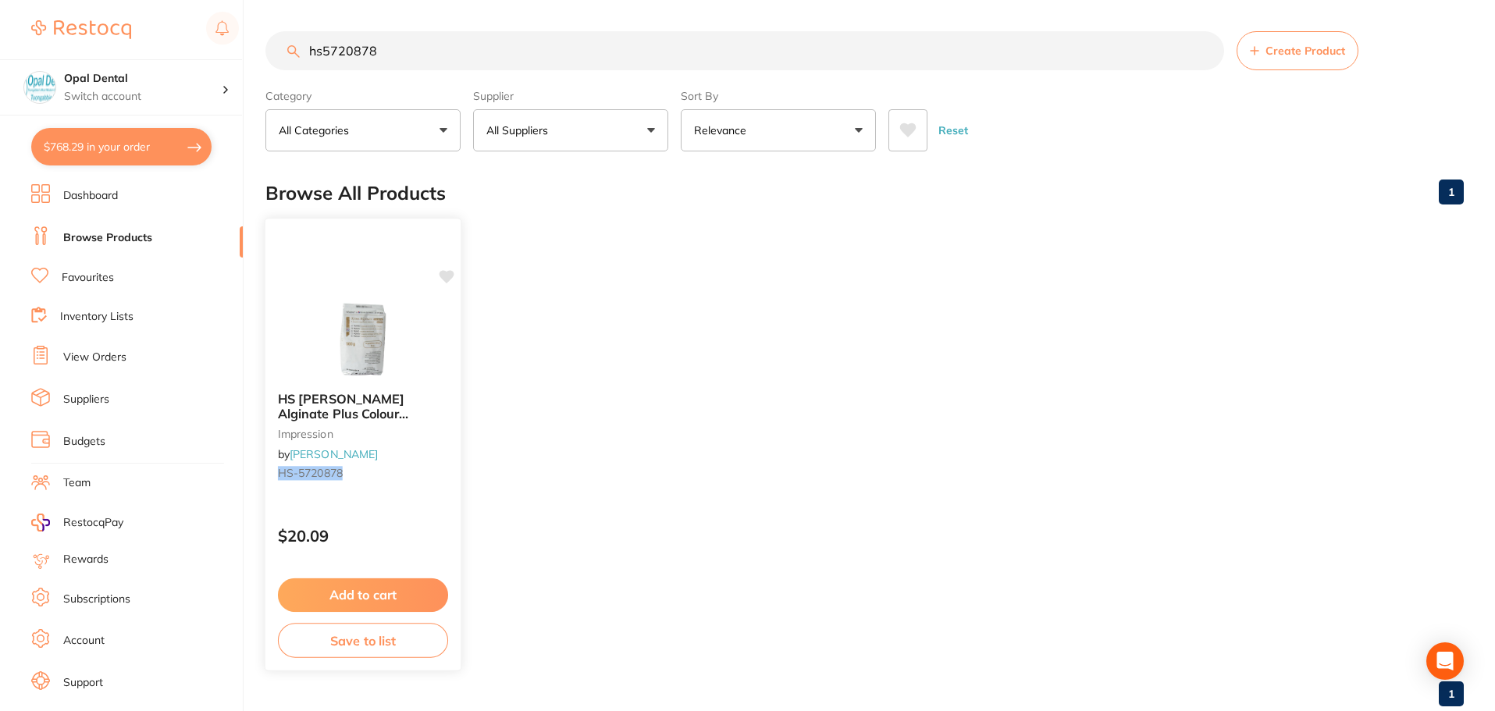
type input "hs5720878"
click at [368, 599] on button "Add to cart" at bounding box center [363, 595] width 170 height 34
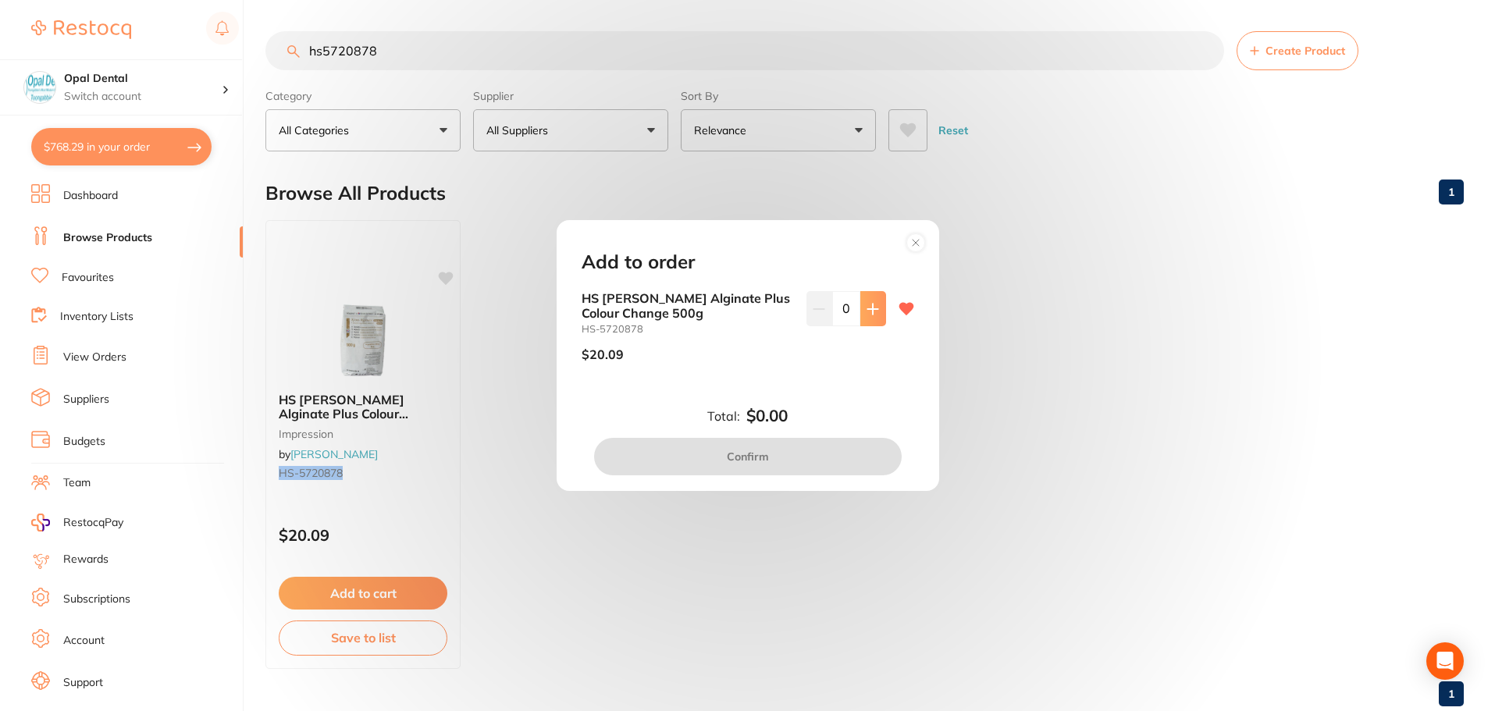
click at [866, 307] on icon at bounding box center [872, 309] width 12 height 12
type input "3"
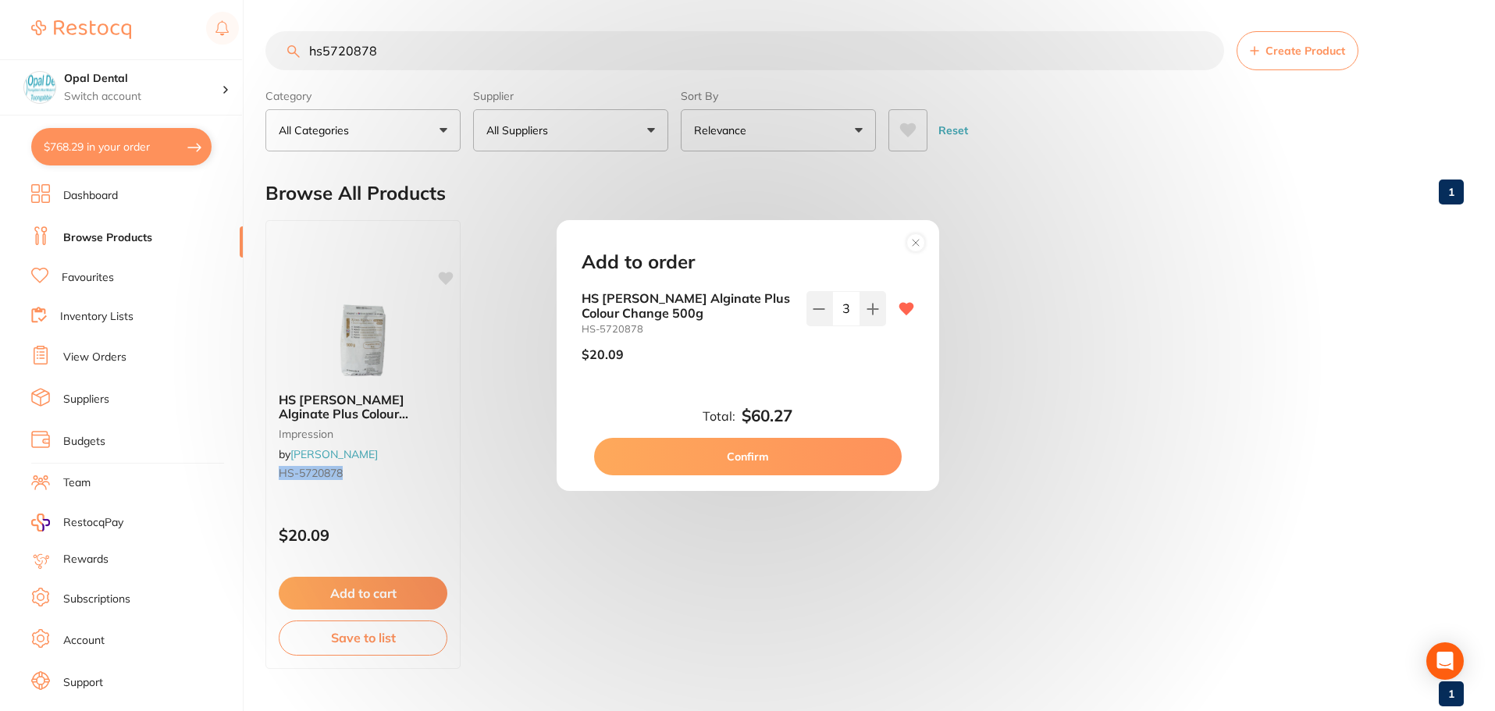
click at [765, 464] on button "Confirm" at bounding box center [748, 456] width 308 height 37
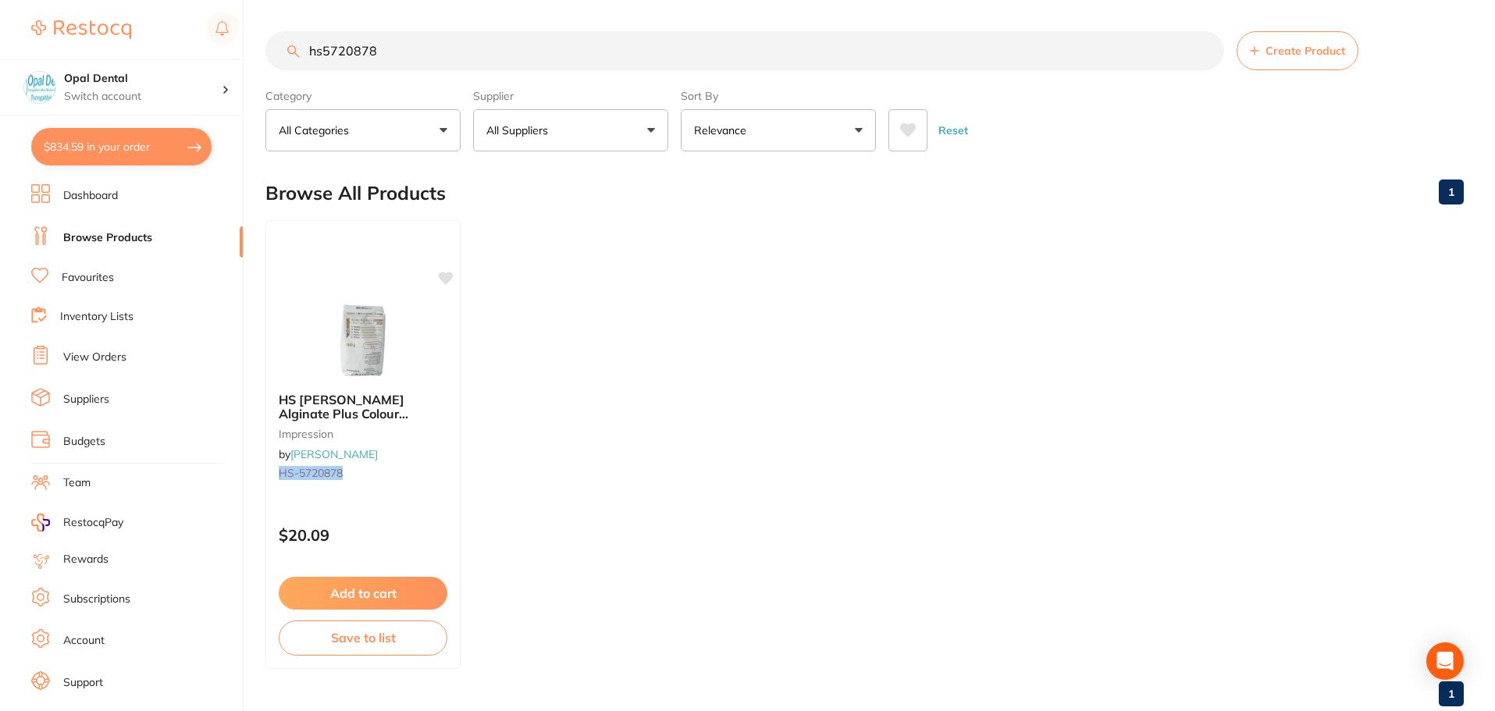
scroll to position [1, 0]
drag, startPoint x: 397, startPoint y: 56, endPoint x: 307, endPoint y: 66, distance: 90.3
click at [307, 66] on input "hs5720878" at bounding box center [744, 50] width 959 height 39
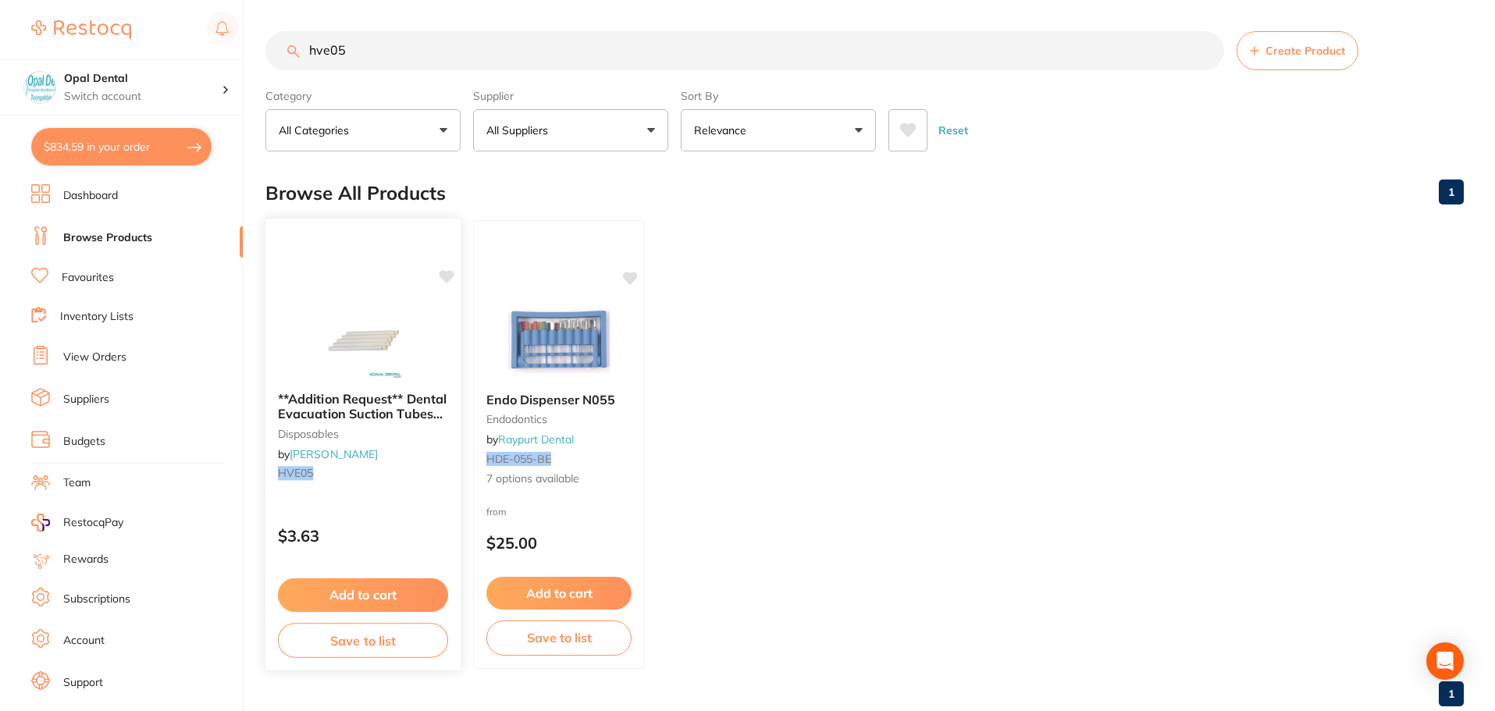
type input "hve05"
click at [354, 589] on button "Add to cart" at bounding box center [363, 595] width 170 height 34
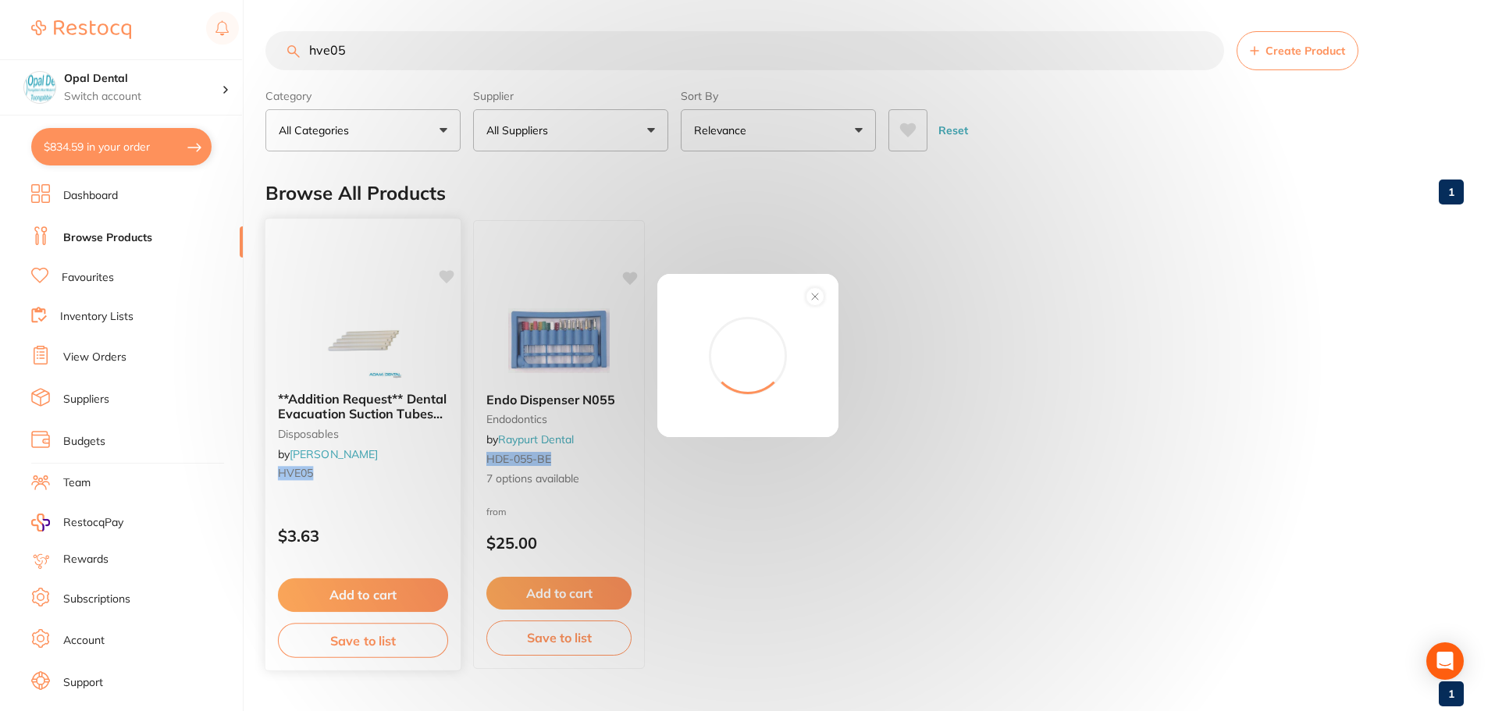
scroll to position [0, 0]
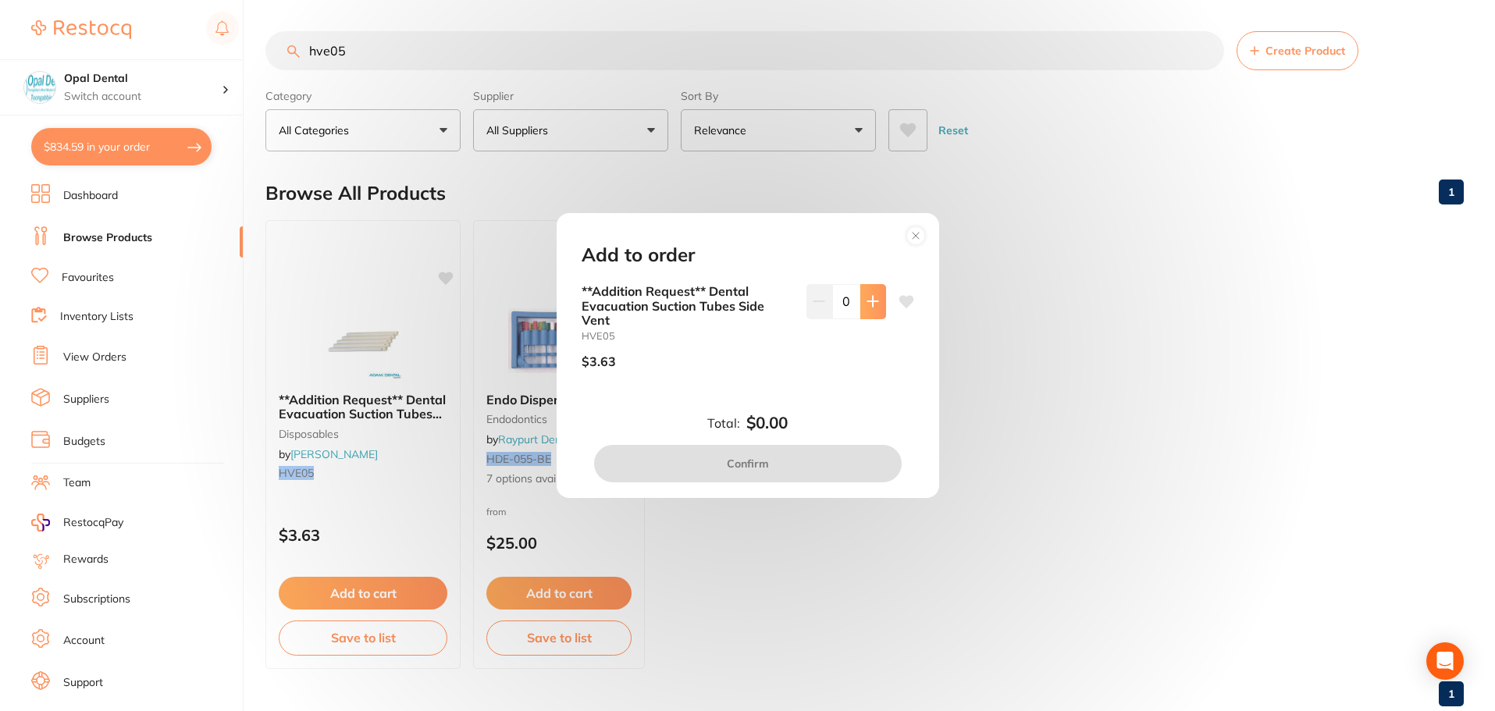
click at [873, 301] on icon at bounding box center [872, 301] width 12 height 12
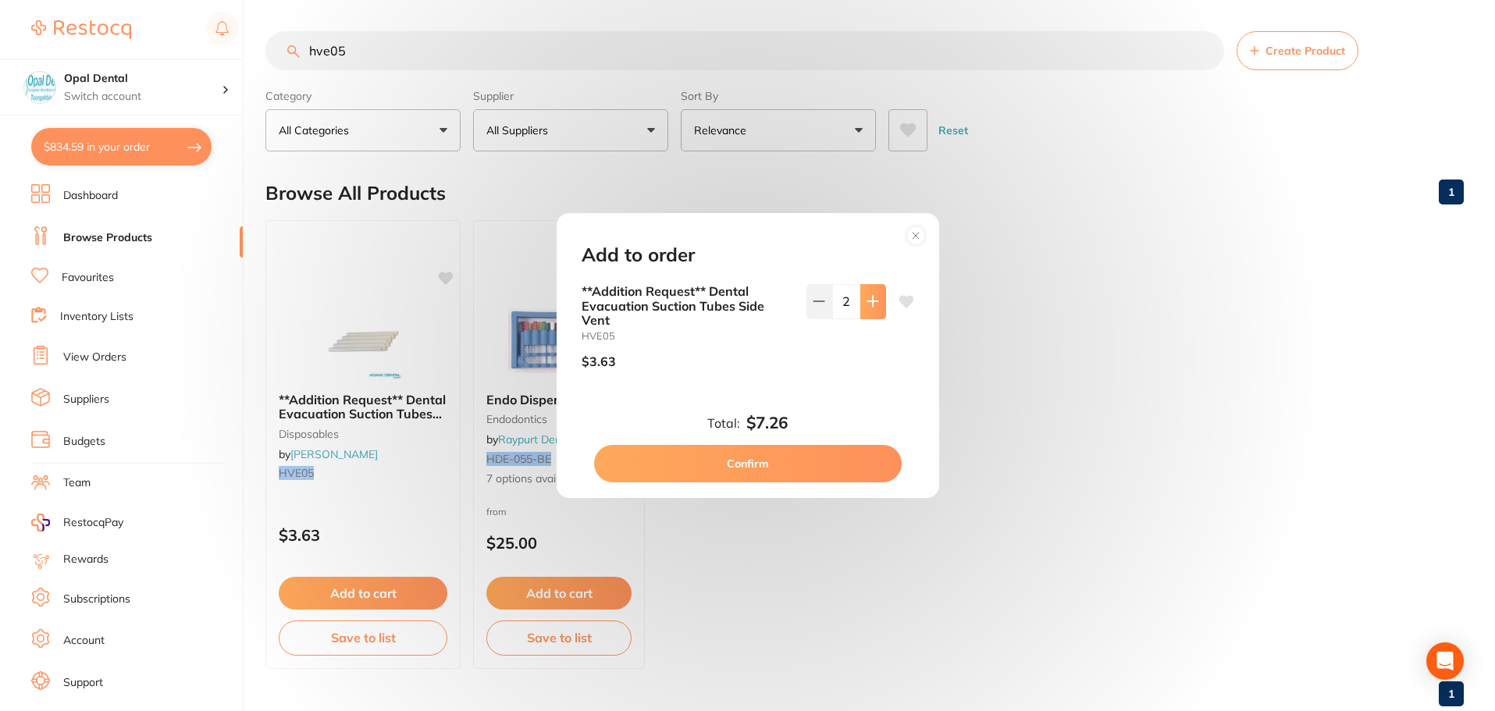
click at [873, 301] on icon at bounding box center [872, 301] width 12 height 12
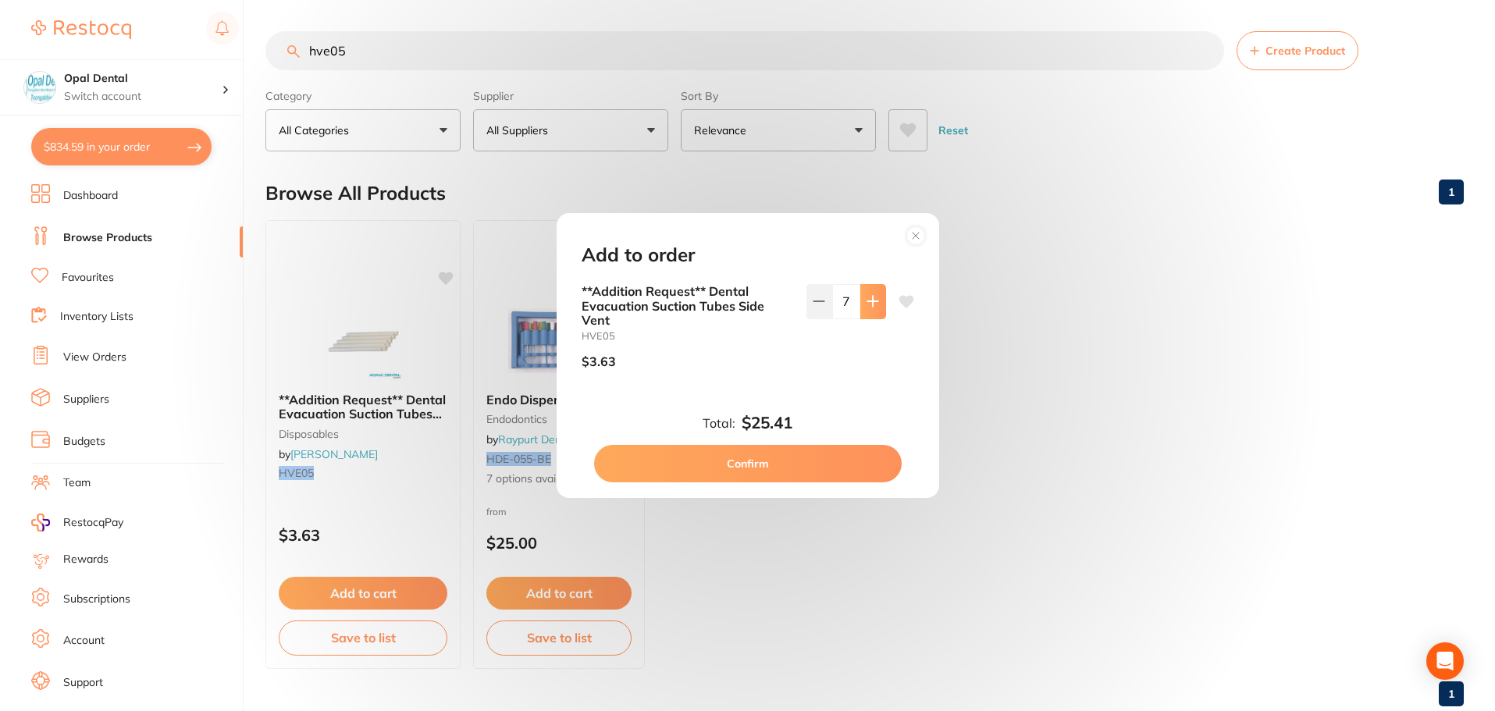
click at [873, 301] on icon at bounding box center [872, 301] width 12 height 12
click at [871, 303] on icon at bounding box center [872, 301] width 12 height 12
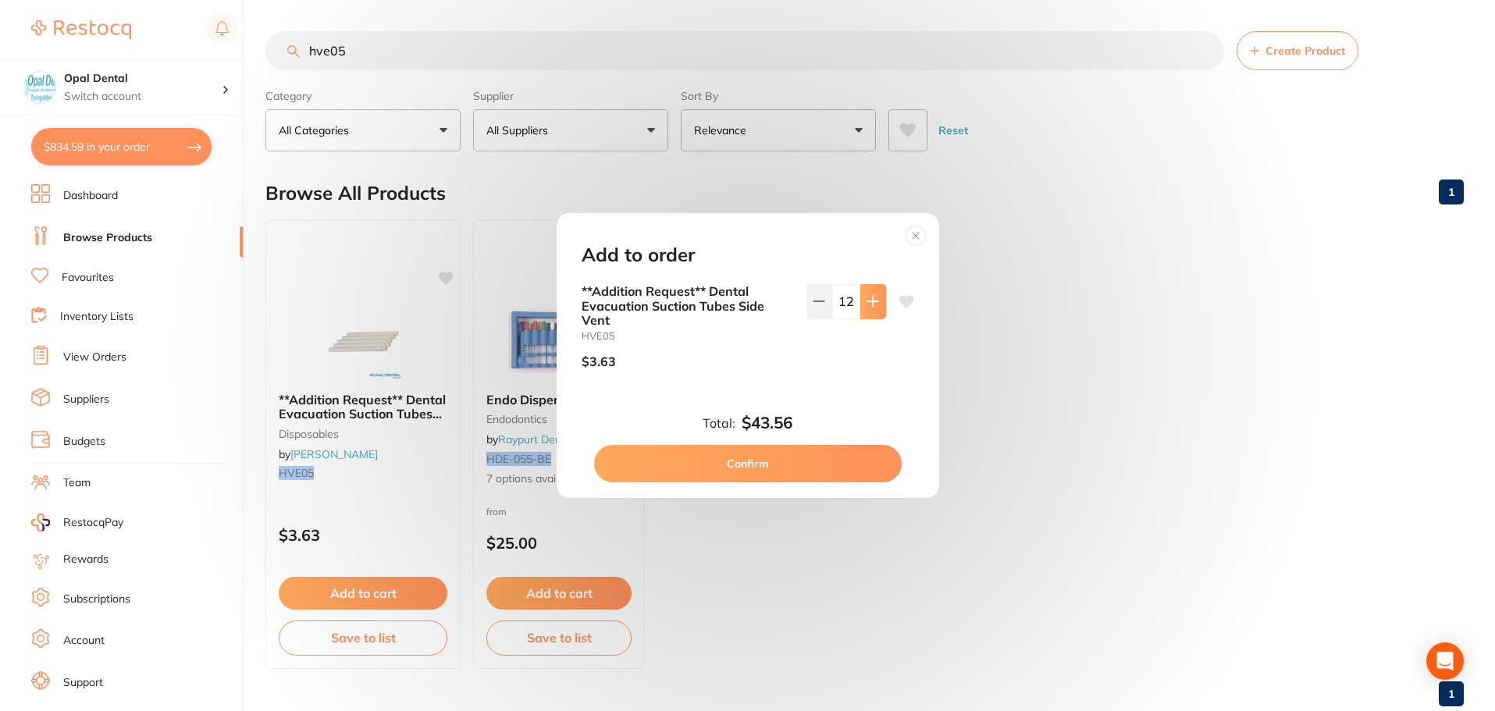
click at [871, 303] on icon at bounding box center [872, 301] width 12 height 12
click at [813, 304] on icon at bounding box center [819, 301] width 12 height 12
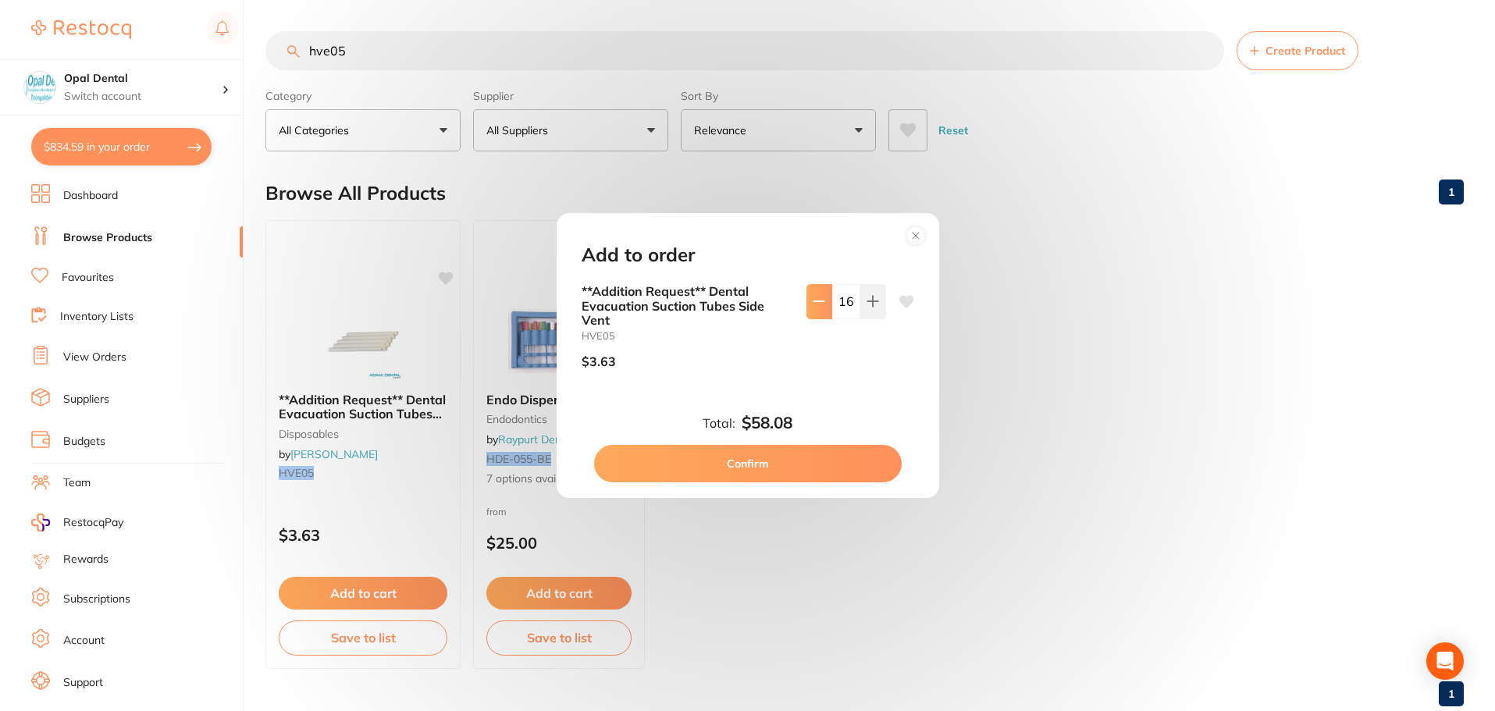
type input "15"
click at [769, 463] on button "Confirm" at bounding box center [748, 463] width 308 height 37
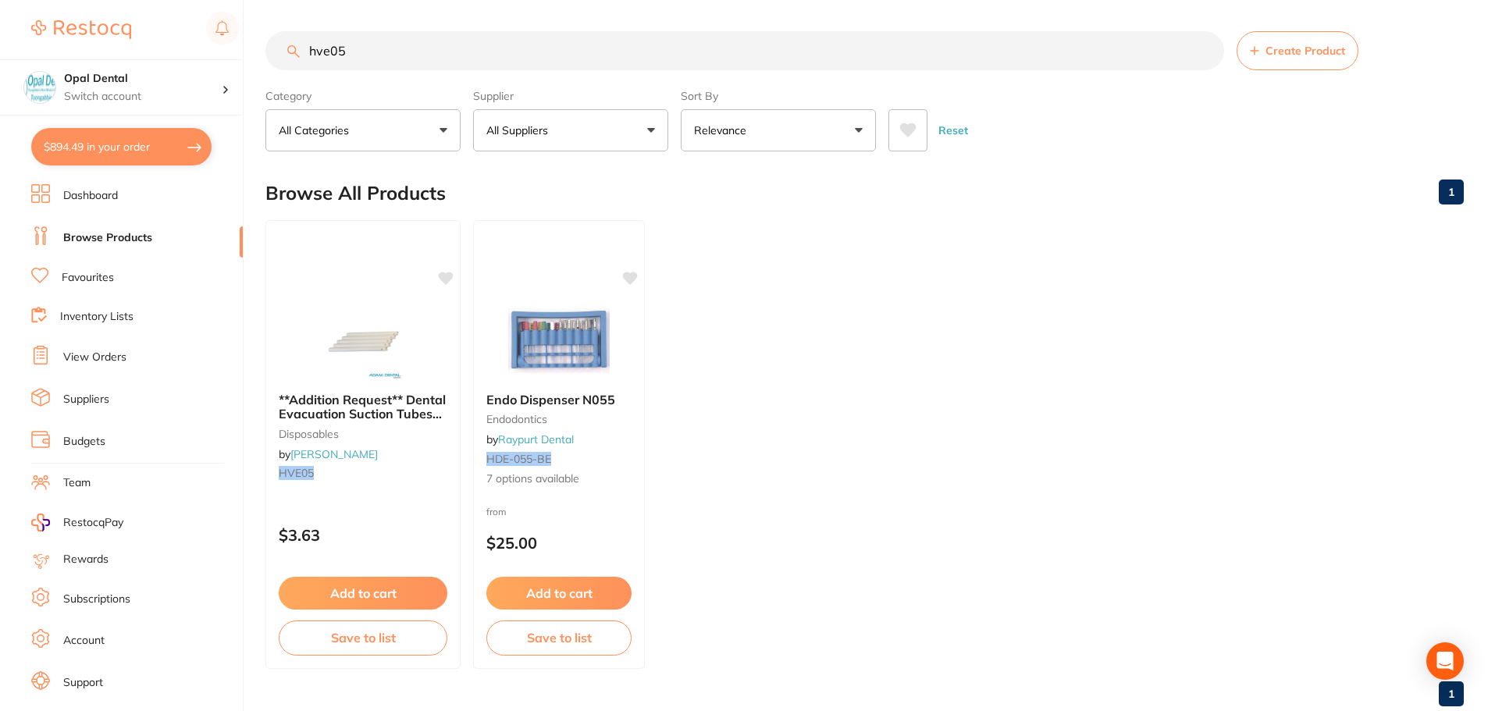
scroll to position [1, 0]
drag, startPoint x: 337, startPoint y: 61, endPoint x: 301, endPoint y: 68, distance: 36.6
click at [301, 68] on input "hve05" at bounding box center [744, 50] width 959 height 39
click at [98, 85] on h4 "Opal Dental" at bounding box center [143, 79] width 158 height 16
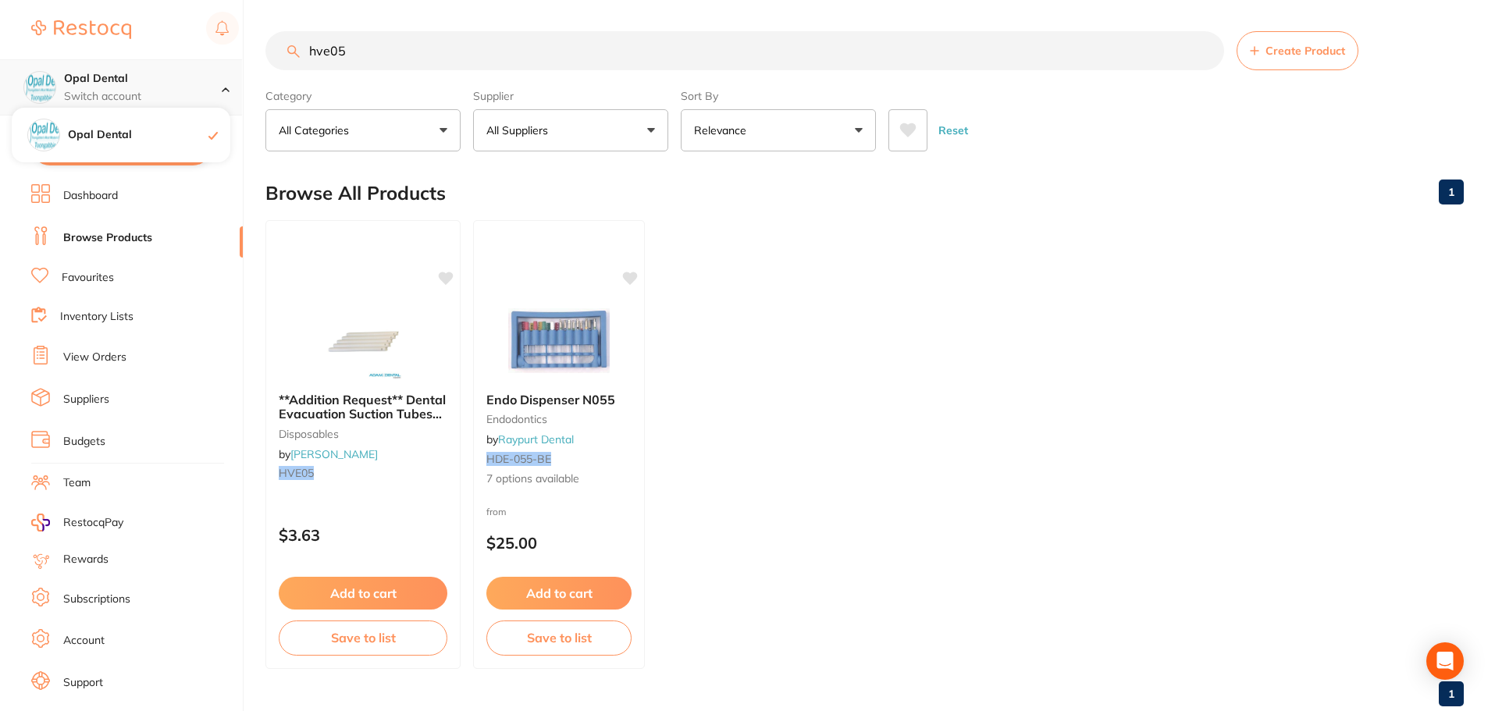
click at [123, 81] on h4 "Opal Dental" at bounding box center [143, 79] width 158 height 16
click at [92, 30] on img at bounding box center [81, 29] width 100 height 19
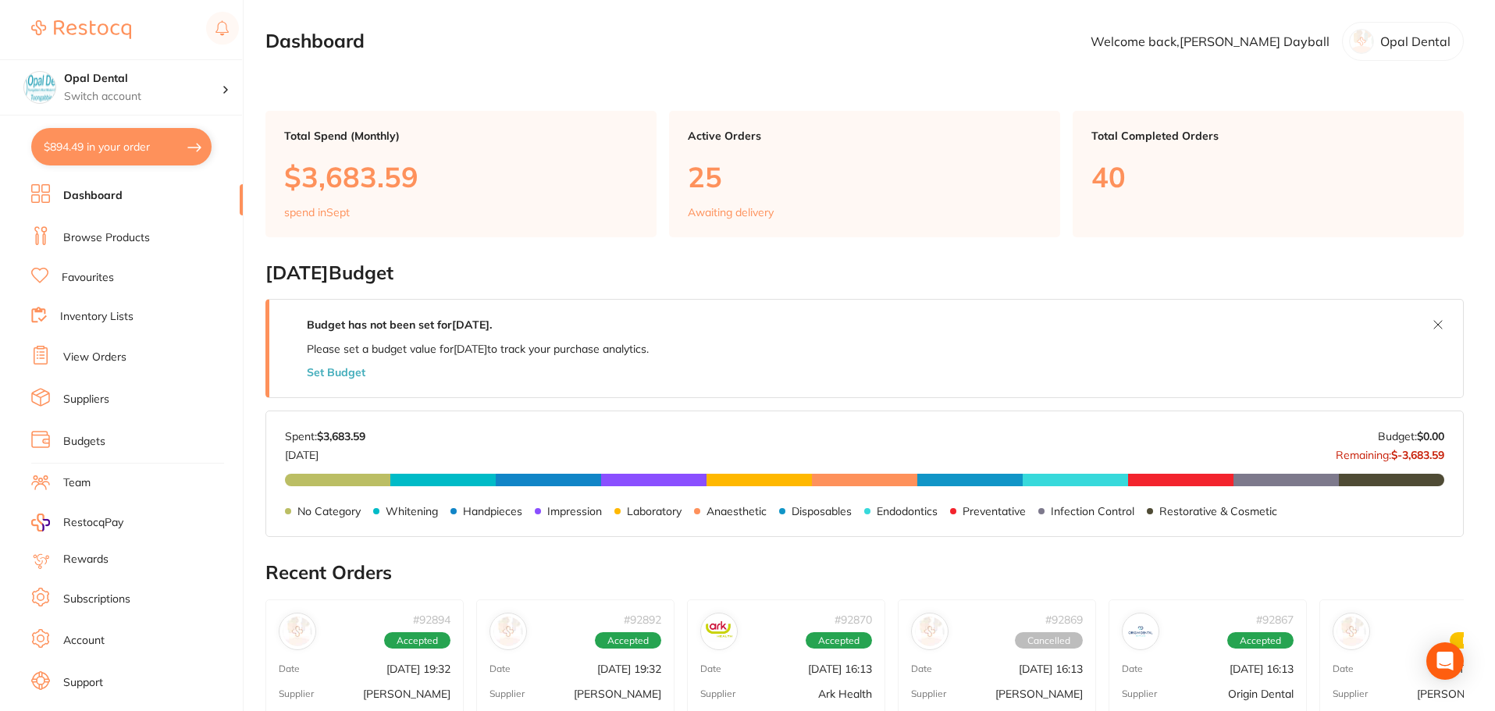
click at [1386, 46] on p "Opal Dental" at bounding box center [1415, 41] width 70 height 14
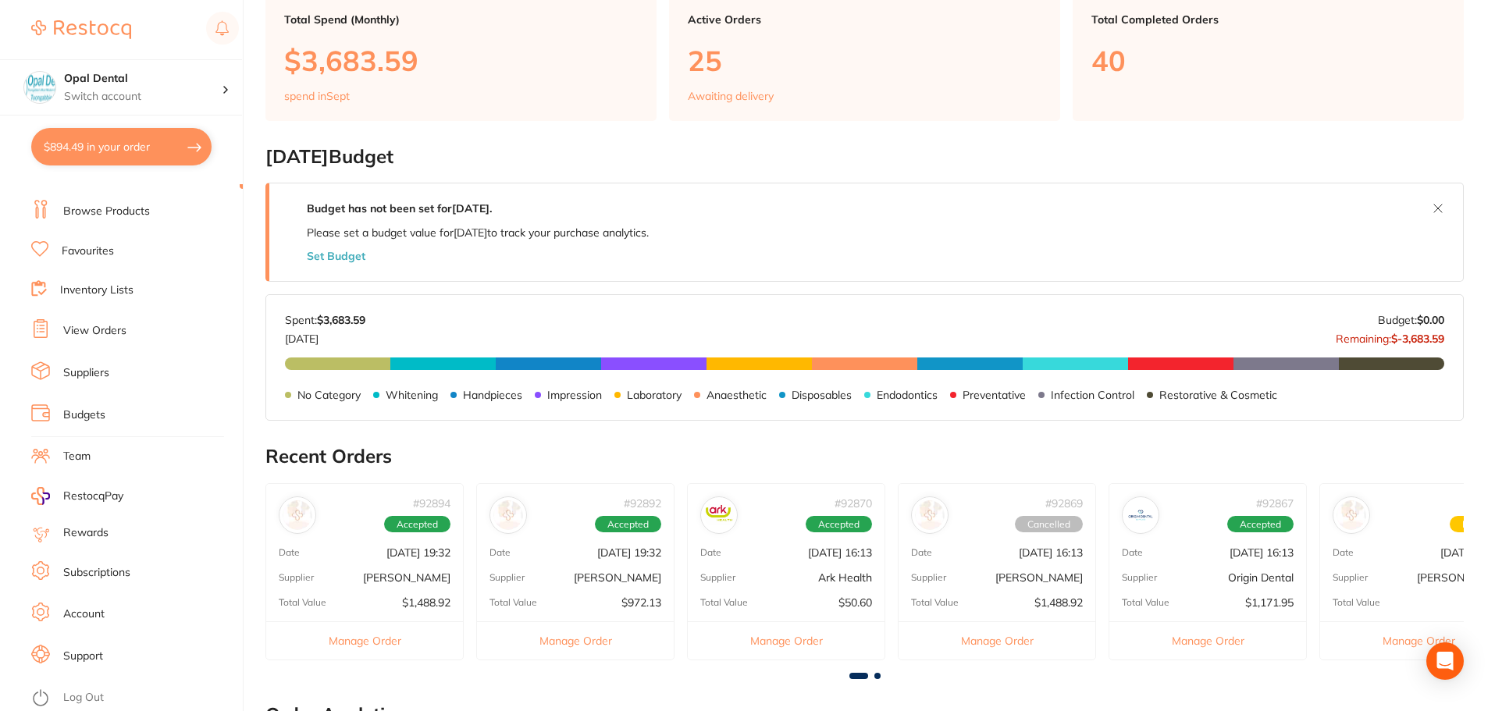
scroll to position [234, 0]
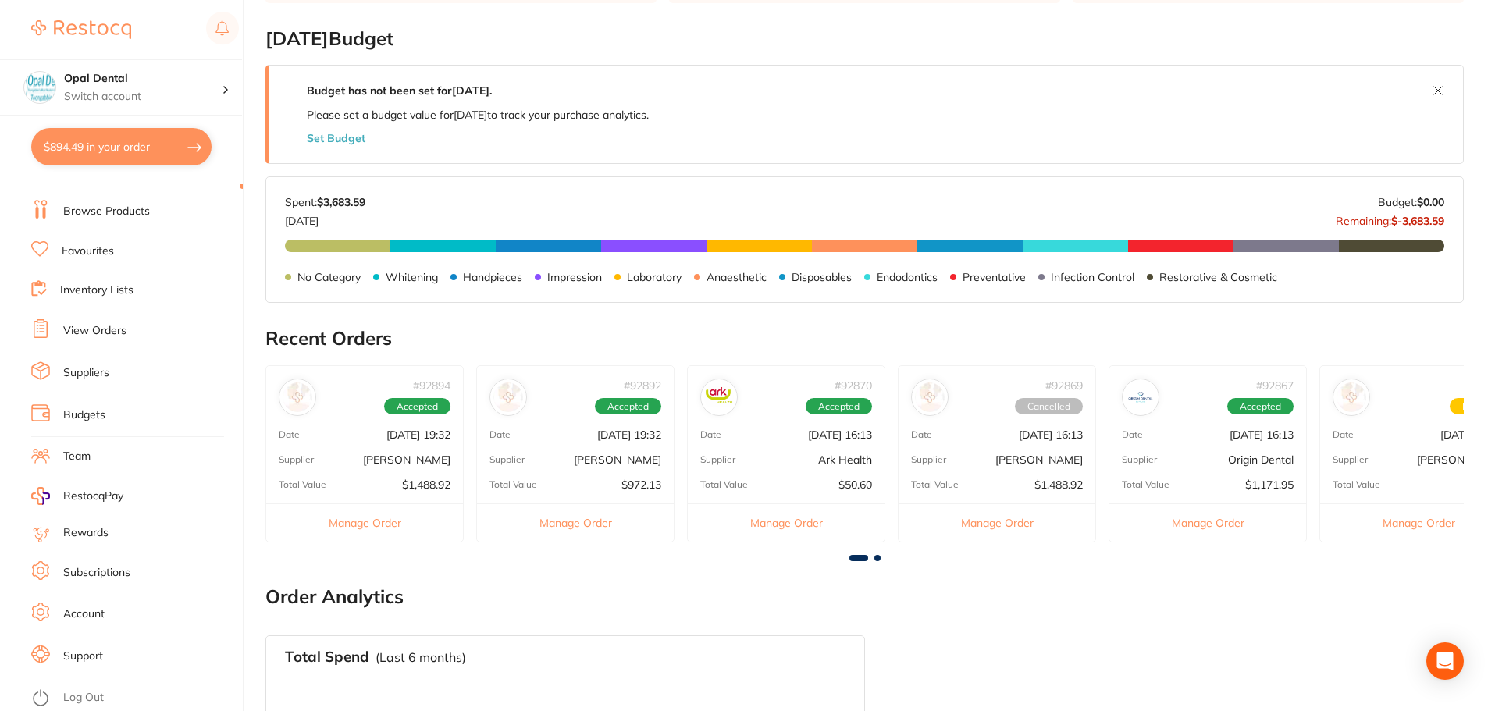
click at [87, 694] on link "Log Out" at bounding box center [83, 698] width 41 height 16
